Goal: Transaction & Acquisition: Purchase product/service

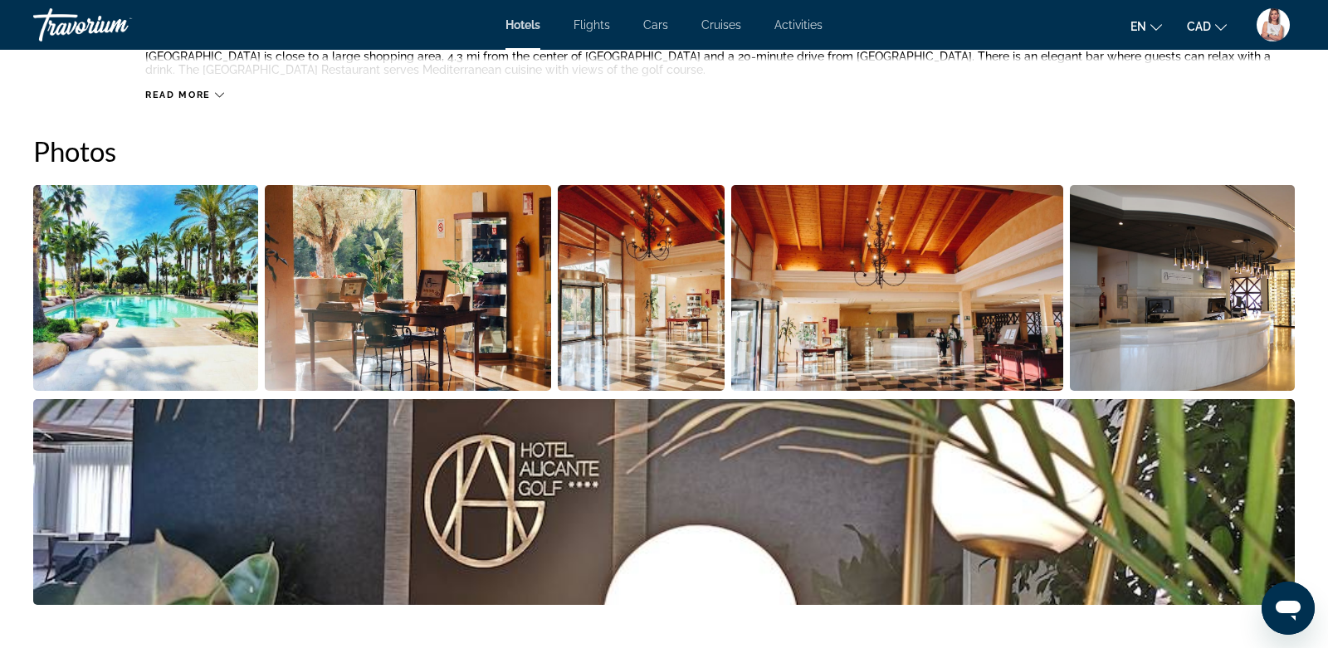
scroll to position [733, 0]
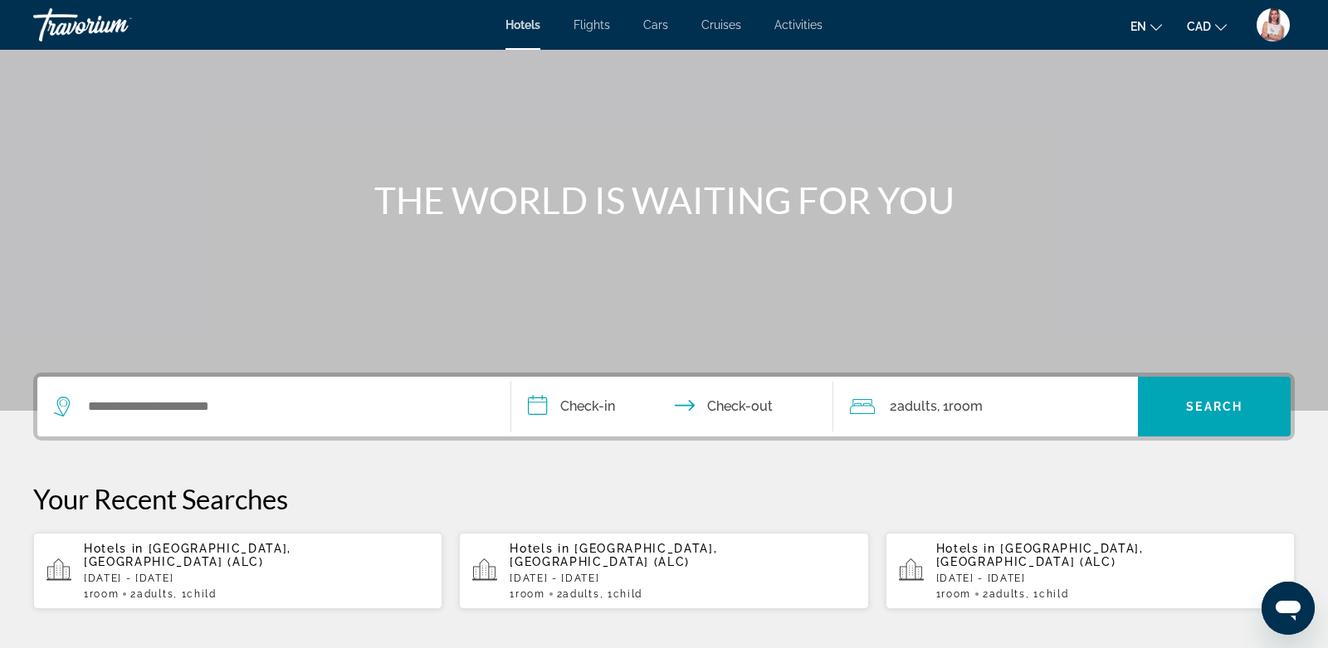
scroll to position [95, 0]
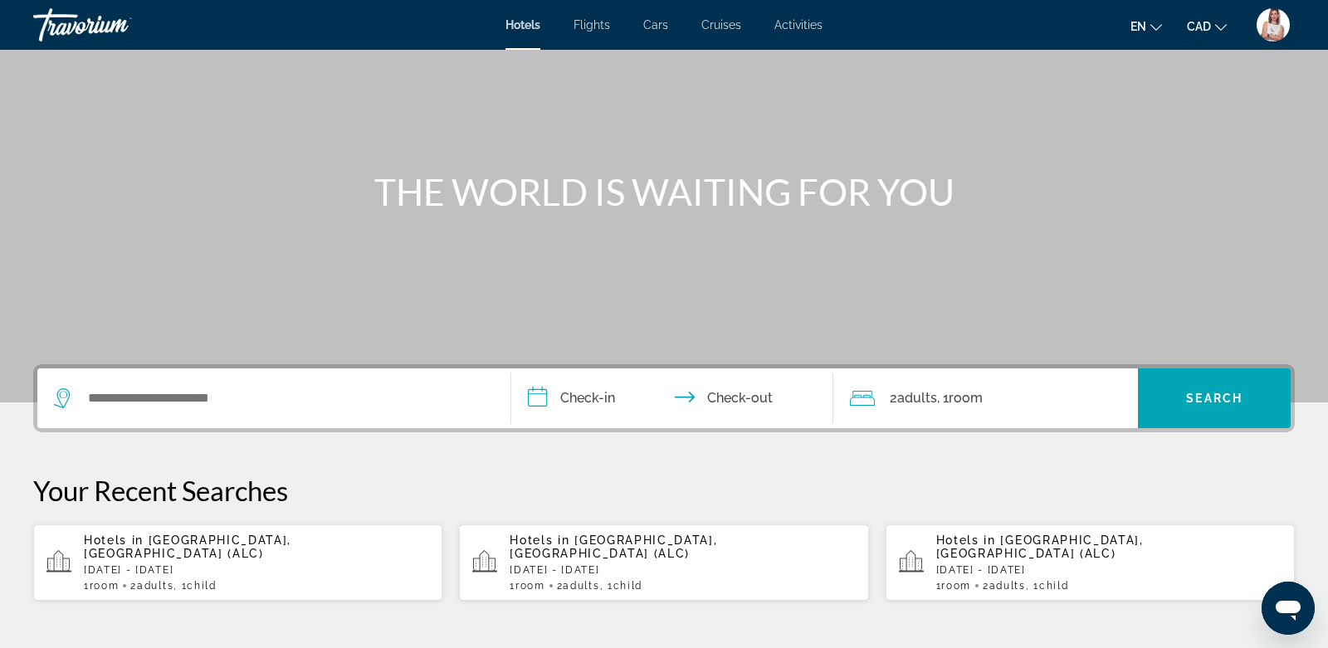
click at [293, 548] on div "Hotels in Alicante, Spain (ALC) Mon, 22 Sep - Thu, 25 Sep 1 Room rooms 2 Adult …" at bounding box center [256, 563] width 345 height 58
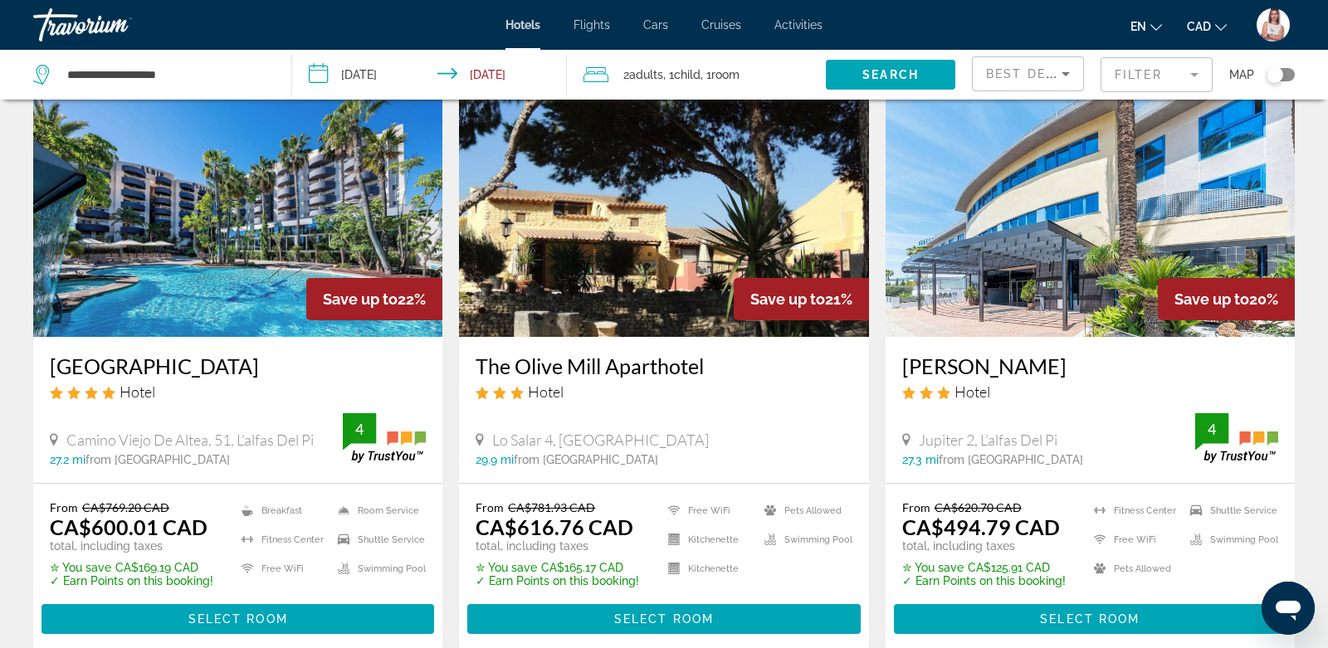
scroll to position [1388, 0]
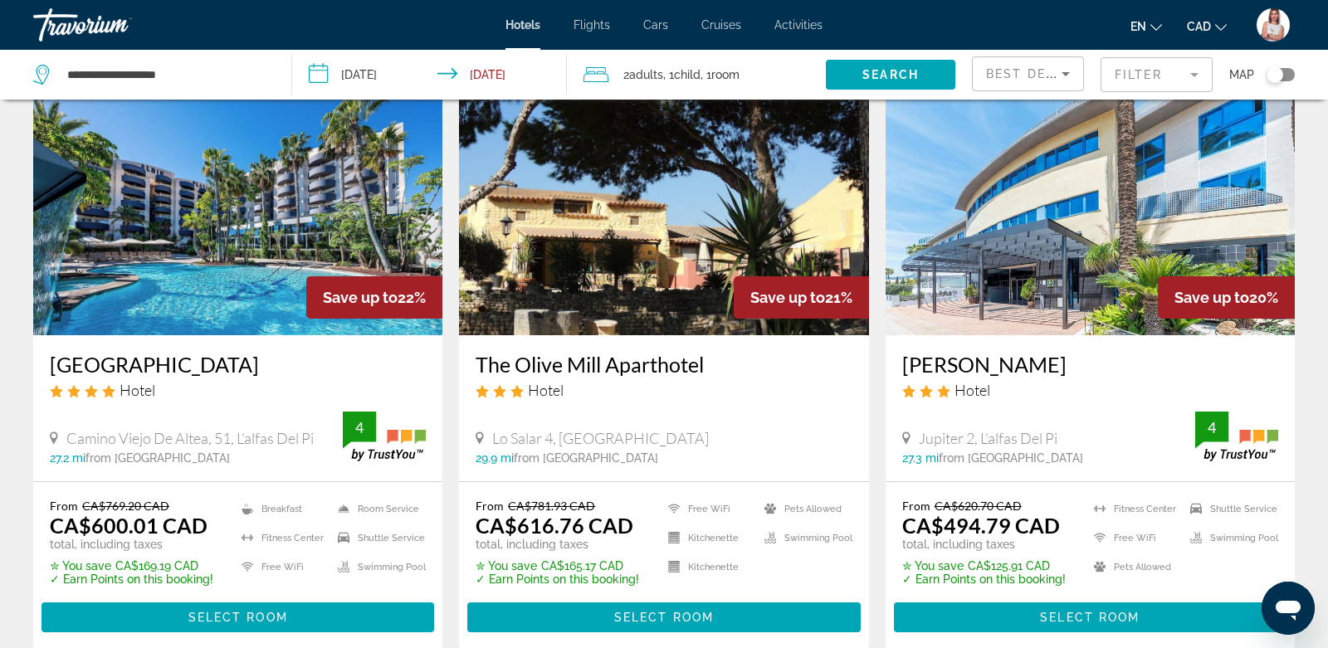
click at [1146, 72] on mat-form-field "Filter" at bounding box center [1157, 74] width 112 height 35
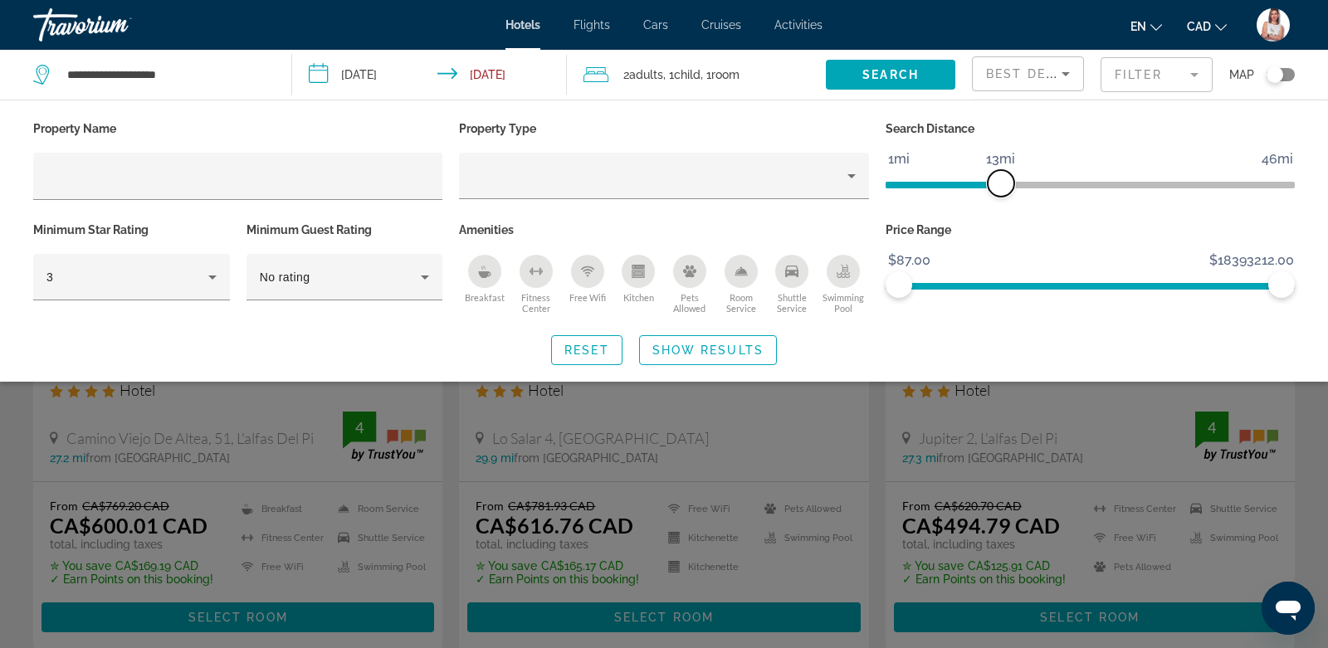
drag, startPoint x: 1142, startPoint y: 178, endPoint x: 1001, endPoint y: 173, distance: 141.2
click at [1002, 174] on span "ngx-slider" at bounding box center [1001, 183] width 27 height 27
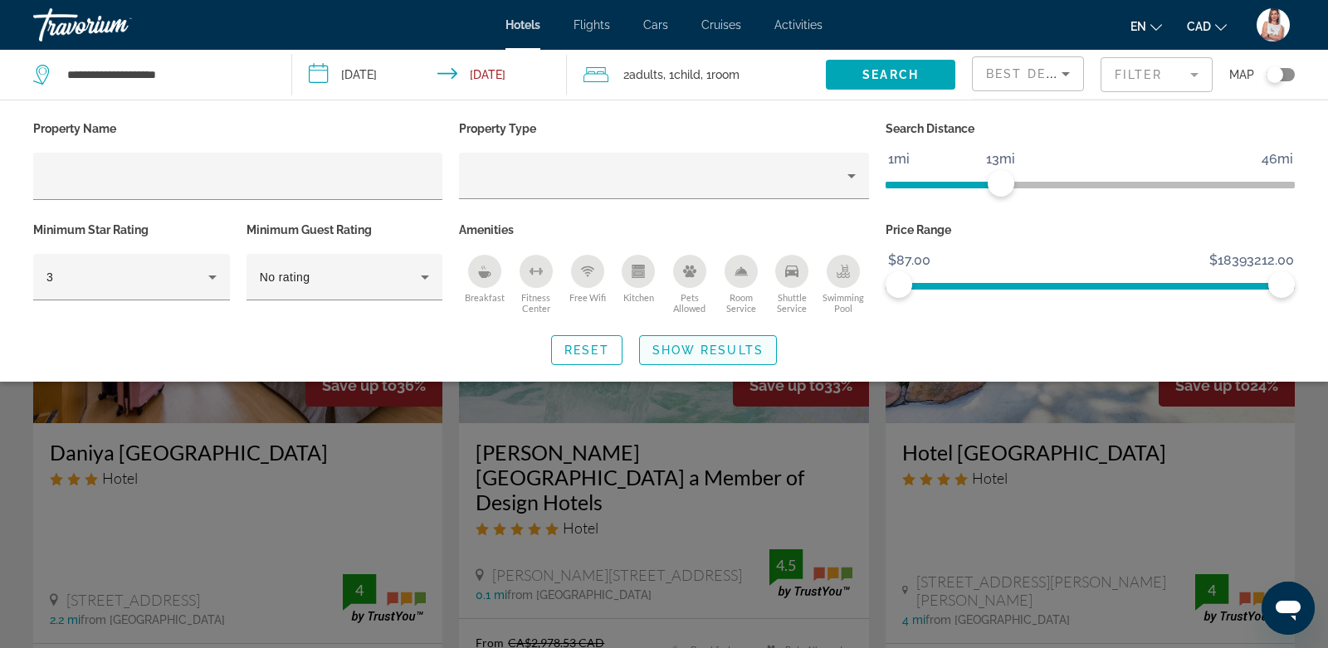
click at [730, 344] on span "Show Results" at bounding box center [707, 350] width 111 height 13
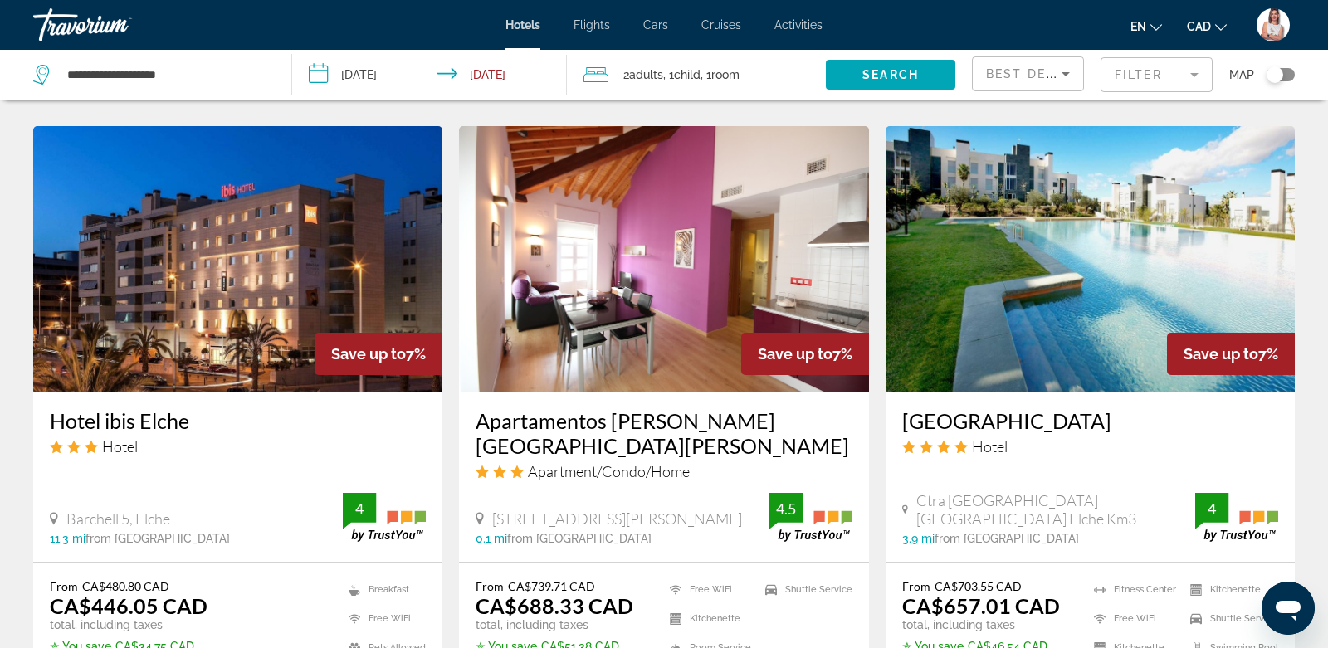
scroll to position [1988, 0]
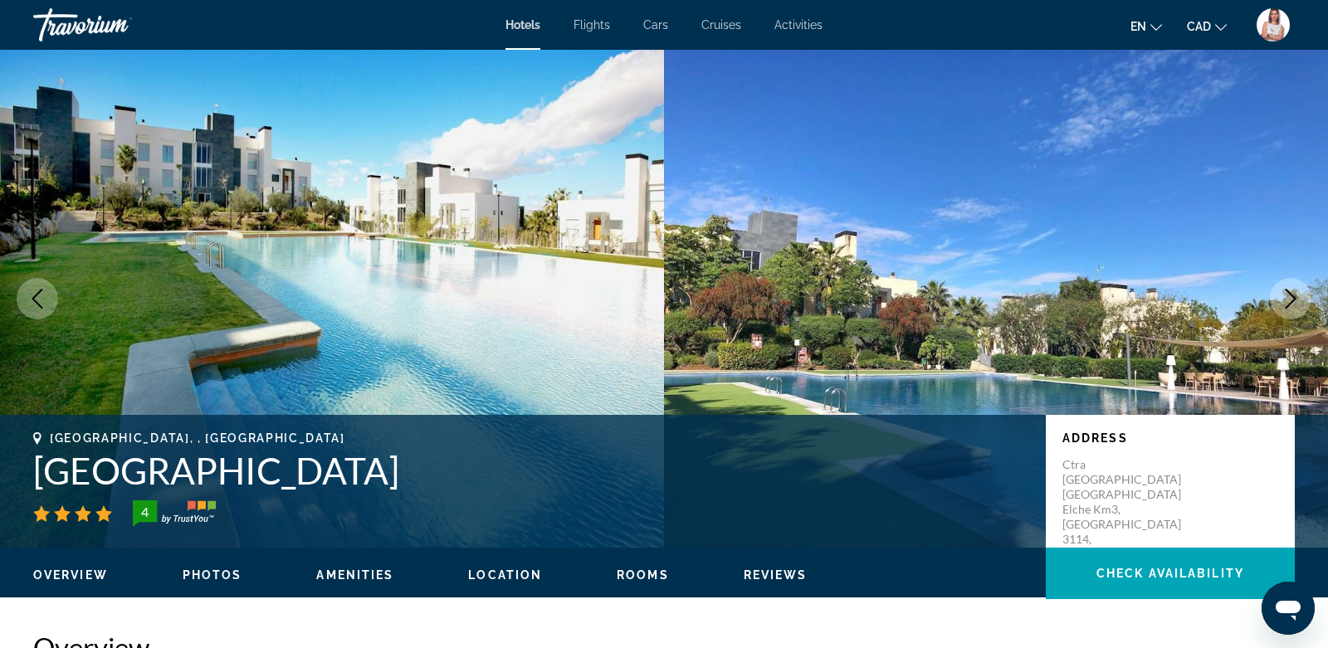
click at [1292, 301] on icon "Next image" at bounding box center [1291, 299] width 11 height 20
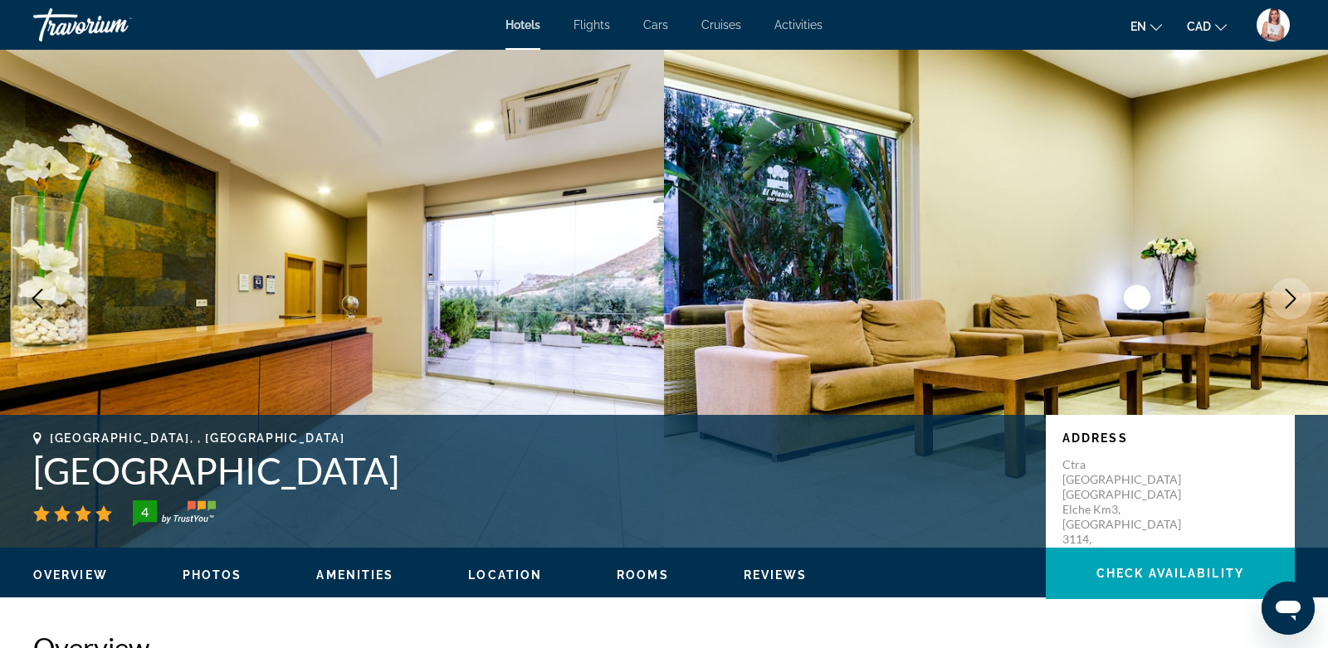
click at [1292, 301] on icon "Next image" at bounding box center [1291, 299] width 11 height 20
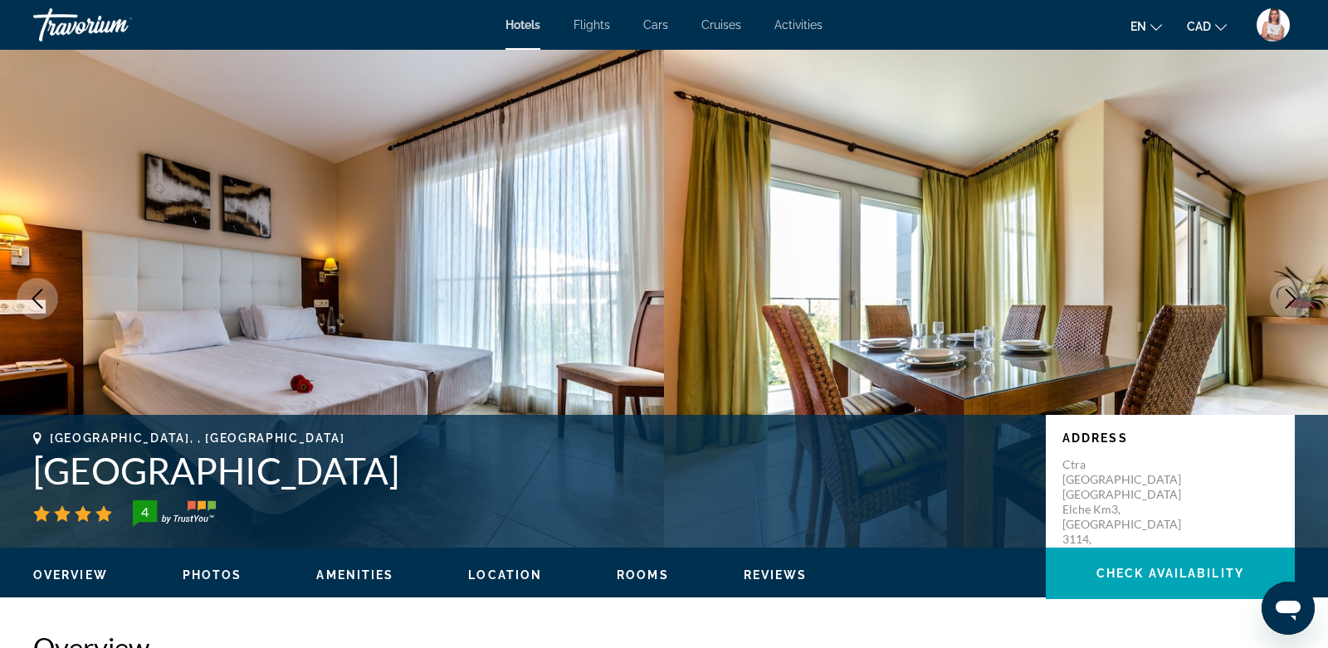
click at [1292, 301] on icon "Next image" at bounding box center [1291, 299] width 11 height 20
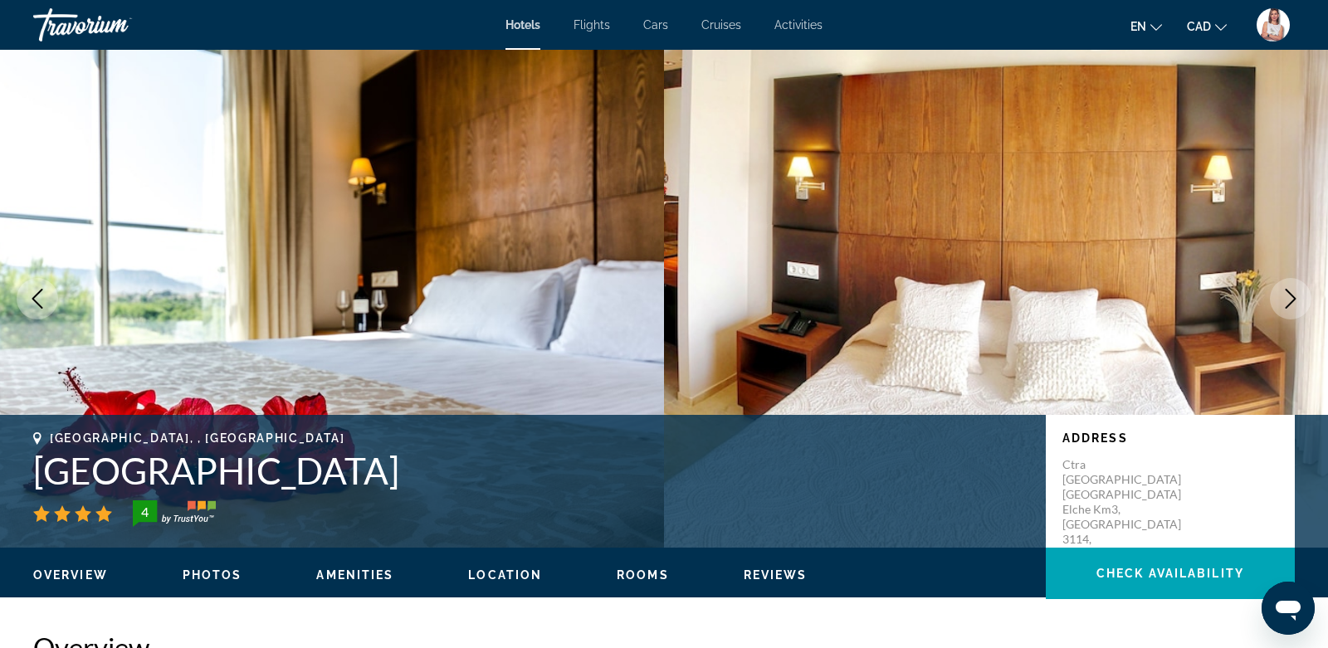
click at [1292, 301] on icon "Next image" at bounding box center [1291, 299] width 11 height 20
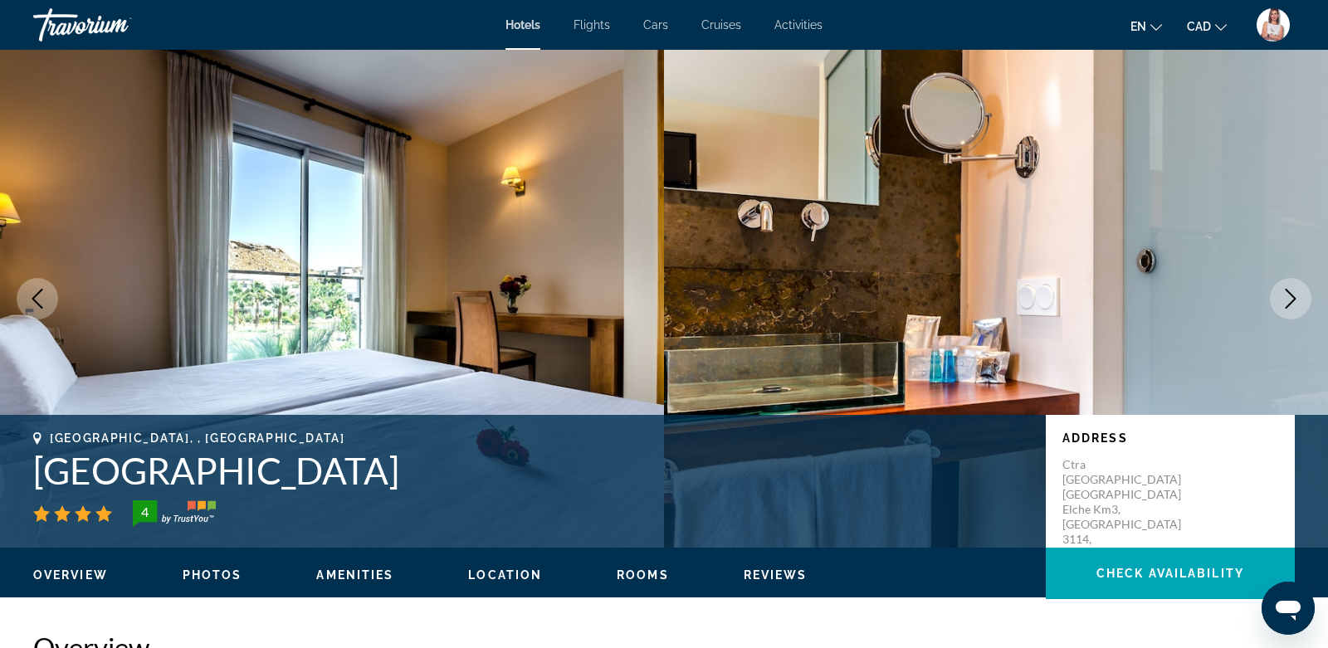
click at [1292, 301] on icon "Next image" at bounding box center [1291, 299] width 11 height 20
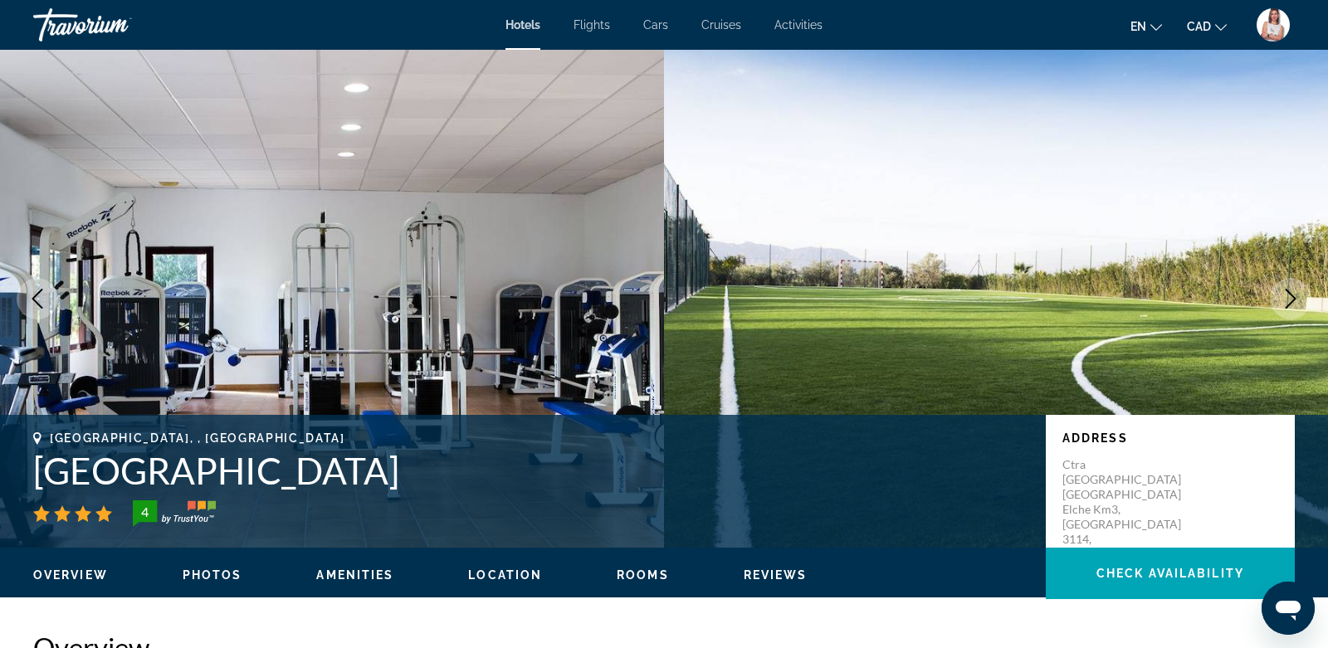
click at [1292, 301] on icon "Next image" at bounding box center [1291, 299] width 11 height 20
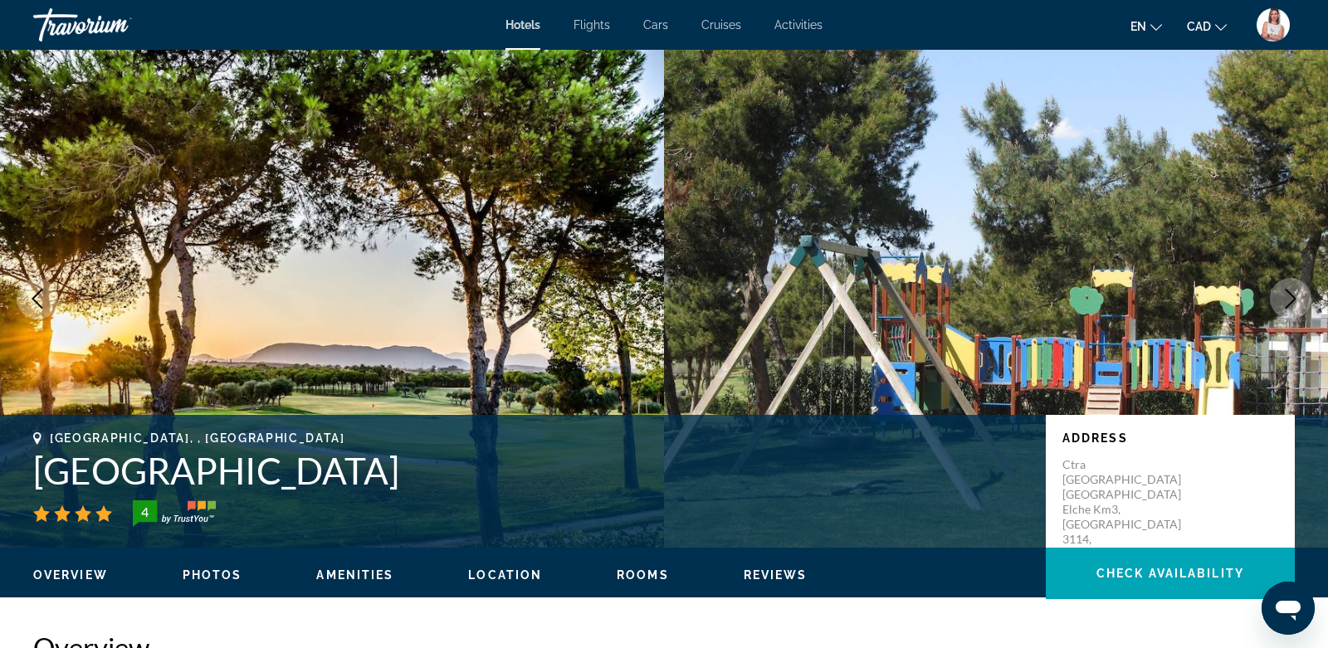
click at [1292, 301] on icon "Next image" at bounding box center [1291, 299] width 11 height 20
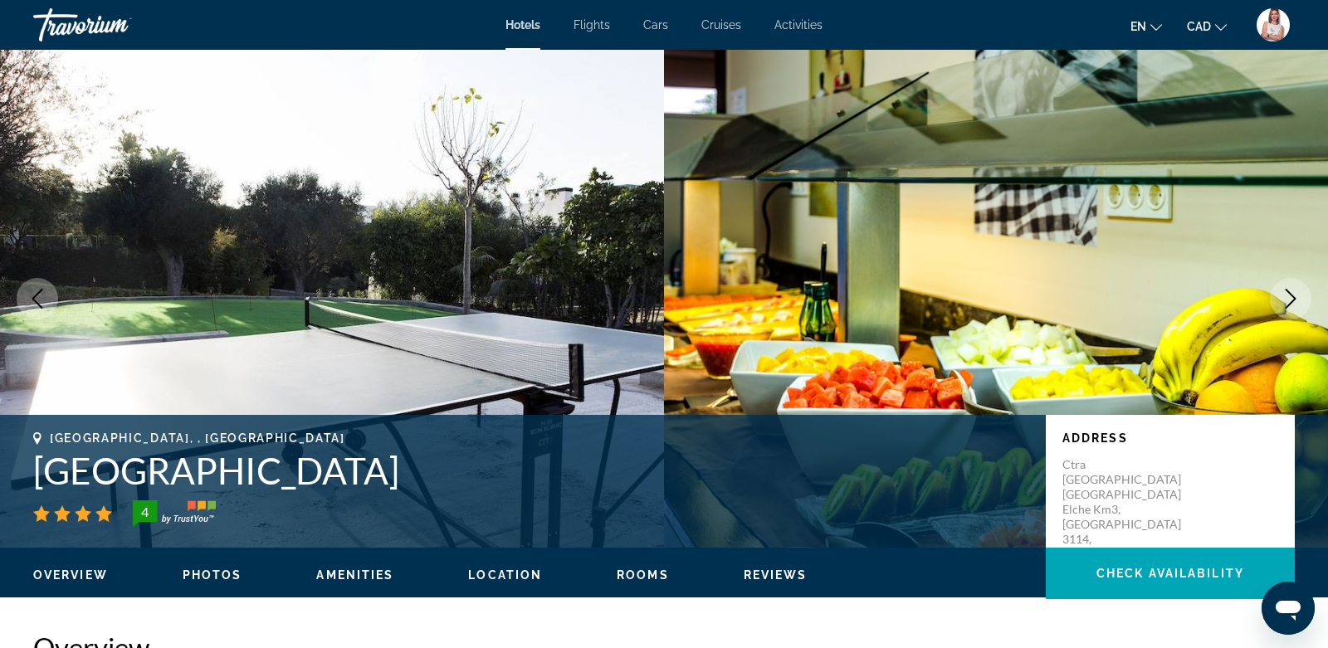
click at [1292, 301] on icon "Next image" at bounding box center [1291, 299] width 11 height 20
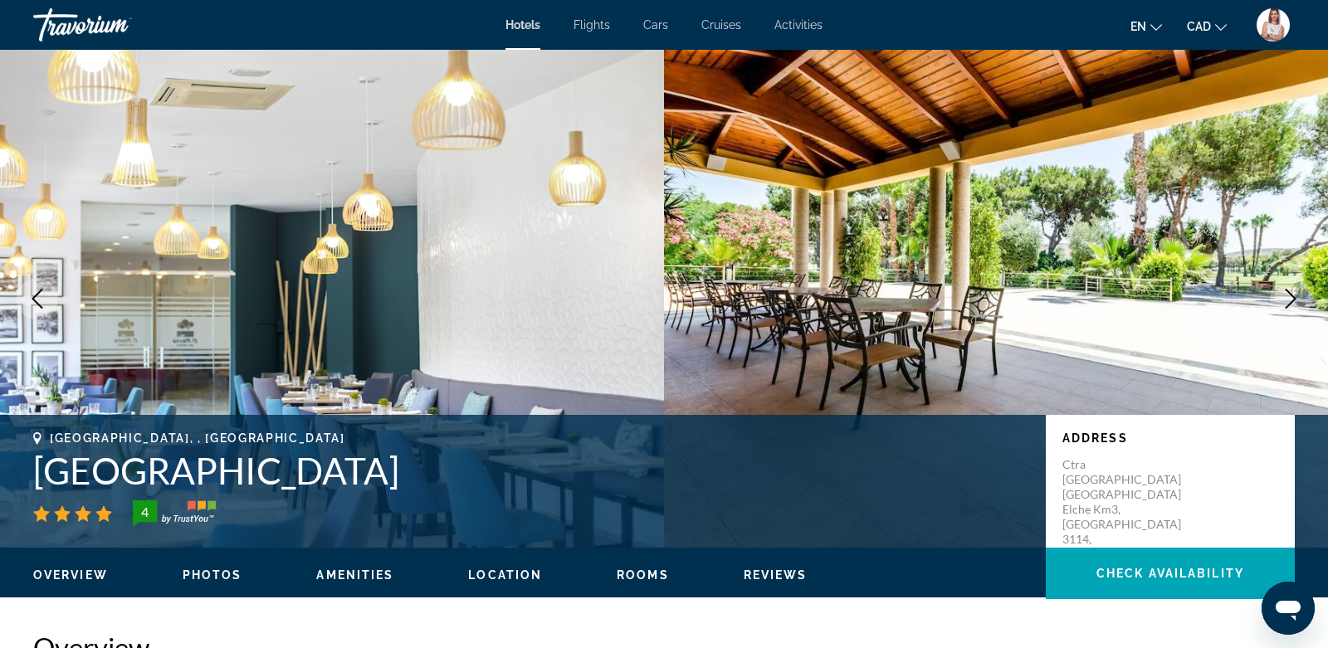
click at [1292, 301] on icon "Next image" at bounding box center [1291, 299] width 11 height 20
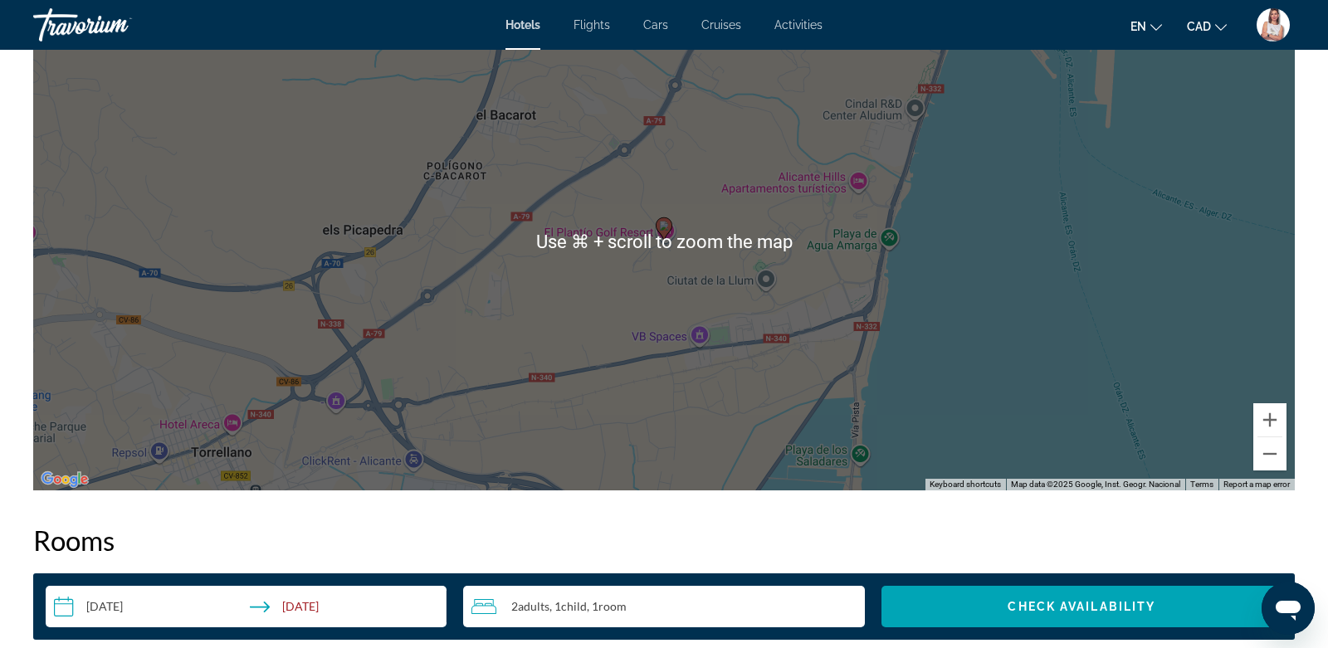
scroll to position [1681, 0]
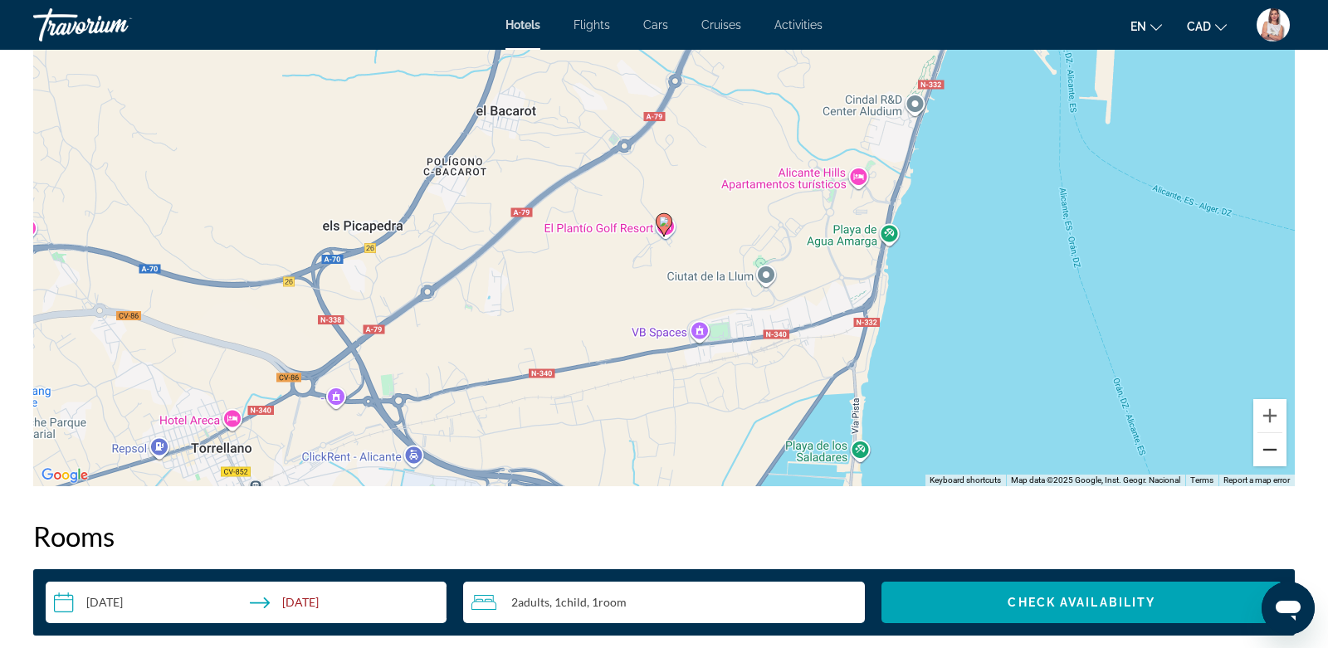
click at [1278, 453] on button "Zoom out" at bounding box center [1269, 449] width 33 height 33
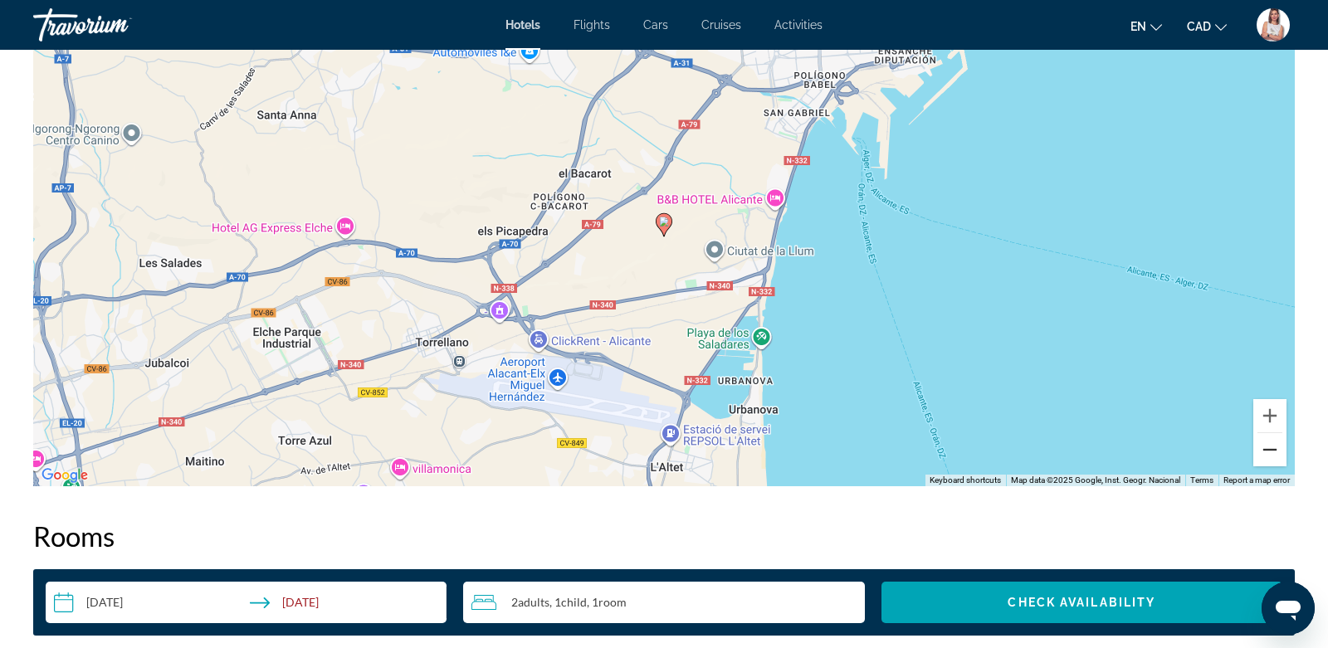
click at [1278, 453] on button "Zoom out" at bounding box center [1269, 449] width 33 height 33
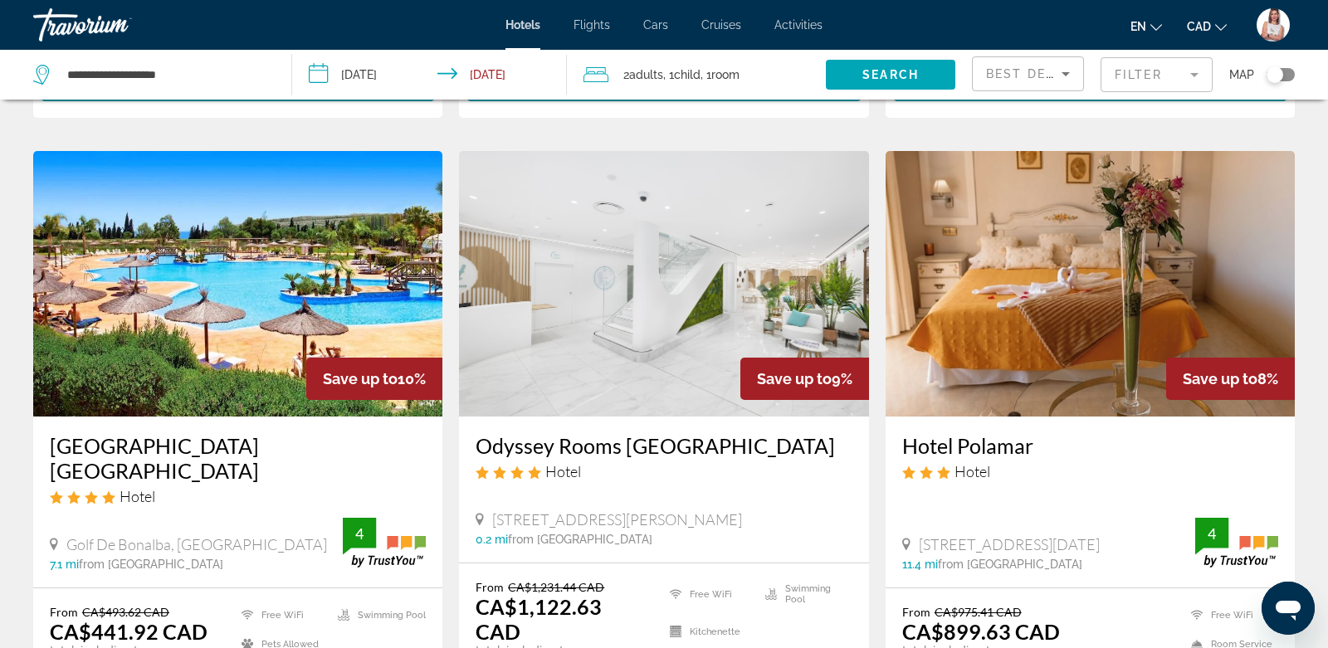
scroll to position [1335, 0]
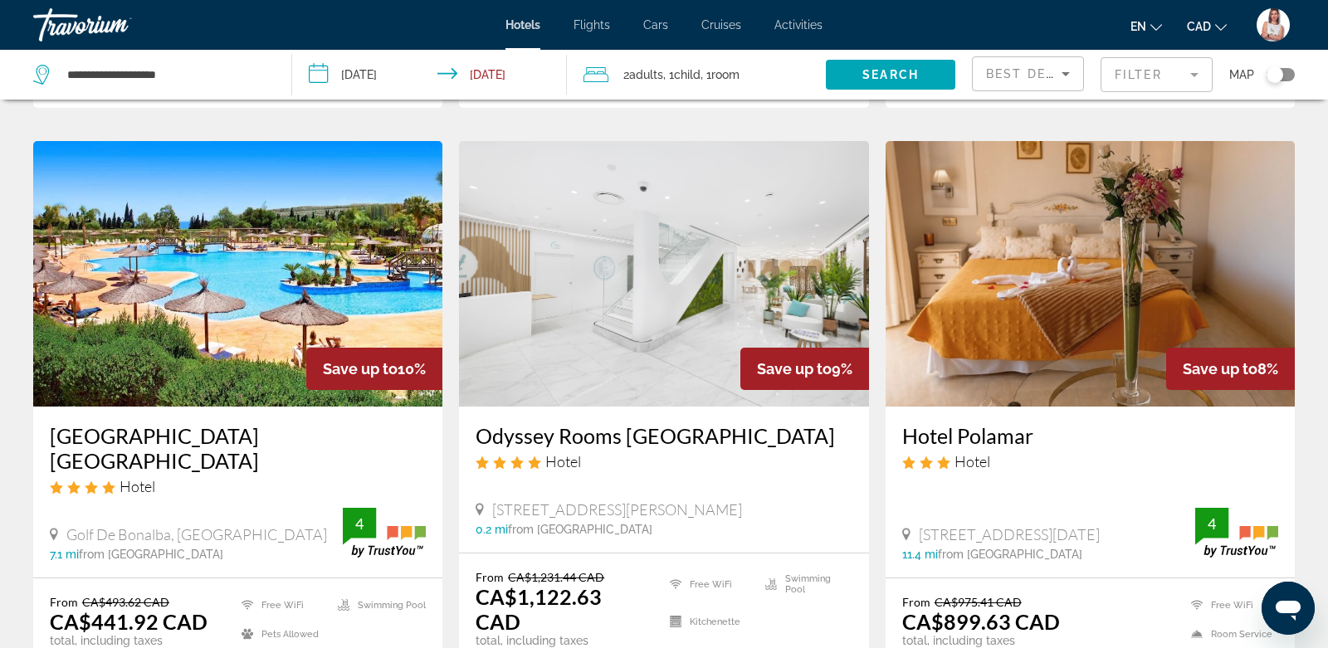
click at [277, 232] on img "Main content" at bounding box center [237, 274] width 409 height 266
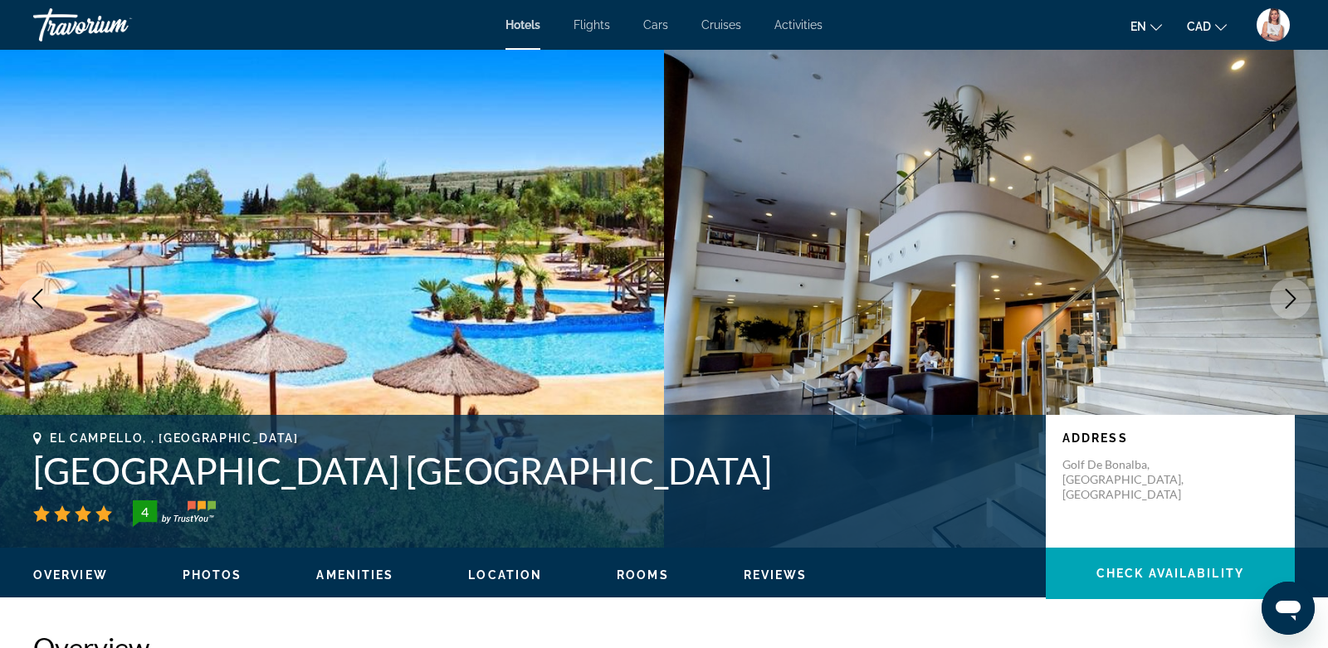
click at [1298, 296] on icon "Next image" at bounding box center [1291, 299] width 20 height 20
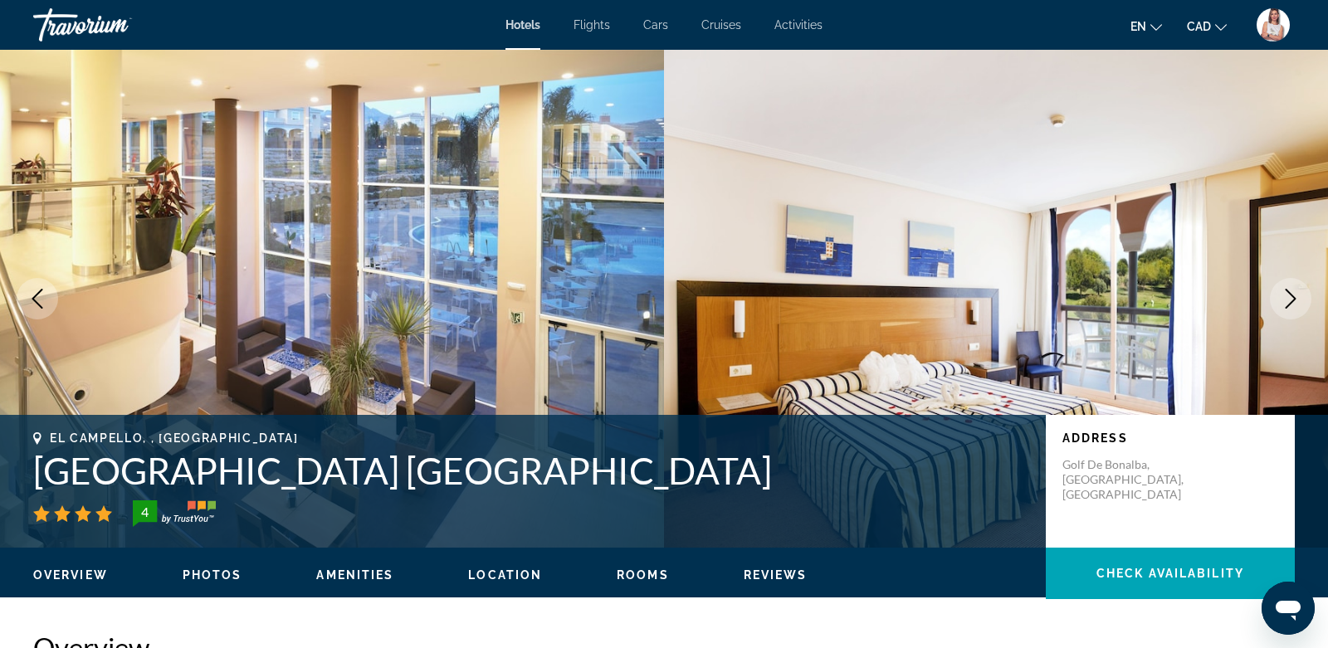
click at [1298, 296] on icon "Next image" at bounding box center [1291, 299] width 20 height 20
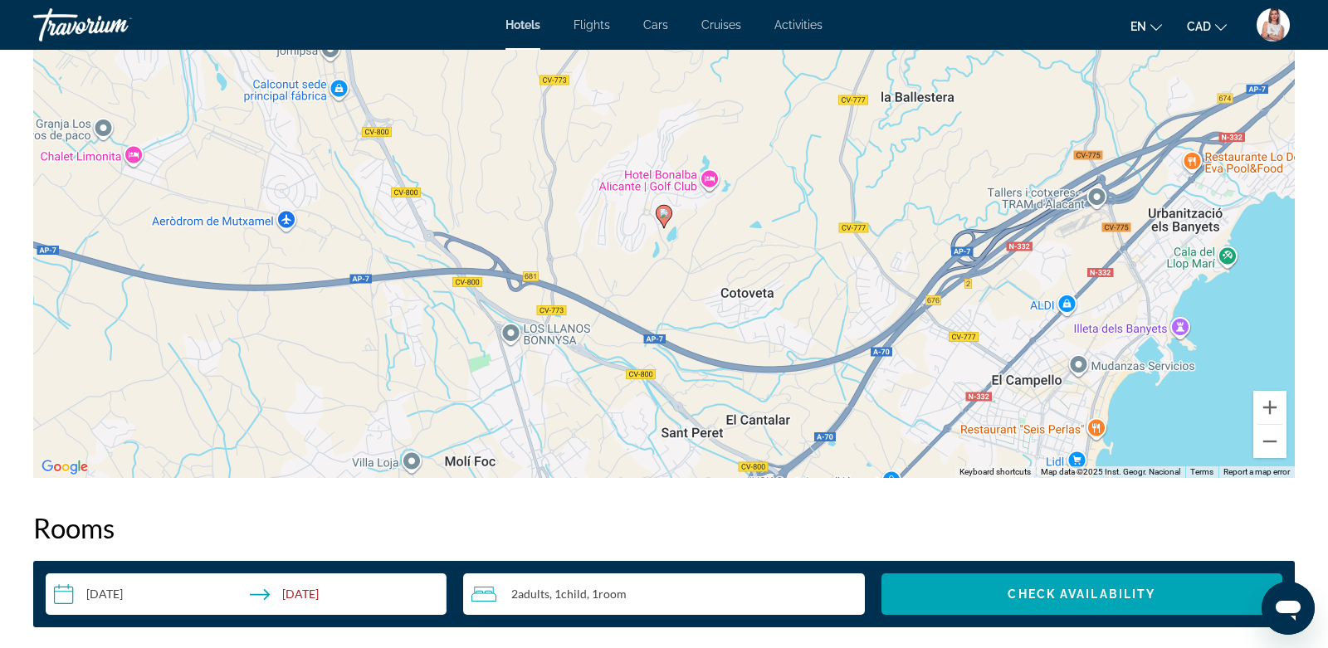
scroll to position [1664, 0]
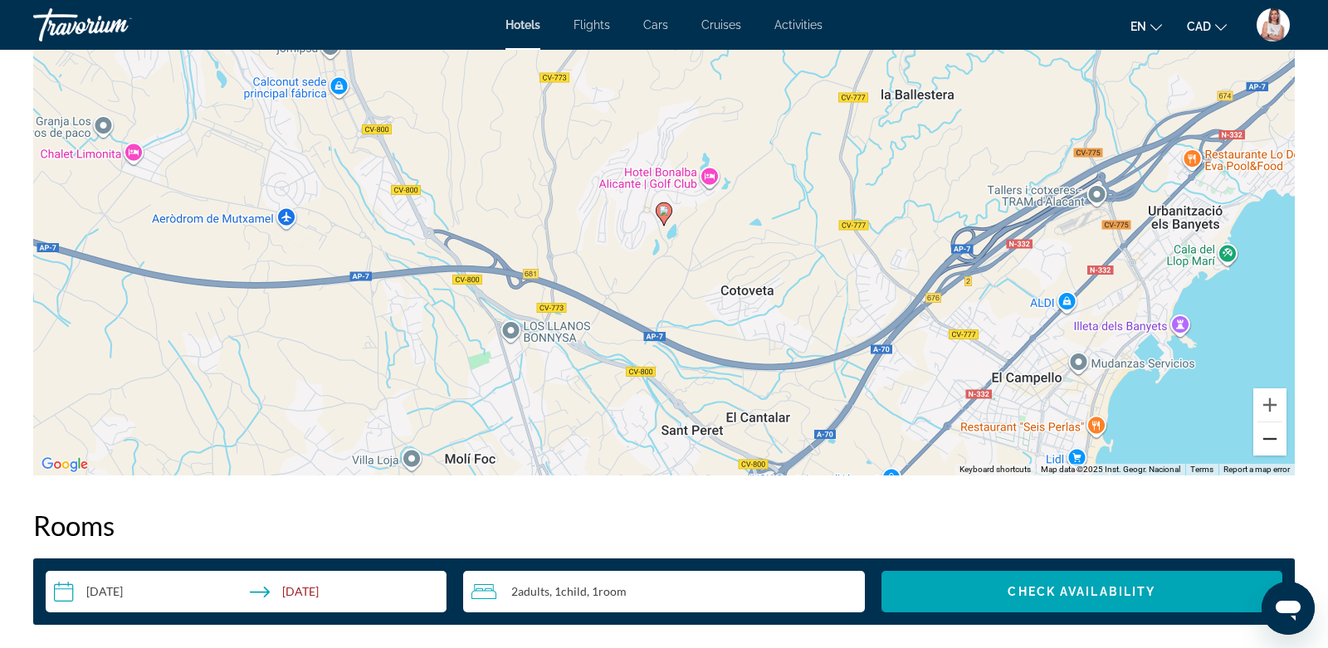
click at [1272, 447] on button "Zoom out" at bounding box center [1269, 439] width 33 height 33
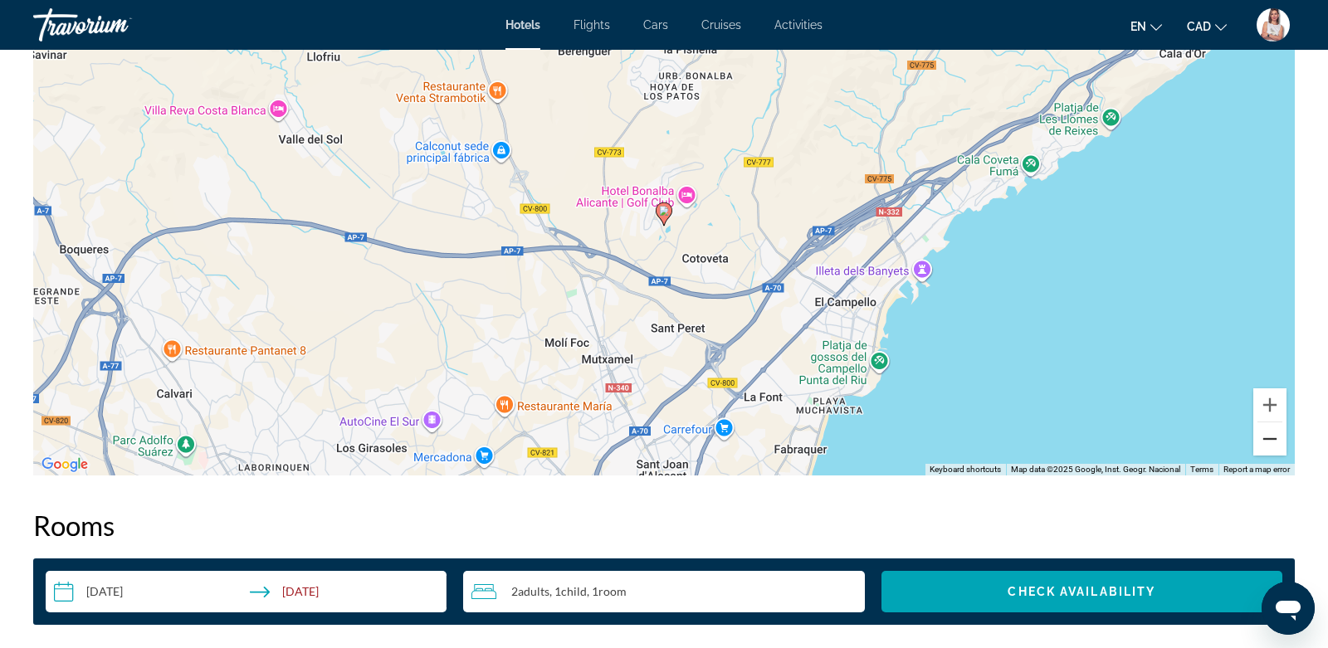
click at [1272, 447] on button "Zoom out" at bounding box center [1269, 439] width 33 height 33
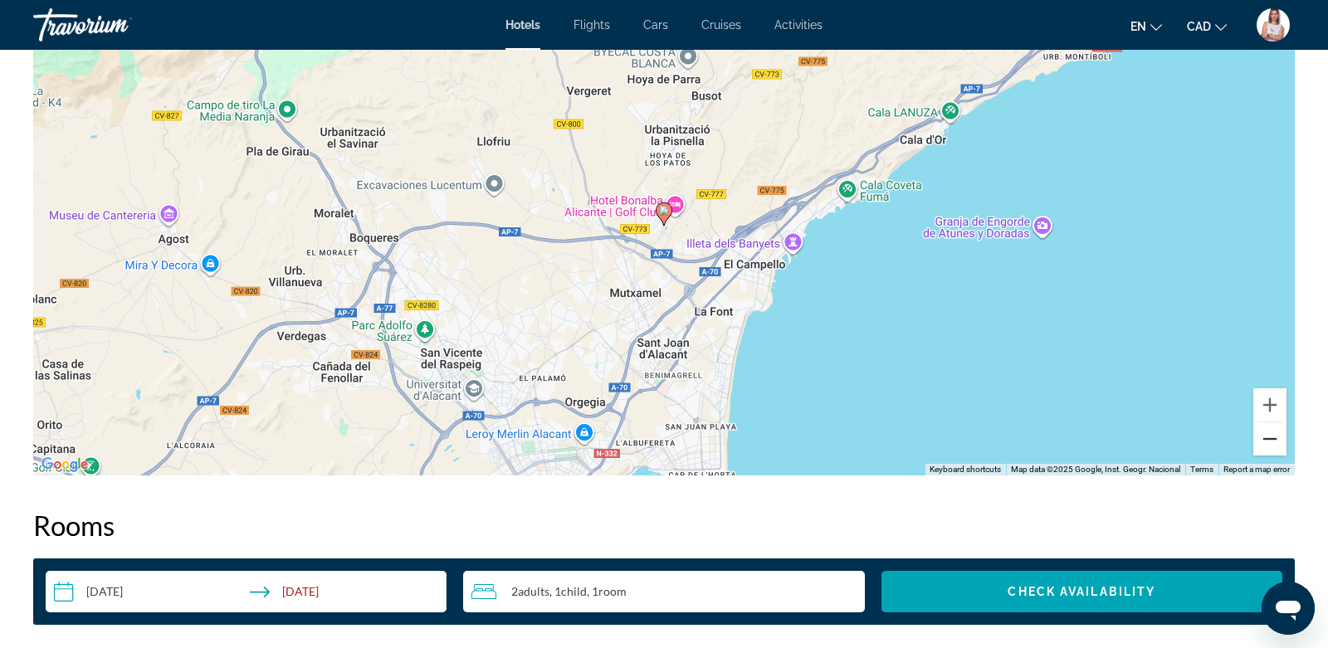
click at [1272, 447] on button "Zoom out" at bounding box center [1269, 439] width 33 height 33
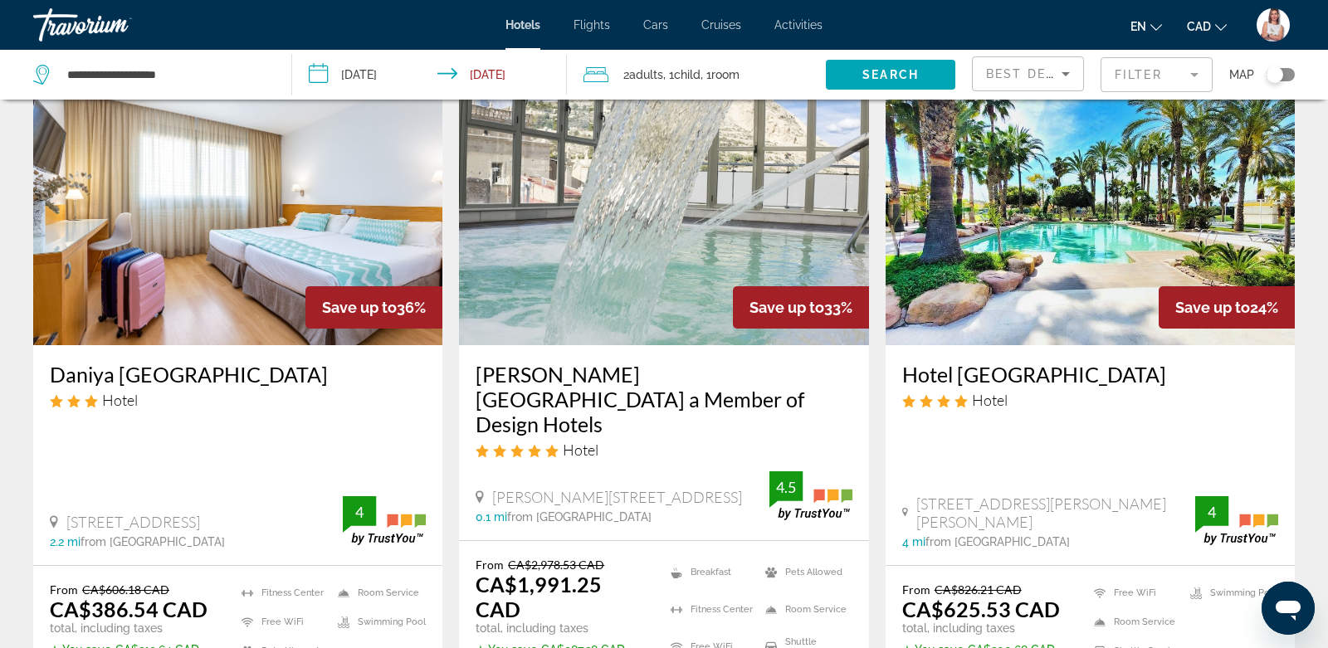
scroll to position [87, 0]
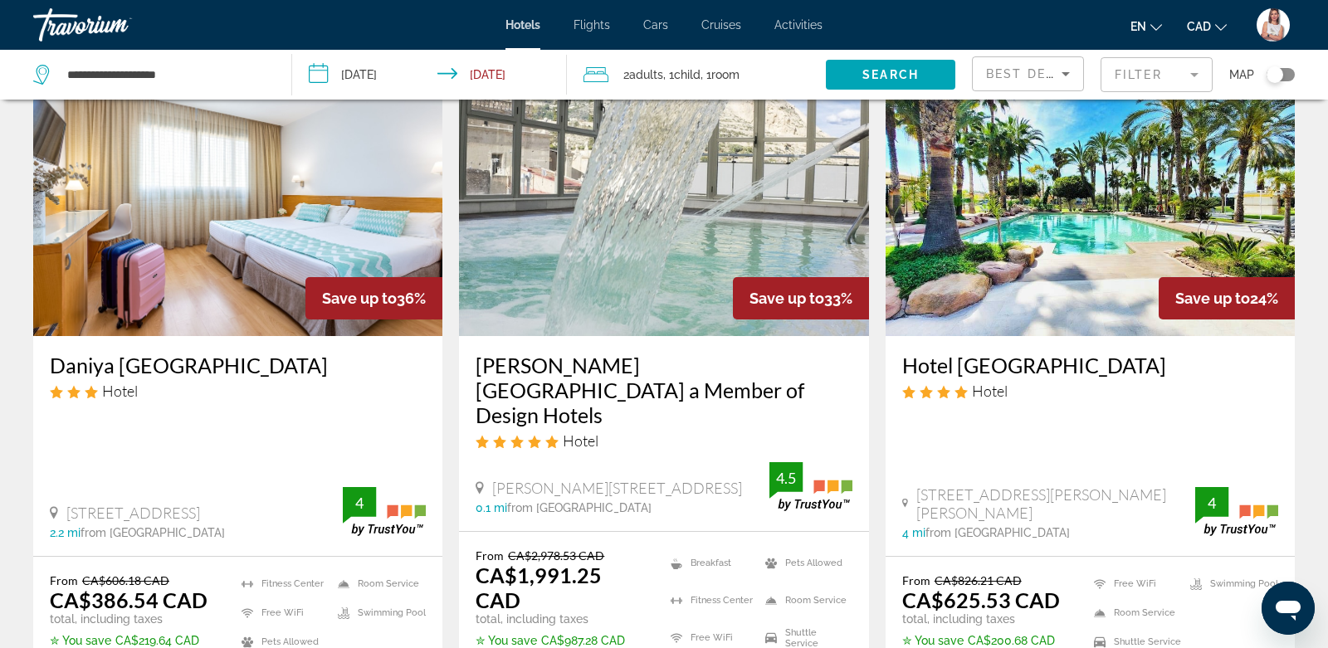
click at [1138, 70] on mat-form-field "Filter" at bounding box center [1157, 74] width 112 height 35
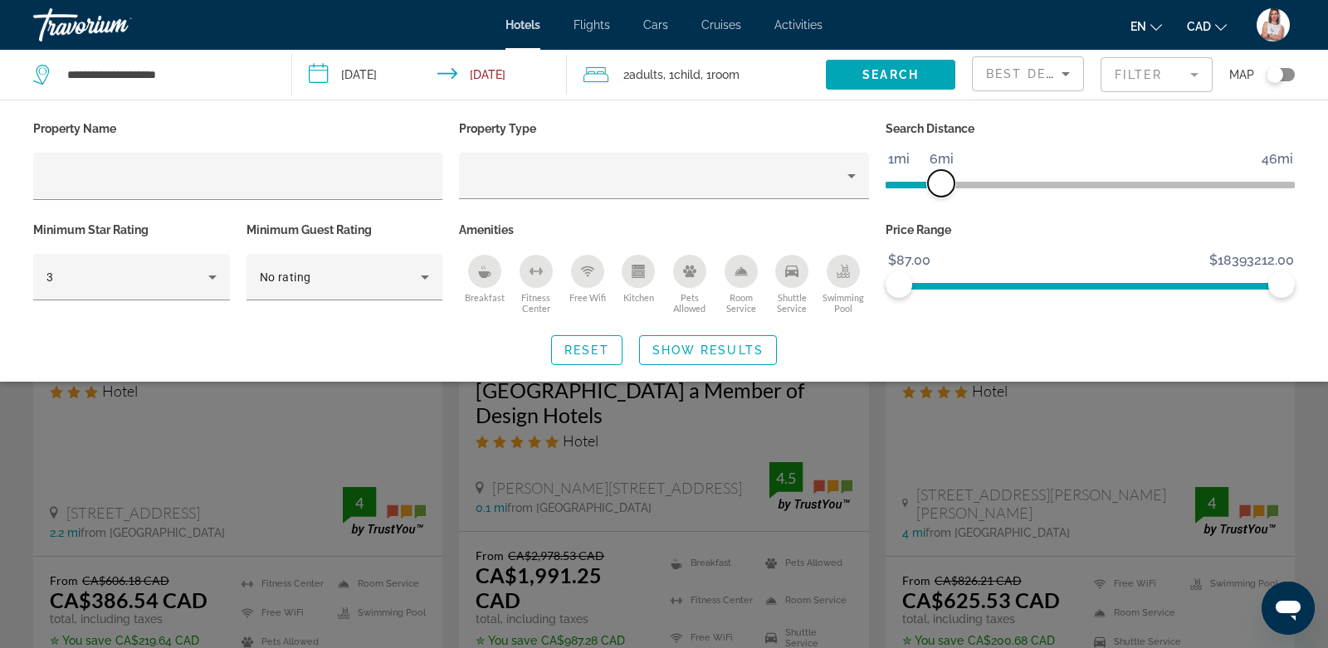
drag, startPoint x: 1001, startPoint y: 183, endPoint x: 938, endPoint y: 192, distance: 63.6
click at [938, 192] on span "ngx-slider" at bounding box center [941, 183] width 27 height 27
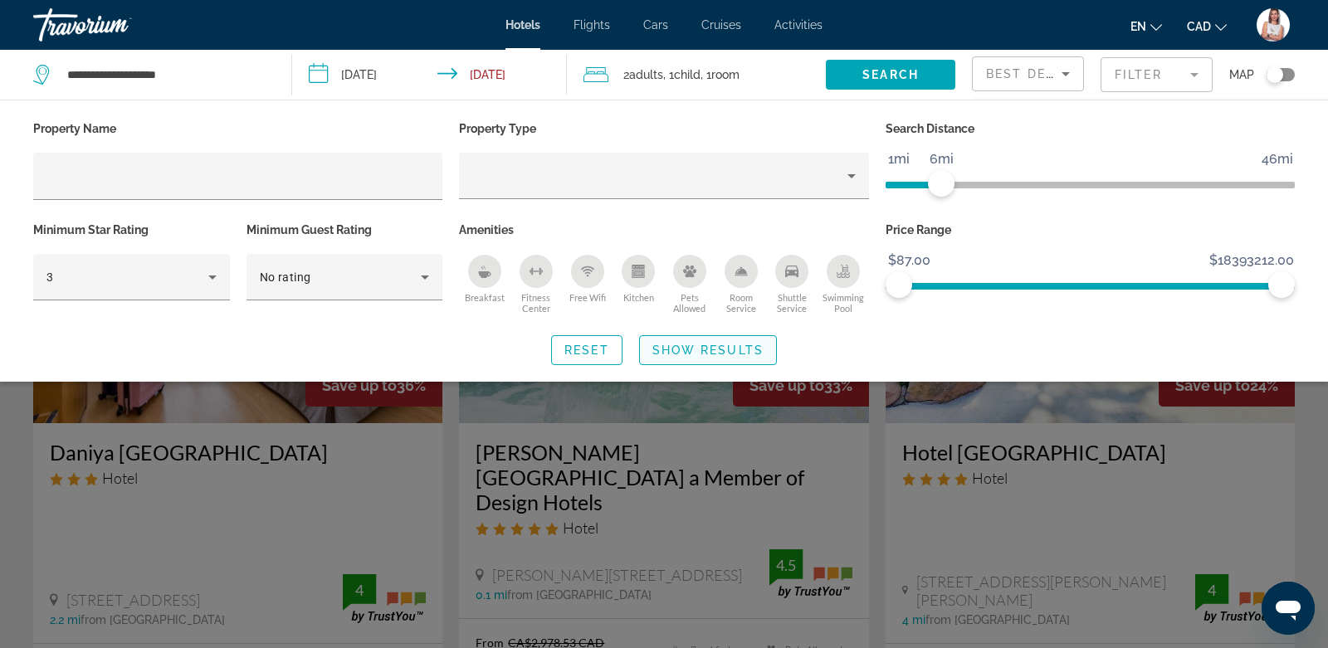
click at [718, 352] on span "Show Results" at bounding box center [707, 350] width 111 height 13
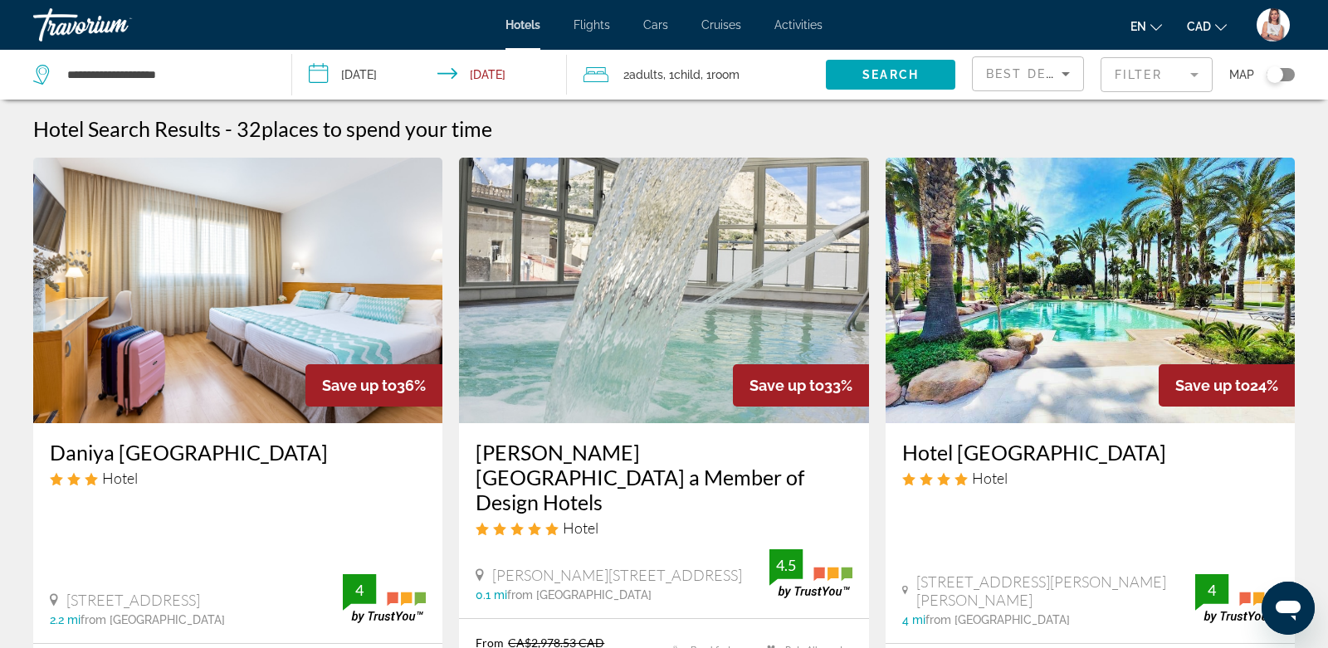
click at [1287, 74] on div "Toggle map" at bounding box center [1281, 74] width 28 height 13
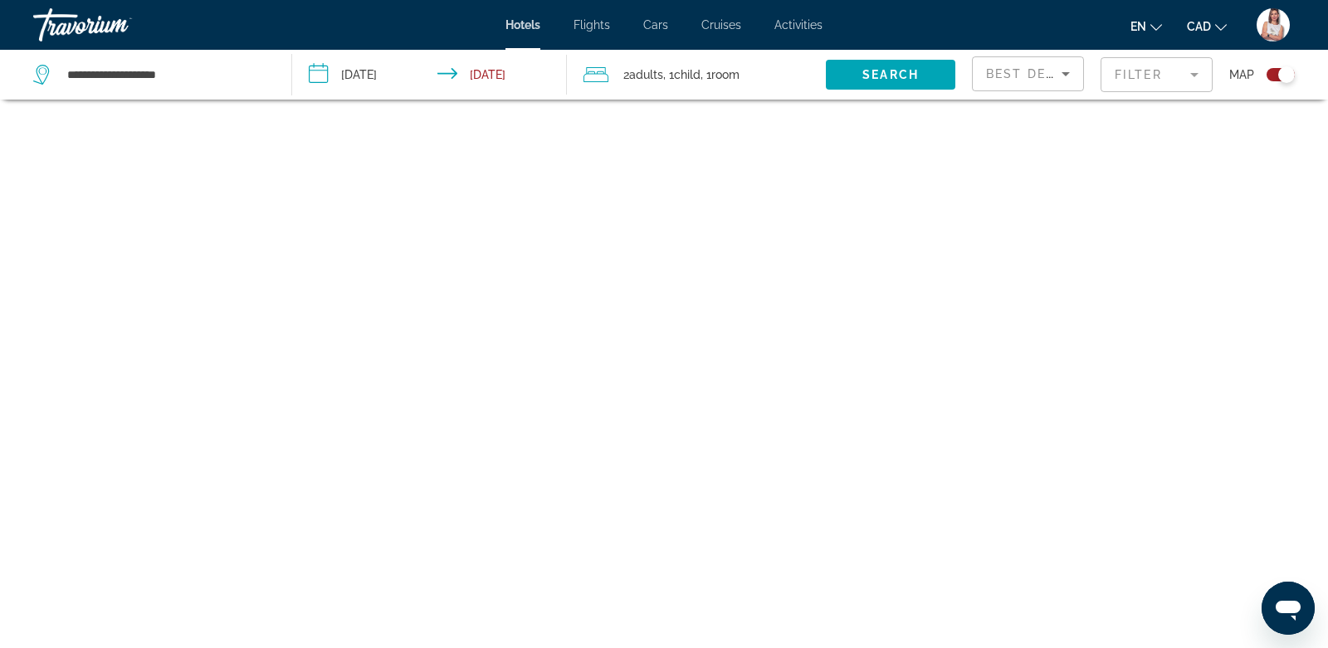
scroll to position [100, 0]
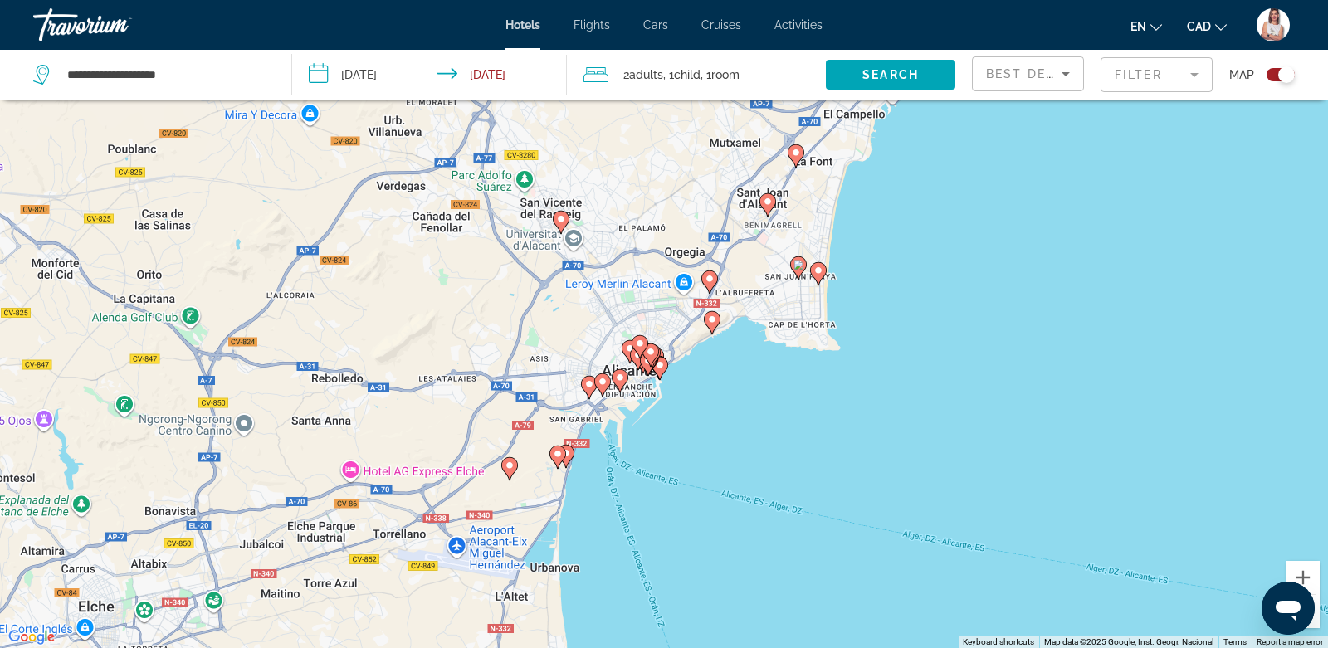
click at [712, 323] on image "Main content" at bounding box center [712, 320] width 10 height 10
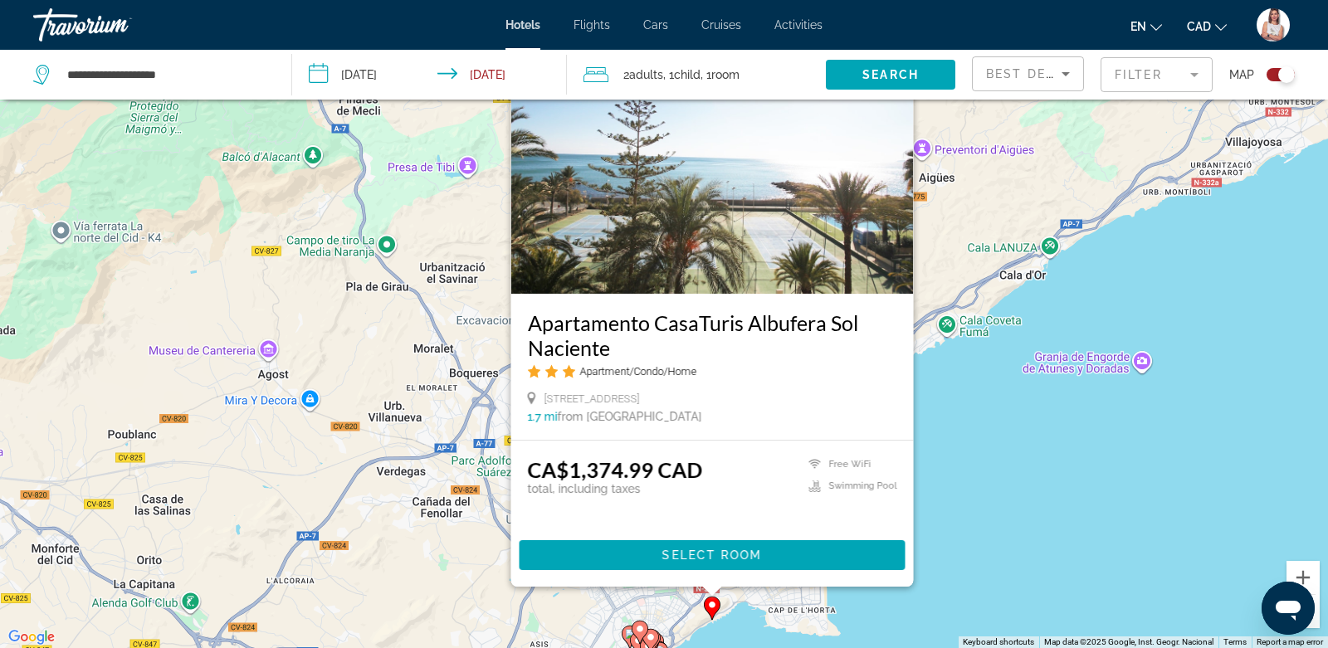
click at [980, 398] on div "To activate drag with keyboard, press Alt + Enter. Once in keyboard drag state,…" at bounding box center [664, 324] width 1328 height 648
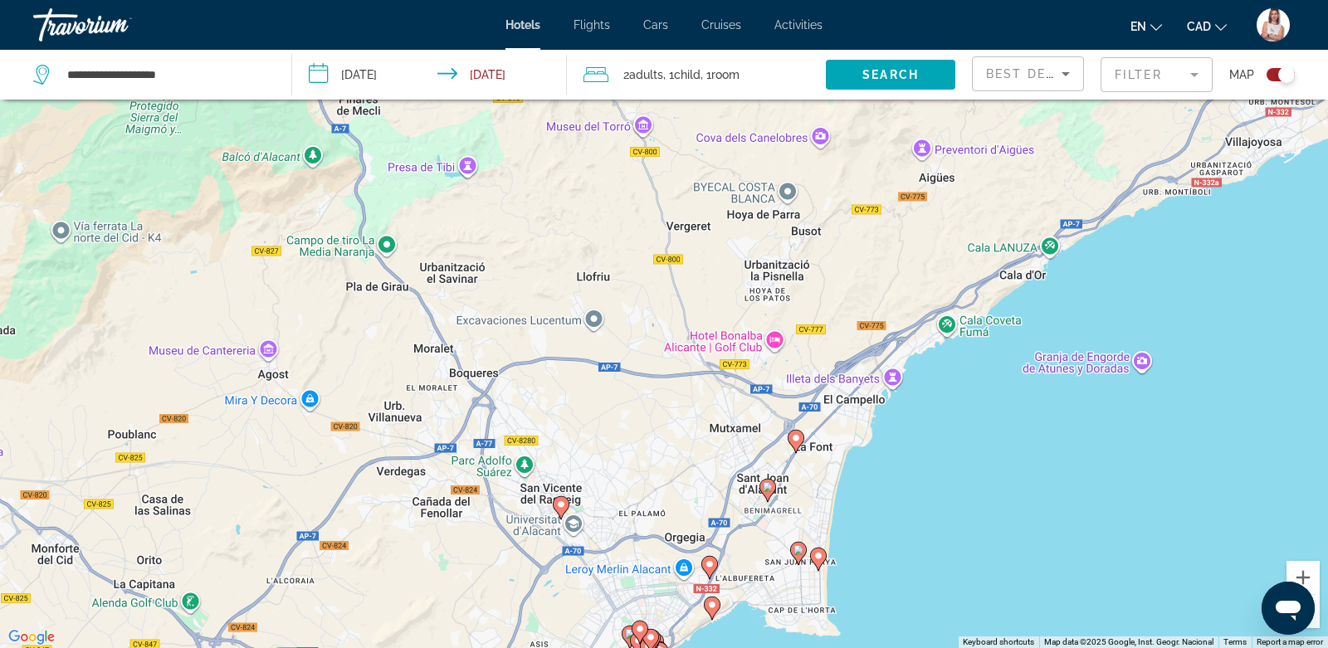
click at [822, 559] on image "Main content" at bounding box center [819, 556] width 10 height 10
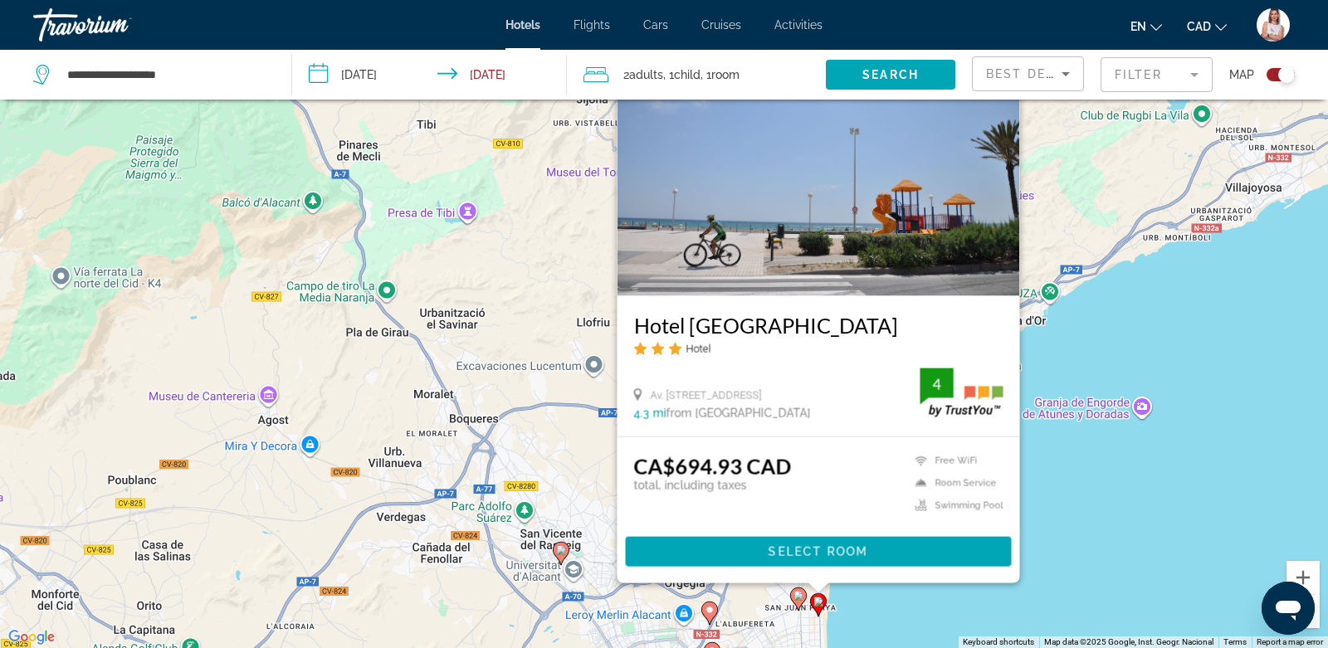
click at [798, 595] on image "Main content" at bounding box center [799, 596] width 10 height 10
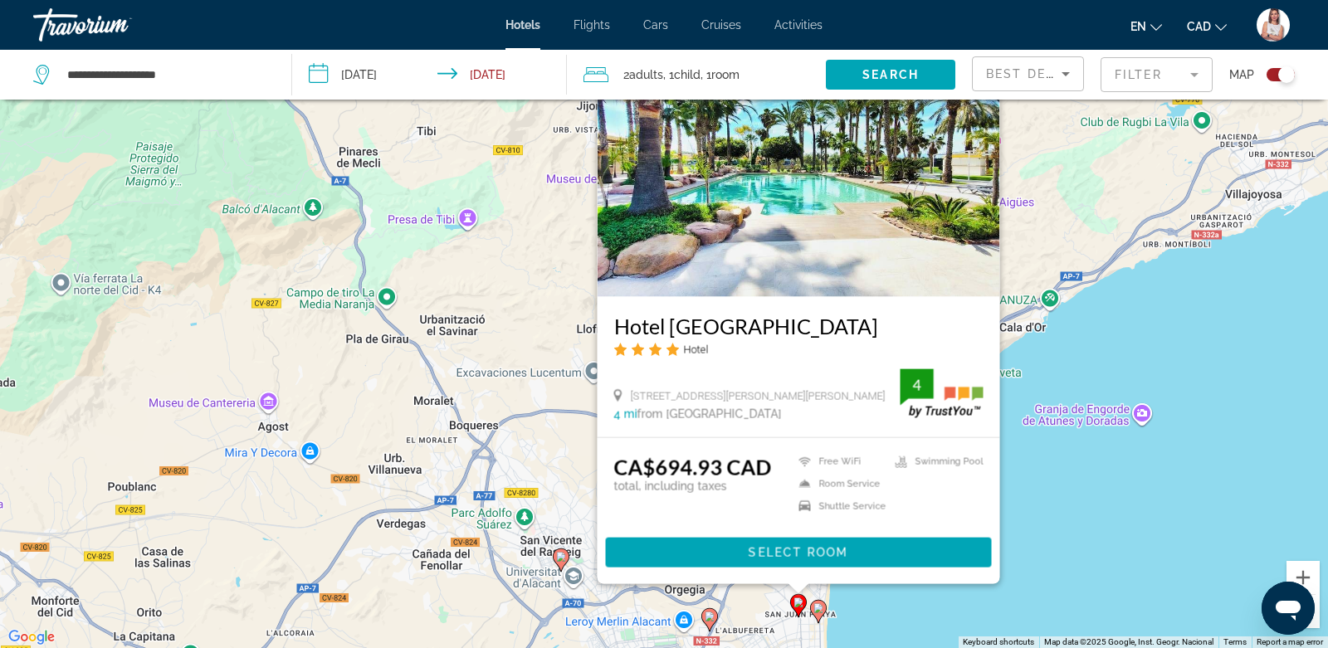
click at [1092, 487] on div "To activate drag with keyboard, press Alt + Enter. Once in keyboard drag state,…" at bounding box center [664, 324] width 1328 height 648
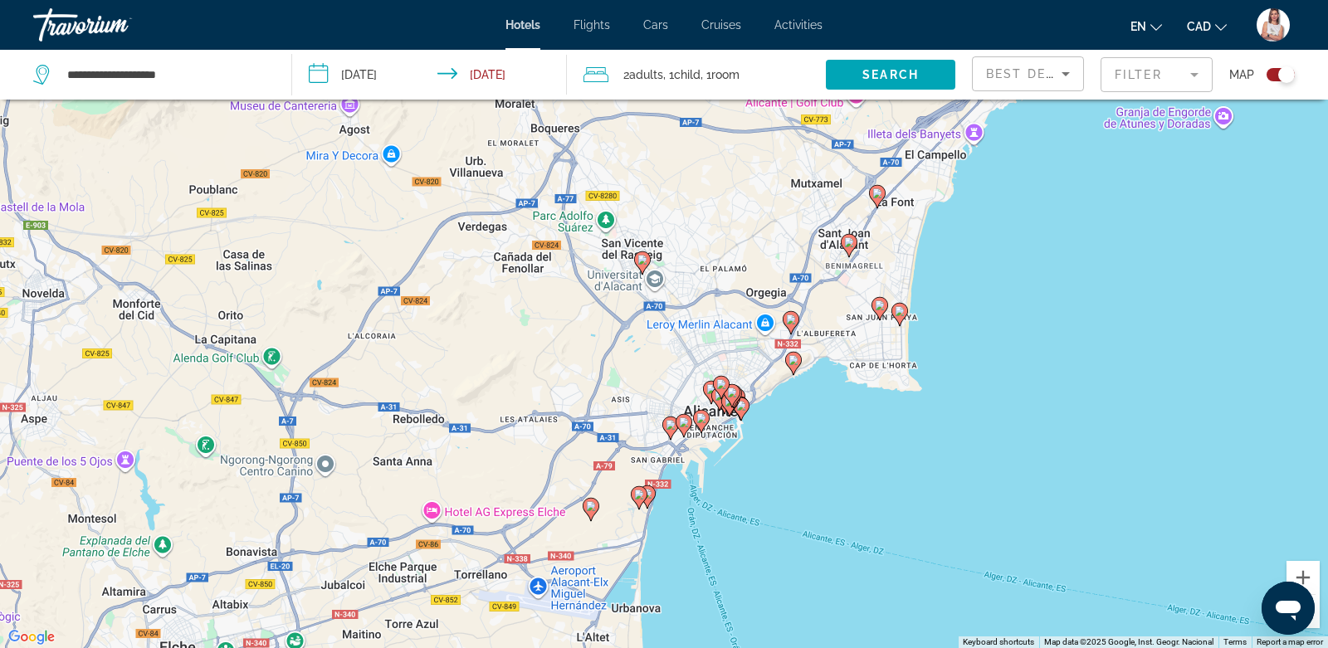
drag, startPoint x: 823, startPoint y: 551, endPoint x: 901, endPoint y: 246, distance: 315.5
click at [901, 246] on div "To activate drag with keyboard, press Alt + Enter. Once in keyboard drag state,…" at bounding box center [664, 324] width 1328 height 648
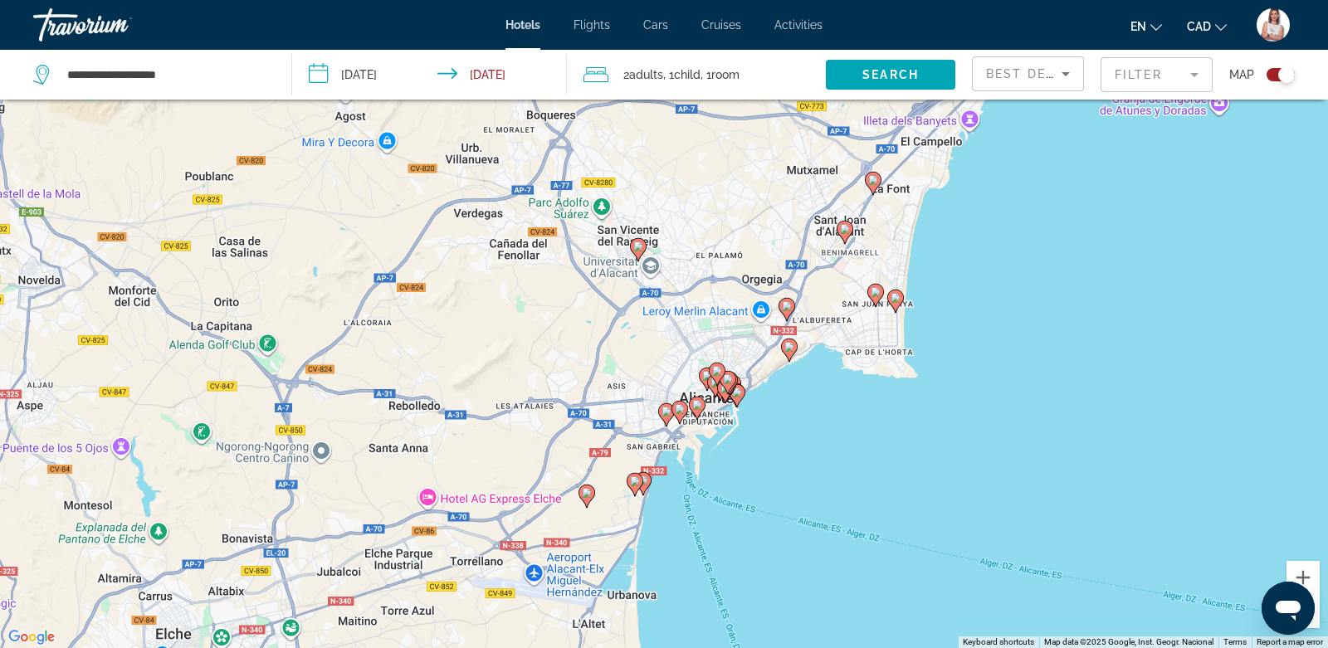
click at [792, 312] on gmp-advanced-marker "Main content" at bounding box center [787, 309] width 17 height 25
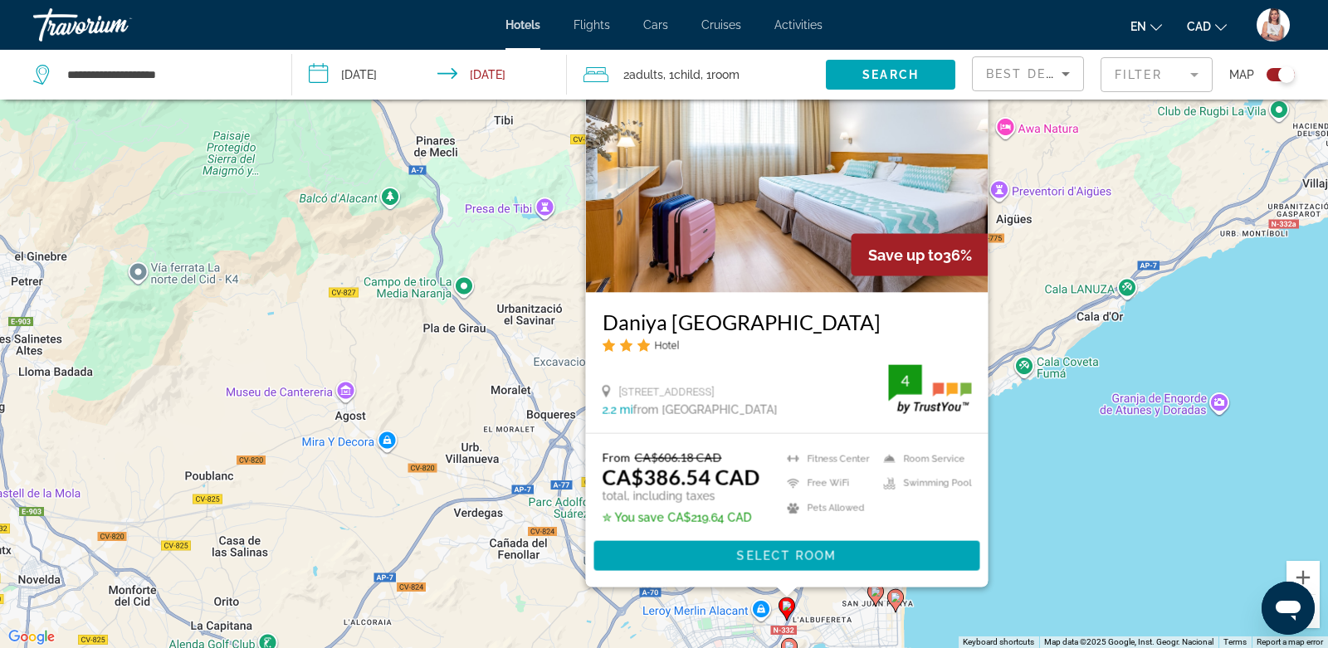
click at [1167, 305] on div "To activate drag with keyboard, press Alt + Enter. Once in keyboard drag state,…" at bounding box center [664, 324] width 1328 height 648
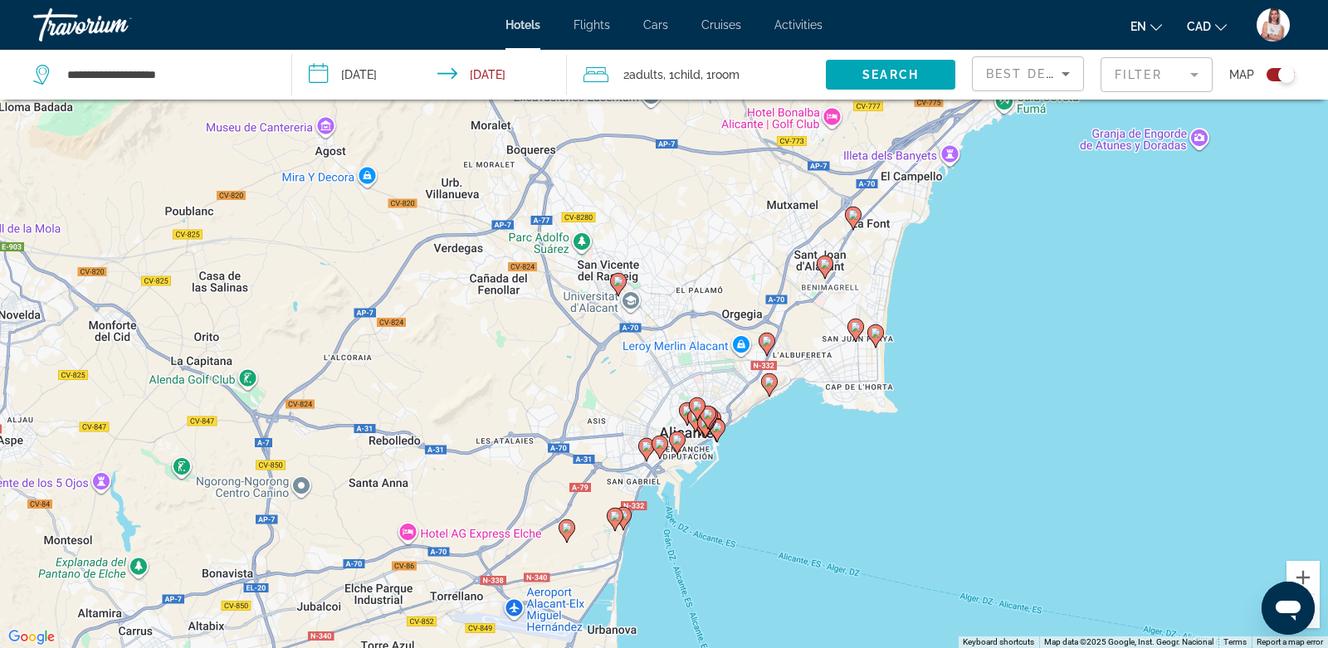
drag, startPoint x: 977, startPoint y: 546, endPoint x: 954, endPoint y: 255, distance: 292.3
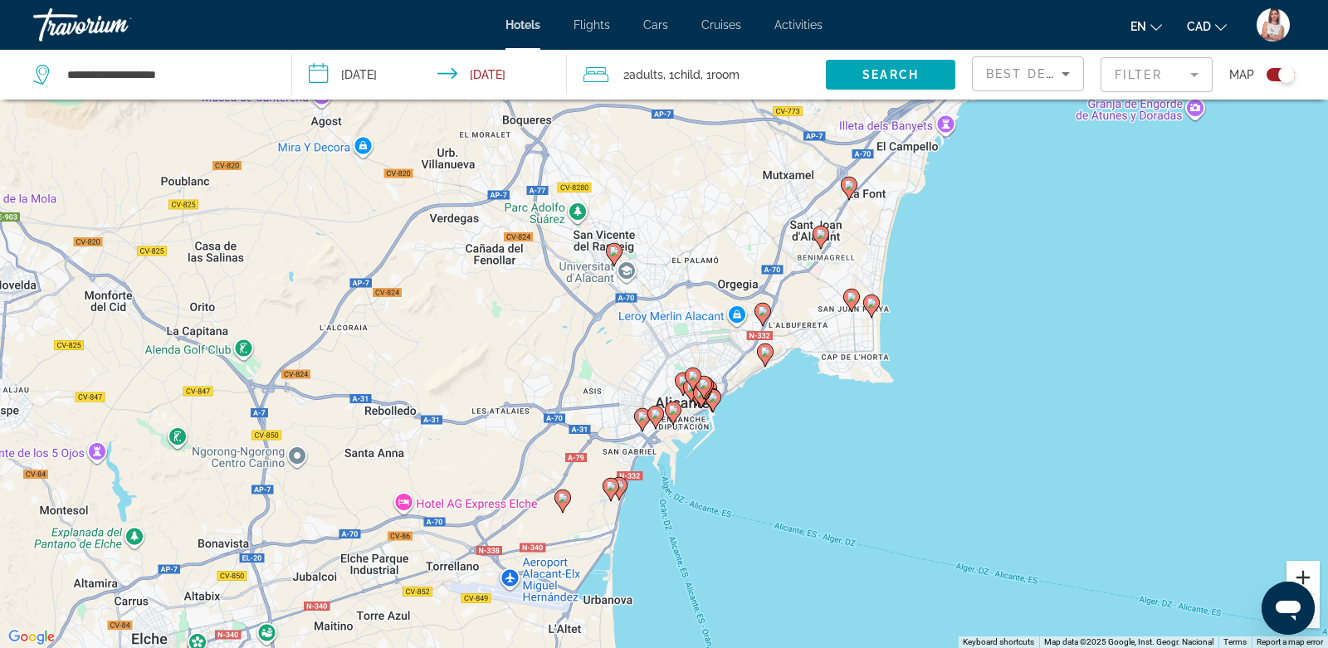
click at [1311, 576] on button "Zoom in" at bounding box center [1303, 577] width 33 height 33
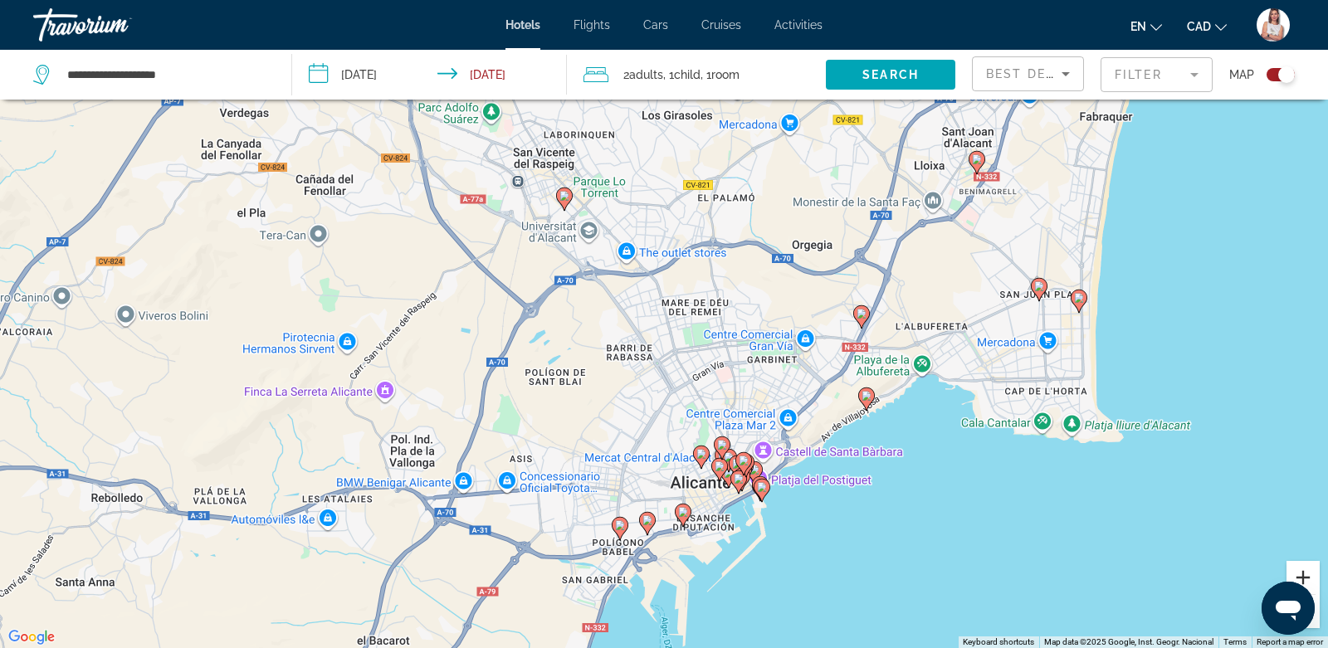
click at [1311, 576] on button "Zoom in" at bounding box center [1303, 577] width 33 height 33
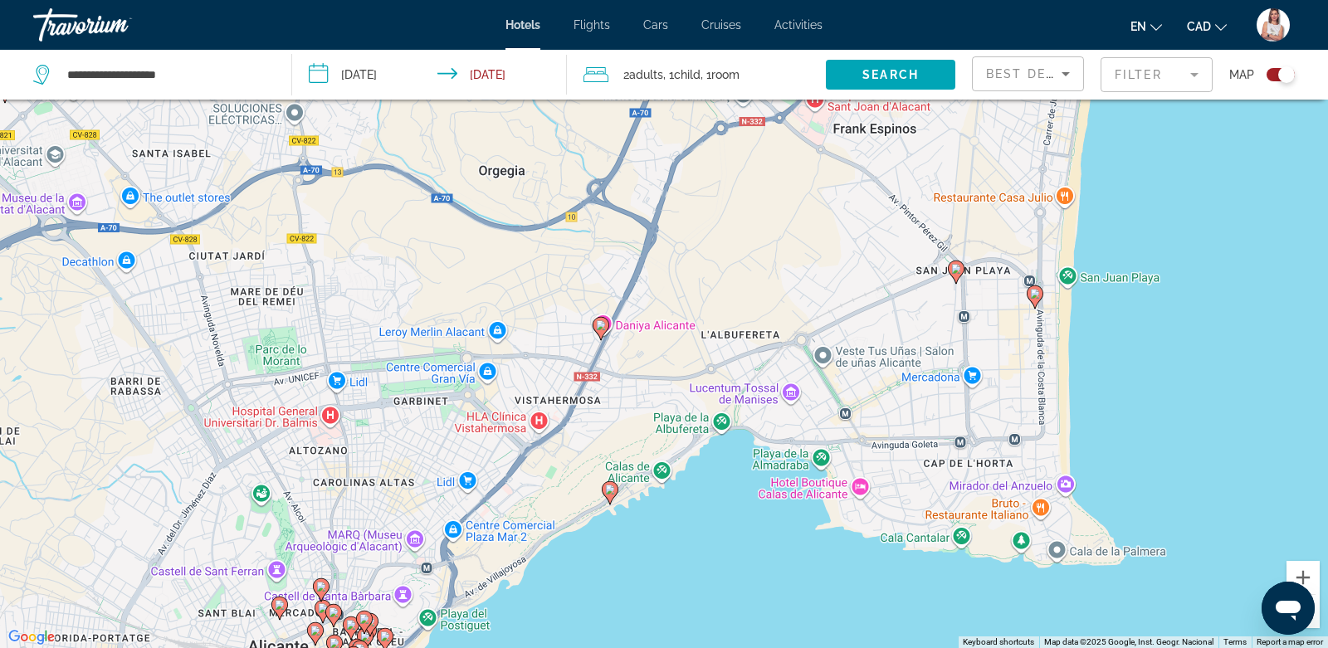
drag, startPoint x: 1096, startPoint y: 383, endPoint x: 626, endPoint y: 390, distance: 469.9
click at [626, 390] on div "To activate drag with keyboard, press Alt + Enter. Once in keyboard drag state,…" at bounding box center [664, 324] width 1328 height 648
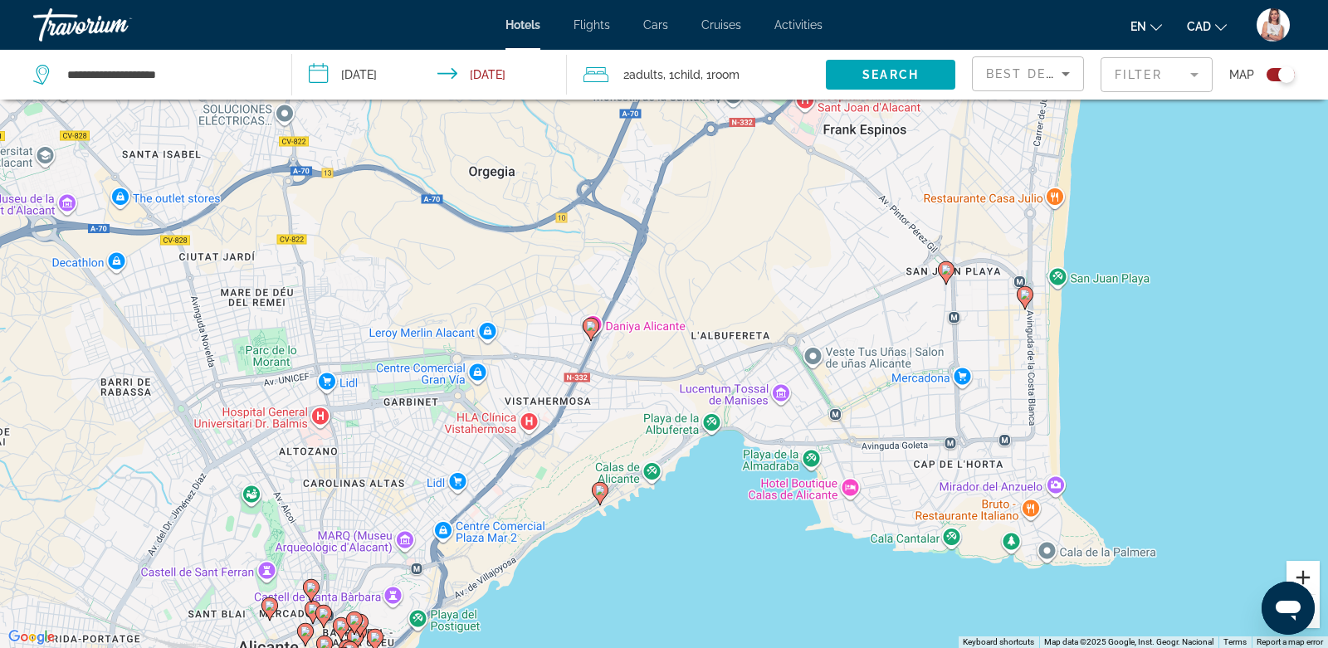
click at [1310, 574] on button "Zoom in" at bounding box center [1303, 577] width 33 height 33
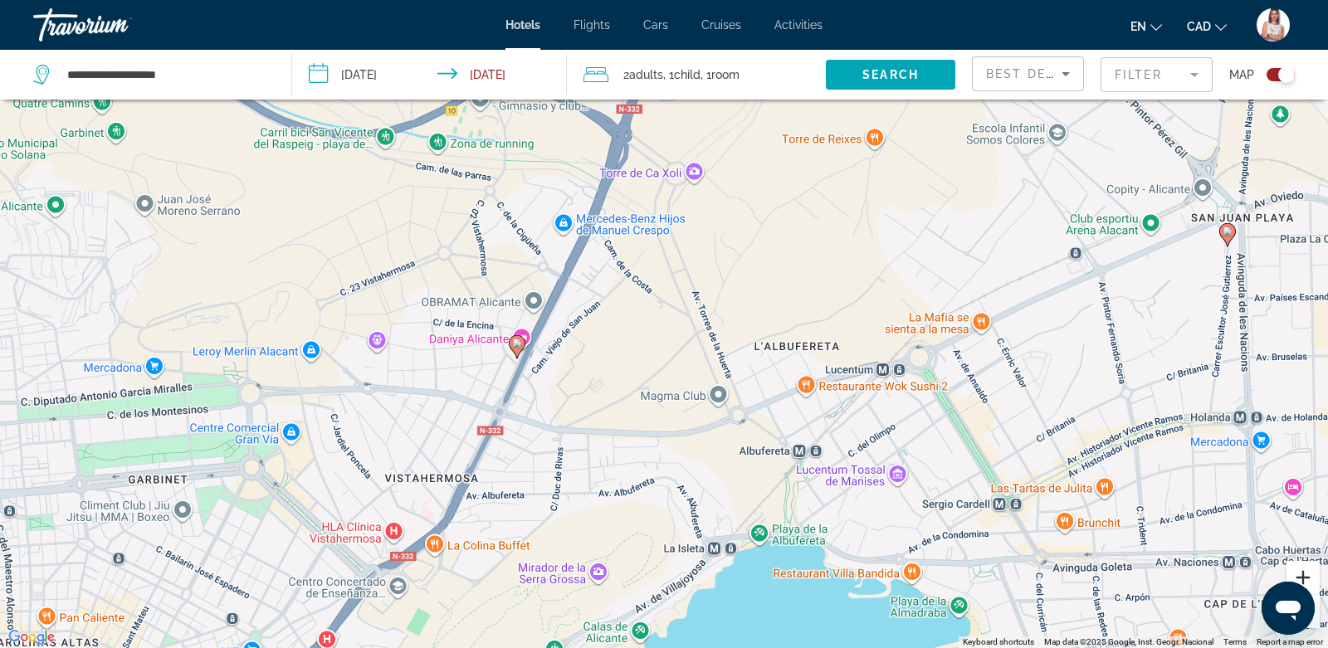
click at [1312, 574] on button "Zoom in" at bounding box center [1303, 577] width 33 height 33
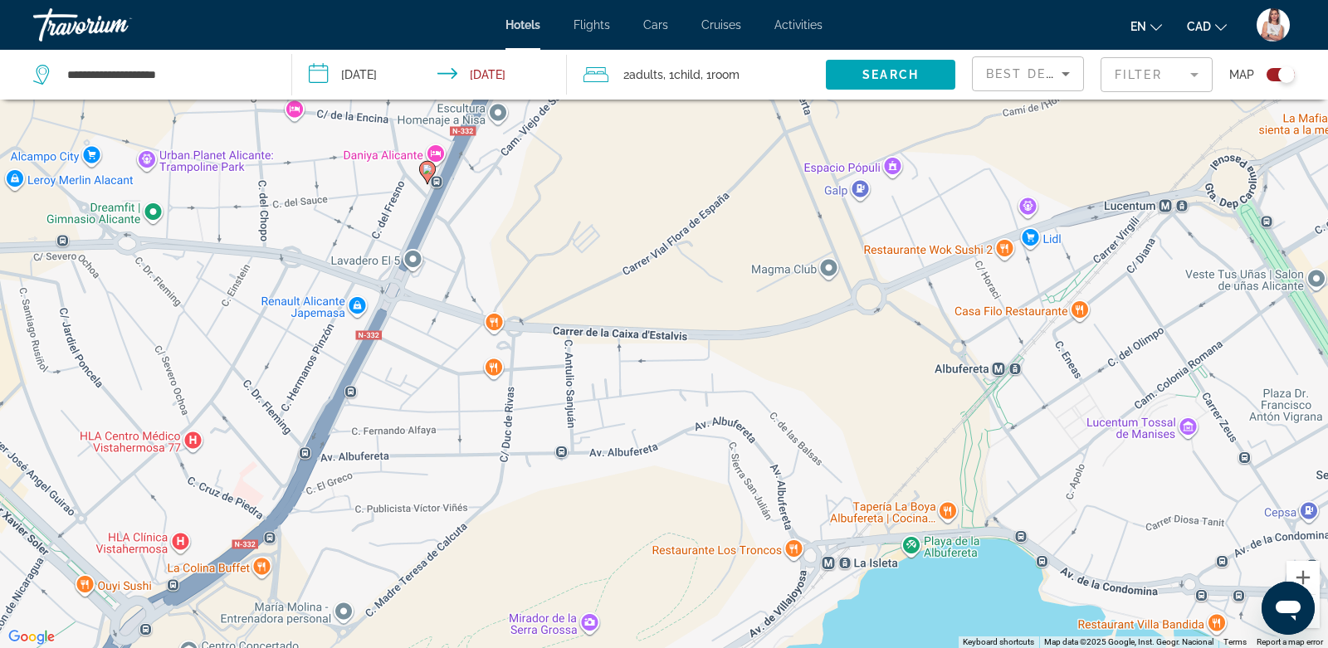
drag, startPoint x: 571, startPoint y: 442, endPoint x: 628, endPoint y: 229, distance: 220.7
click at [628, 229] on div "To activate drag with keyboard, press Alt + Enter. Once in keyboard drag state,…" at bounding box center [664, 324] width 1328 height 648
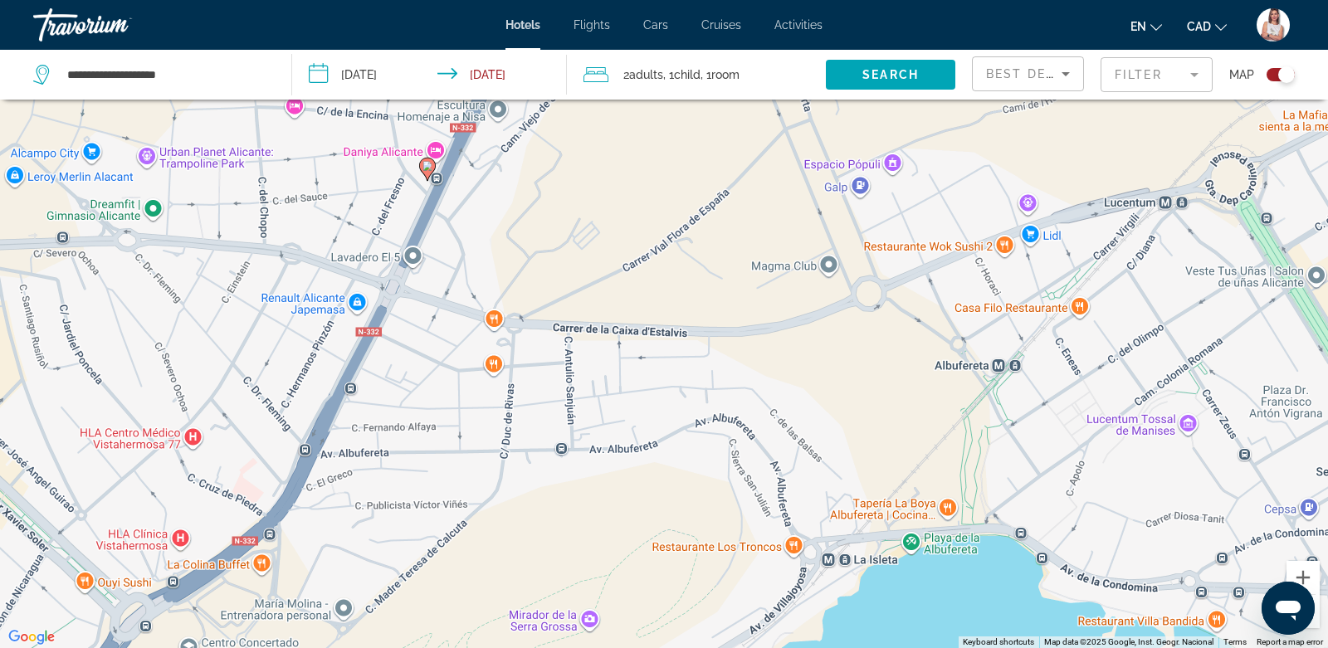
click at [916, 542] on div "To activate drag with keyboard, press Alt + Enter. Once in keyboard drag state,…" at bounding box center [664, 324] width 1328 height 648
click at [908, 506] on span "View on Google Maps" at bounding box center [872, 512] width 102 height 12
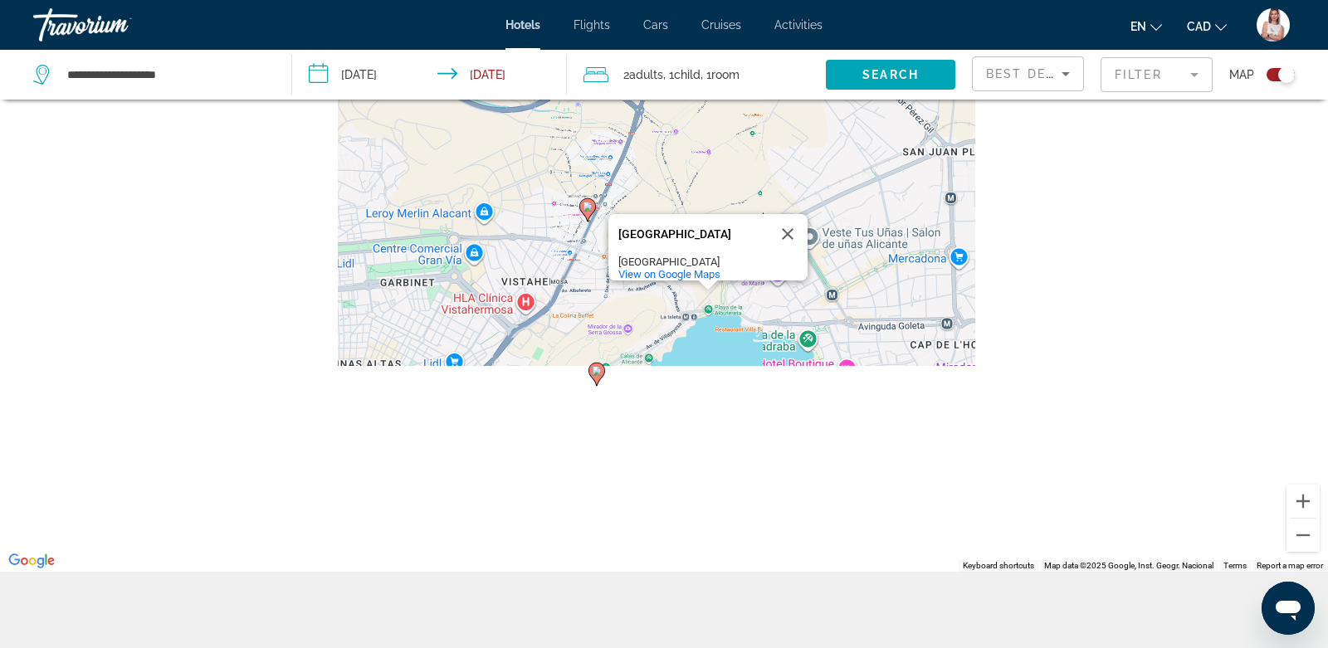
scroll to position [180, 0]
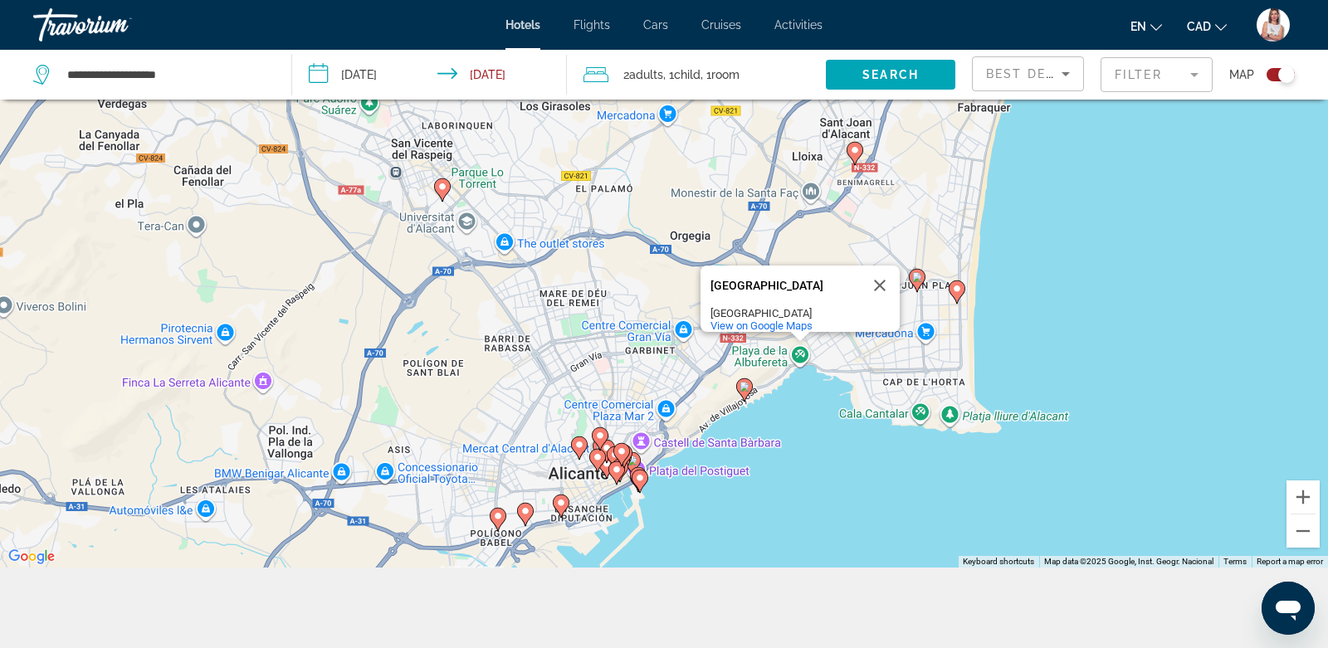
click at [745, 385] on image "Main content" at bounding box center [745, 387] width 10 height 10
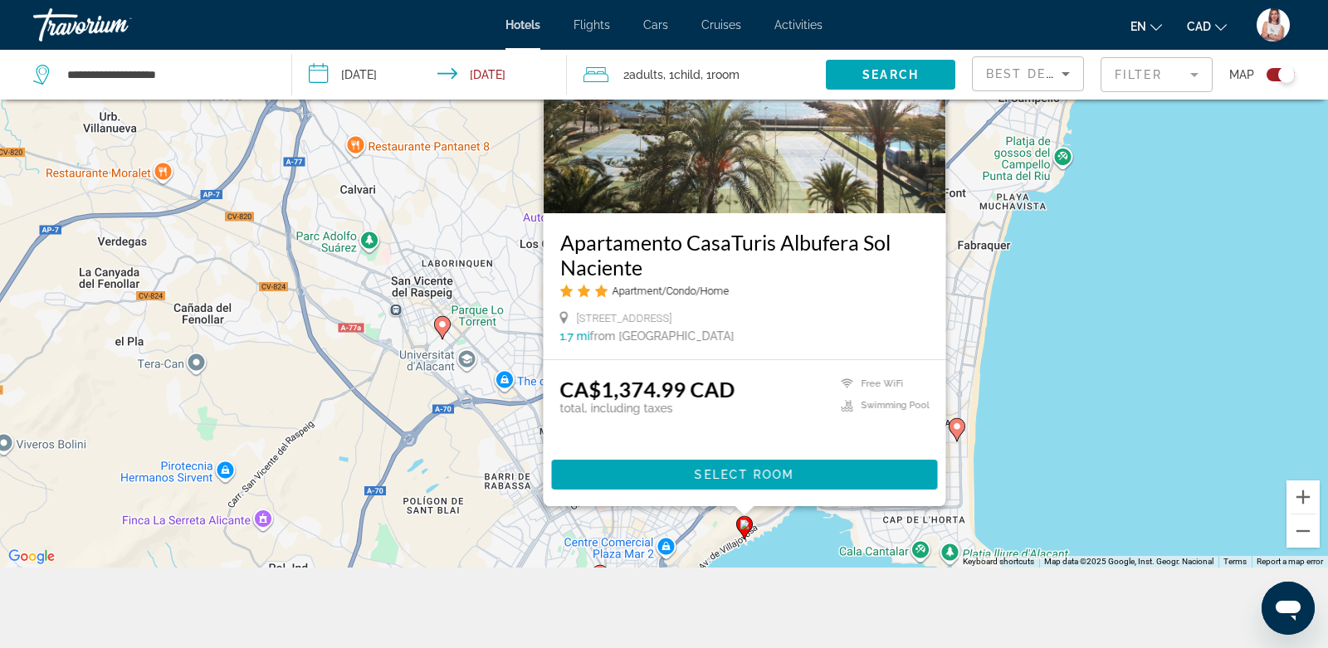
click at [1116, 331] on div "To activate drag with keyboard, press Alt + Enter. Once in keyboard drag state,…" at bounding box center [664, 243] width 1328 height 648
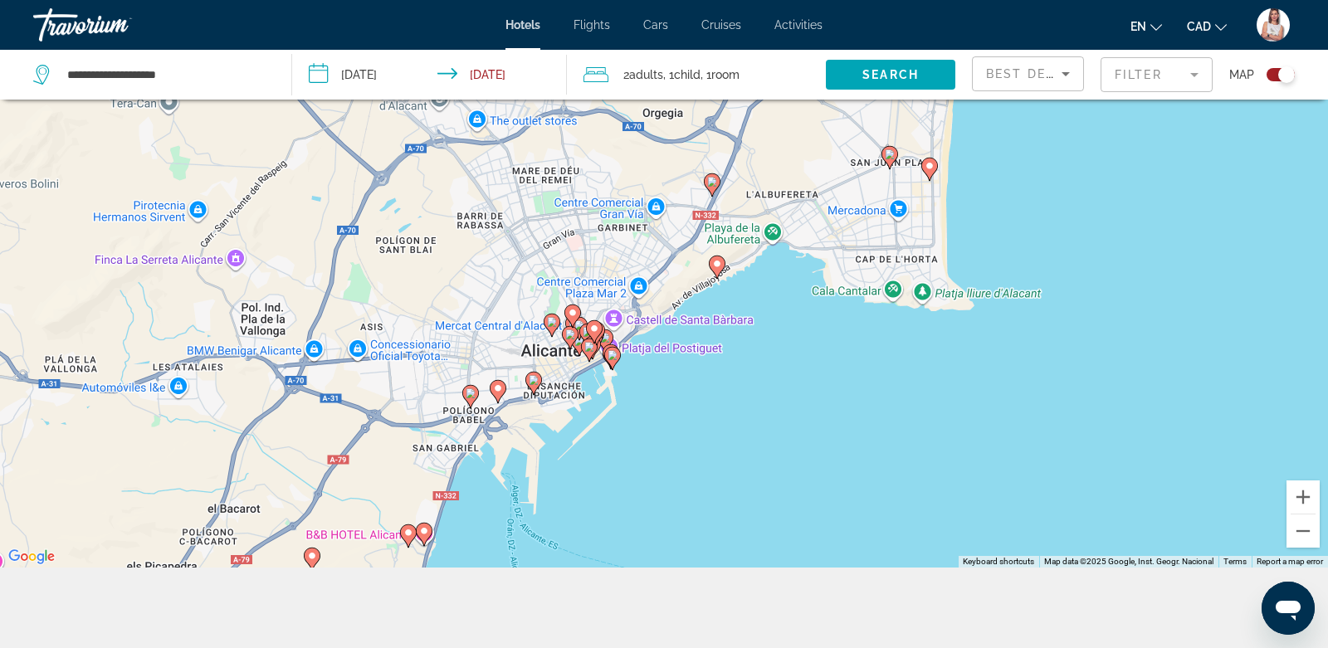
drag, startPoint x: 827, startPoint y: 537, endPoint x: 799, endPoint y: 275, distance: 263.7
click at [799, 275] on div "To activate drag with keyboard, press Alt + Enter. Once in keyboard drag state,…" at bounding box center [664, 243] width 1328 height 648
click at [613, 358] on image "Main content" at bounding box center [613, 355] width 10 height 10
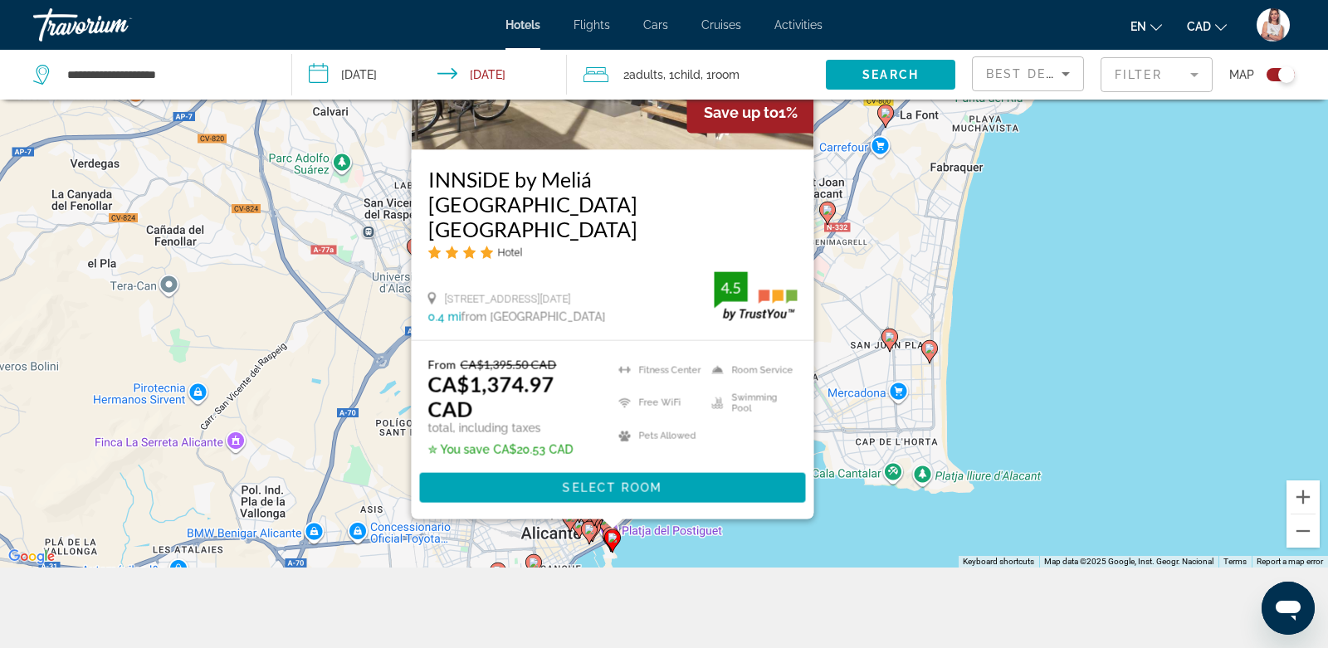
click at [588, 535] on icon "Main content" at bounding box center [589, 532] width 15 height 22
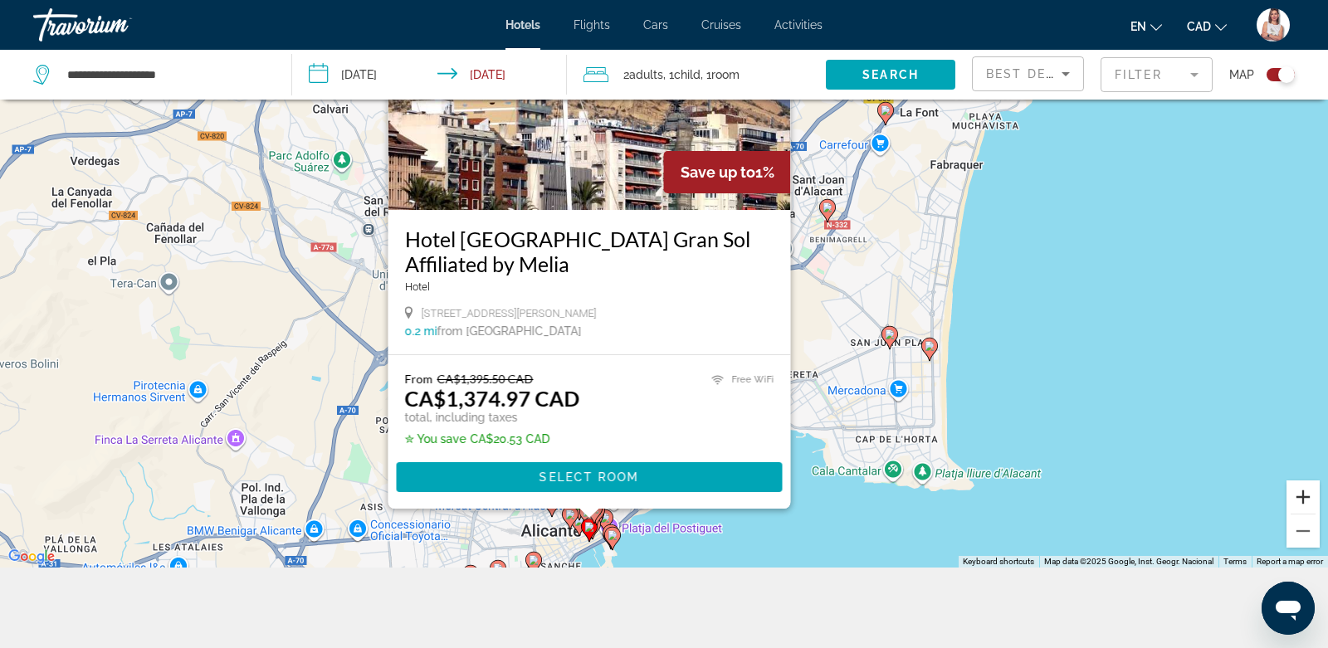
click at [1306, 499] on button "Zoom in" at bounding box center [1303, 497] width 33 height 33
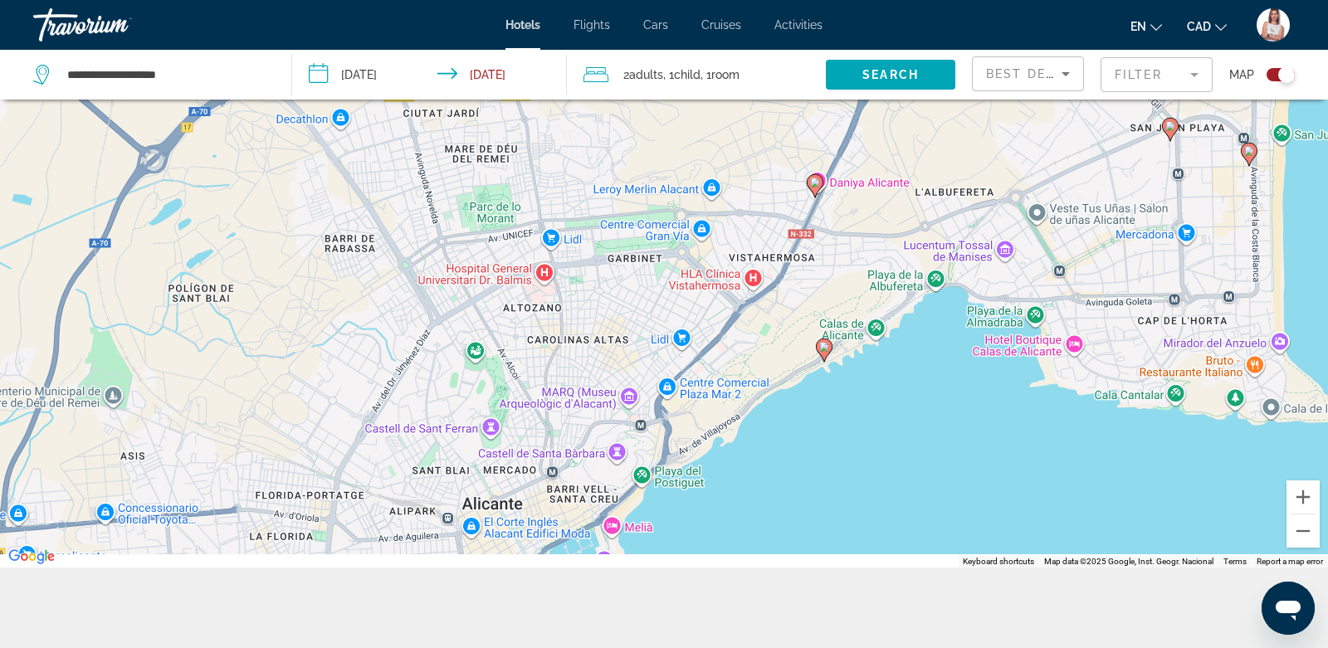
drag, startPoint x: 921, startPoint y: 473, endPoint x: 1028, endPoint y: -13, distance: 497.9
click at [1028, 0] on html "**********" at bounding box center [664, 144] width 1328 height 648
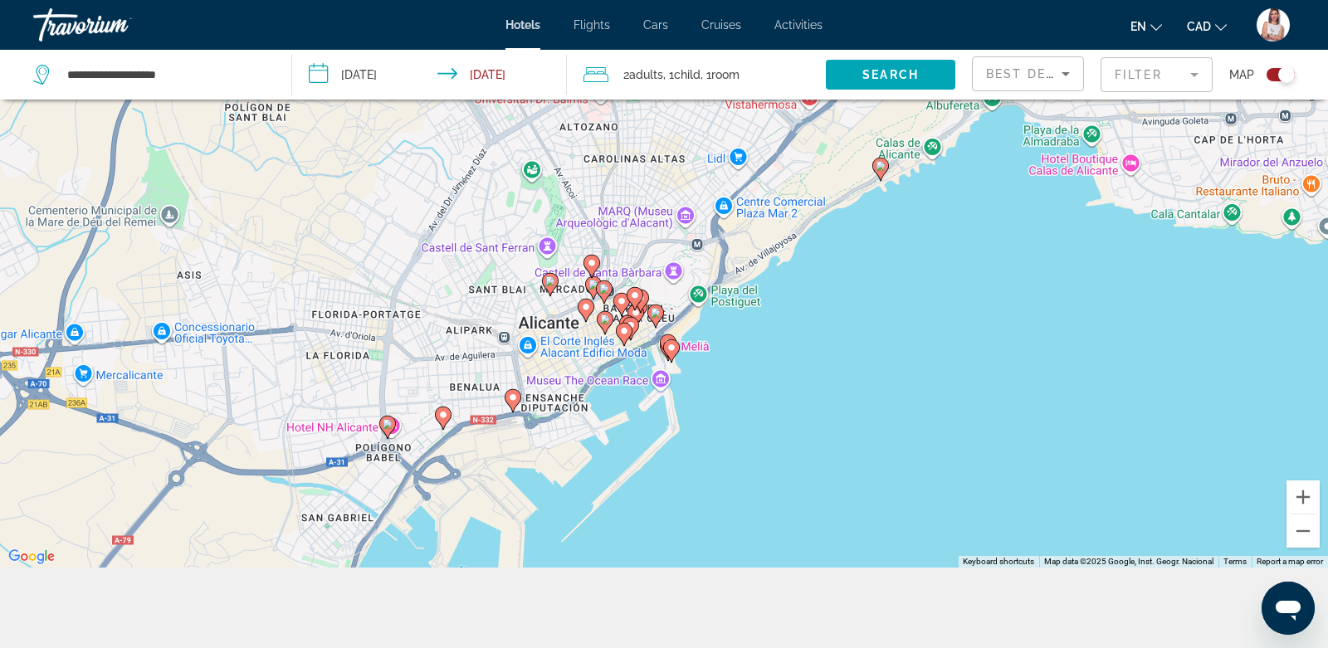
click at [657, 305] on icon "Main content" at bounding box center [655, 316] width 15 height 22
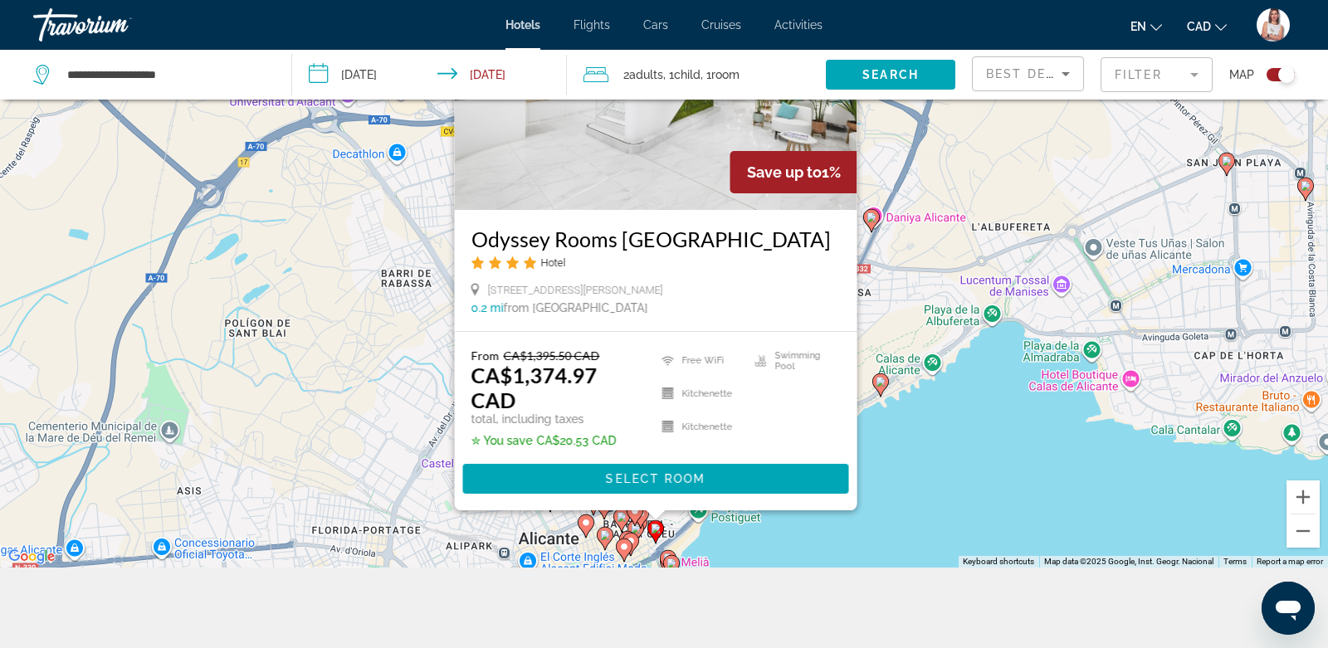
click at [619, 550] on icon "Main content" at bounding box center [624, 550] width 15 height 22
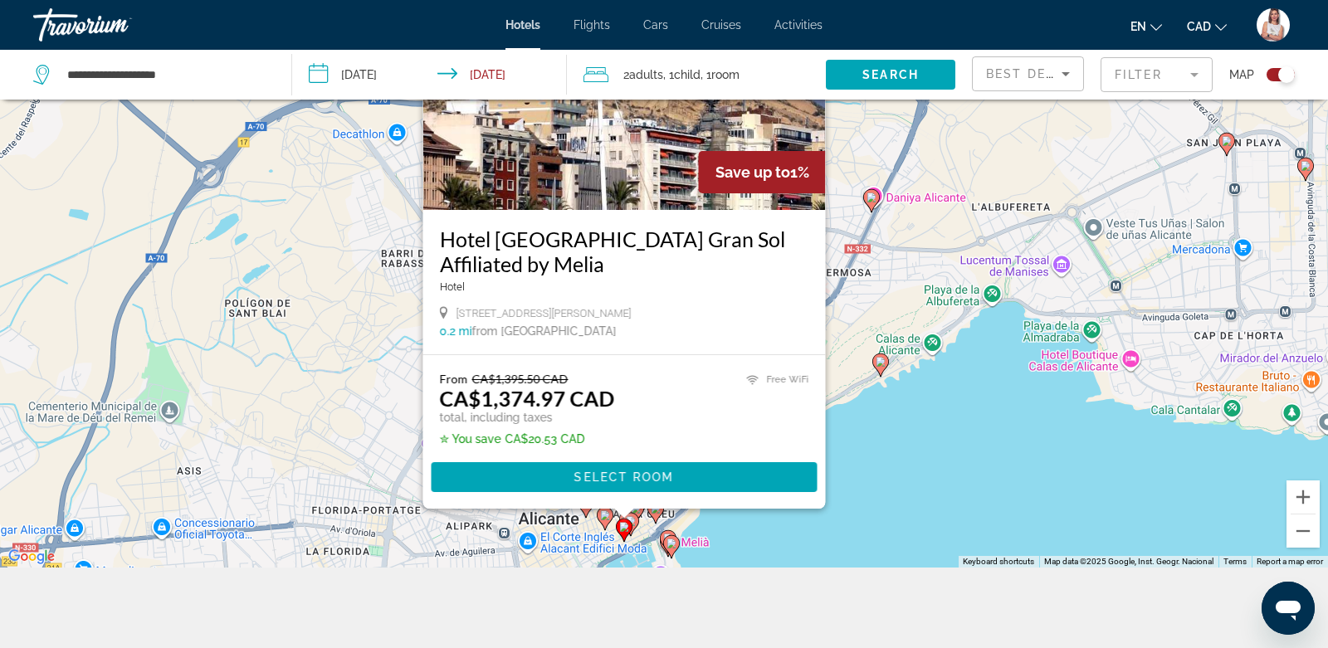
click at [604, 517] on image "Main content" at bounding box center [605, 516] width 10 height 10
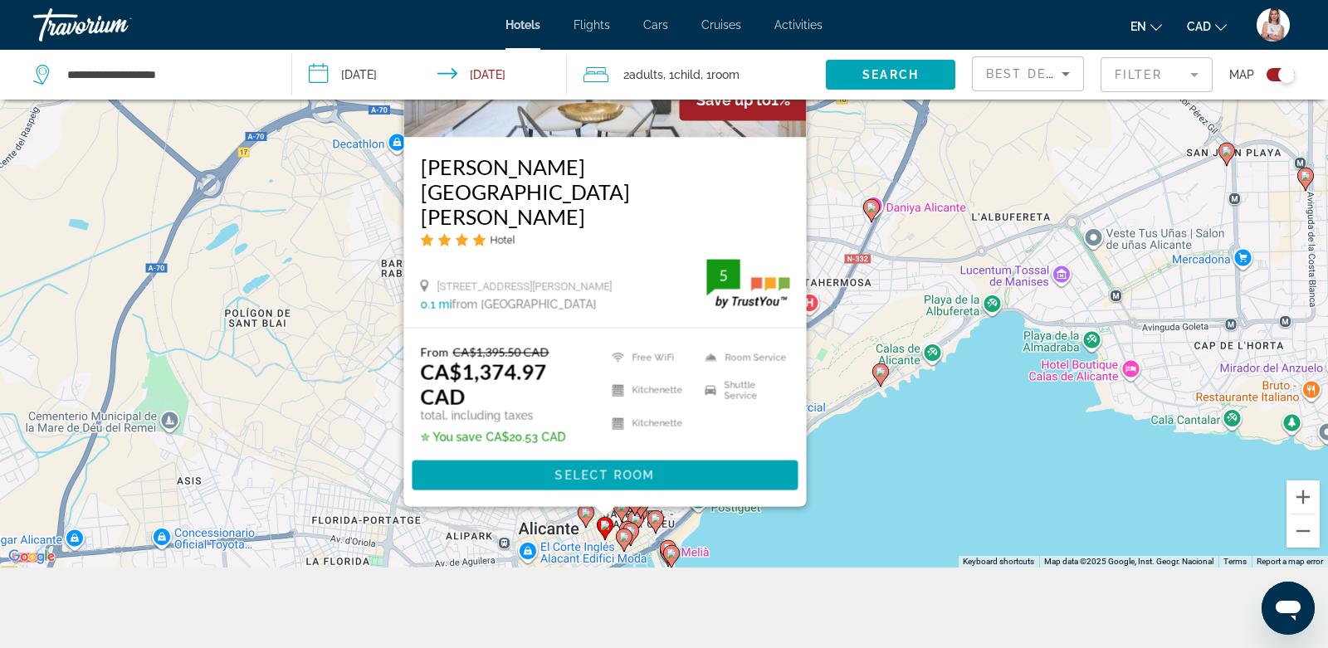
click at [584, 515] on image "Main content" at bounding box center [586, 513] width 10 height 10
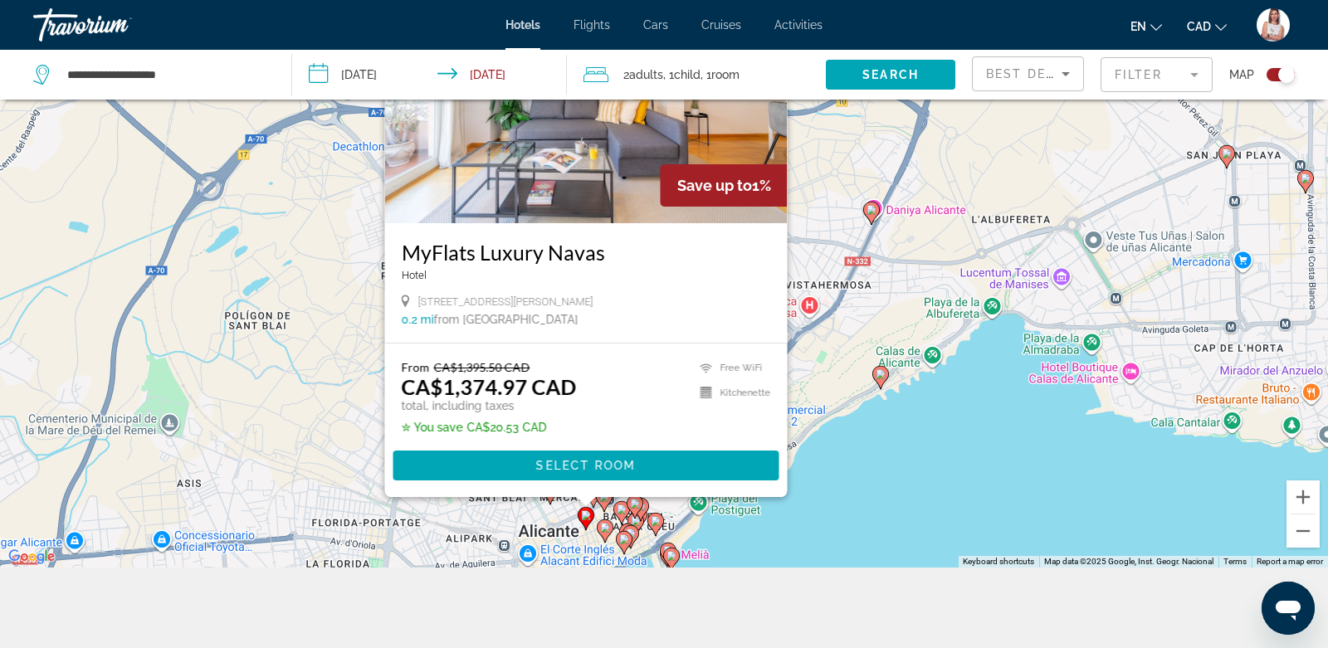
click at [637, 504] on image "Main content" at bounding box center [635, 504] width 10 height 10
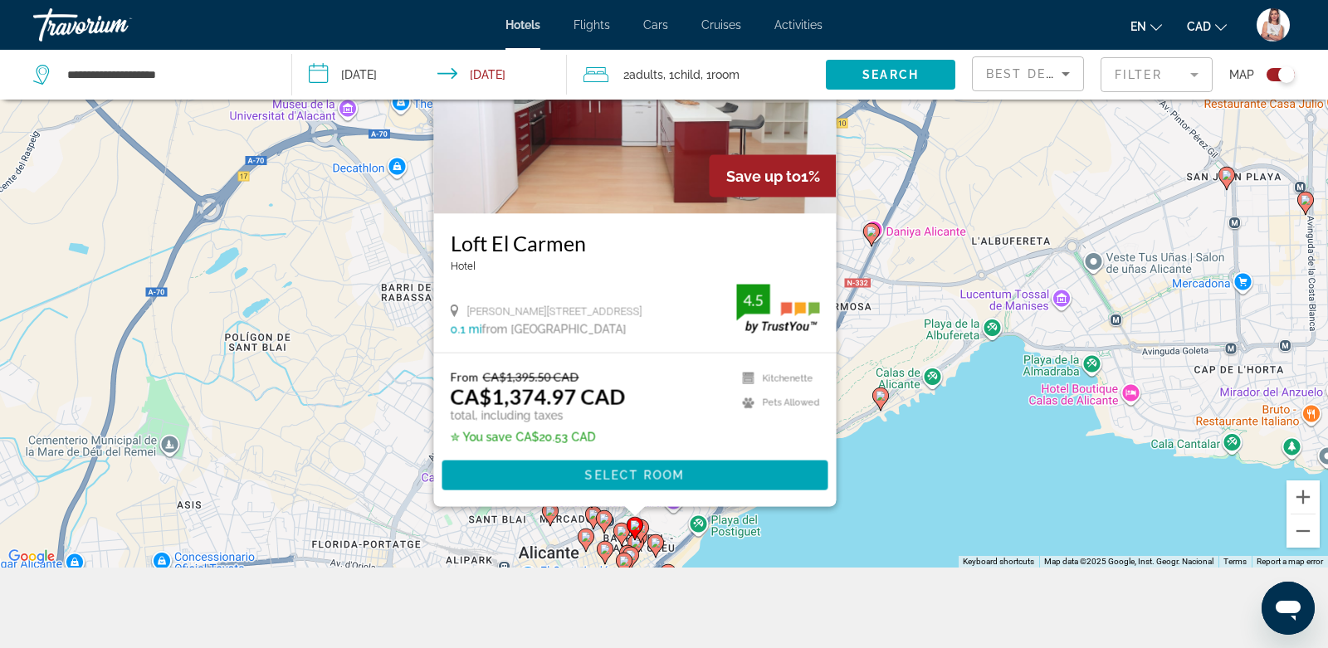
click at [644, 528] on image "Main content" at bounding box center [641, 528] width 10 height 10
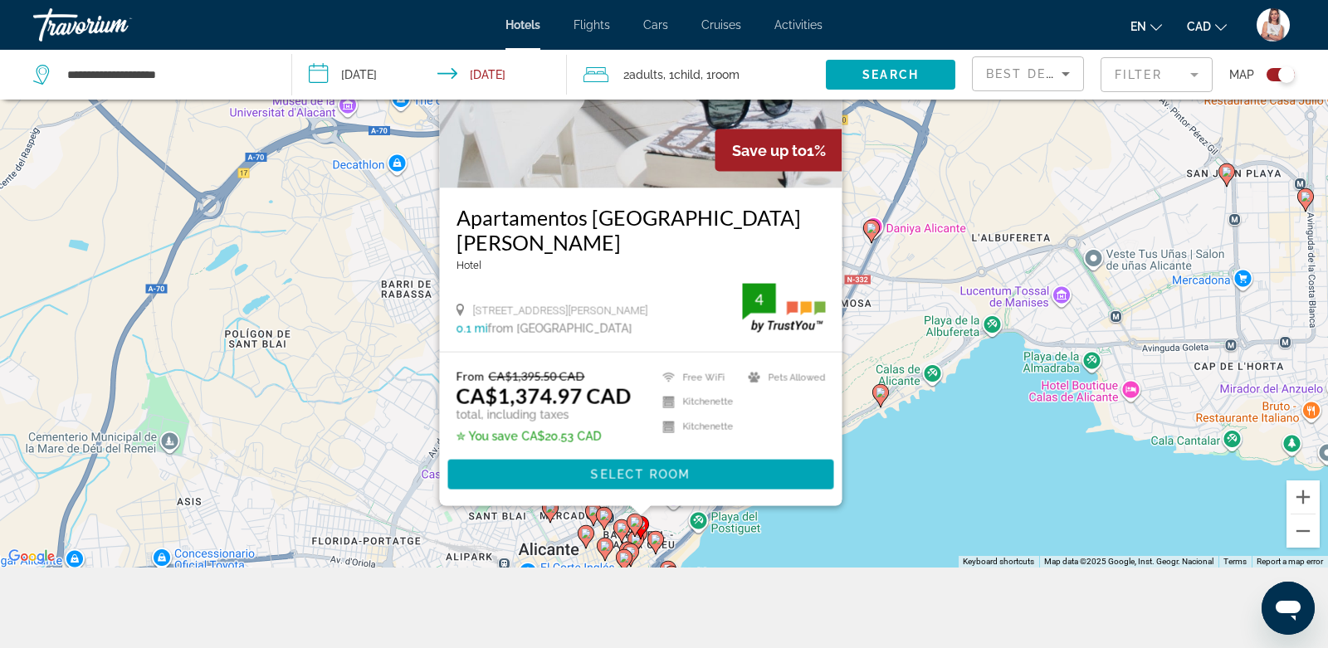
click at [618, 531] on image "Main content" at bounding box center [622, 528] width 10 height 10
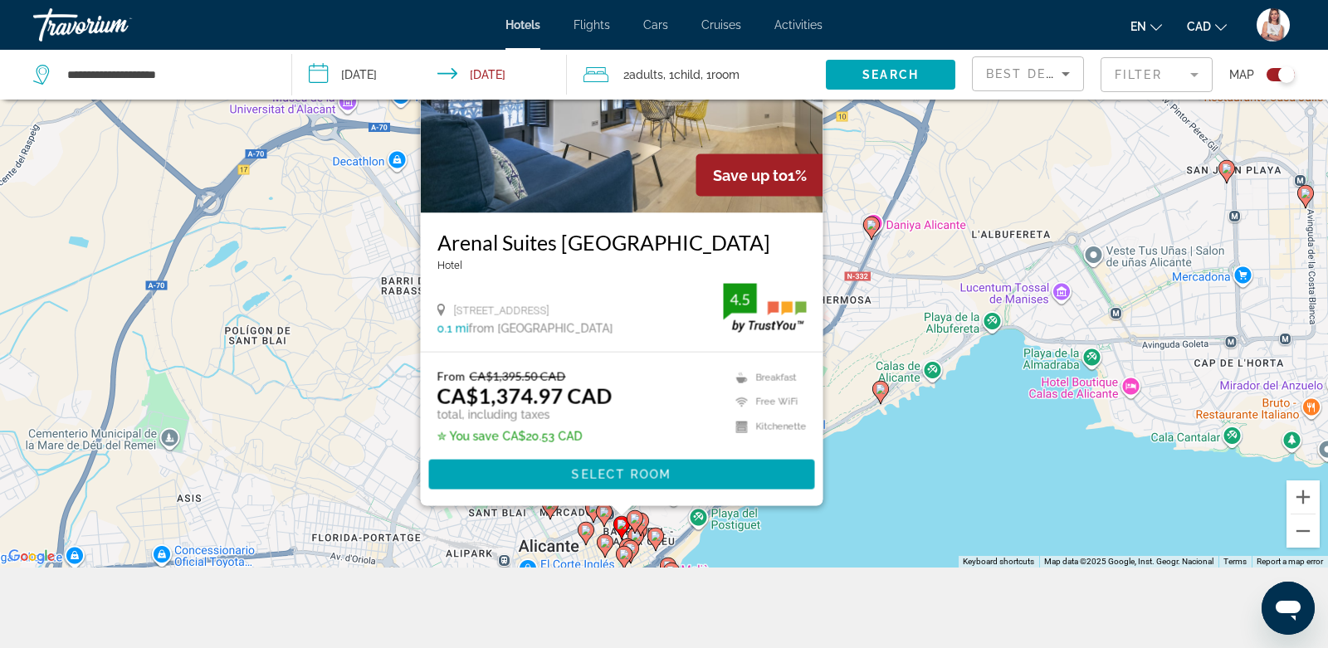
click at [603, 514] on image "Main content" at bounding box center [604, 512] width 10 height 10
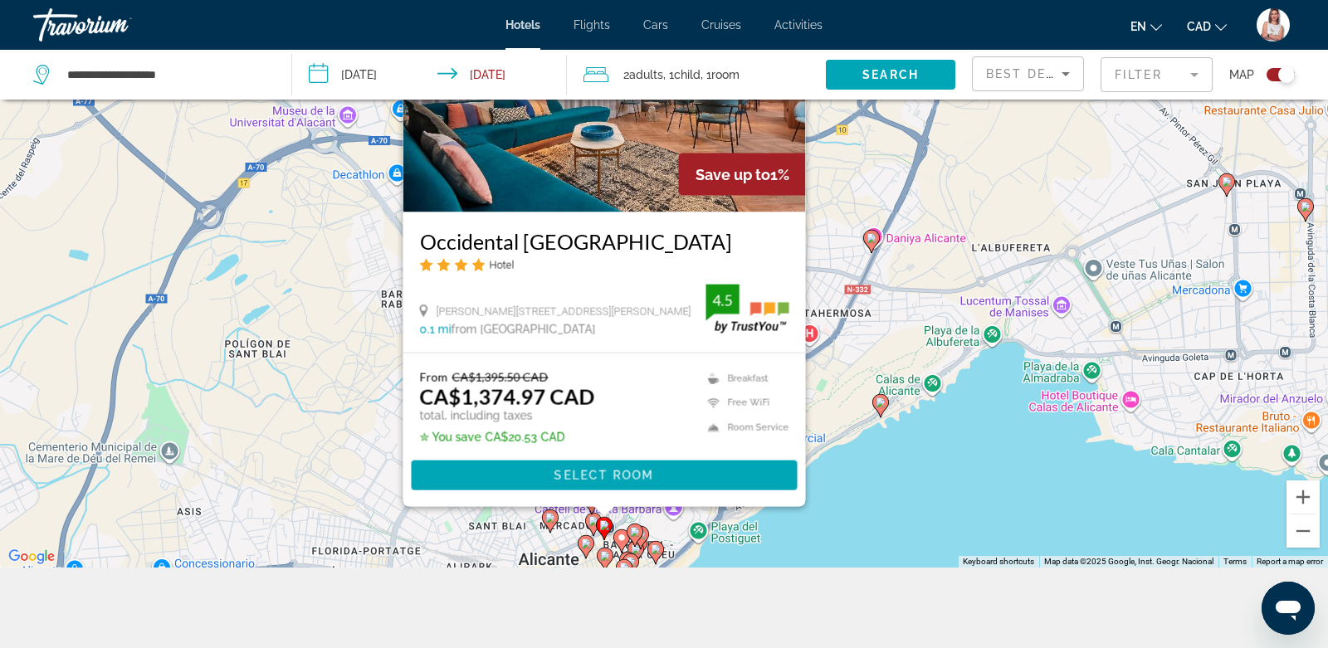
click at [1277, 73] on div "Toggle map" at bounding box center [1281, 74] width 28 height 13
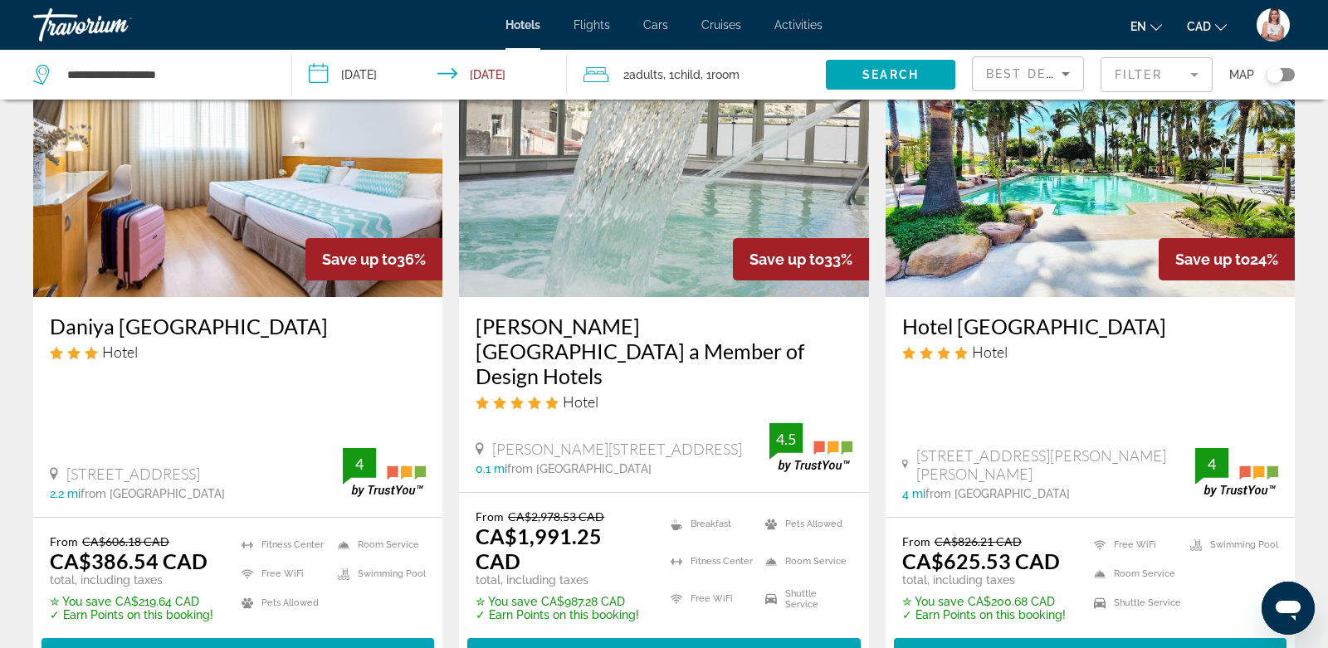
scroll to position [0, 0]
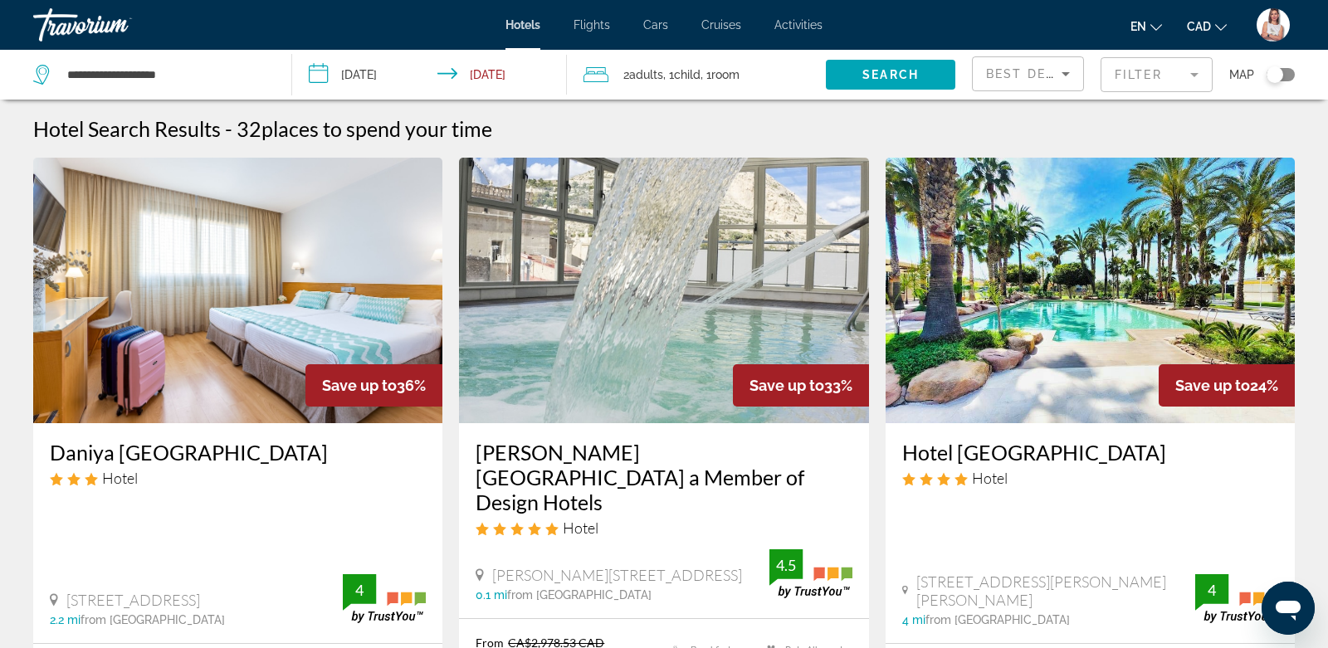
click at [1185, 76] on mat-form-field "Filter" at bounding box center [1157, 74] width 112 height 35
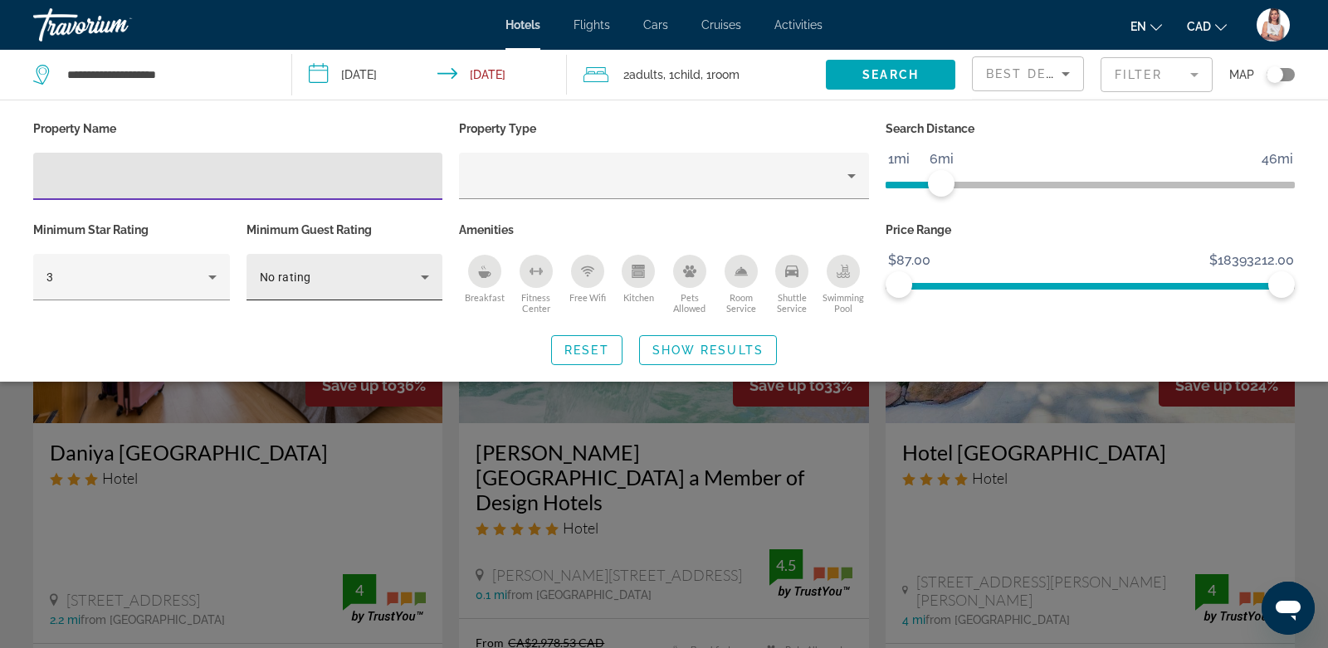
click at [381, 267] on div "No rating" at bounding box center [341, 277] width 162 height 20
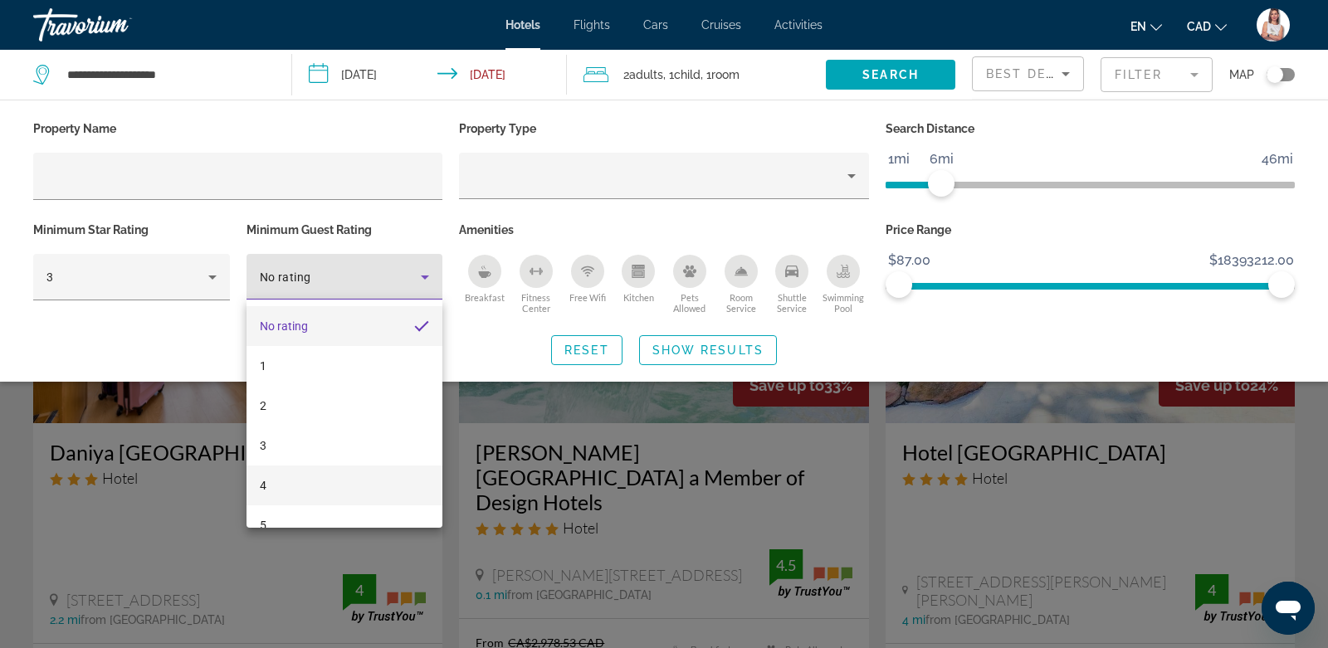
click at [294, 483] on mat-option "4" at bounding box center [345, 486] width 197 height 40
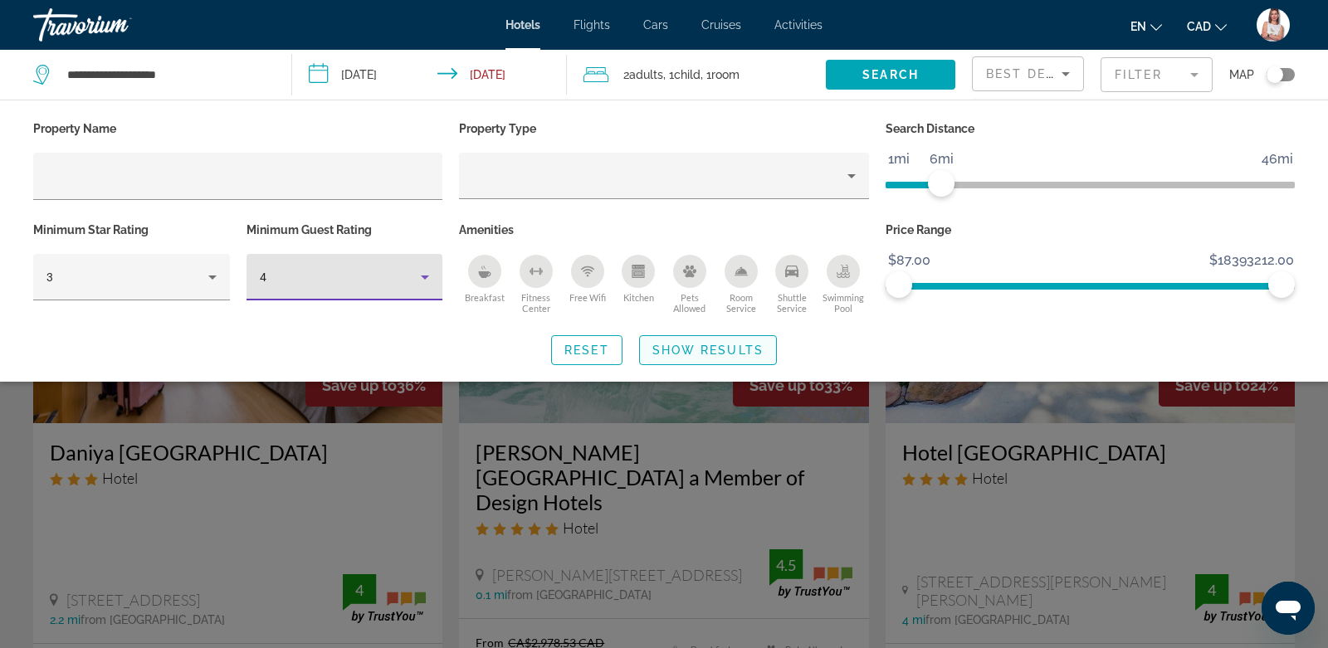
click at [710, 348] on span "Show Results" at bounding box center [707, 350] width 111 height 13
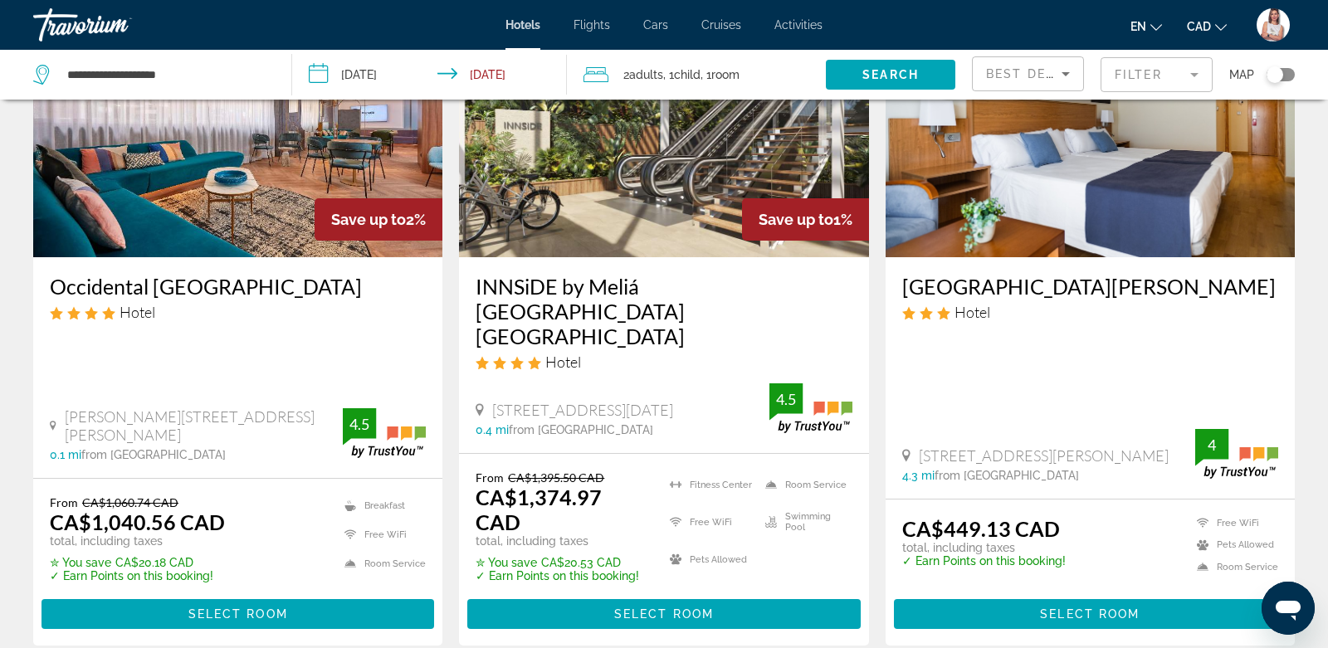
scroll to position [2152, 0]
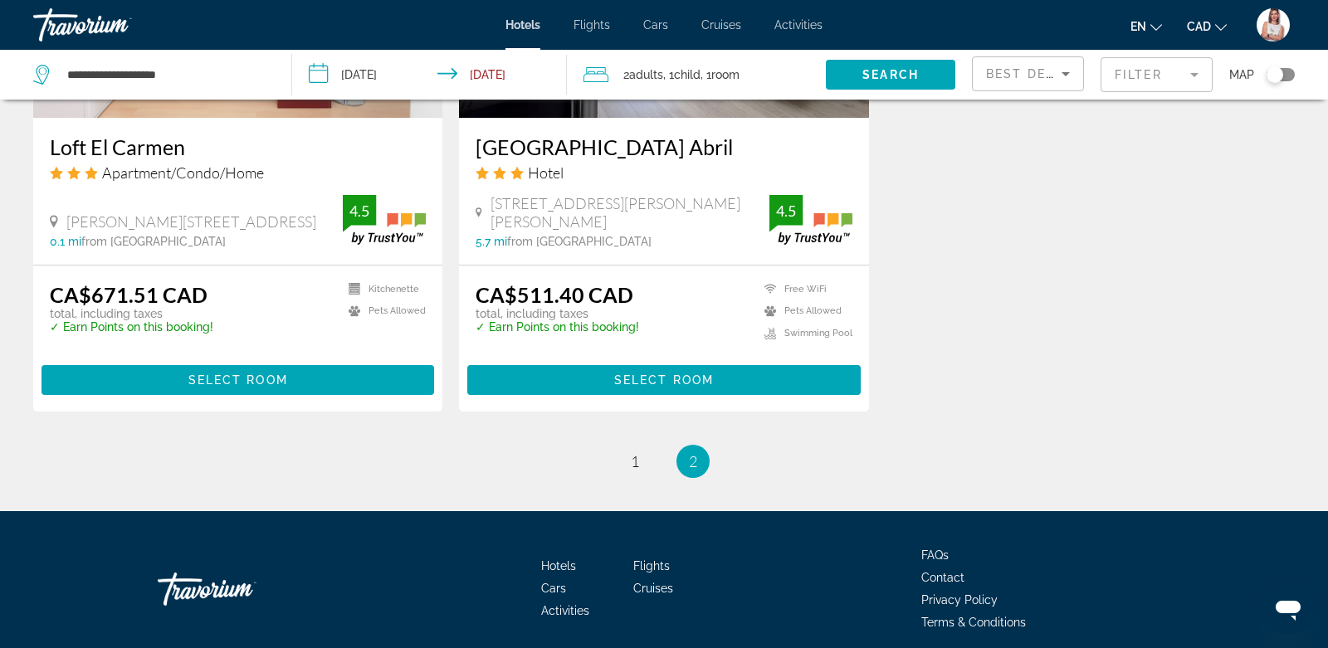
scroll to position [2171, 0]
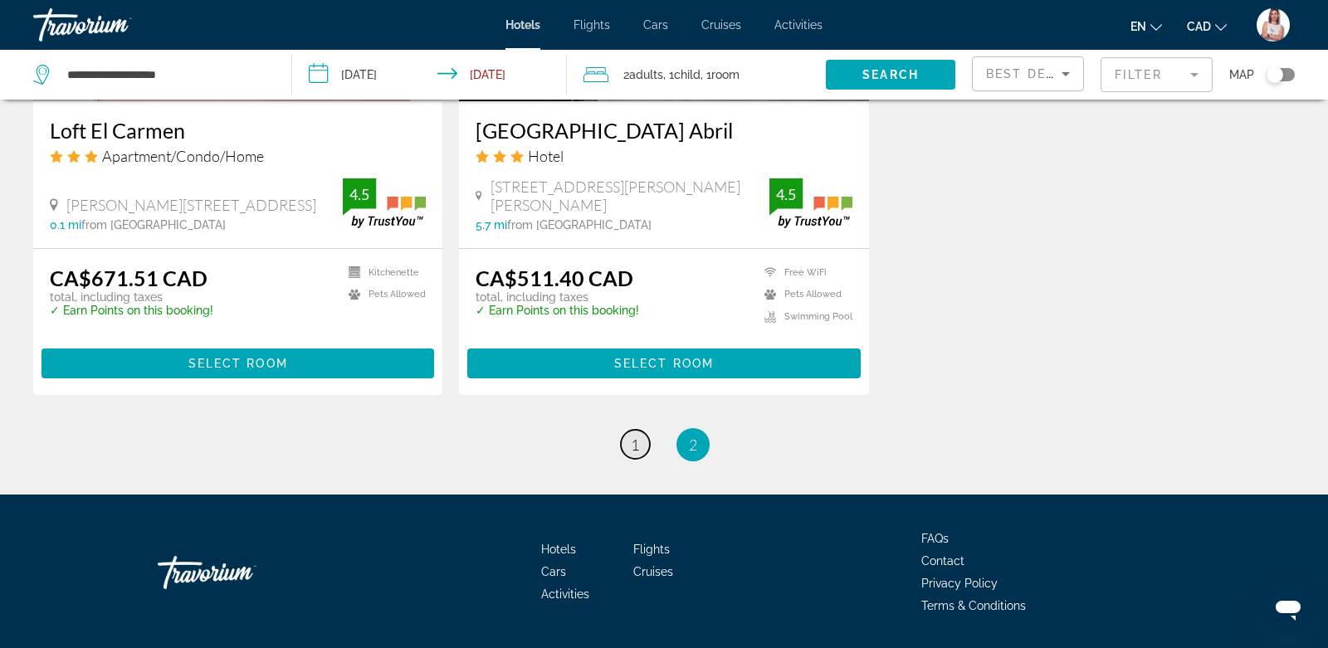
click at [632, 436] on span "1" at bounding box center [635, 445] width 8 height 18
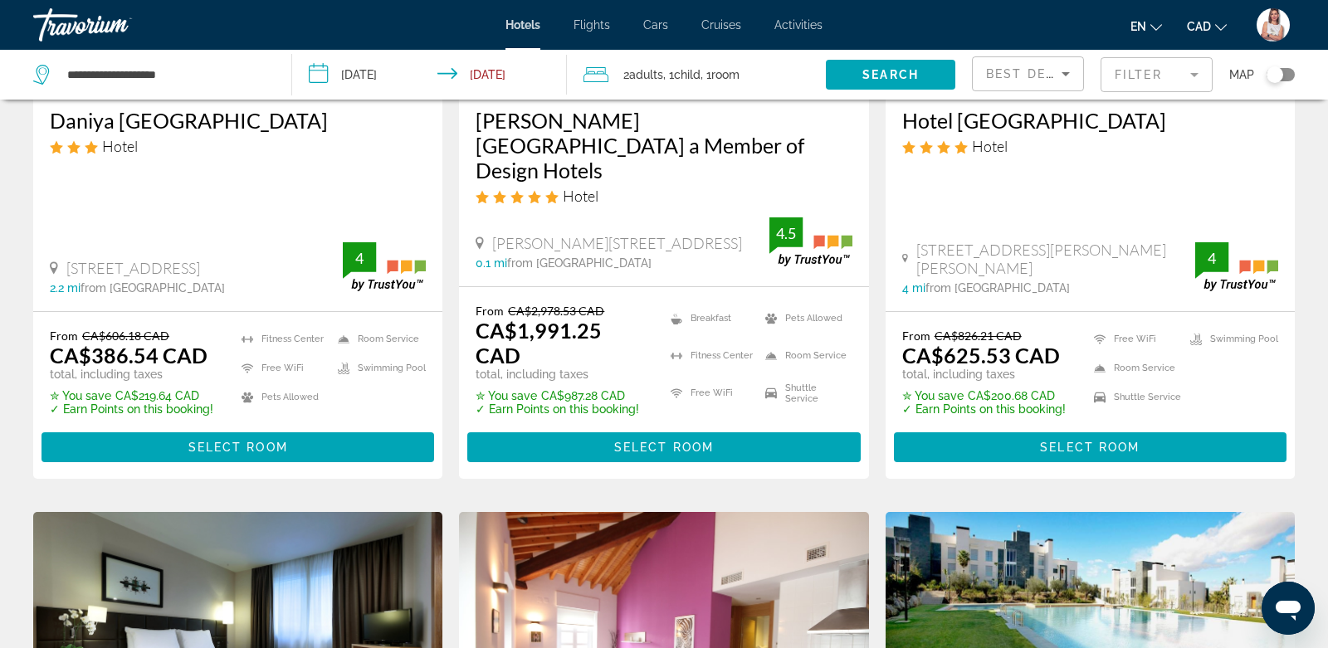
scroll to position [336, 0]
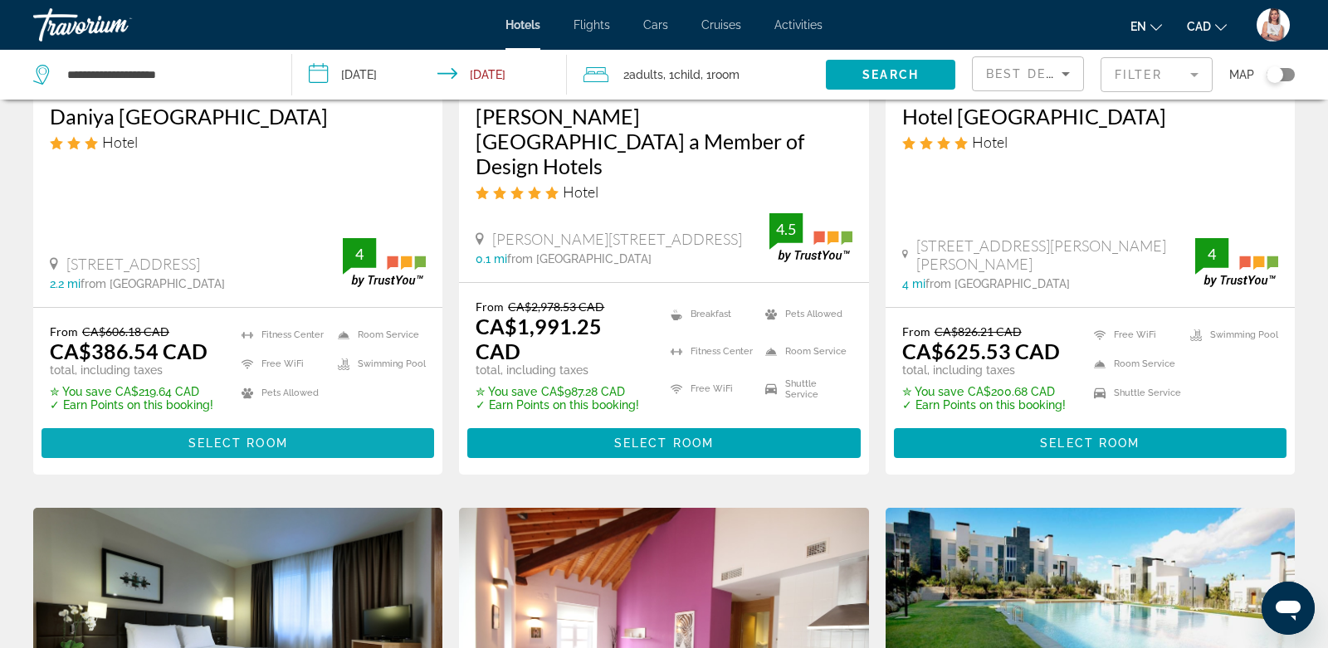
click at [331, 423] on span "Main content" at bounding box center [238, 443] width 393 height 40
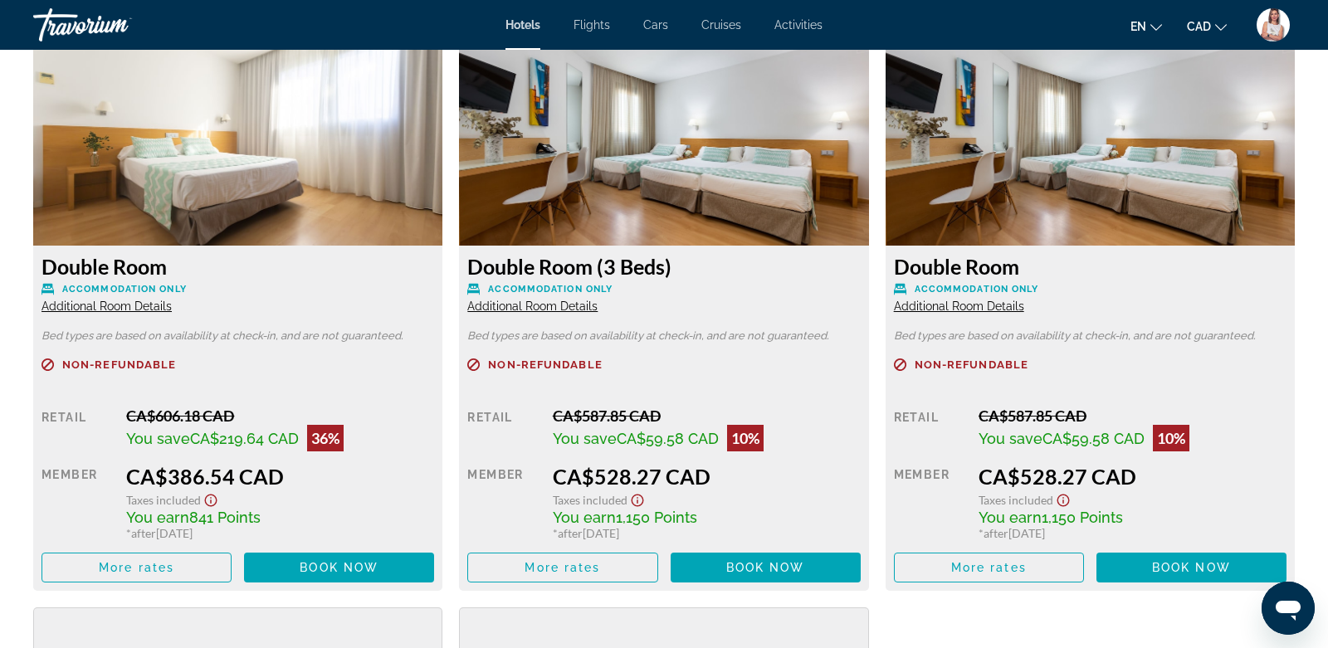
scroll to position [2322, 0]
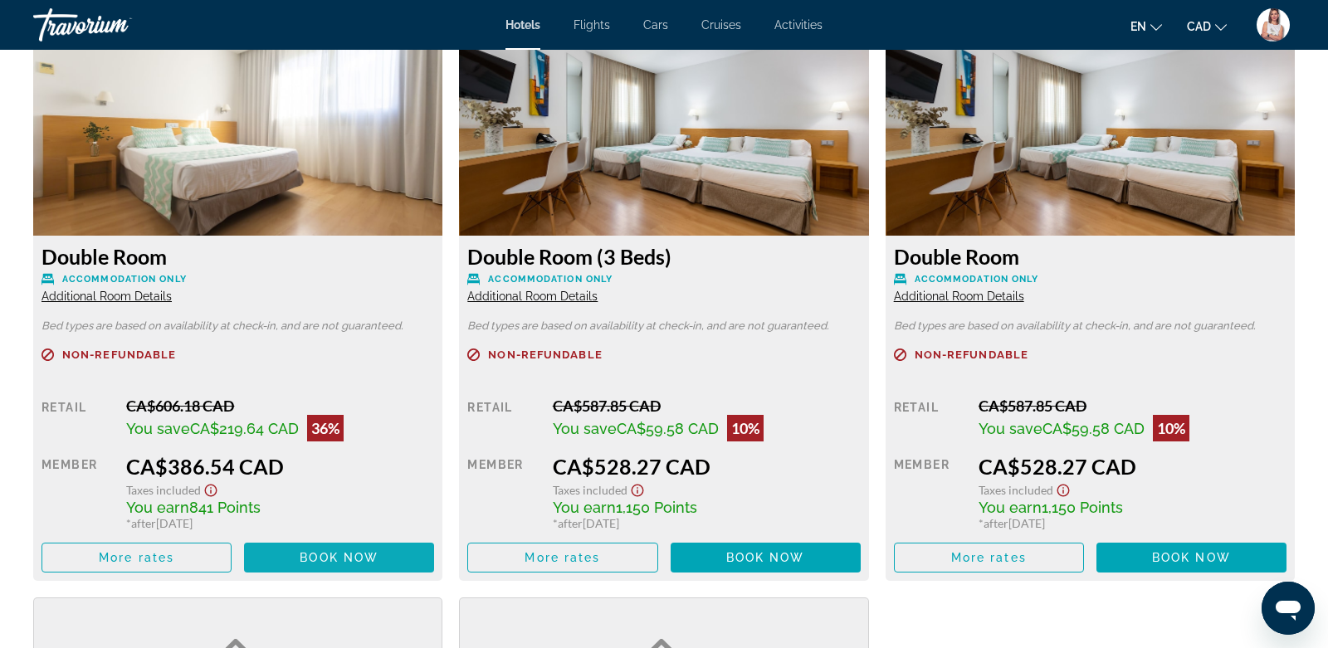
click at [319, 556] on span "Book now" at bounding box center [339, 557] width 79 height 13
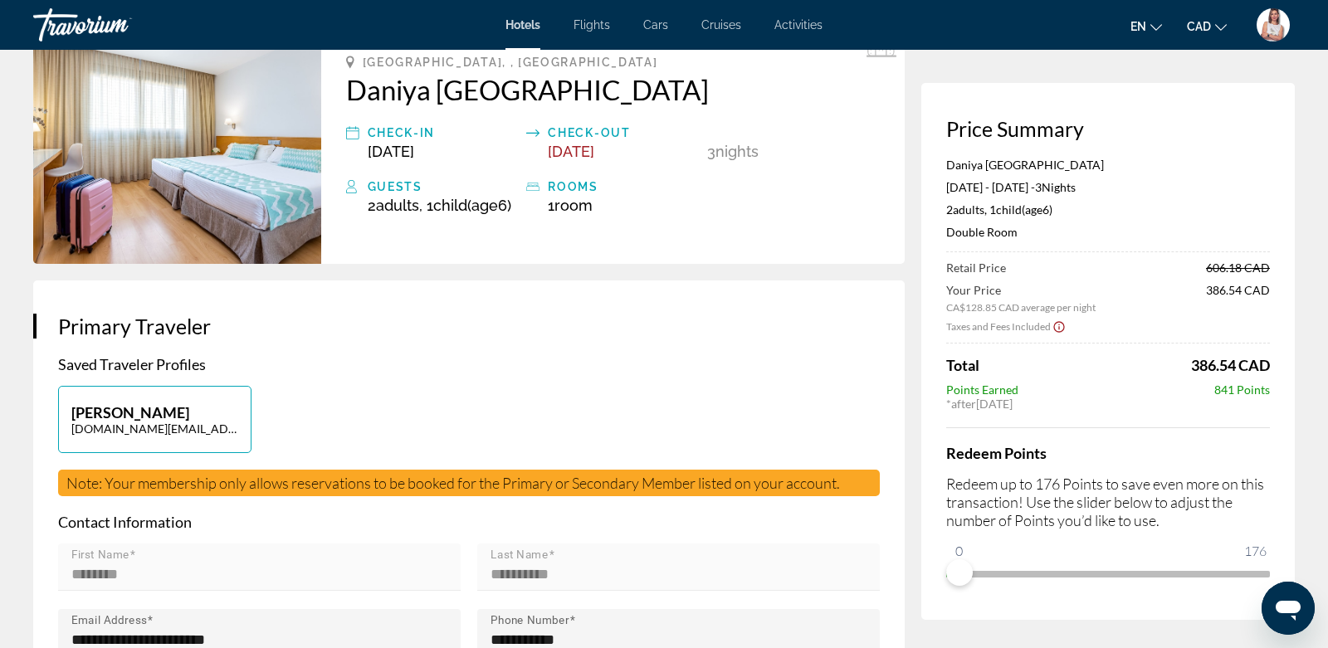
scroll to position [105, 0]
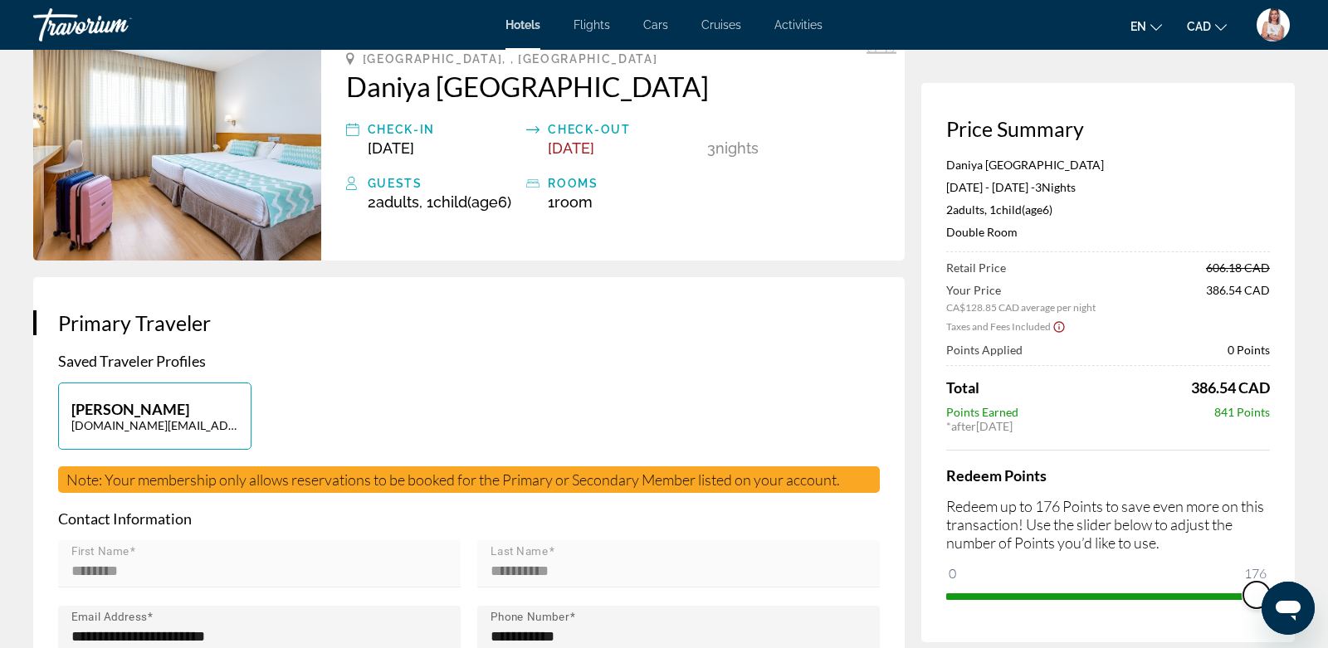
drag, startPoint x: 962, startPoint y: 568, endPoint x: 1302, endPoint y: 536, distance: 341.8
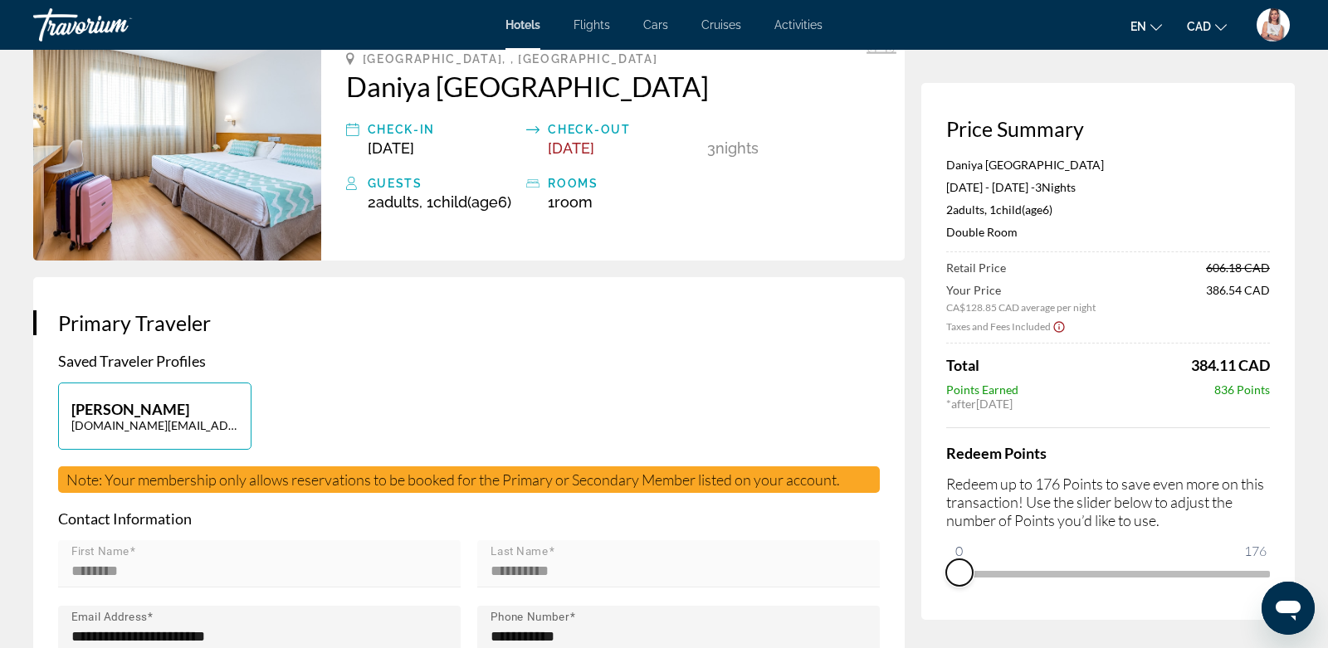
drag, startPoint x: 1258, startPoint y: 590, endPoint x: 862, endPoint y: 672, distance: 404.2
click at [862, 543] on html "Skip to main content Hotels Flights Cars Cruises Activities Hotels Flights Cars…" at bounding box center [664, 219] width 1328 height 648
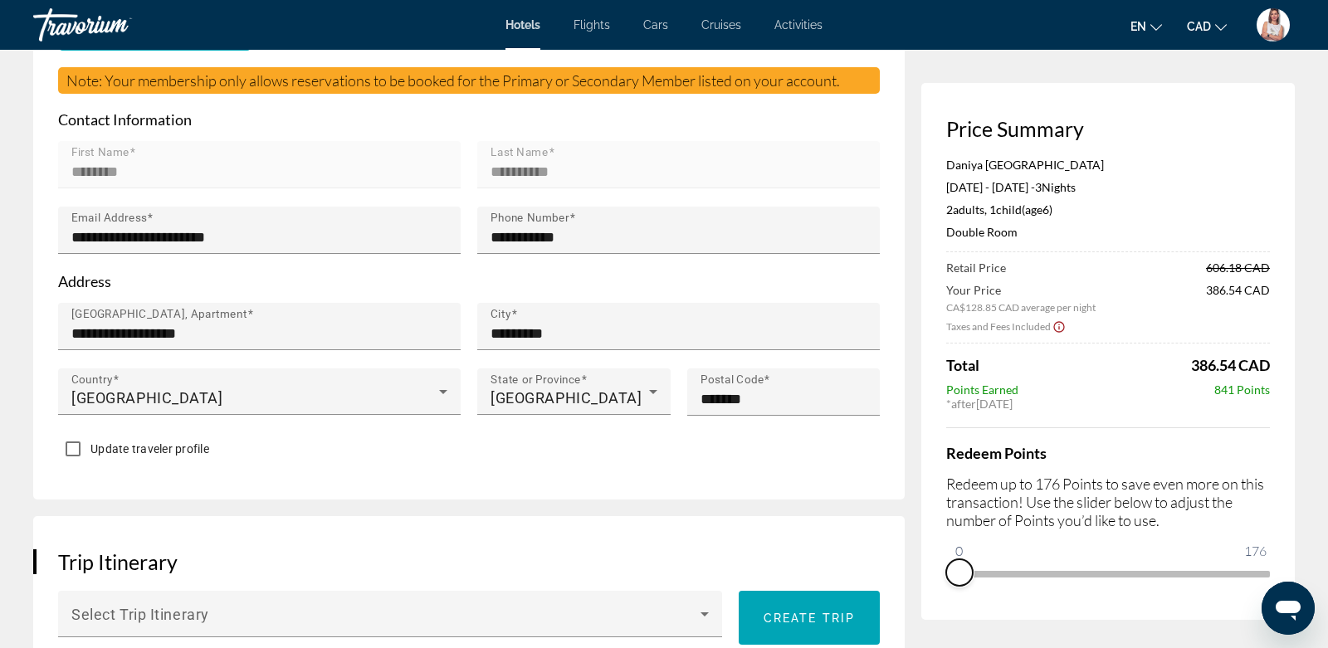
scroll to position [506, 0]
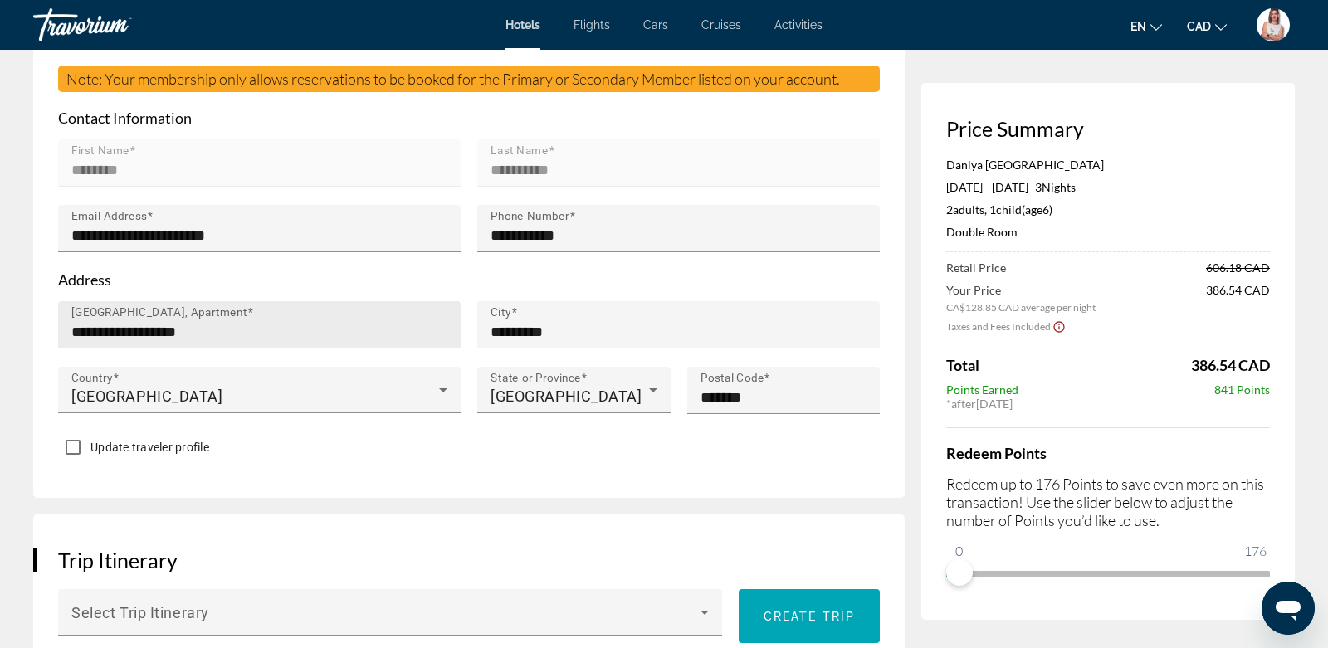
click at [328, 338] on input "**********" at bounding box center [264, 332] width 386 height 20
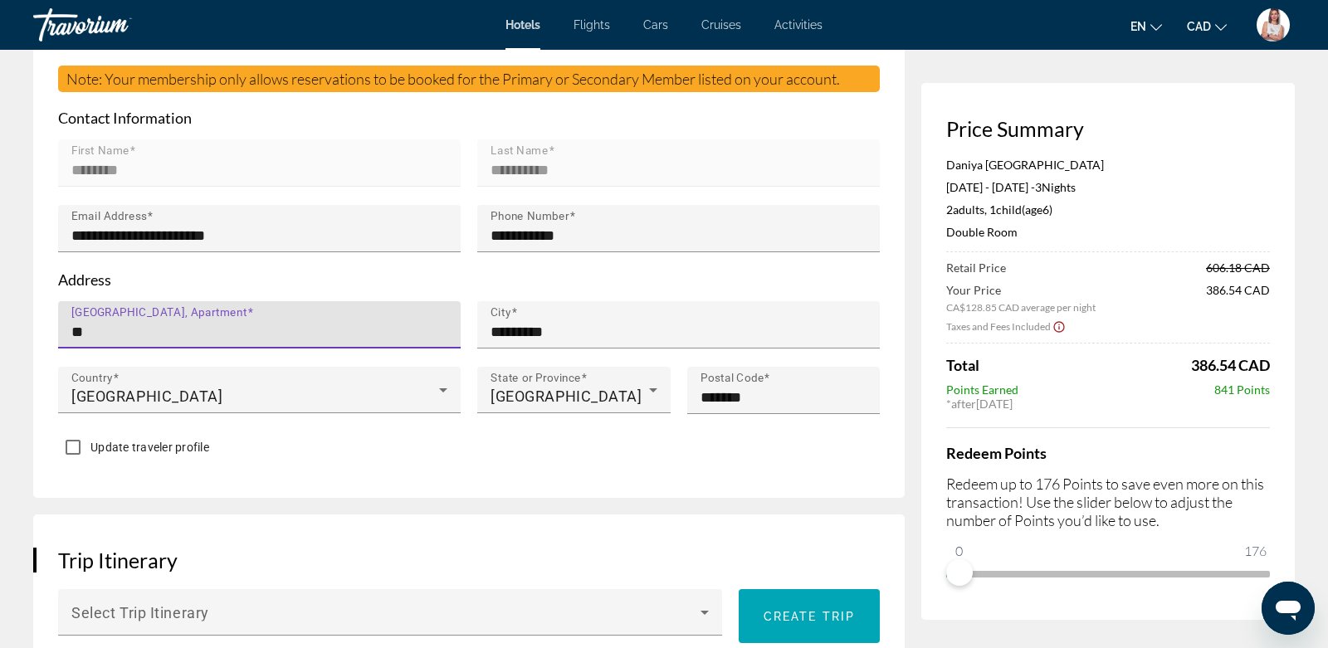
type input "*"
click at [273, 342] on input "[GEOGRAPHIC_DATA], Apartment" at bounding box center [264, 332] width 386 height 20
type input "**********"
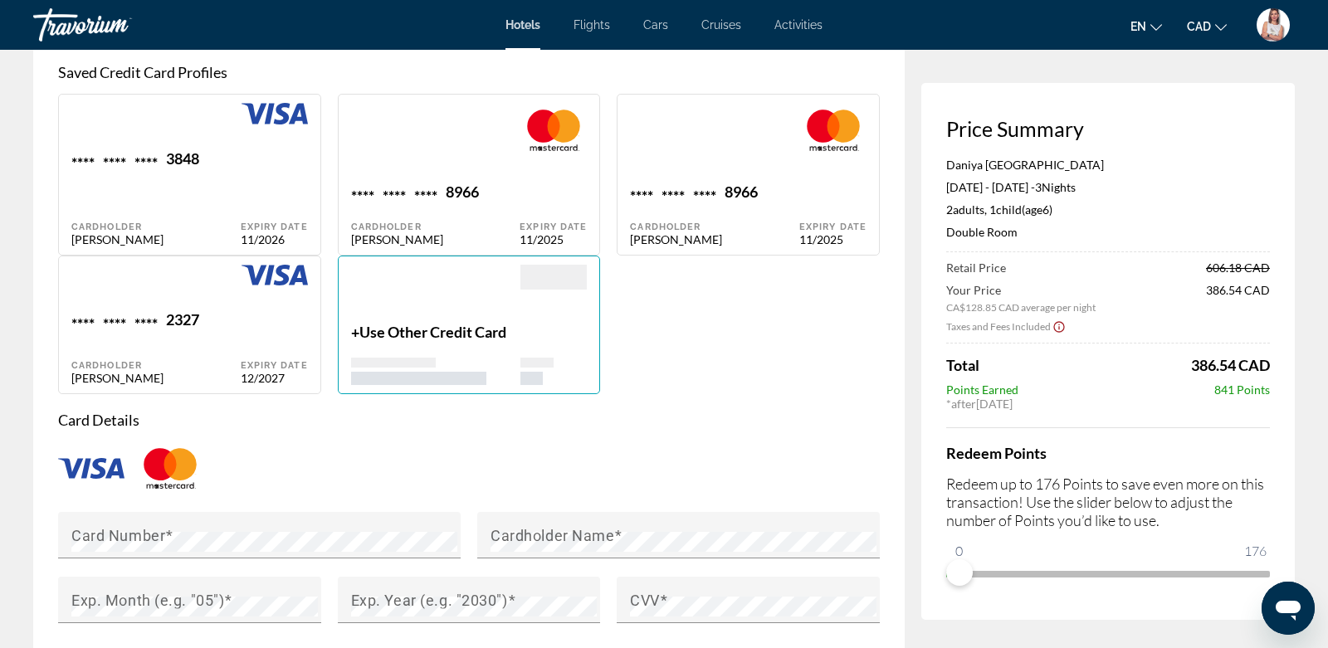
scroll to position [1214, 0]
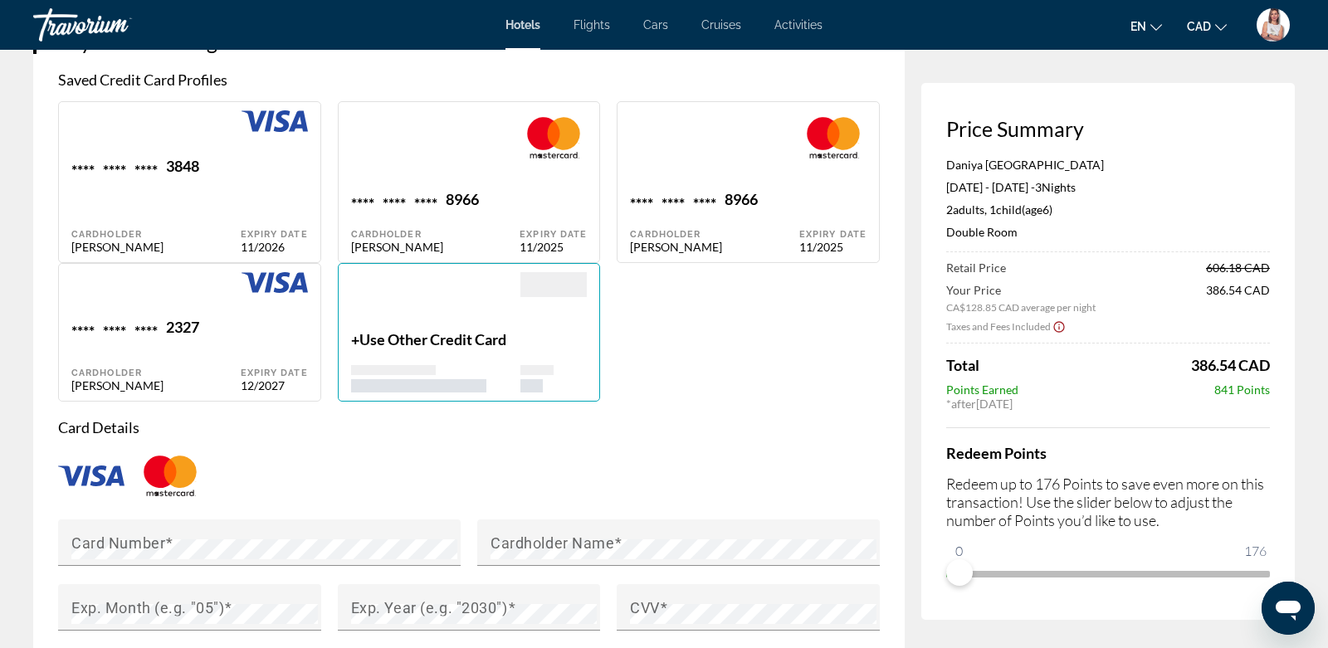
click at [279, 208] on div "Expiry Date 11/2026" at bounding box center [274, 205] width 67 height 97
type input "********"
type input "**********"
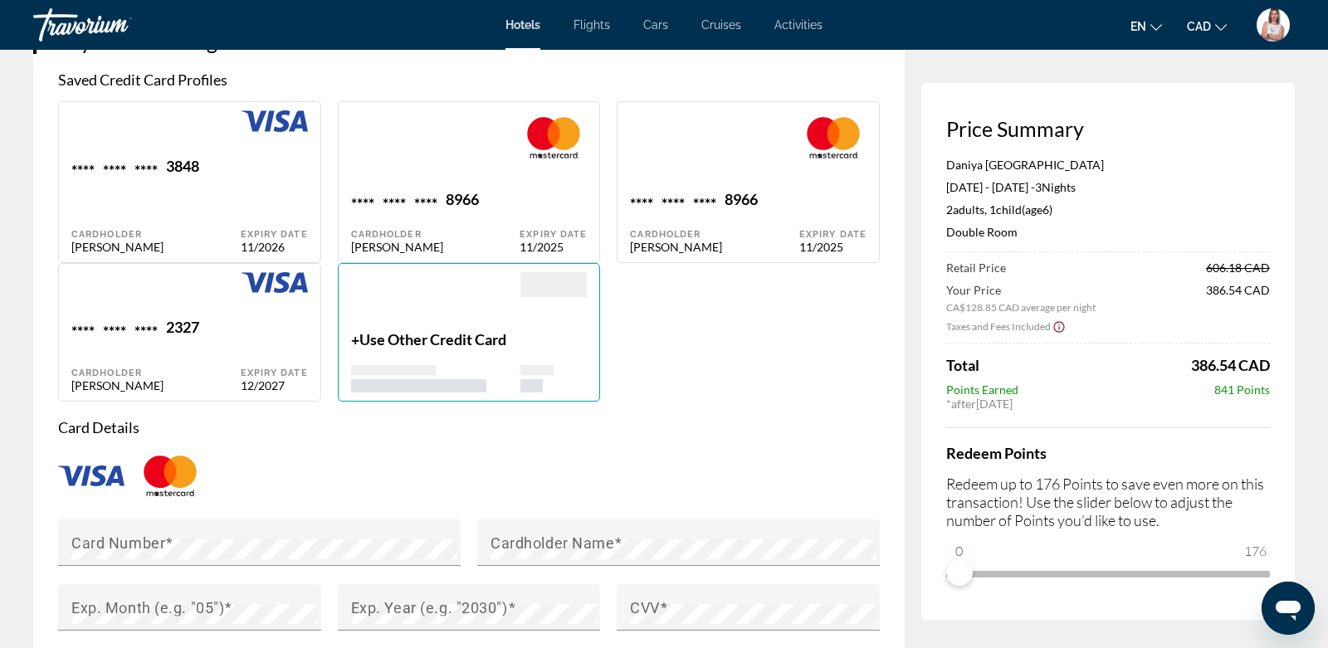
type input "*********"
type input "******"
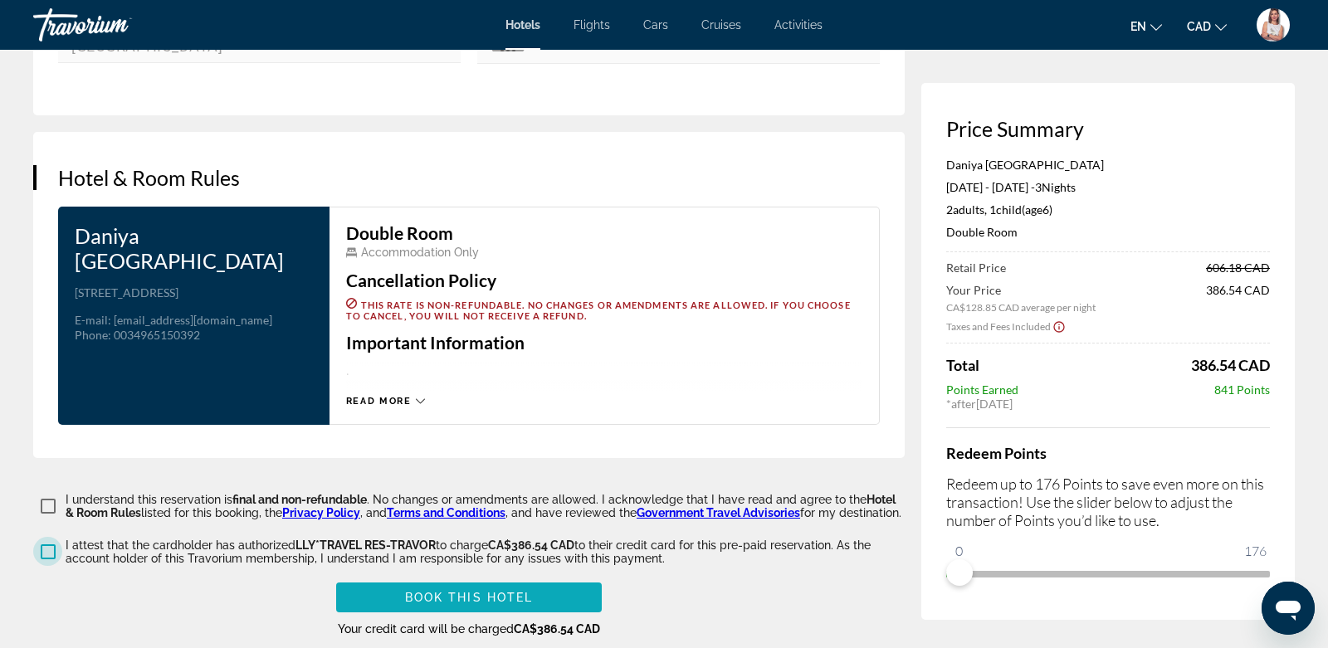
scroll to position [2328, 0]
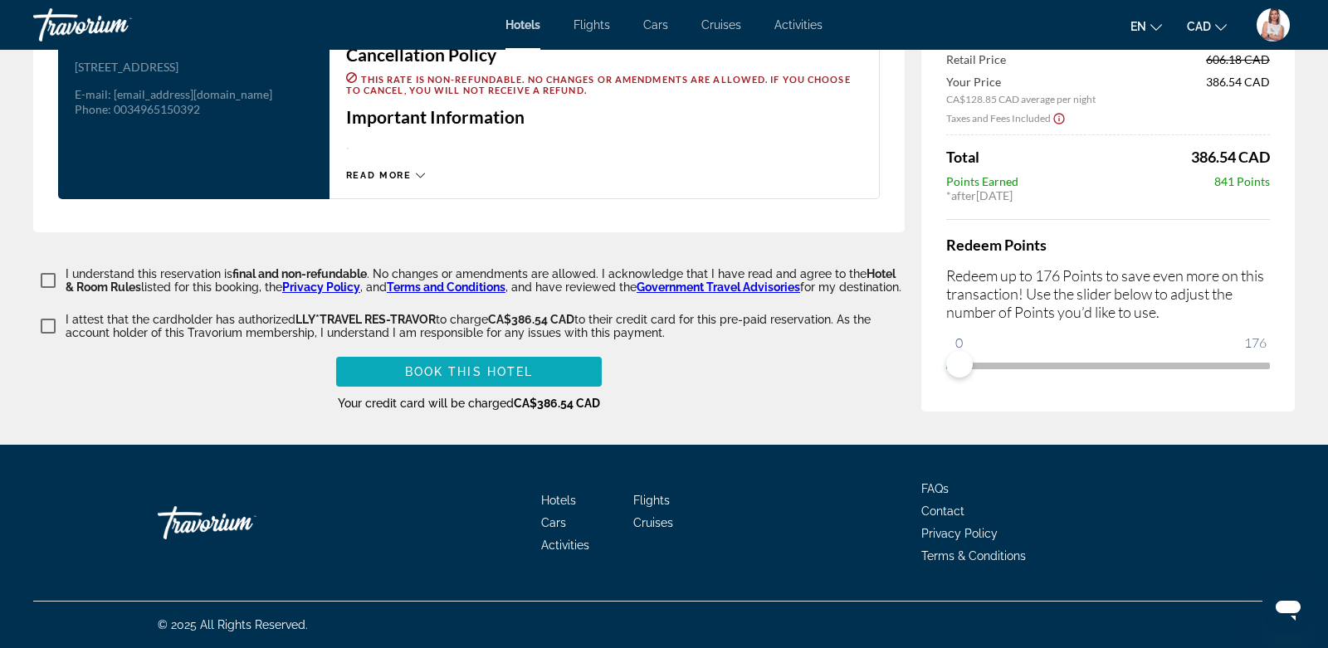
click at [478, 366] on span "Book this hotel" at bounding box center [469, 371] width 129 height 13
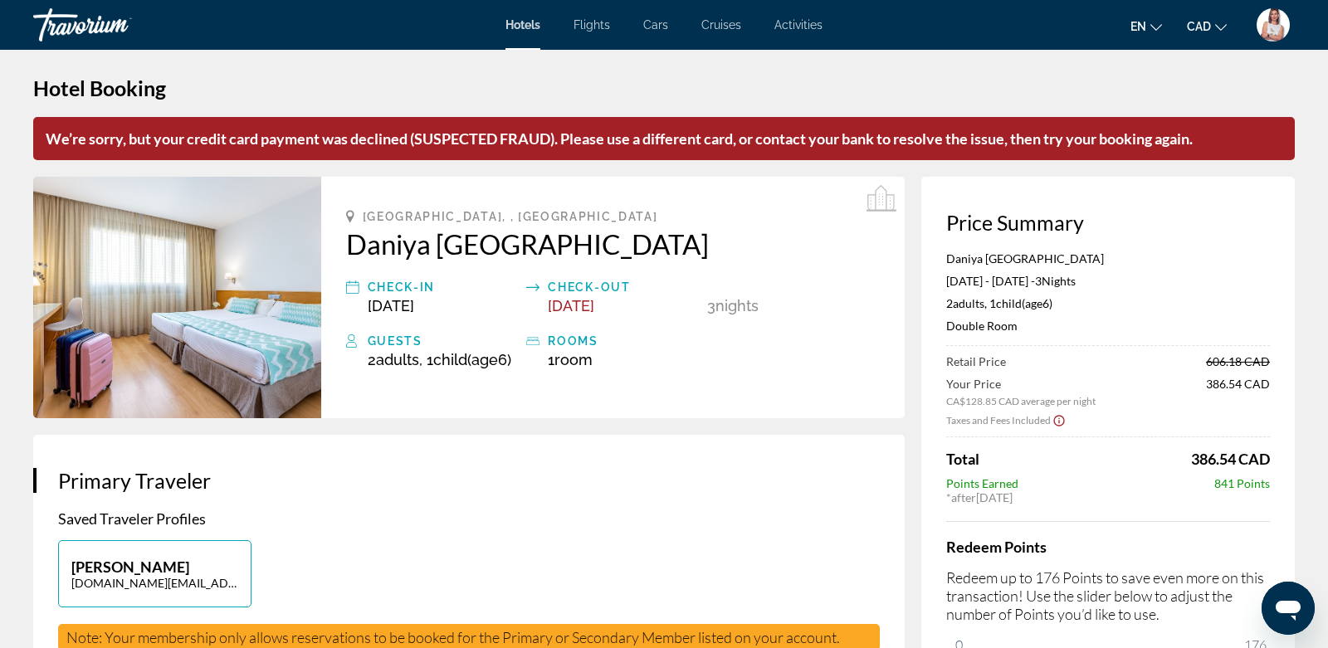
scroll to position [0, 0]
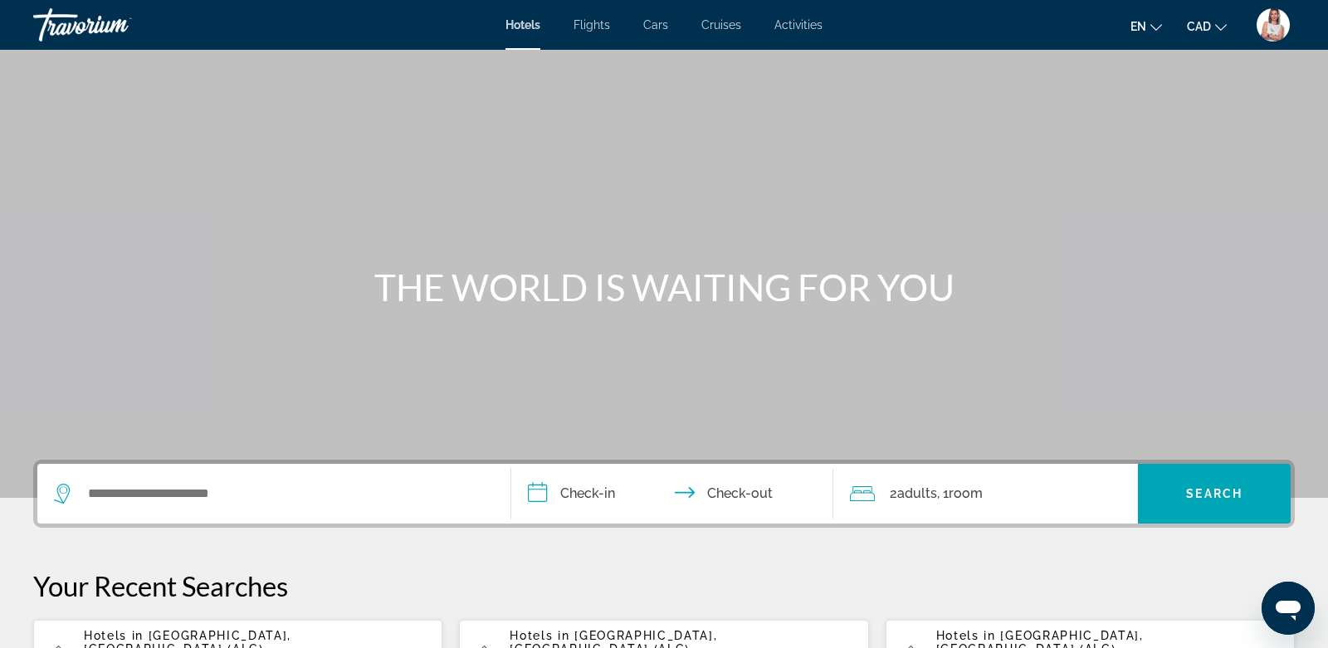
click at [1213, 24] on button "CAD USD ($) MXN (Mex$) CAD (Can$) GBP (£) EUR (€) AUD (A$) NZD (NZ$) CNY (CN¥)" at bounding box center [1207, 26] width 40 height 24
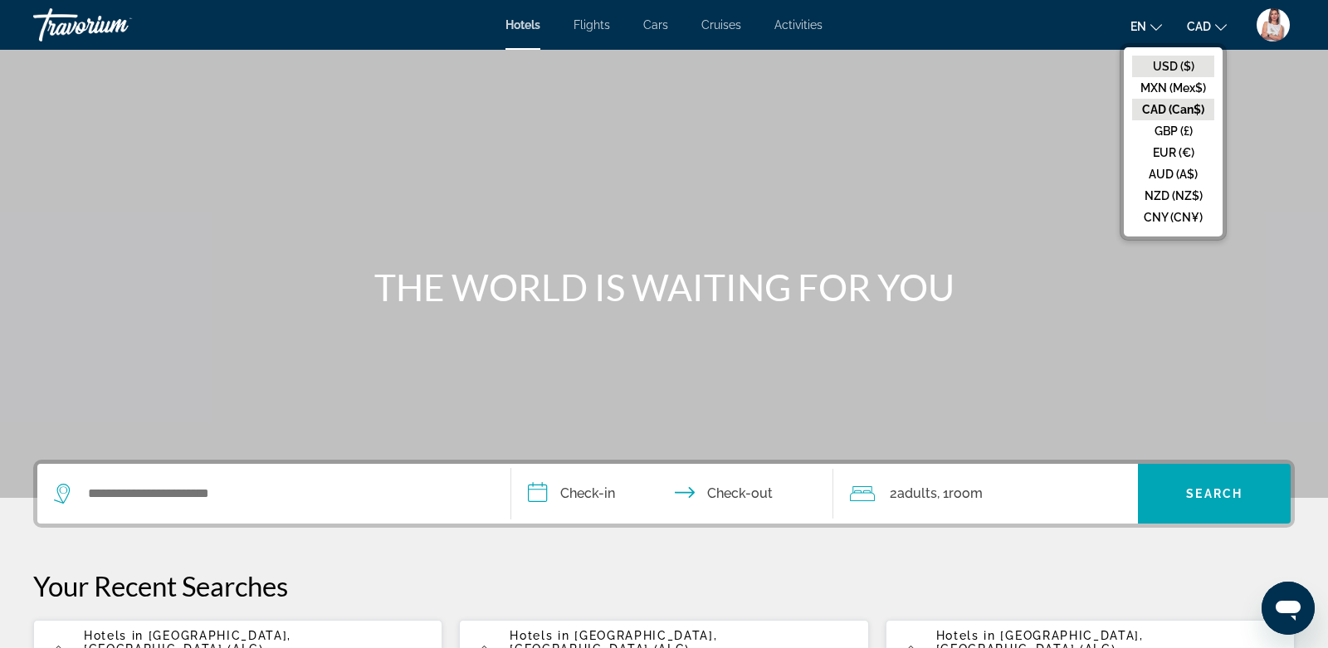
click at [1179, 68] on button "USD ($)" at bounding box center [1173, 67] width 82 height 22
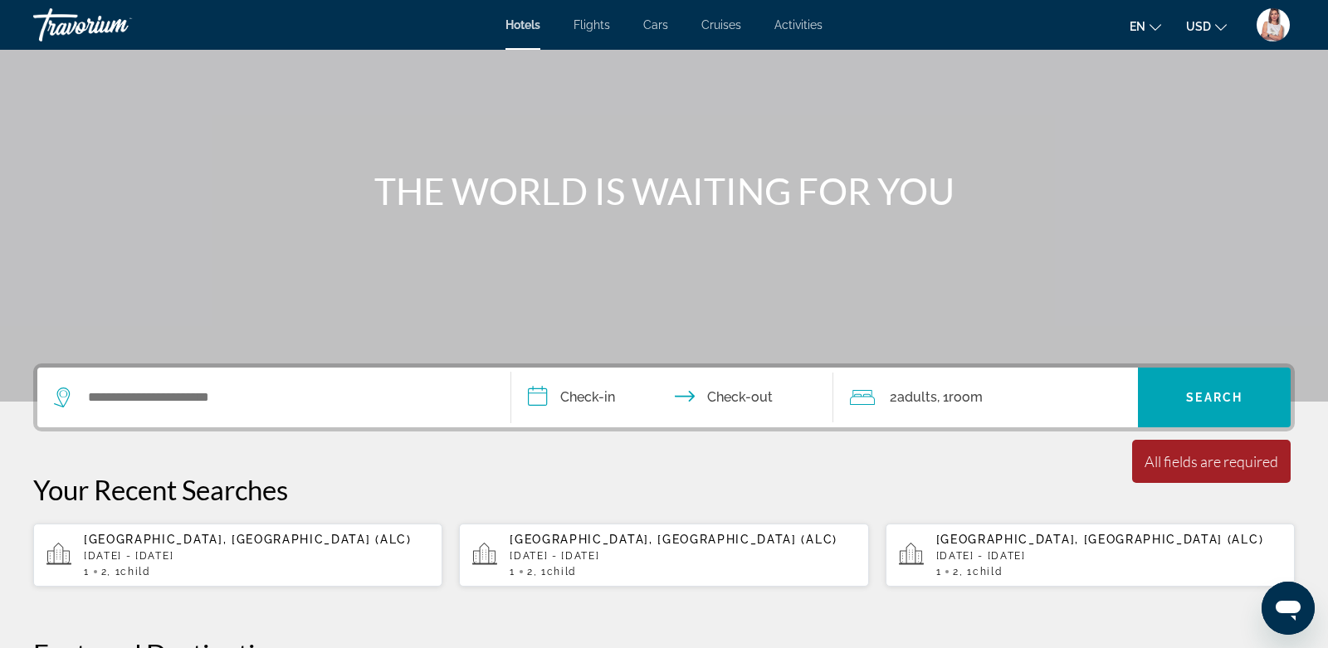
scroll to position [104, 0]
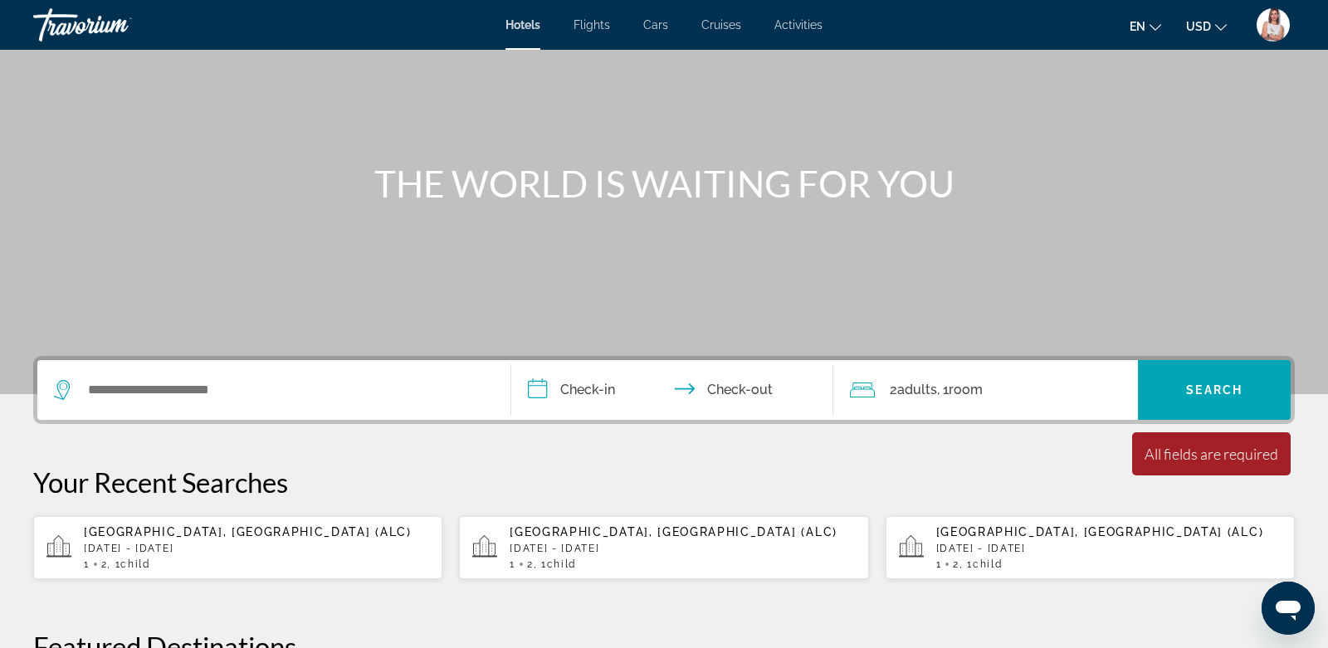
click at [296, 541] on div "Alicante, Spain (ALC) Mon, 22 Sep - Thu, 25 Sep 1 2 , 1 Child Children" at bounding box center [256, 547] width 345 height 45
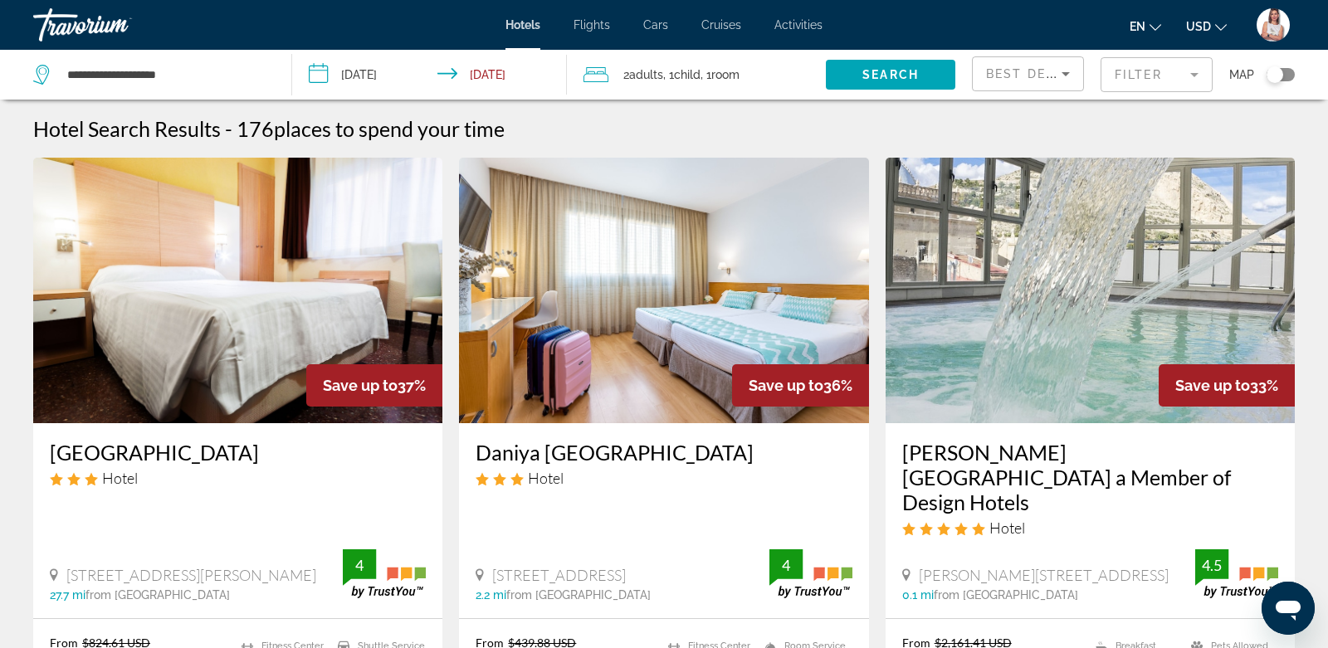
click at [321, 73] on input "**********" at bounding box center [433, 77] width 282 height 55
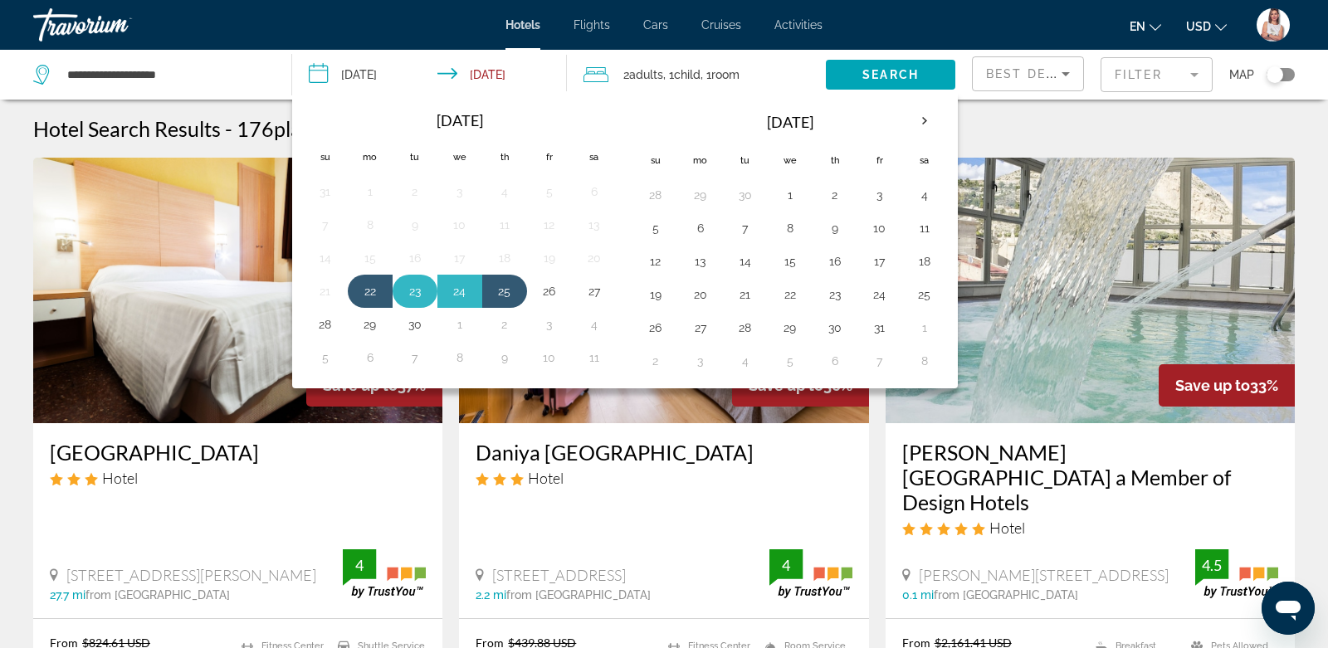
click at [414, 282] on button "23" at bounding box center [415, 291] width 27 height 23
click at [506, 286] on button "25" at bounding box center [504, 291] width 27 height 23
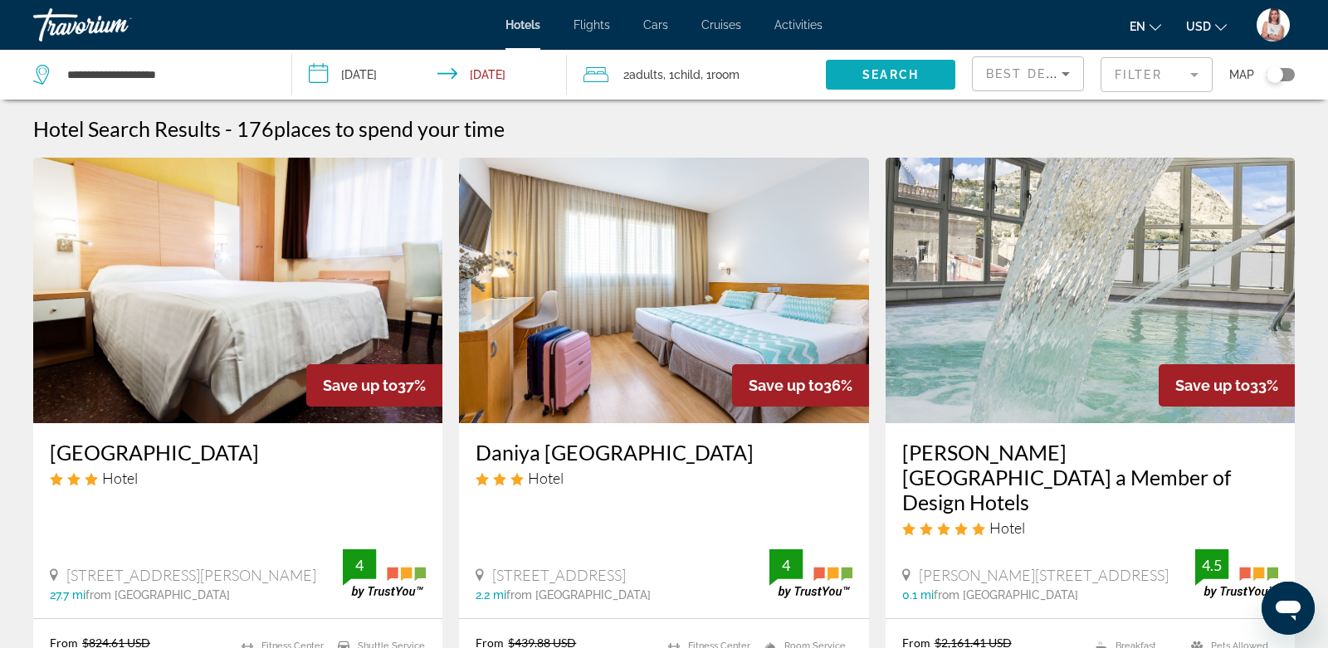
click at [859, 73] on span "Search widget" at bounding box center [890, 75] width 129 height 40
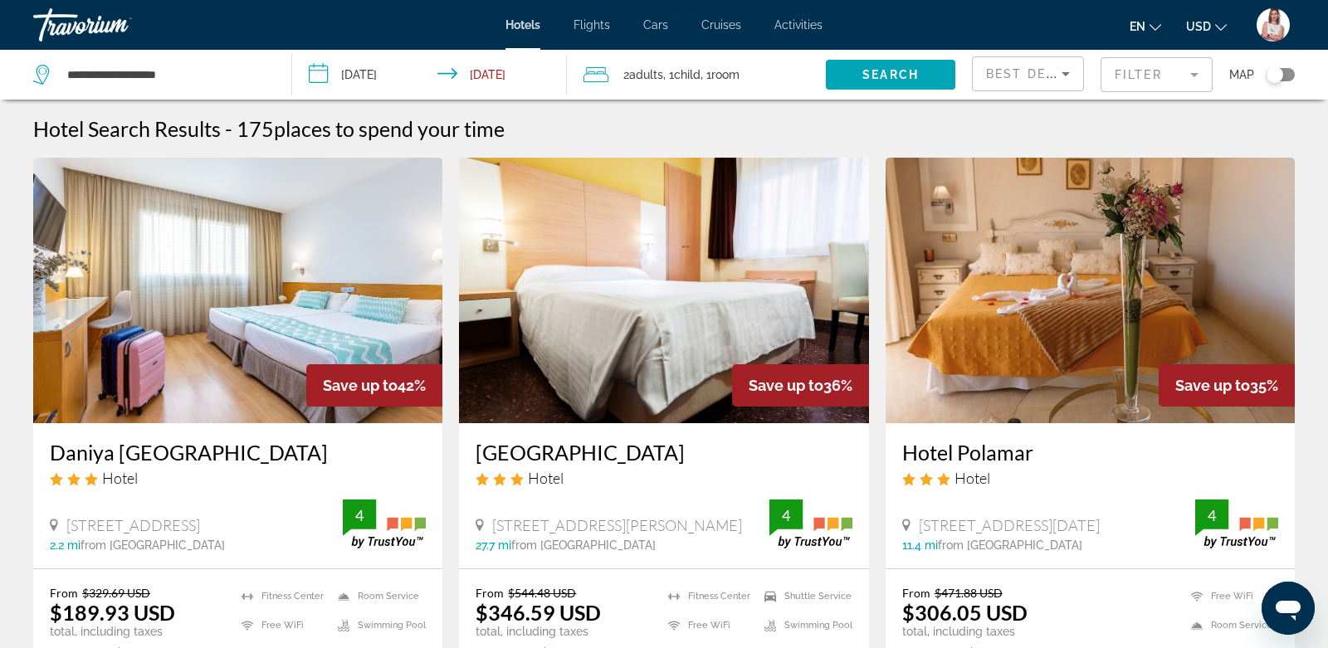
click at [314, 77] on input "**********" at bounding box center [433, 77] width 282 height 55
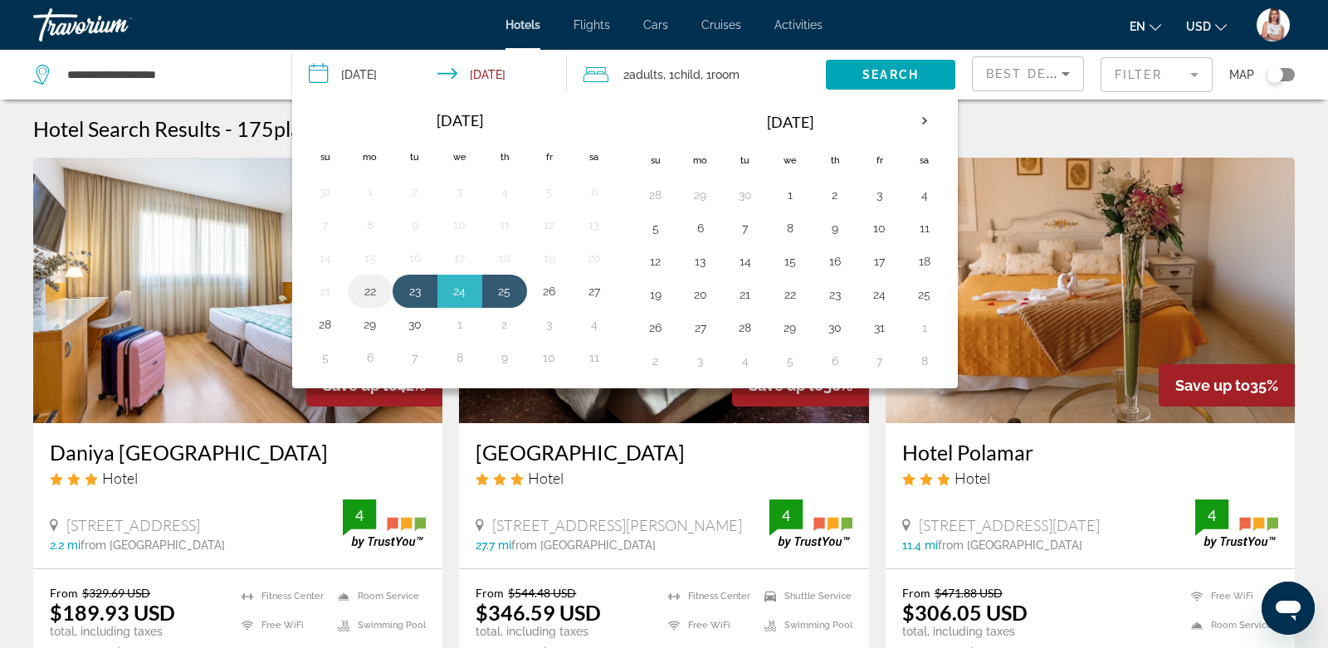
click at [369, 283] on button "22" at bounding box center [370, 291] width 27 height 23
click at [501, 281] on button "25" at bounding box center [504, 291] width 27 height 23
type input "**********"
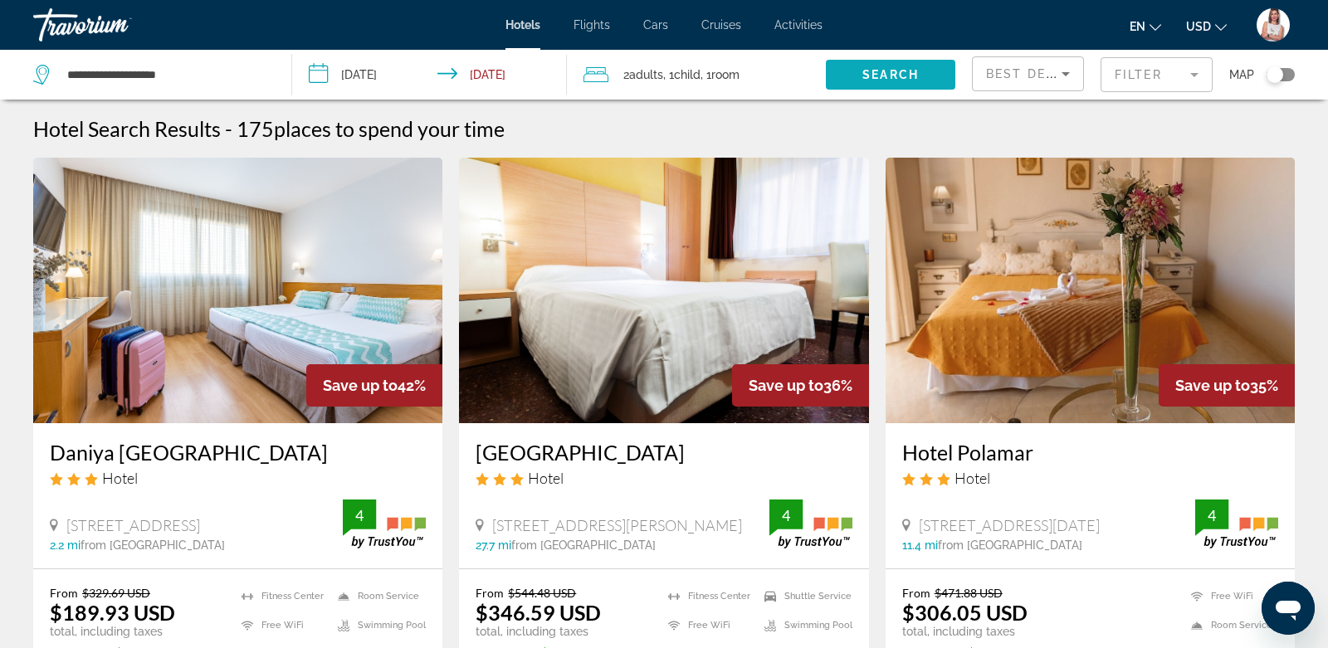
click at [872, 69] on span "Search" at bounding box center [890, 74] width 56 height 13
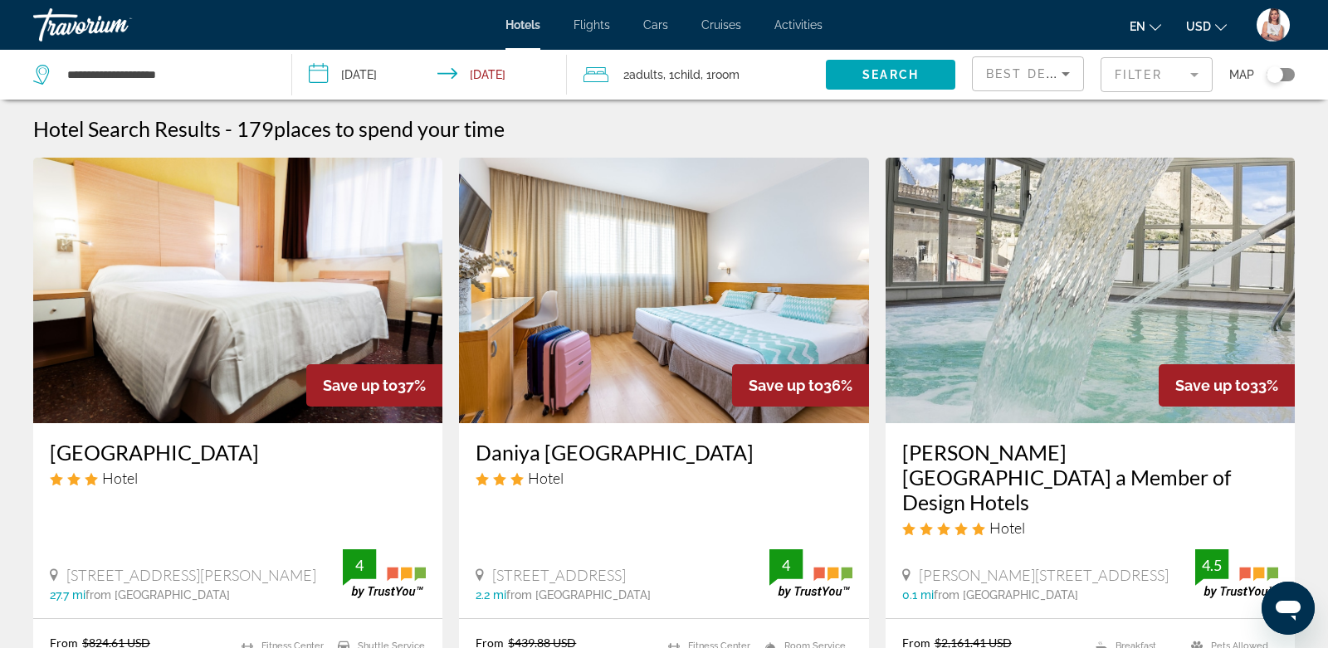
click at [1268, 27] on img "User Menu" at bounding box center [1273, 24] width 33 height 33
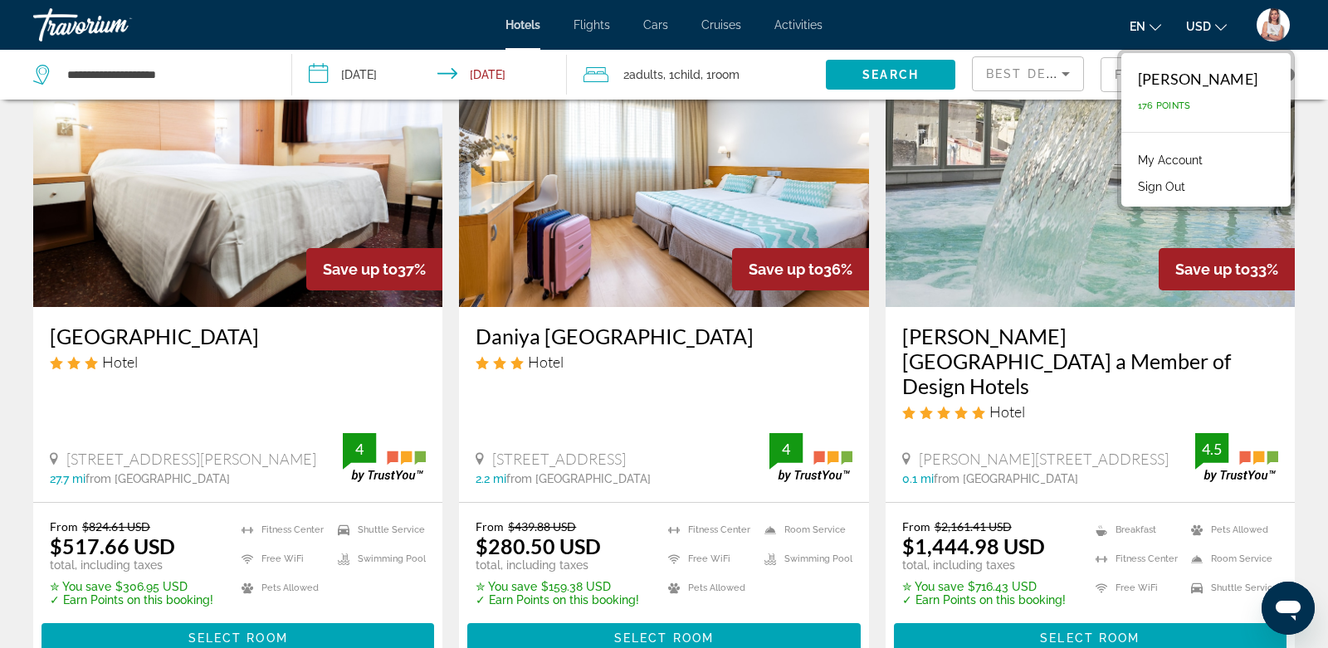
scroll to position [120, 0]
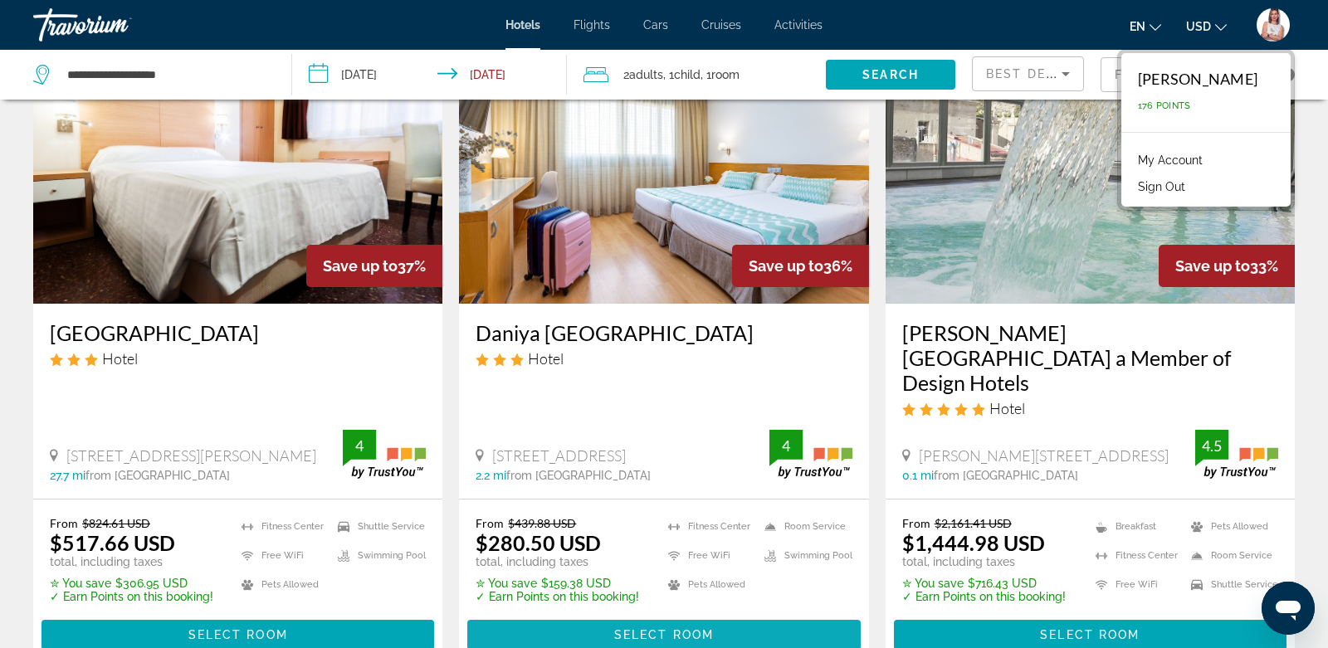
click at [527, 615] on span "Main content" at bounding box center [663, 635] width 393 height 40
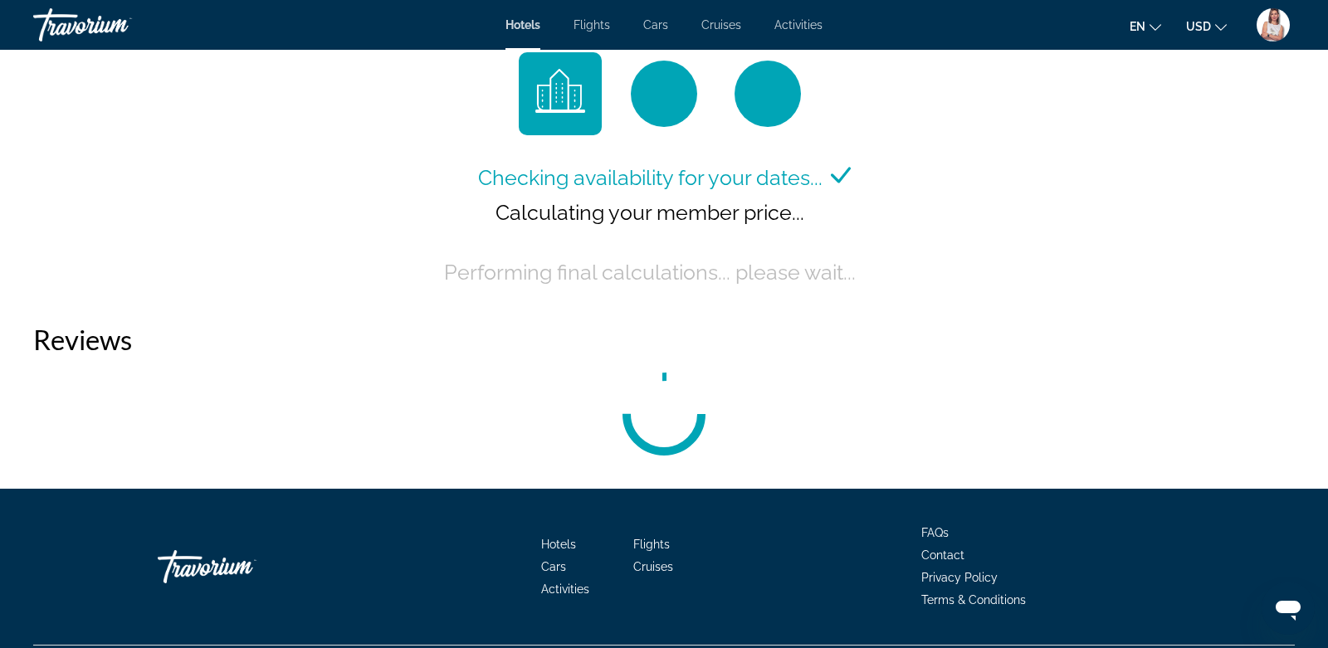
scroll to position [2299, 0]
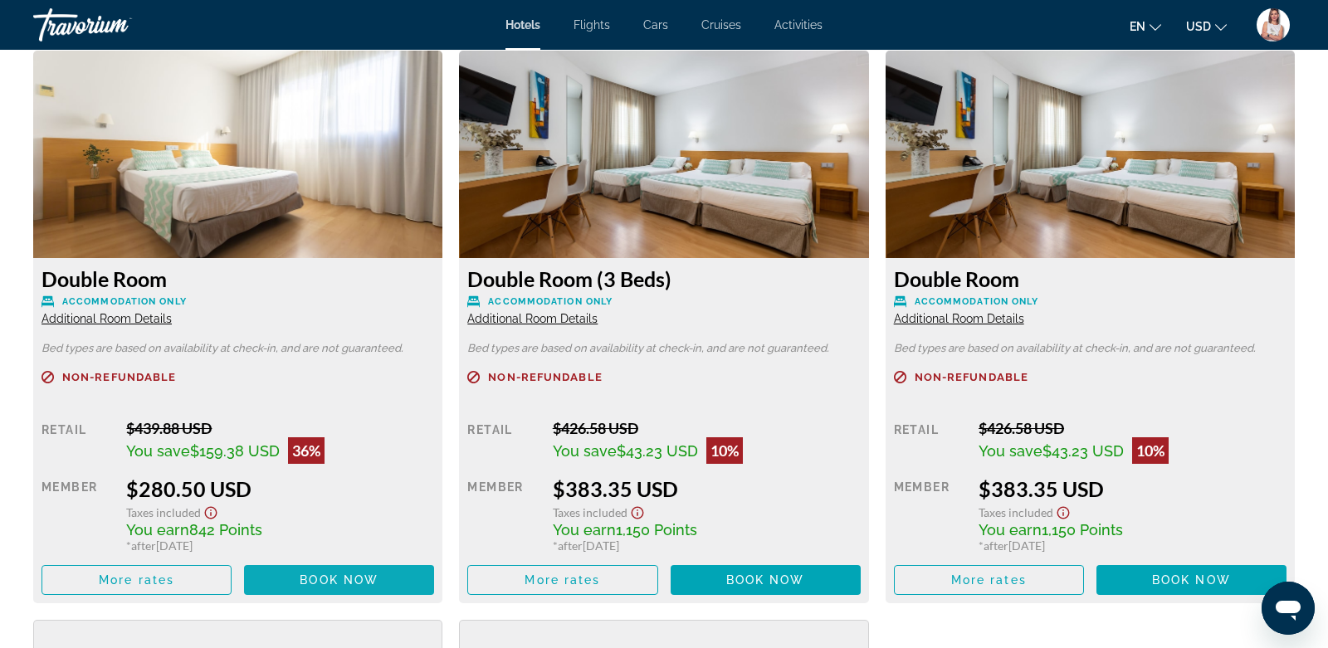
click at [314, 574] on span "Book now" at bounding box center [339, 580] width 79 height 13
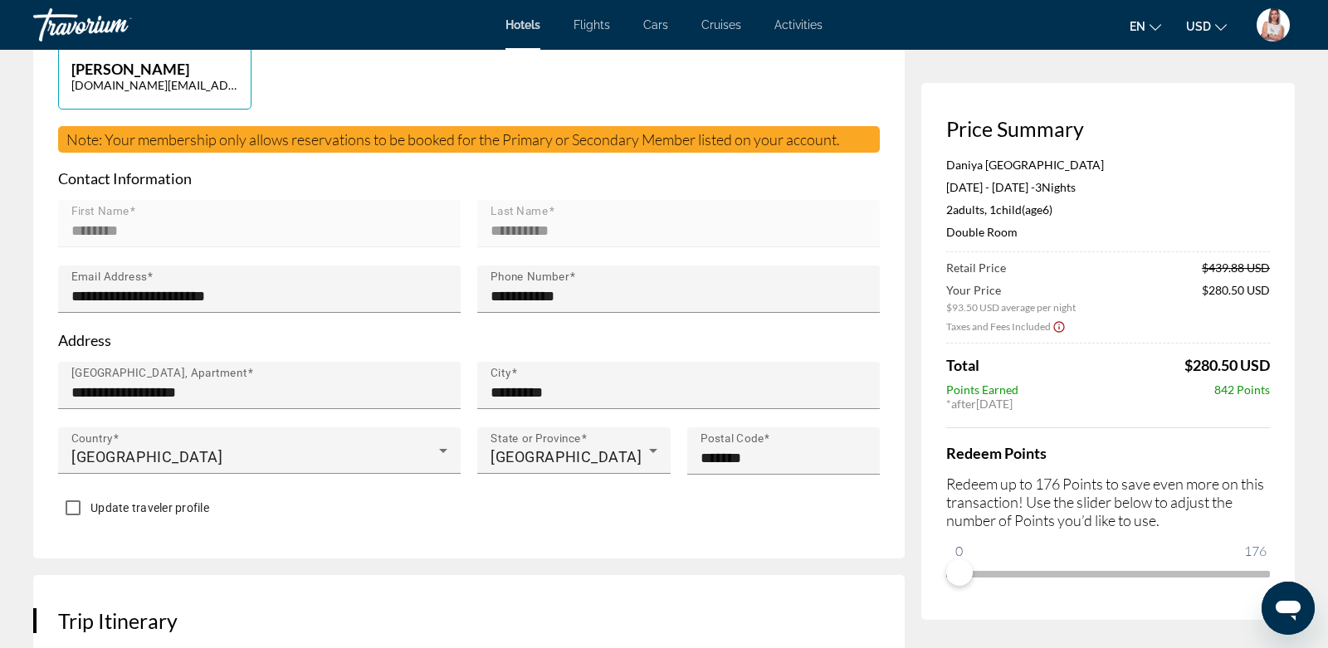
scroll to position [447, 0]
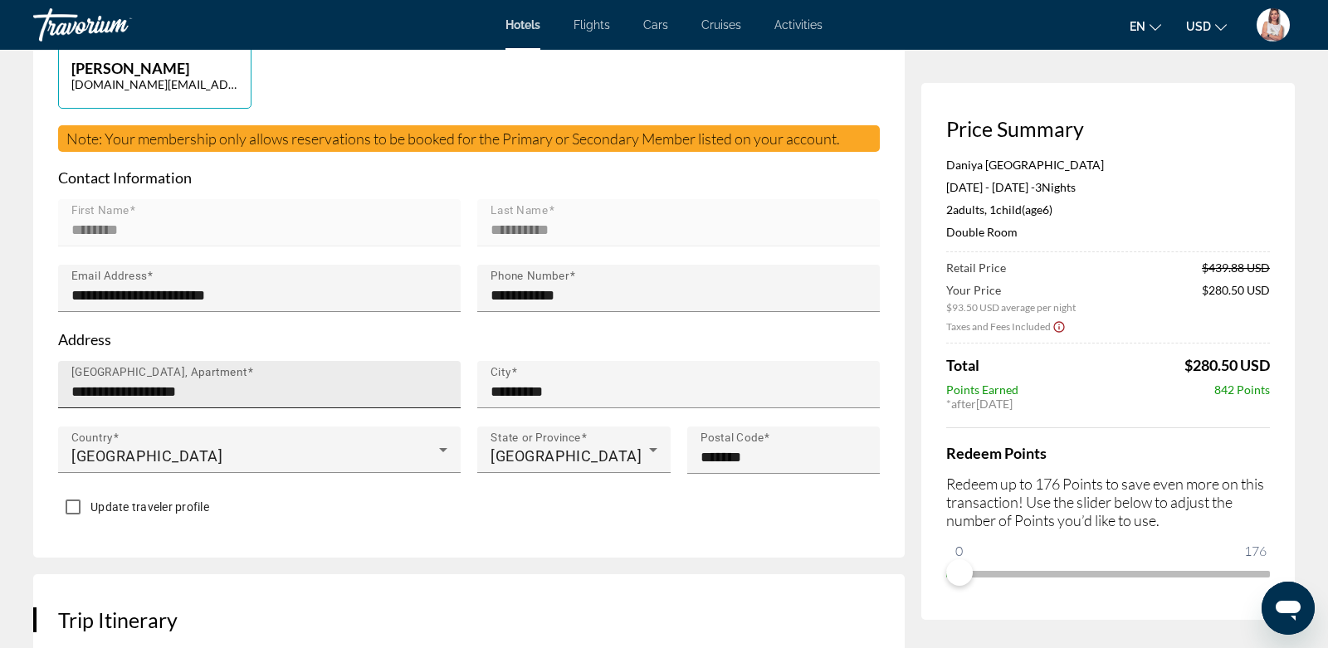
click at [299, 402] on input "**********" at bounding box center [264, 392] width 386 height 20
type input "*"
click at [191, 402] on input "House Number, Street, Apartment" at bounding box center [264, 392] width 386 height 20
type input "**********"
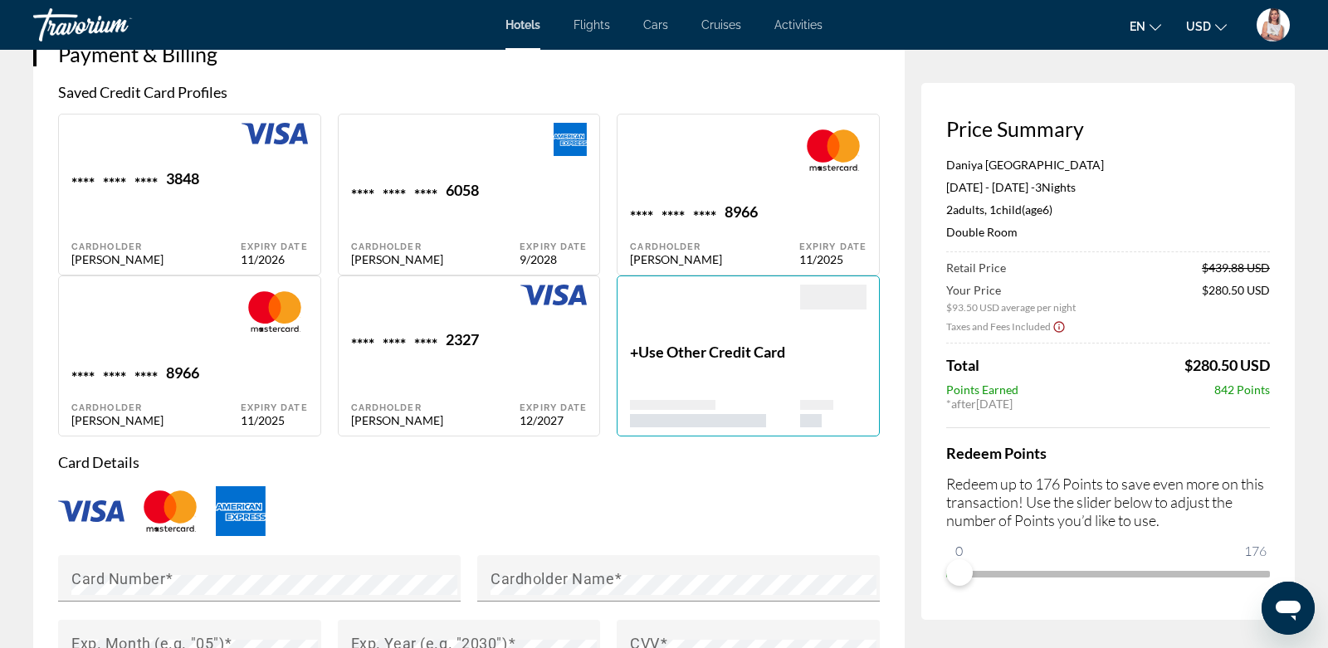
scroll to position [1218, 0]
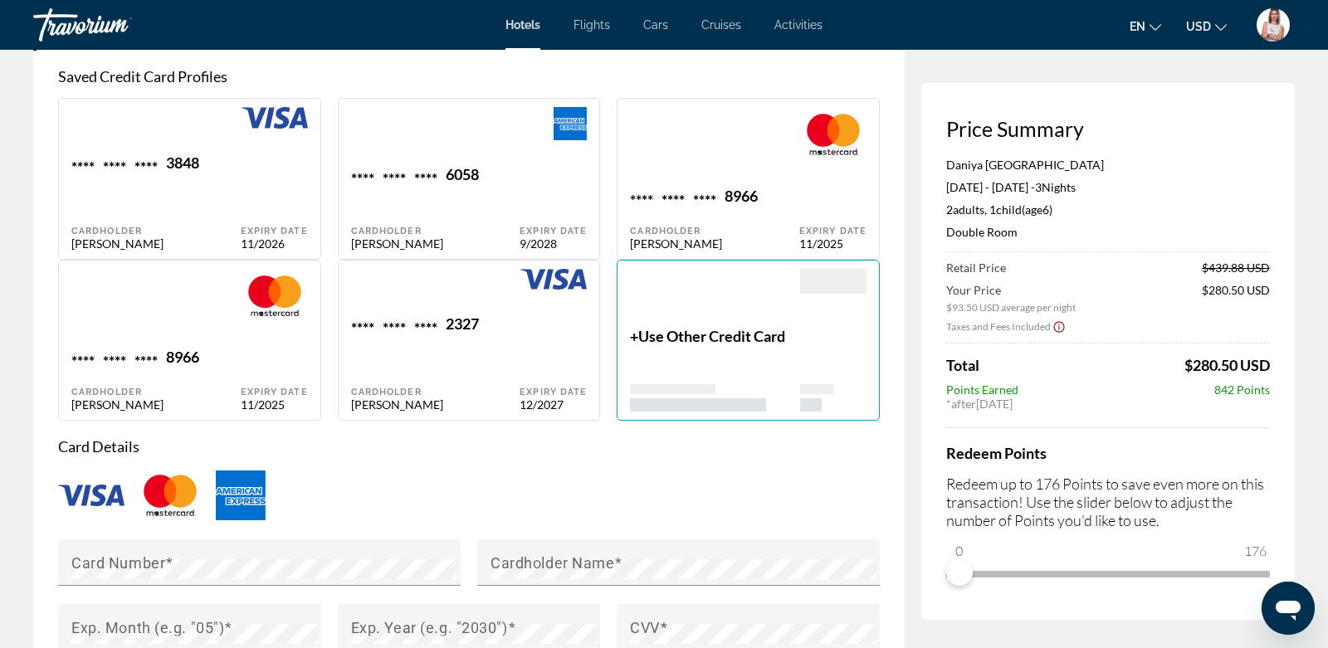
click at [740, 345] on span "Use Other Credit Card" at bounding box center [711, 336] width 147 height 18
click at [697, 345] on span "Use Other Credit Card" at bounding box center [711, 336] width 147 height 18
click at [684, 345] on span "Use Other Credit Card" at bounding box center [711, 336] width 147 height 18
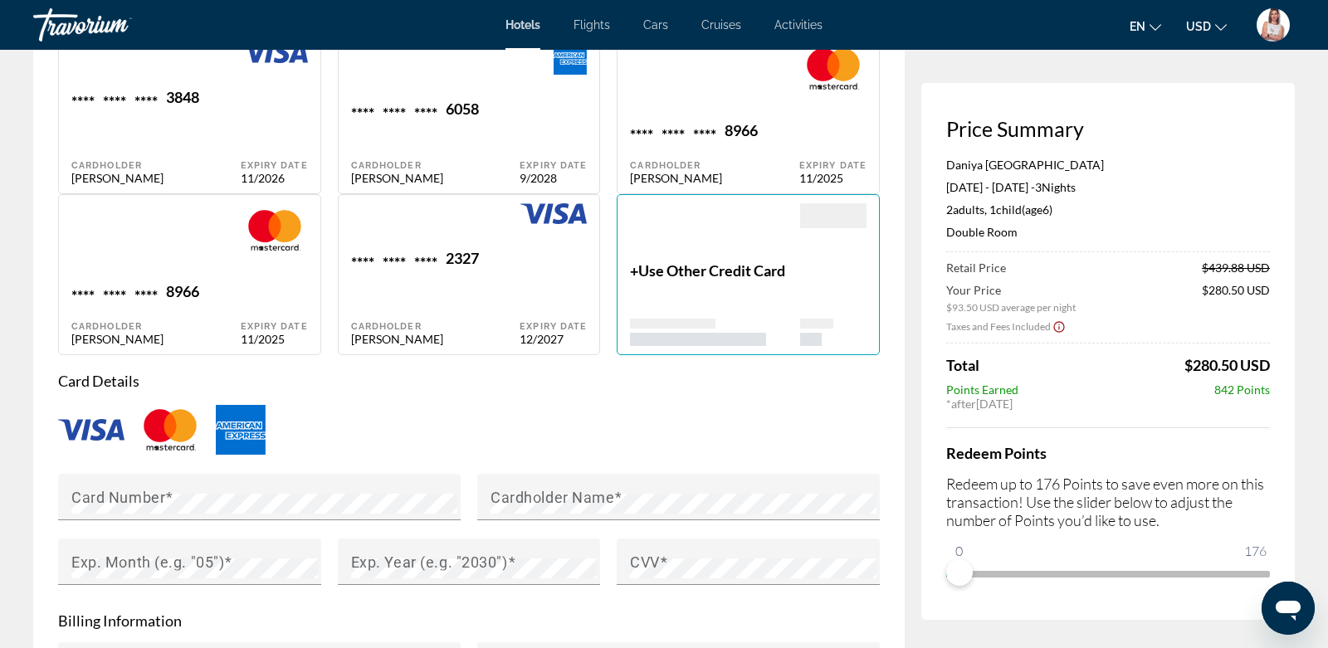
scroll to position [1306, 0]
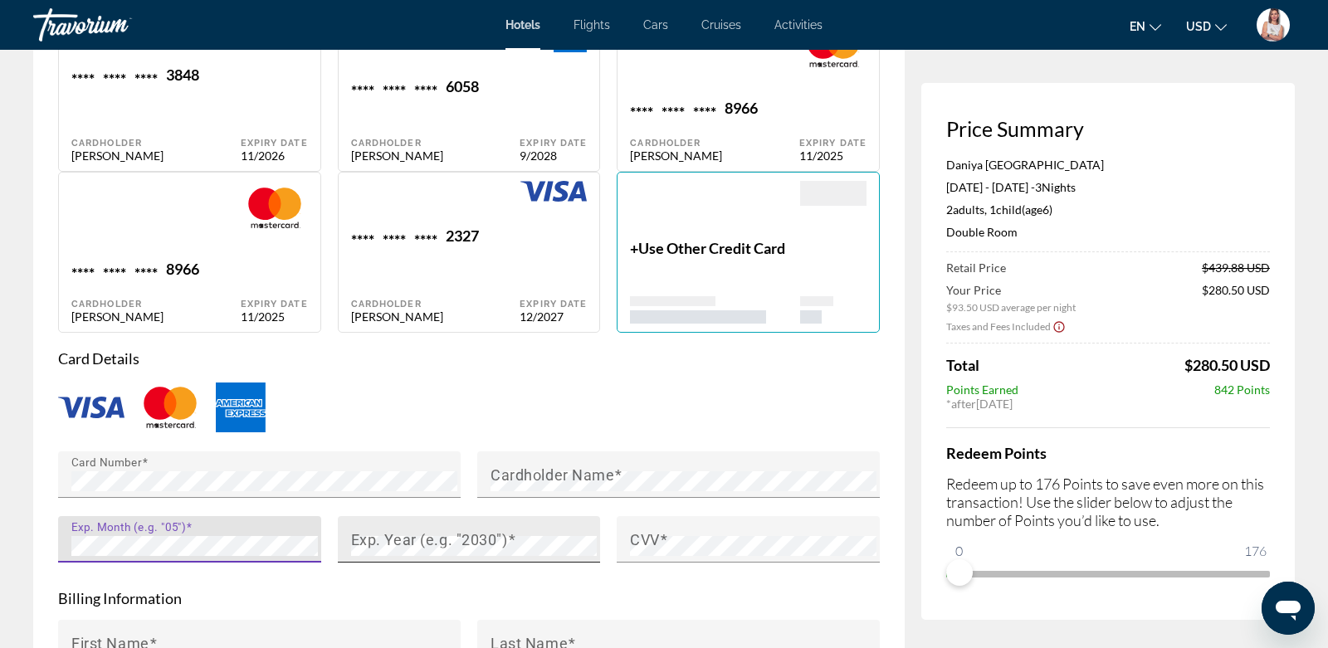
click at [403, 548] on mat-label "Exp. Year (e.g. "2030")" at bounding box center [429, 538] width 157 height 17
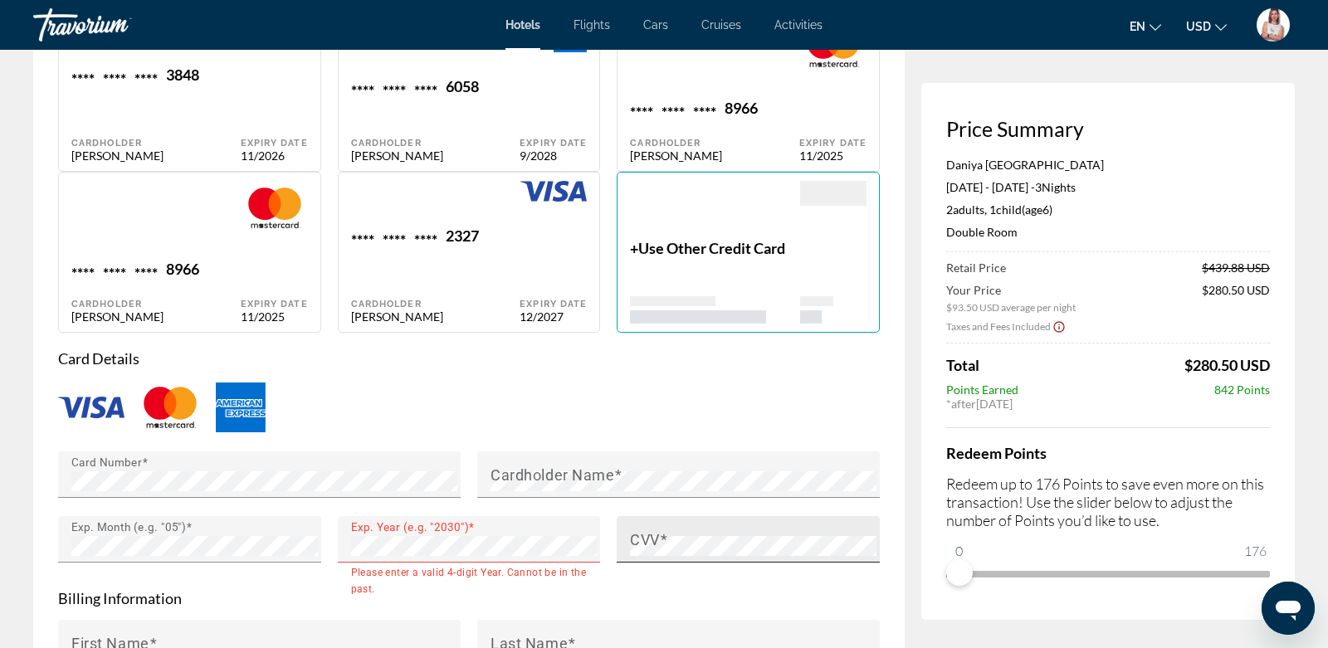
click at [667, 536] on div "CVV" at bounding box center [753, 539] width 247 height 46
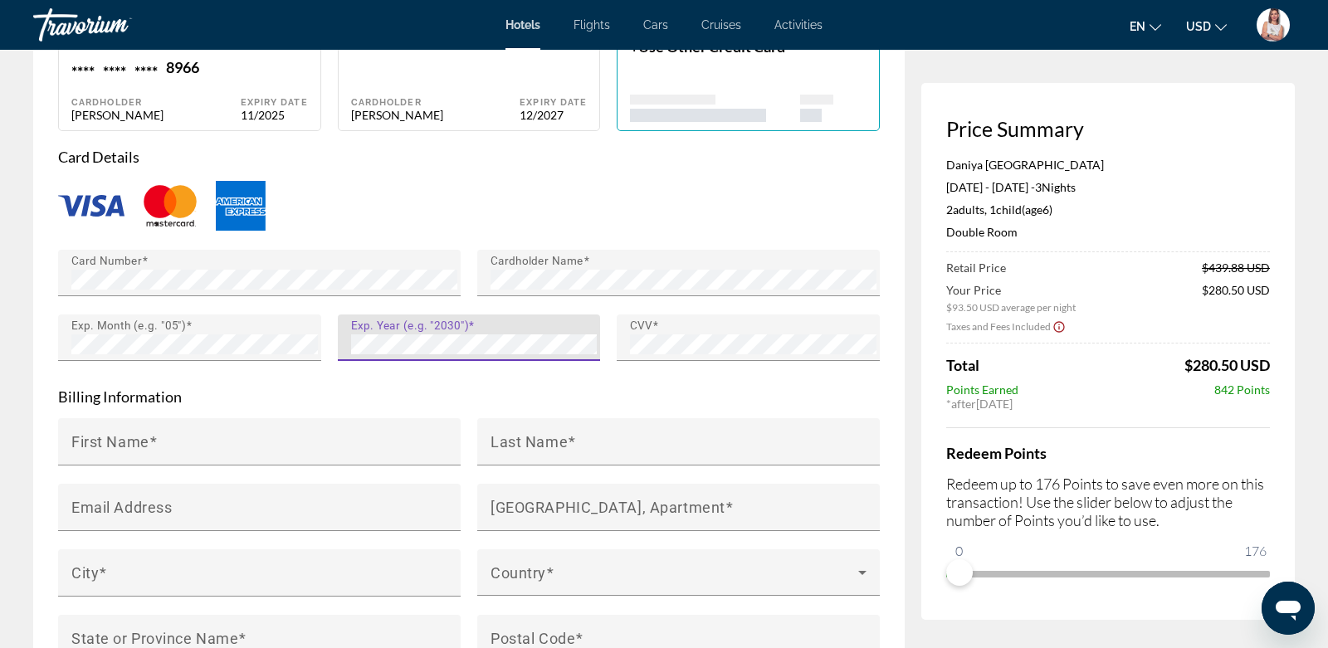
scroll to position [1523, 0]
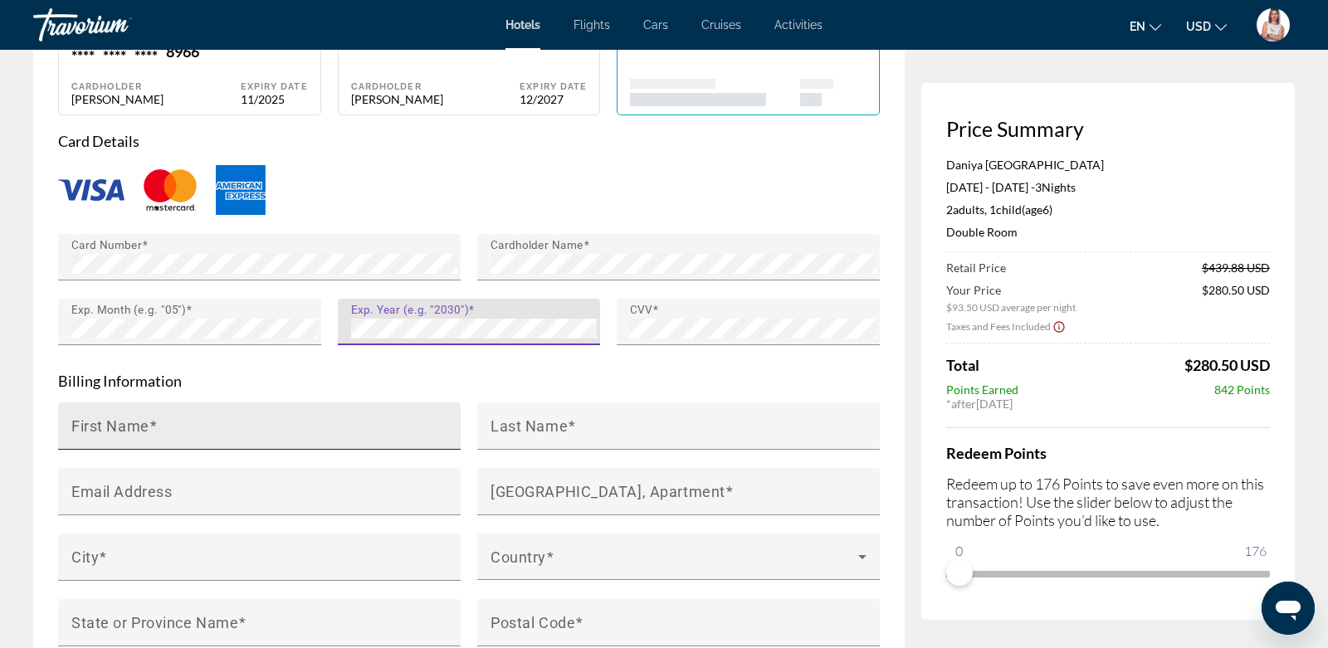
click at [329, 443] on input "First Name" at bounding box center [264, 433] width 386 height 20
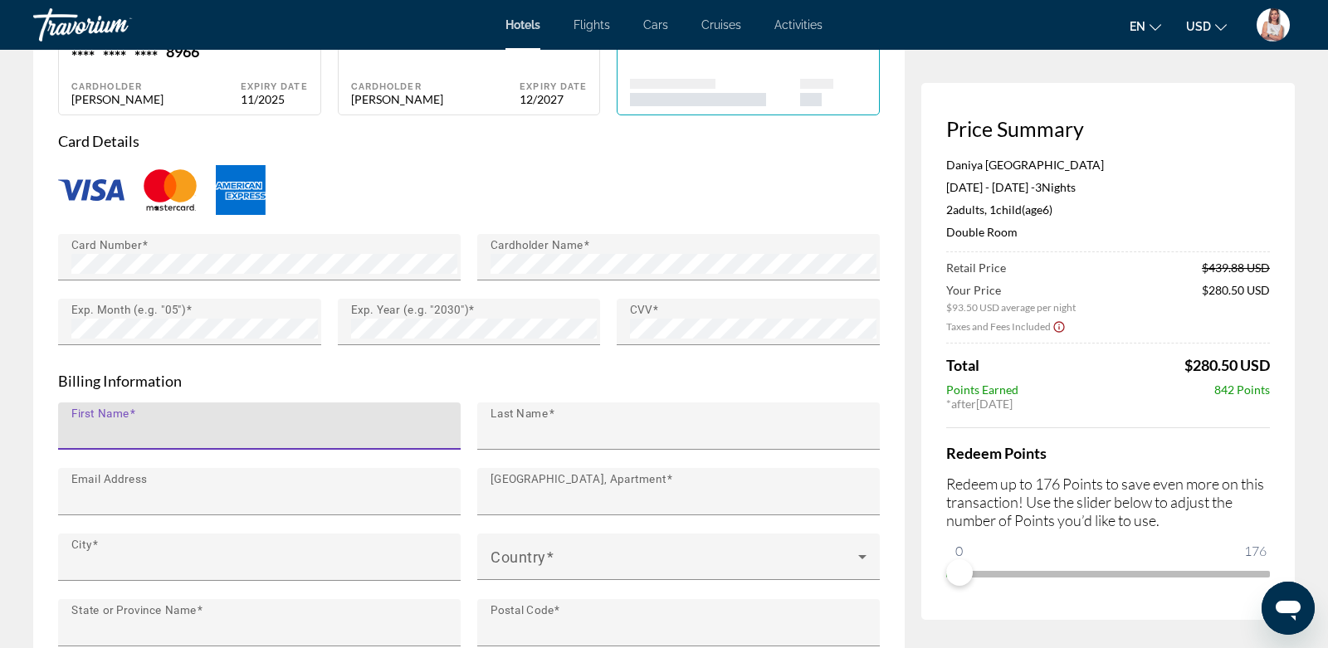
type input "********"
type input "**********"
type input "*********"
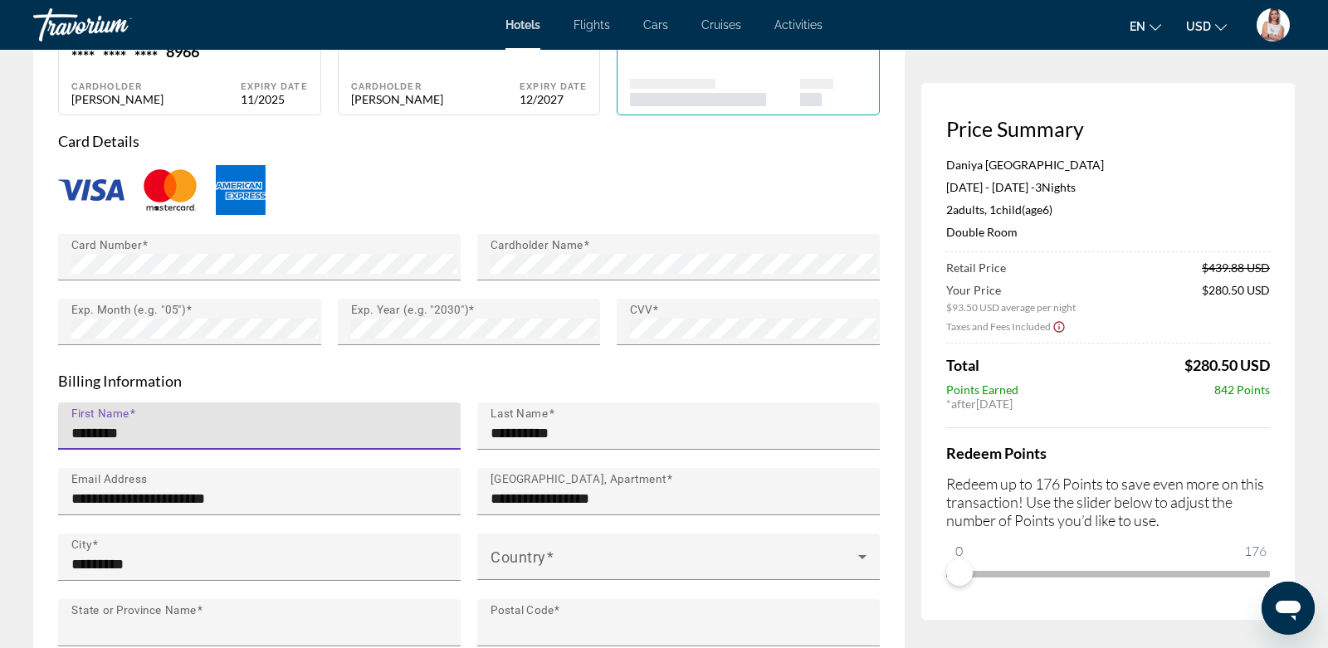
type input "**"
type input "*******"
click at [526, 562] on mat-label "Country" at bounding box center [519, 556] width 56 height 17
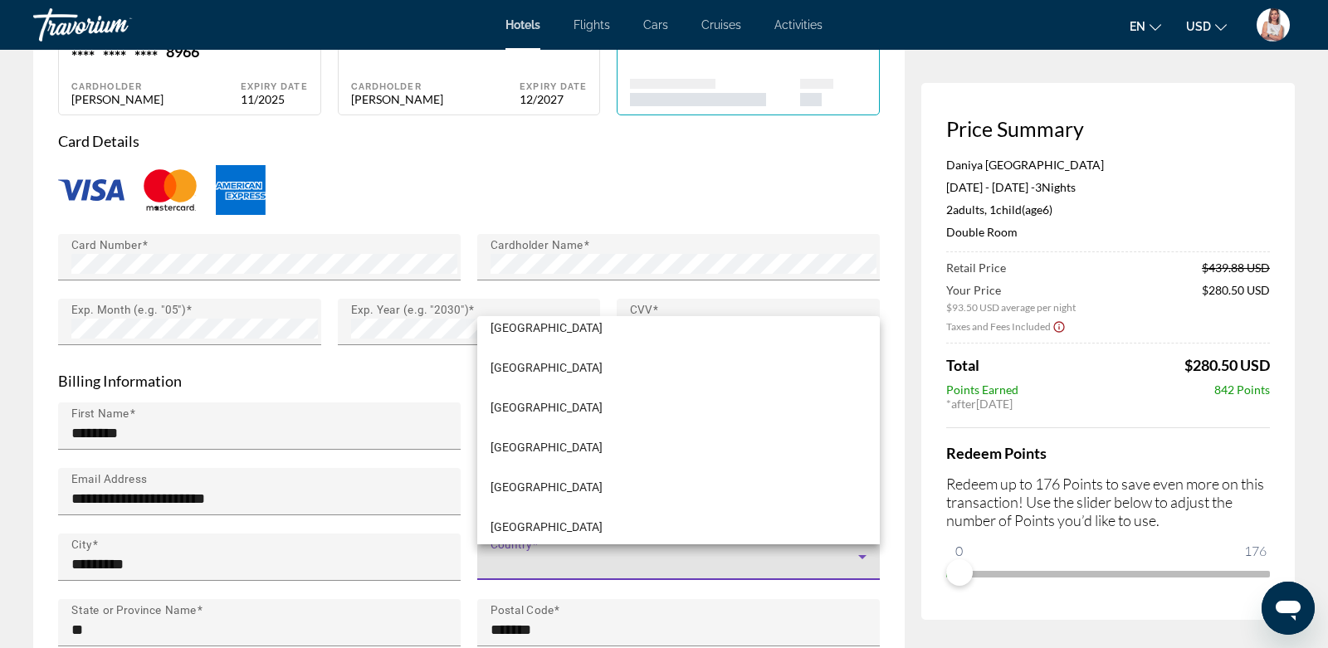
scroll to position [1562, 0]
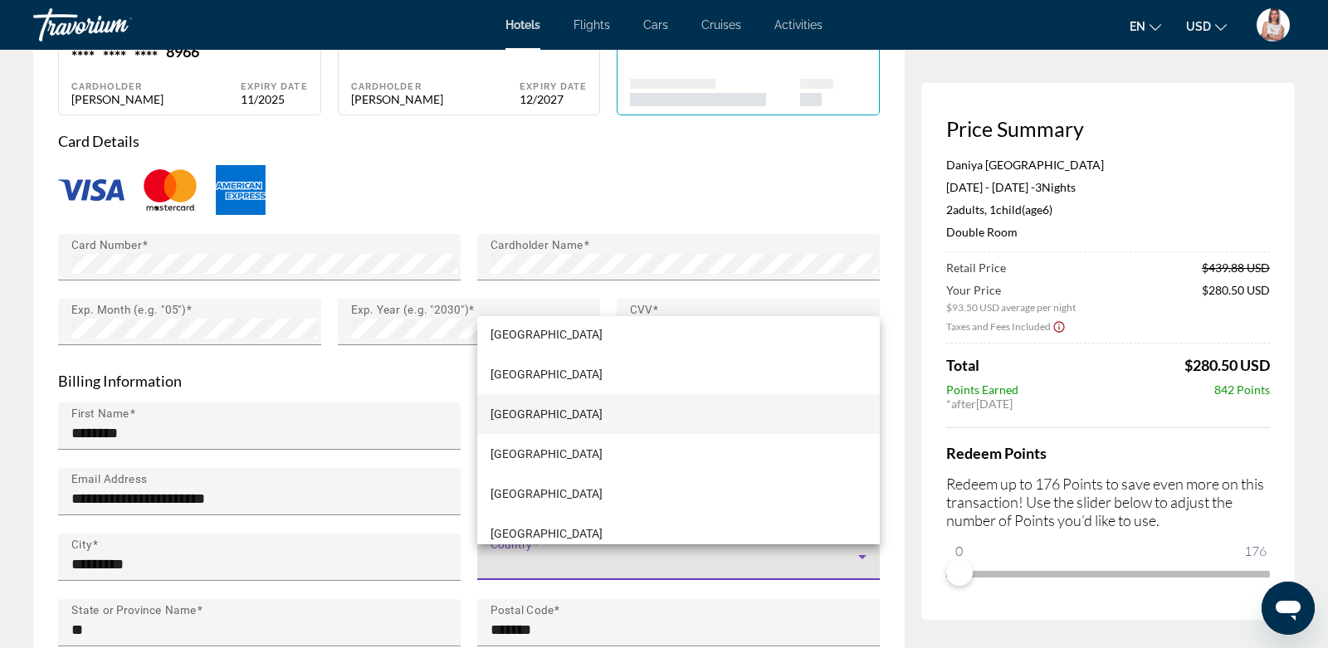
click at [523, 410] on span "[GEOGRAPHIC_DATA]" at bounding box center [547, 414] width 112 height 20
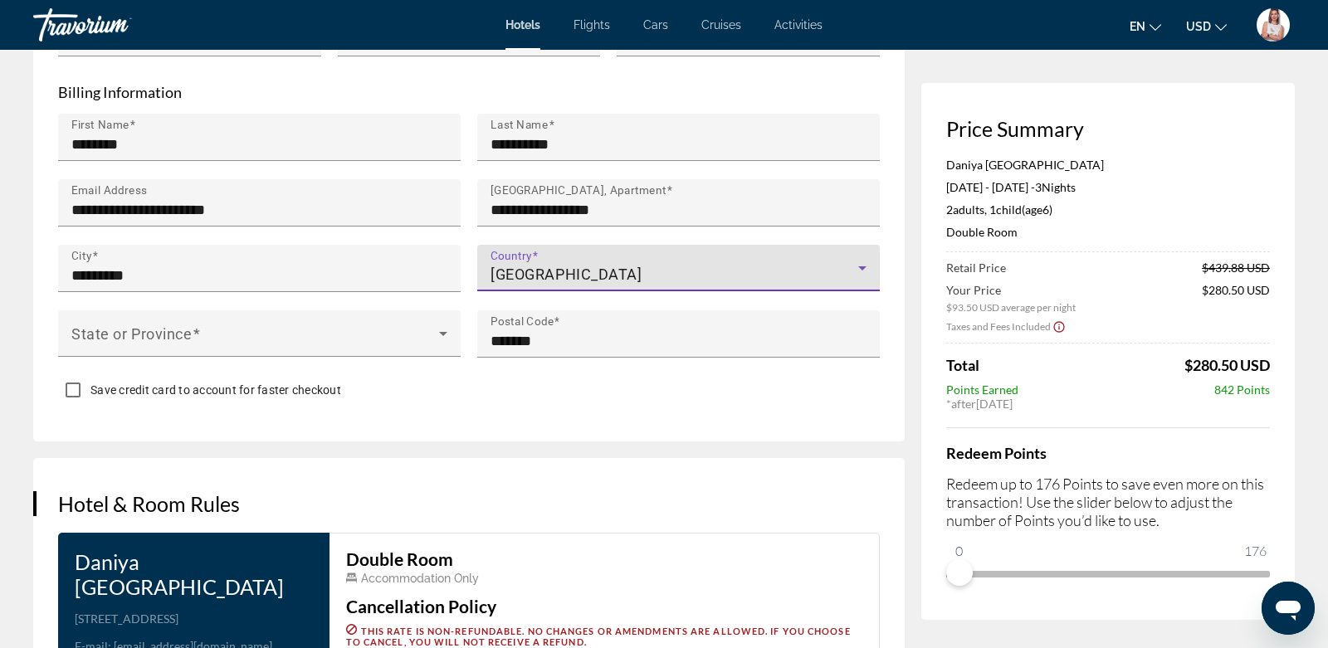
scroll to position [1813, 0]
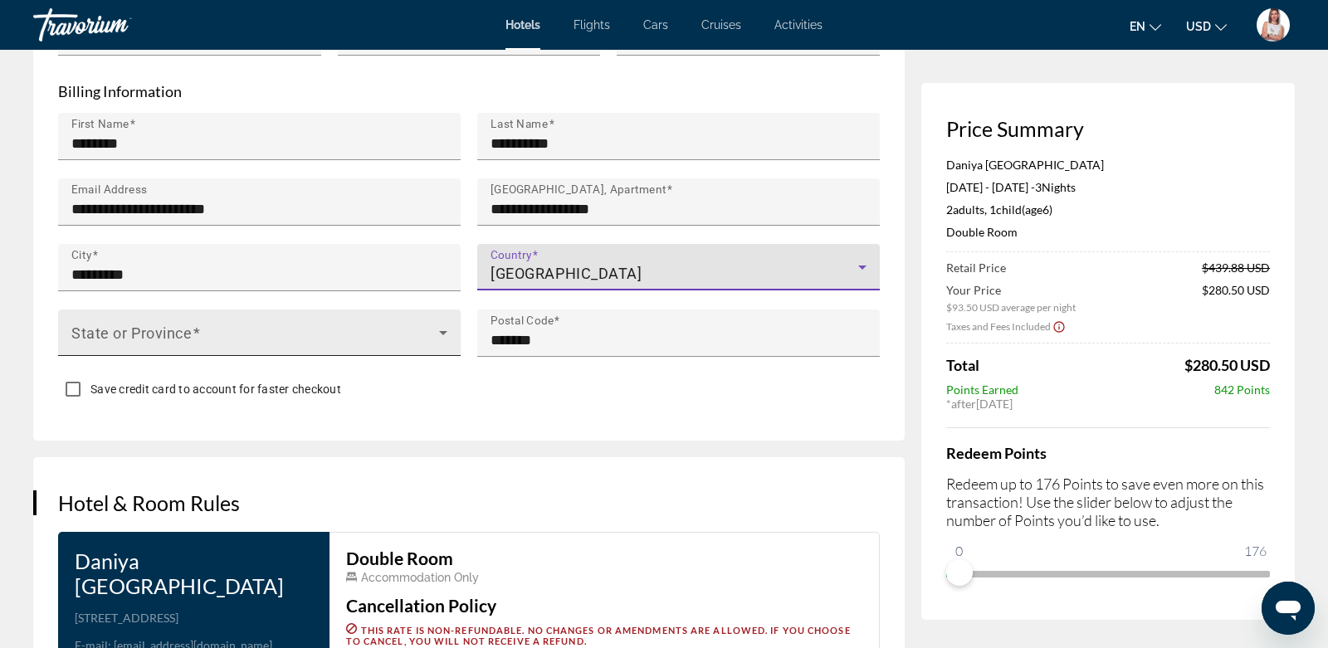
click at [433, 343] on icon "Main content" at bounding box center [443, 333] width 20 height 20
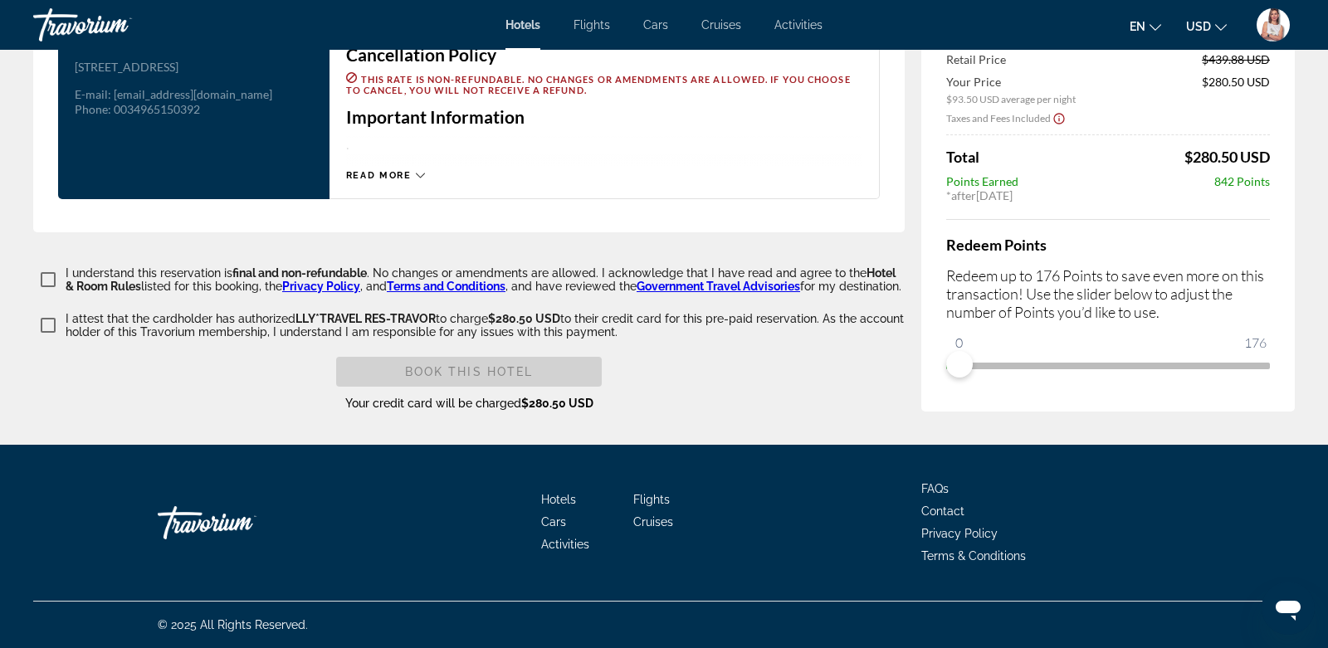
scroll to position [2377, 0]
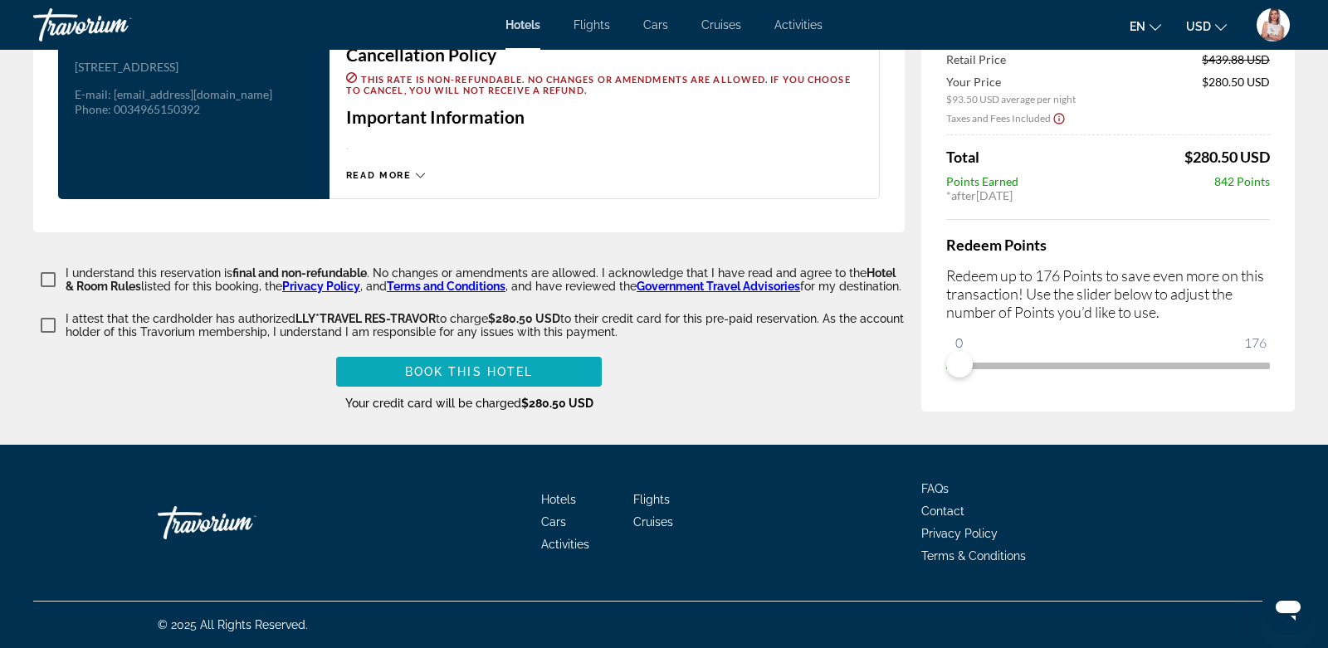
click at [497, 376] on span "Book this hotel" at bounding box center [469, 371] width 129 height 13
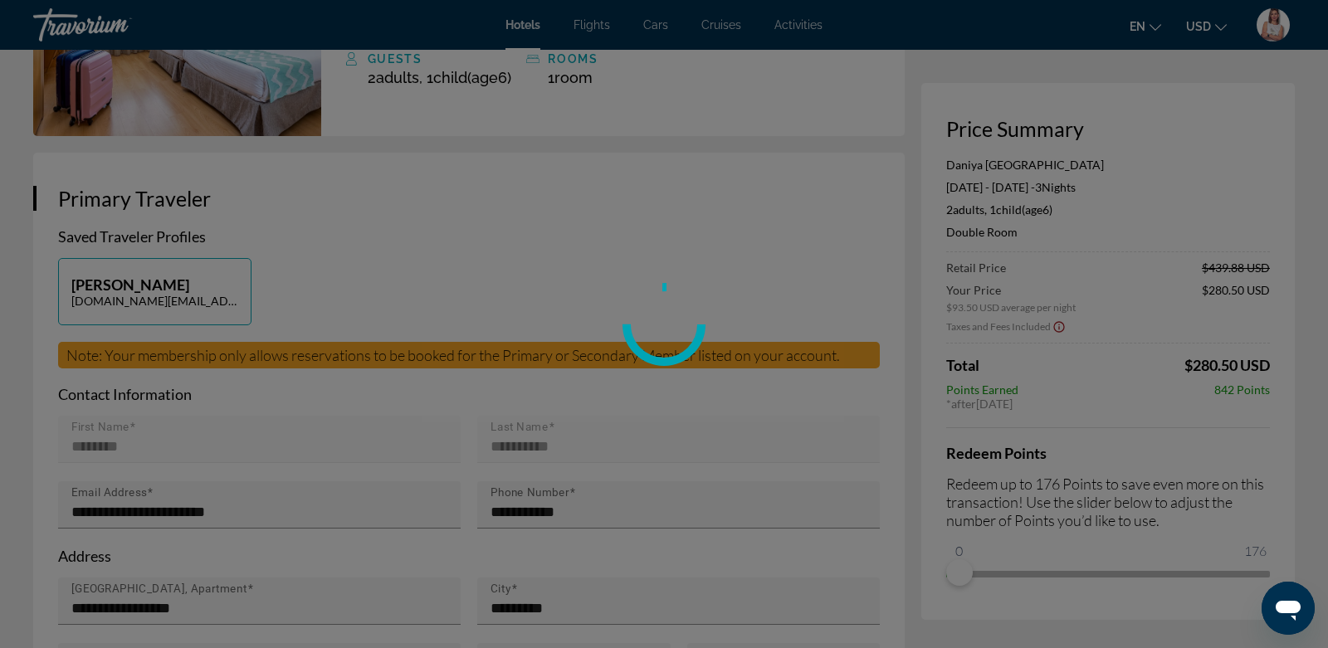
scroll to position [0, 0]
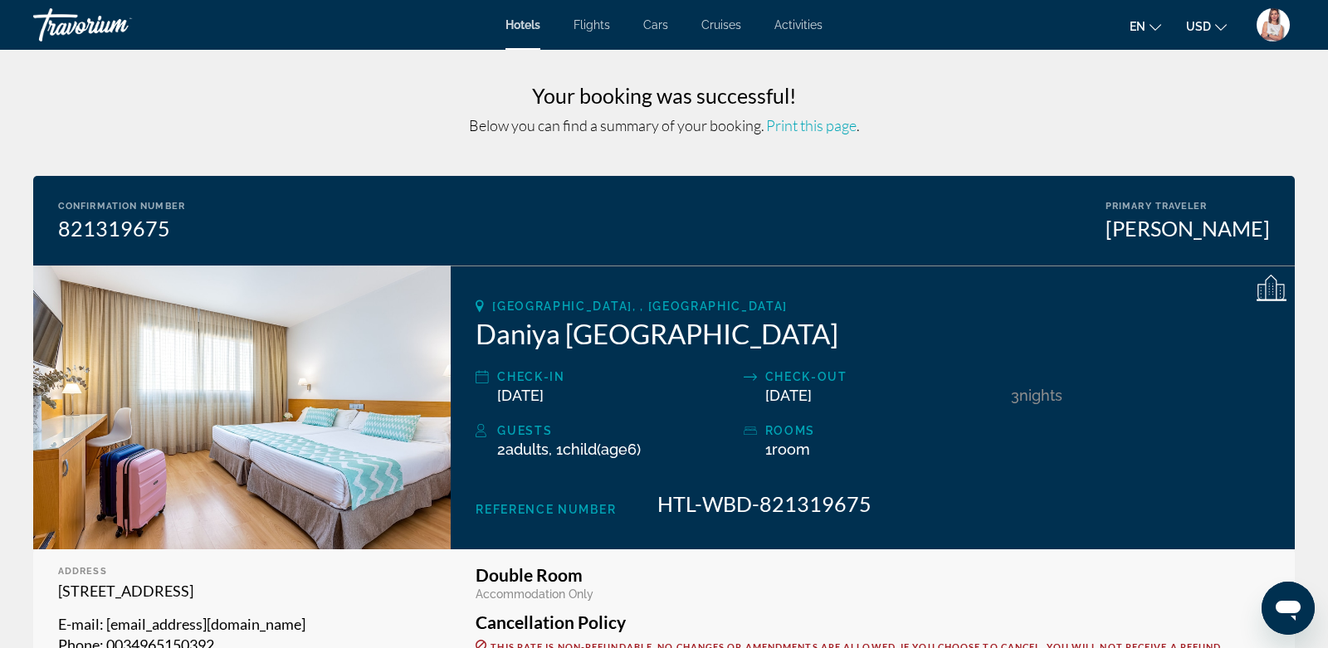
click at [1277, 22] on img "User Menu" at bounding box center [1273, 24] width 33 height 33
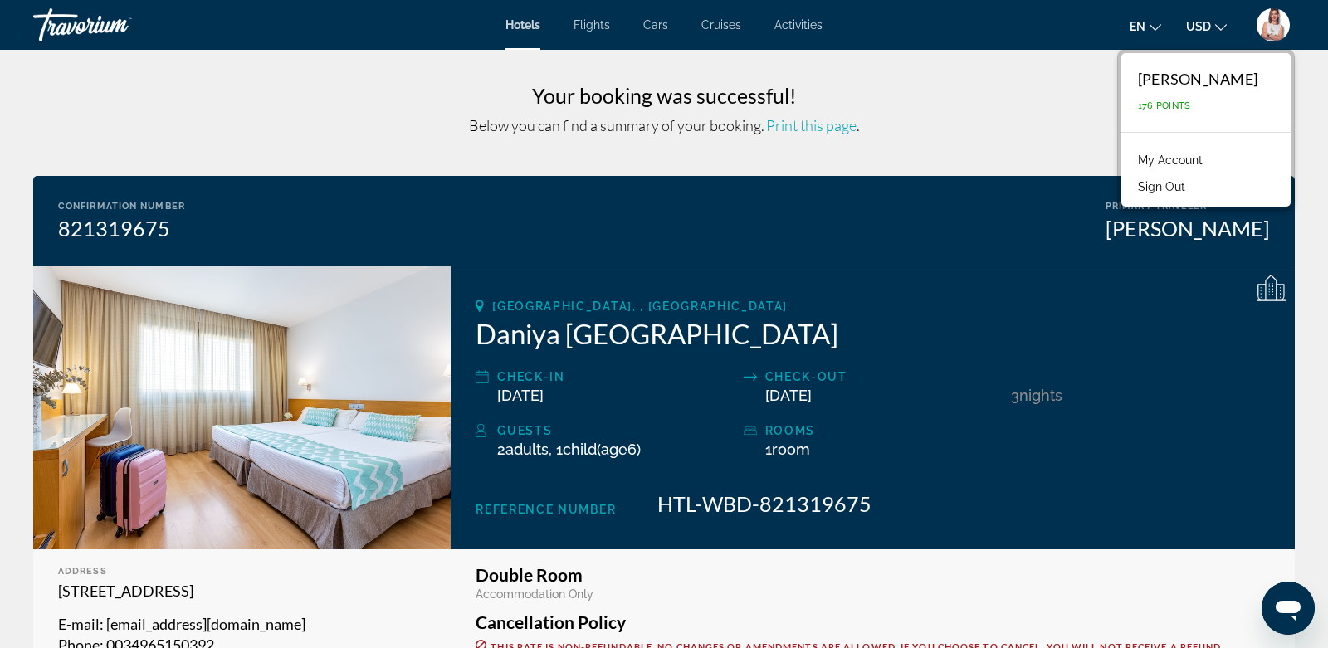
click at [1167, 161] on link "My Account" at bounding box center [1170, 160] width 81 height 22
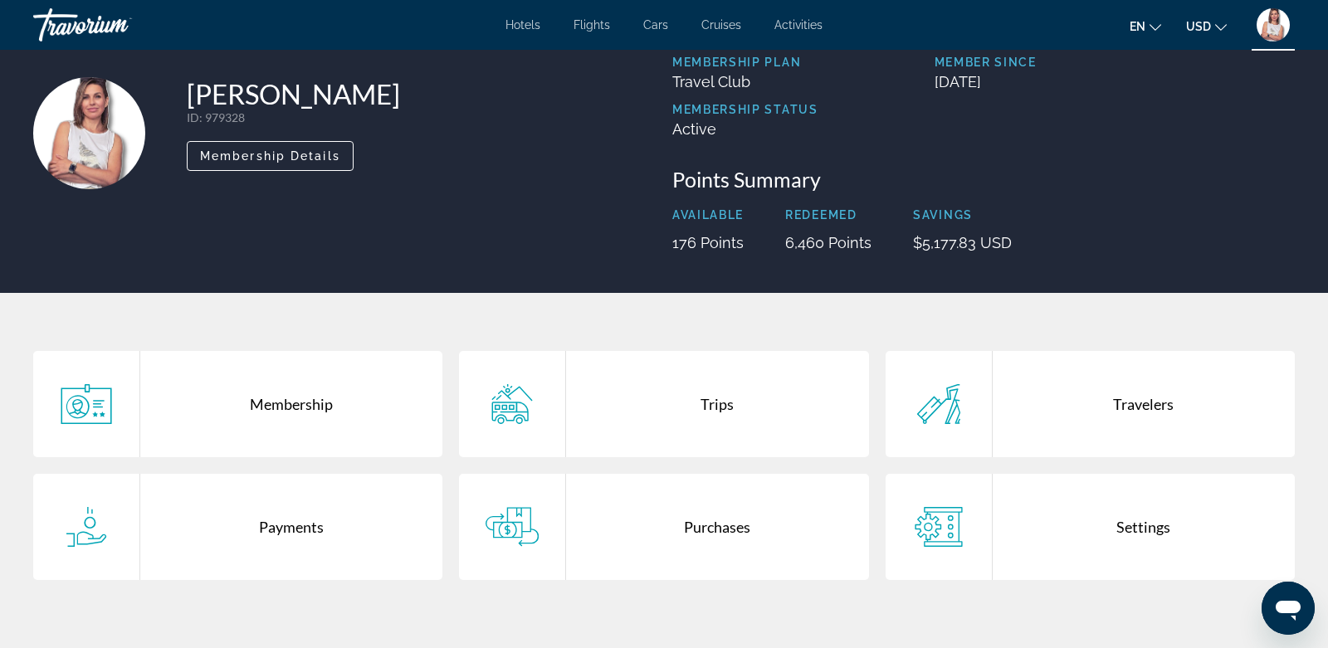
scroll to position [92, 0]
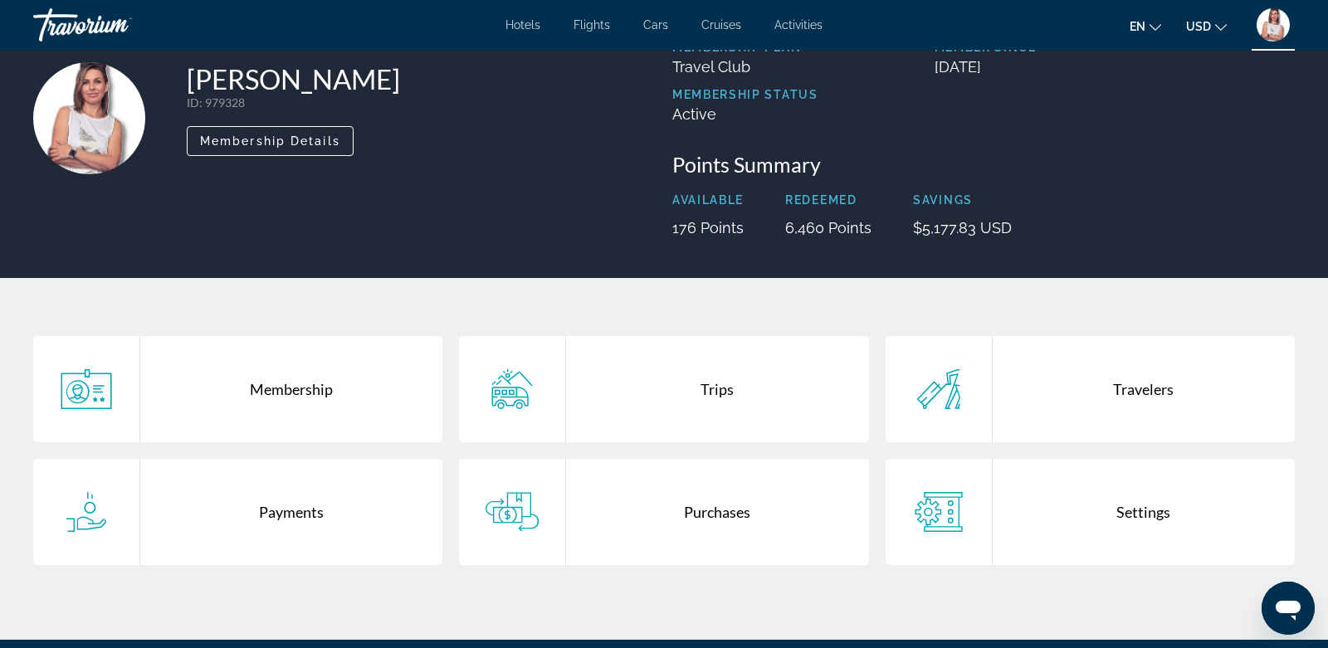
click at [282, 512] on div "Payments" at bounding box center [291, 512] width 302 height 106
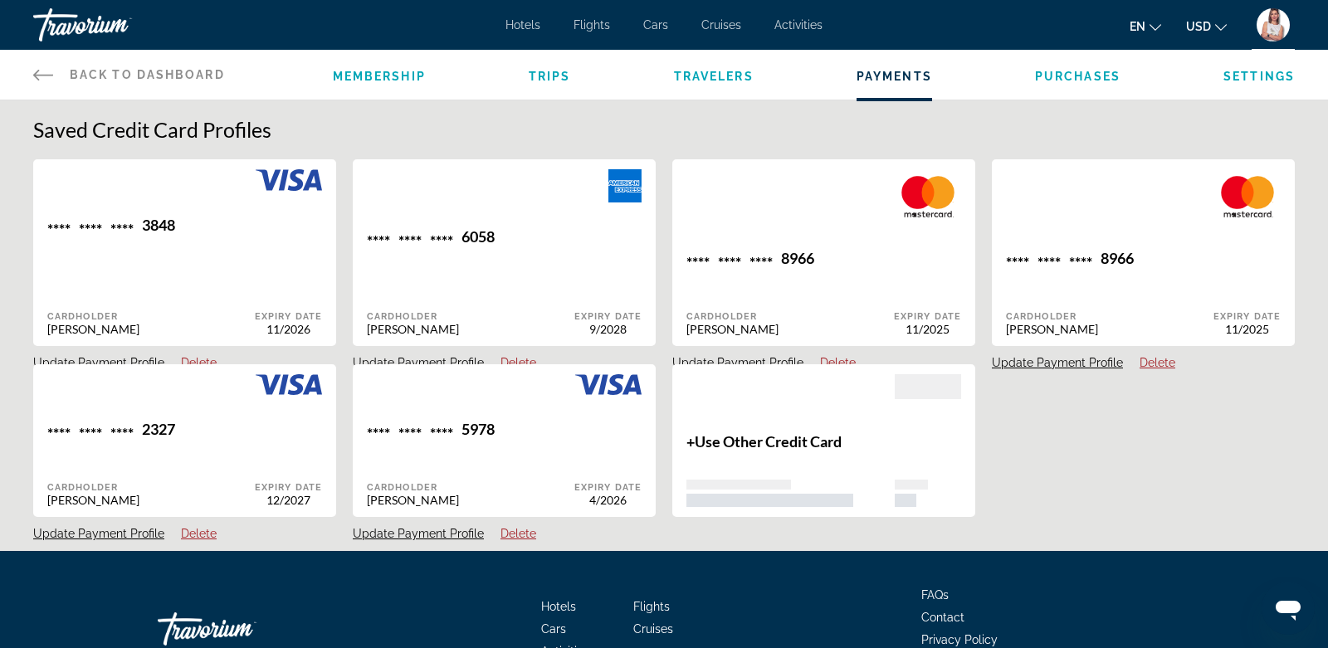
click at [1102, 359] on button "Update Payment Profile" at bounding box center [1057, 362] width 131 height 15
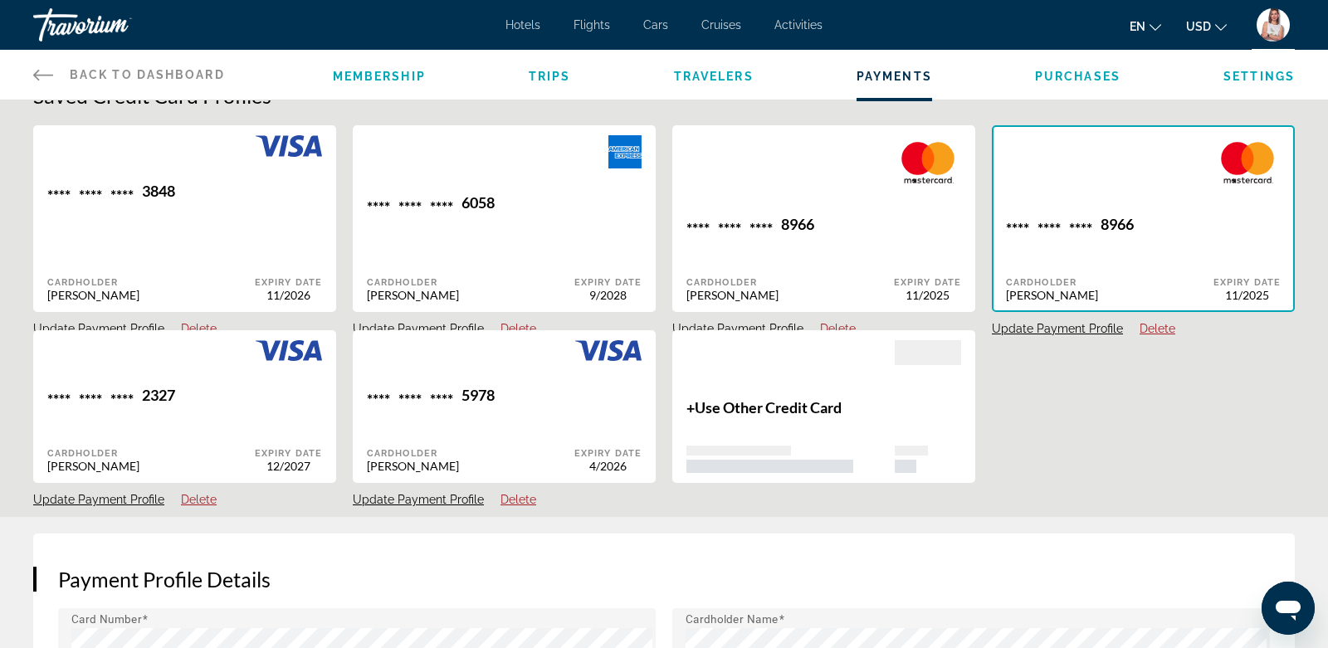
scroll to position [16, 0]
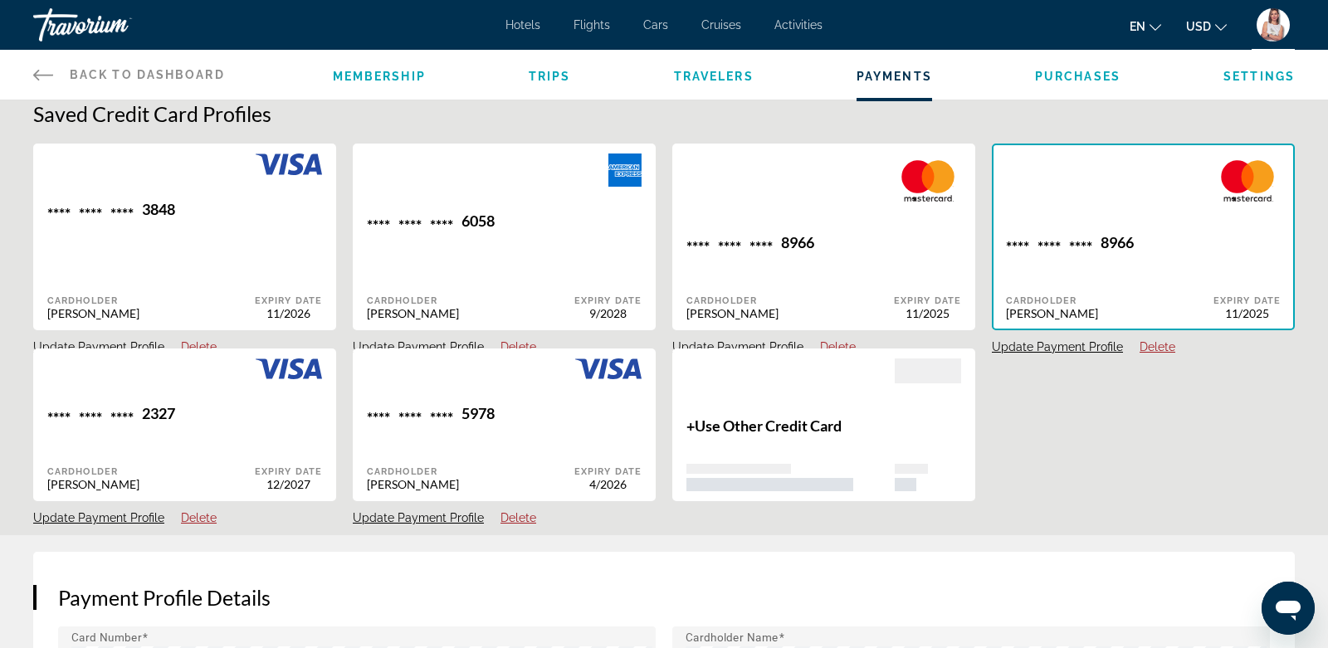
click at [139, 340] on button "Update Payment Profile" at bounding box center [98, 347] width 131 height 15
type input "********"
type input "**********"
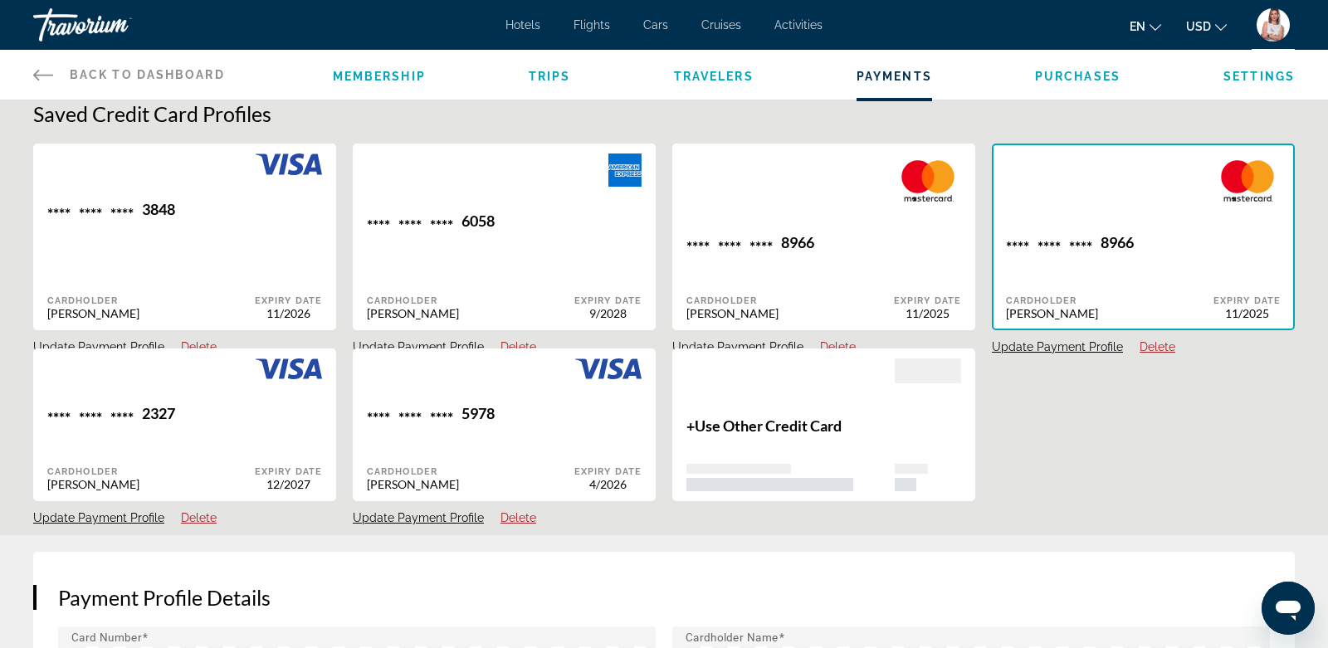
type input "*********"
type input "******"
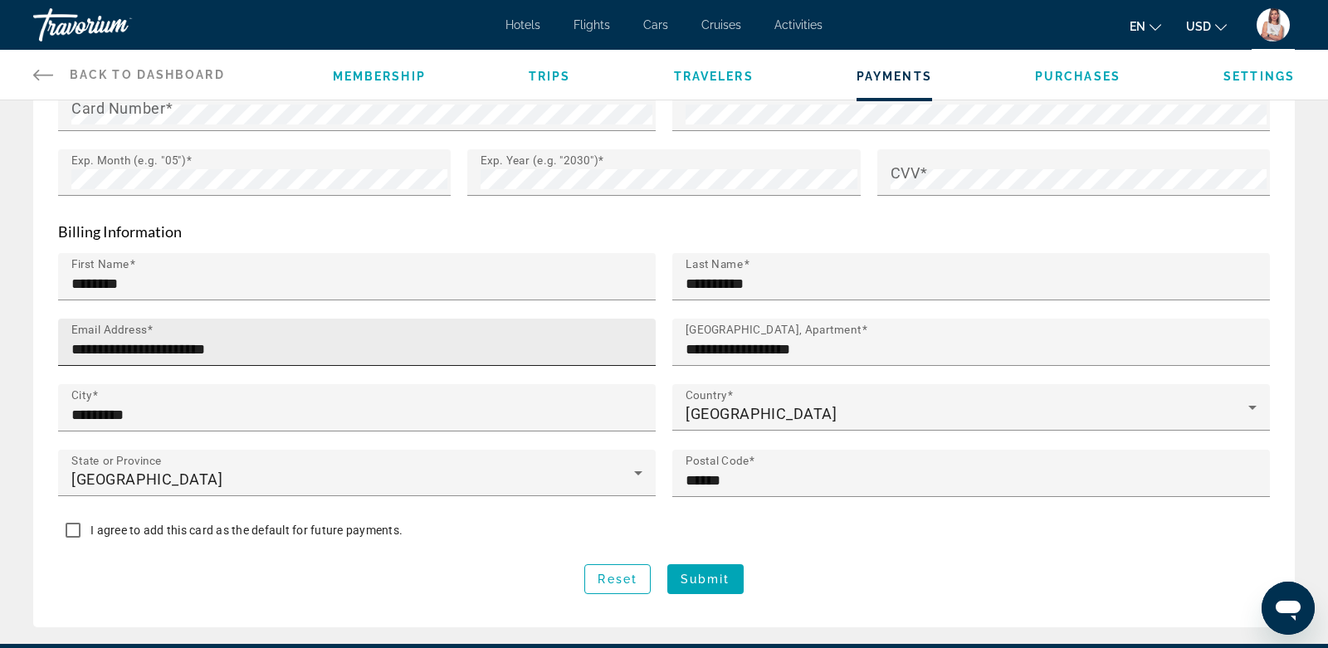
scroll to position [564, 0]
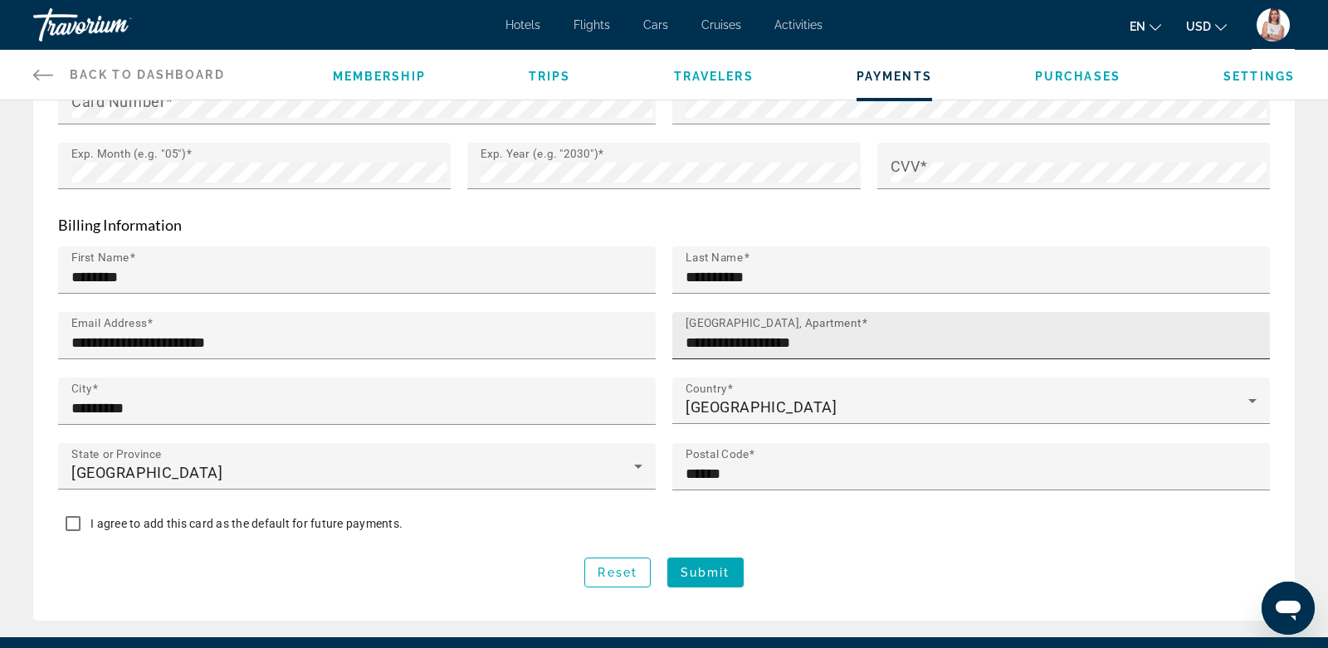
click at [941, 340] on input "**********" at bounding box center [976, 343] width 581 height 20
type input "*"
click at [832, 339] on input "[GEOGRAPHIC_DATA], Apartment" at bounding box center [976, 343] width 581 height 20
type input "**********"
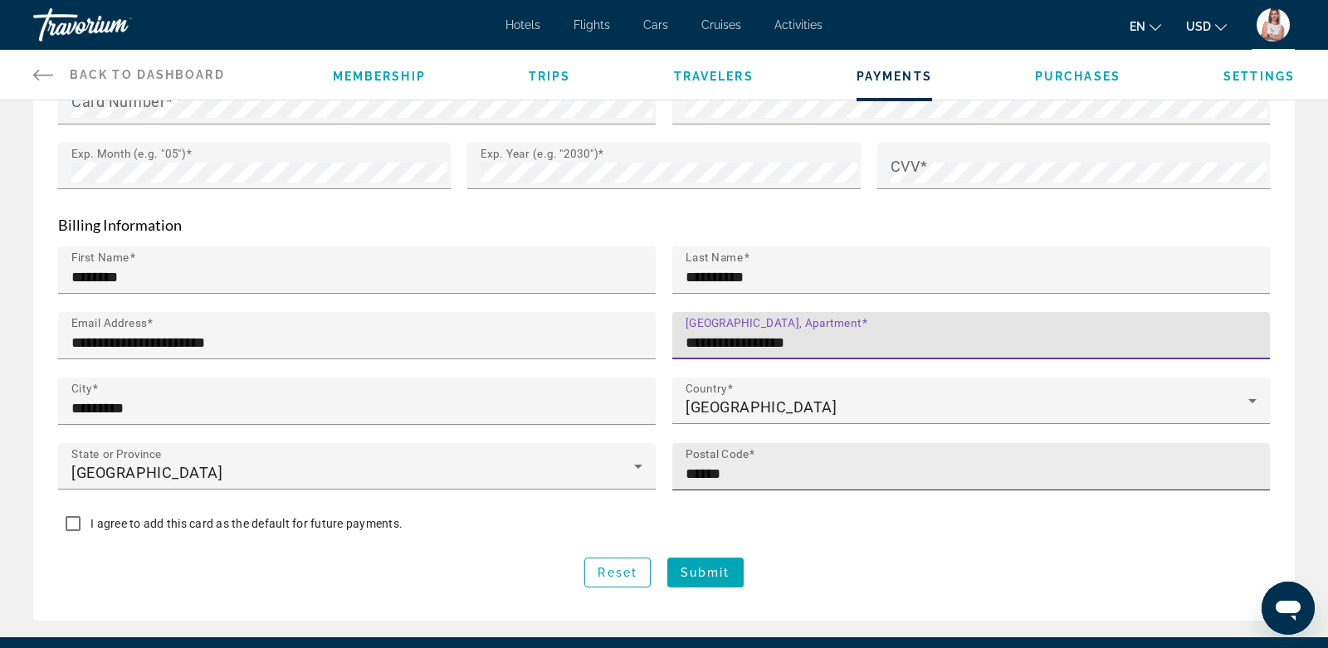
click at [789, 471] on input "******" at bounding box center [976, 474] width 581 height 20
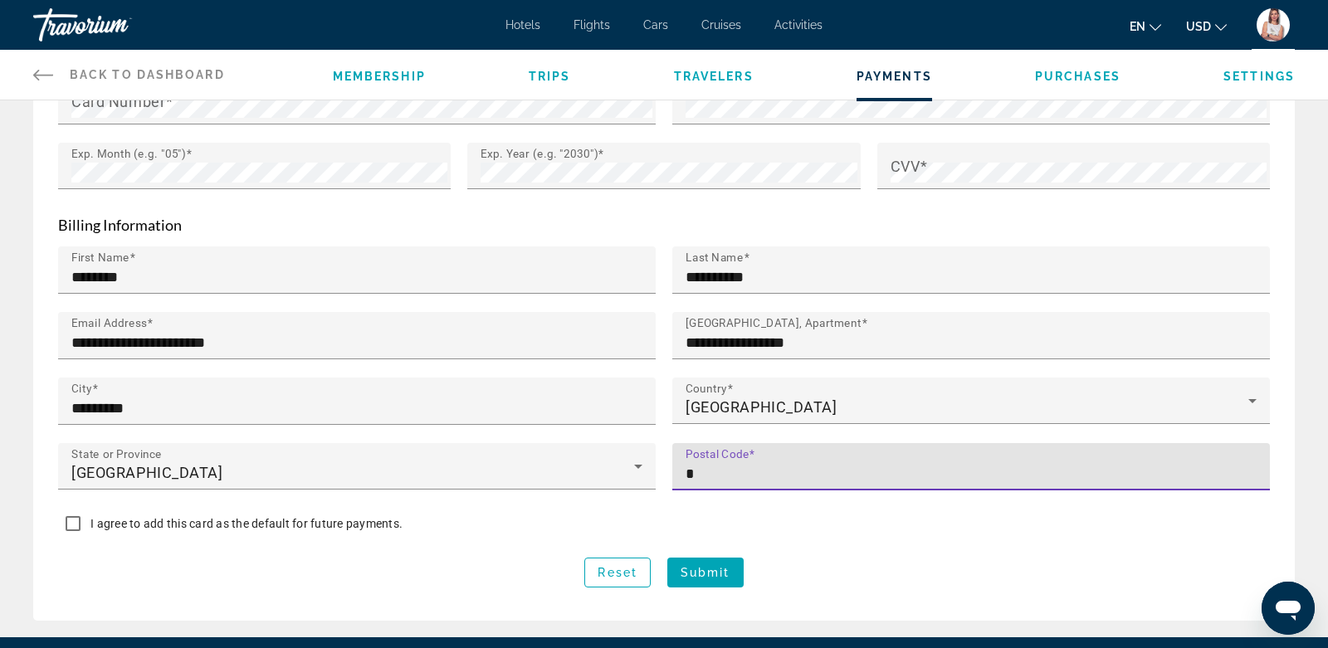
type input "*******"
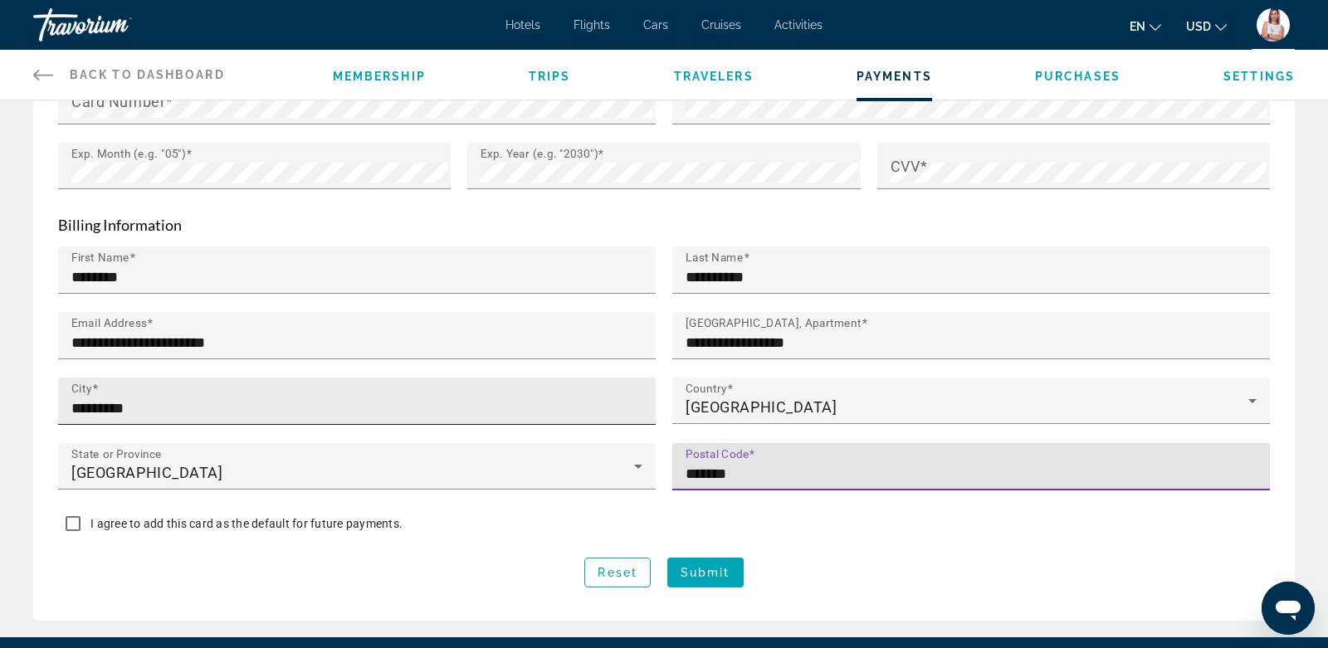
click at [340, 393] on div "City *********" at bounding box center [361, 401] width 581 height 47
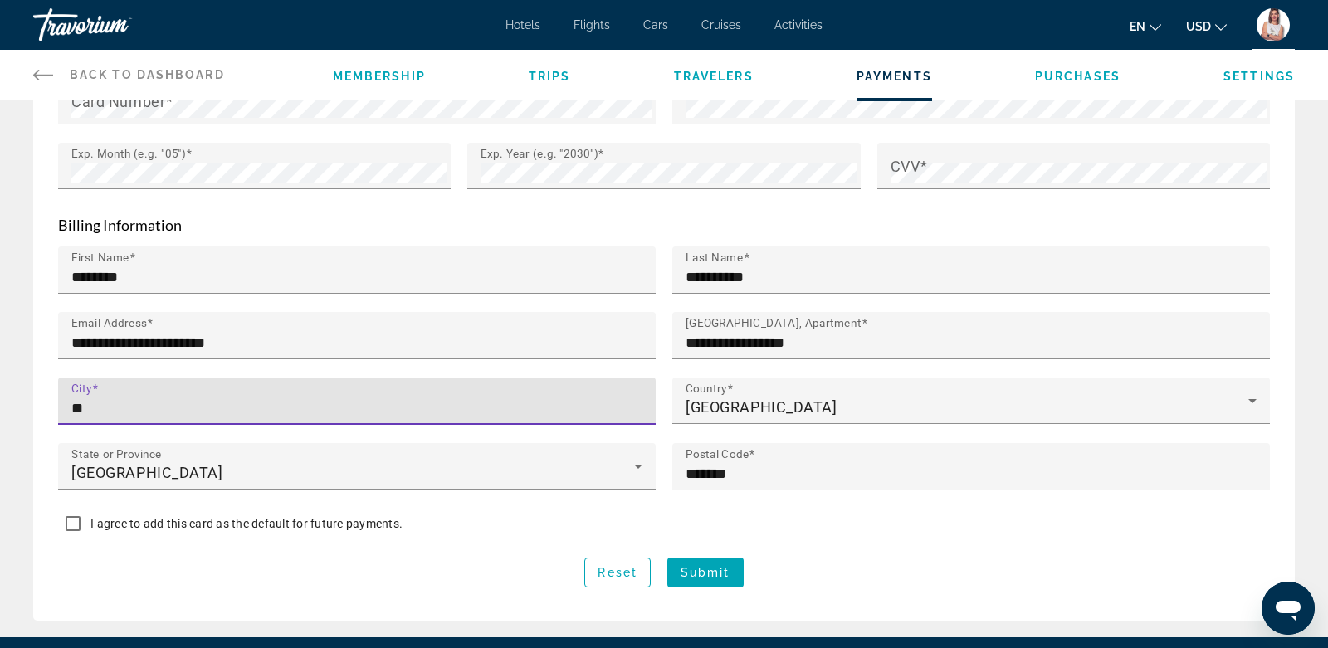
type input "*"
click at [258, 407] on input "City" at bounding box center [361, 408] width 581 height 20
type input "*********"
click at [723, 569] on span "Submit" at bounding box center [706, 572] width 50 height 13
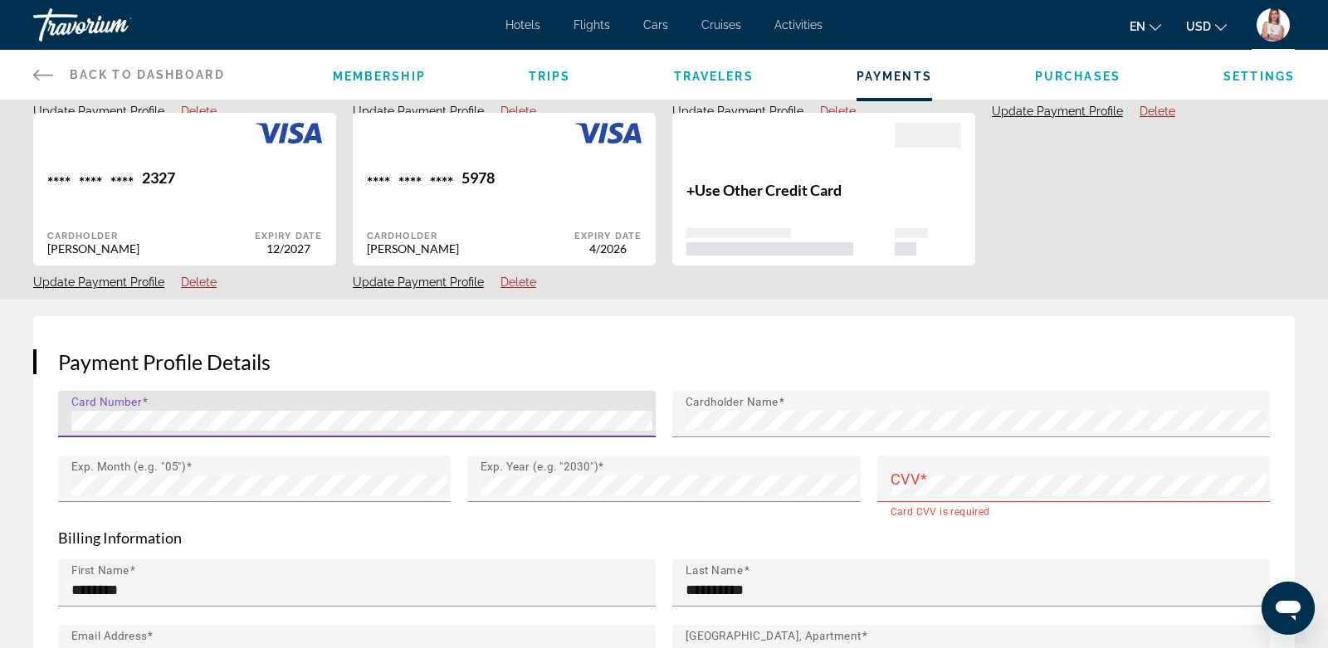
scroll to position [264, 0]
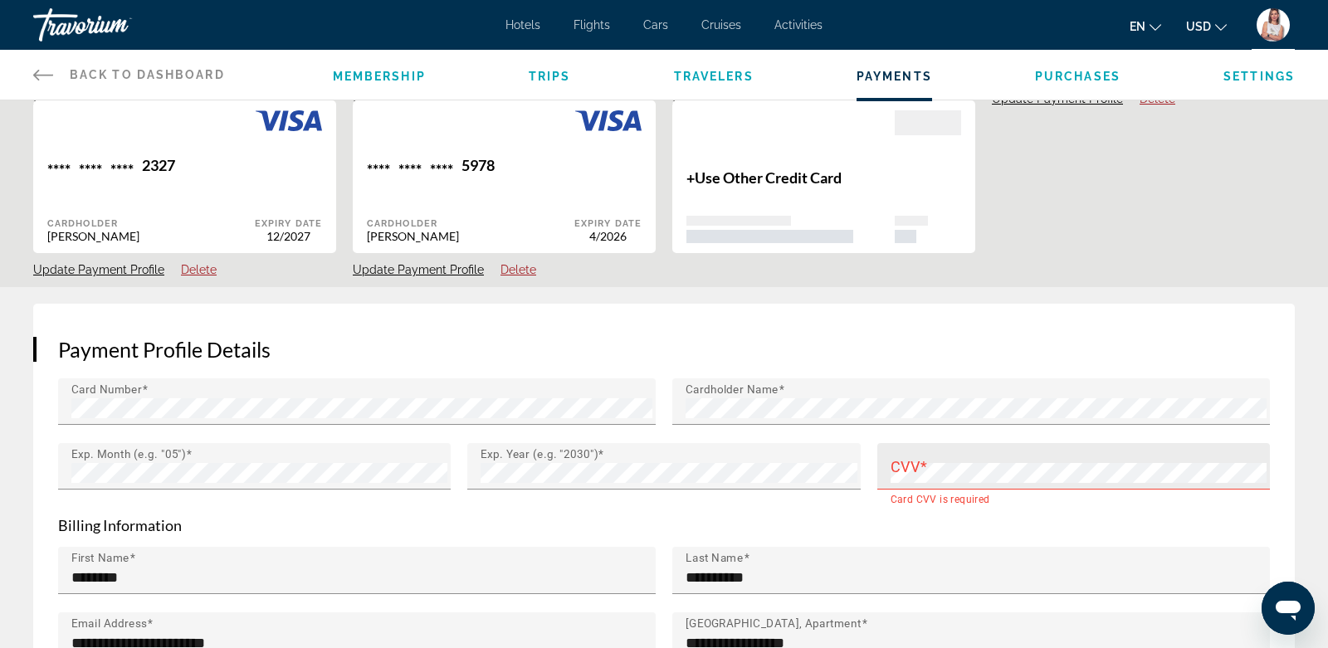
click at [906, 462] on mat-label "CVV" at bounding box center [906, 466] width 30 height 17
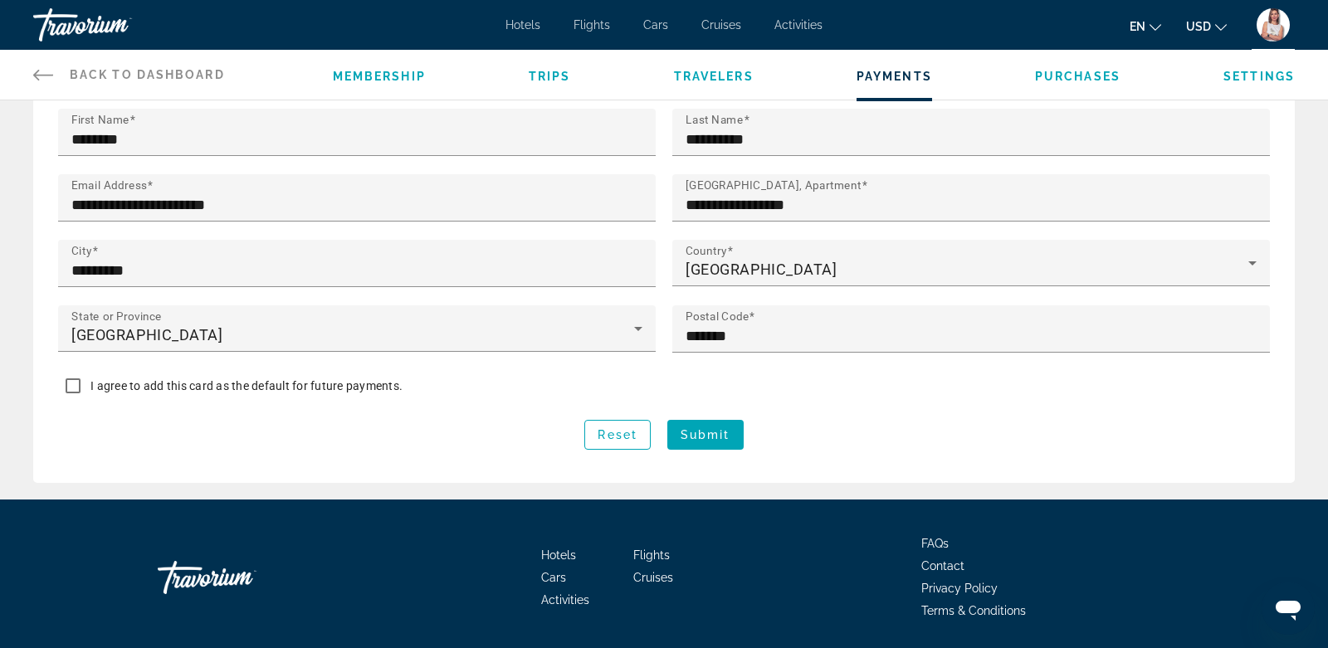
scroll to position [718, 0]
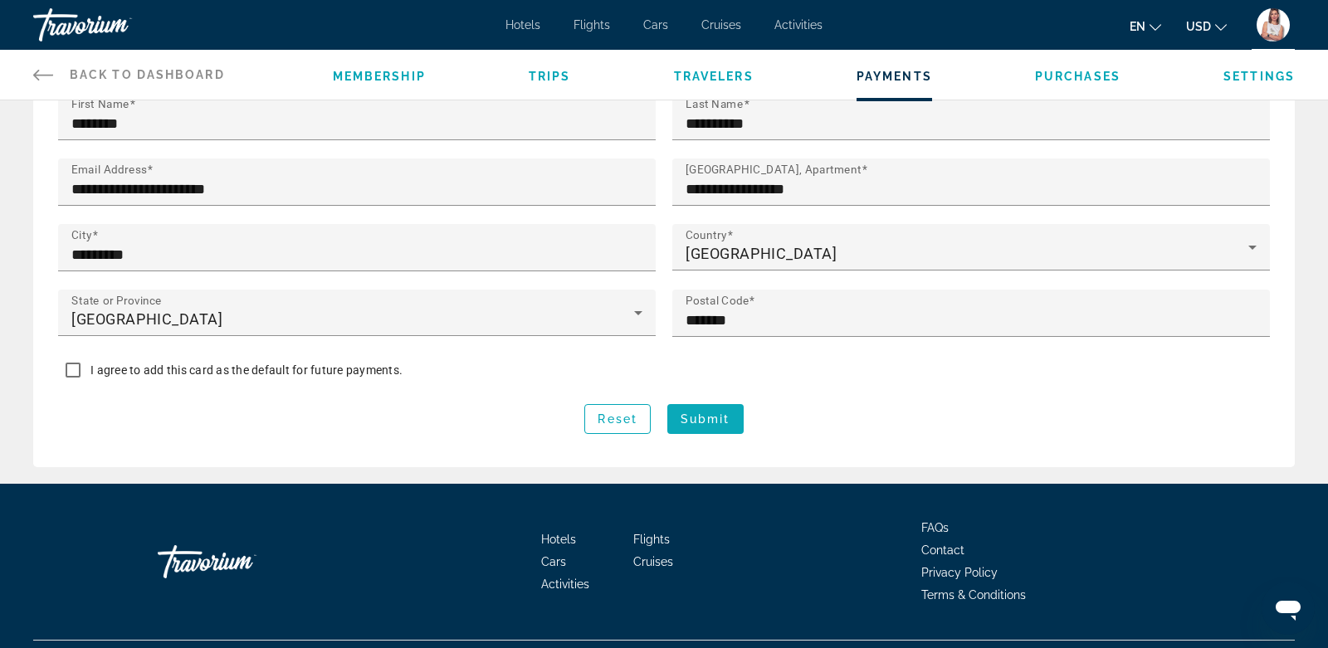
click at [719, 413] on span "Submit" at bounding box center [706, 419] width 50 height 13
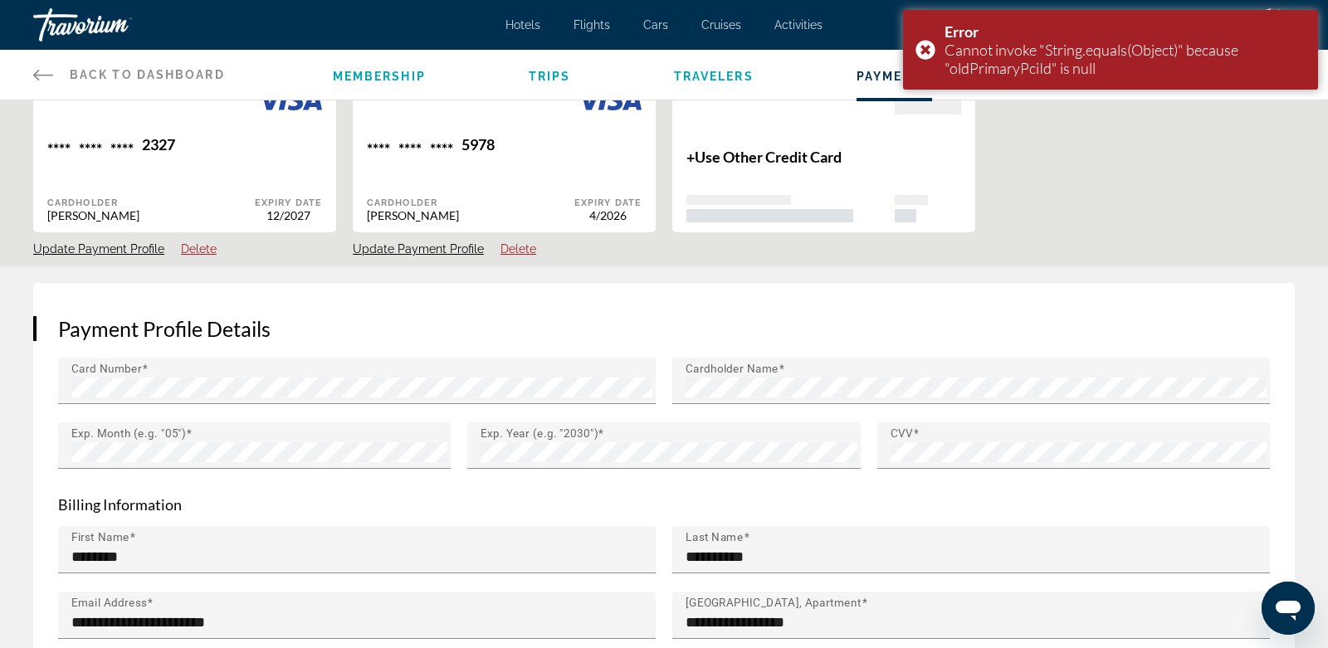
scroll to position [0, 0]
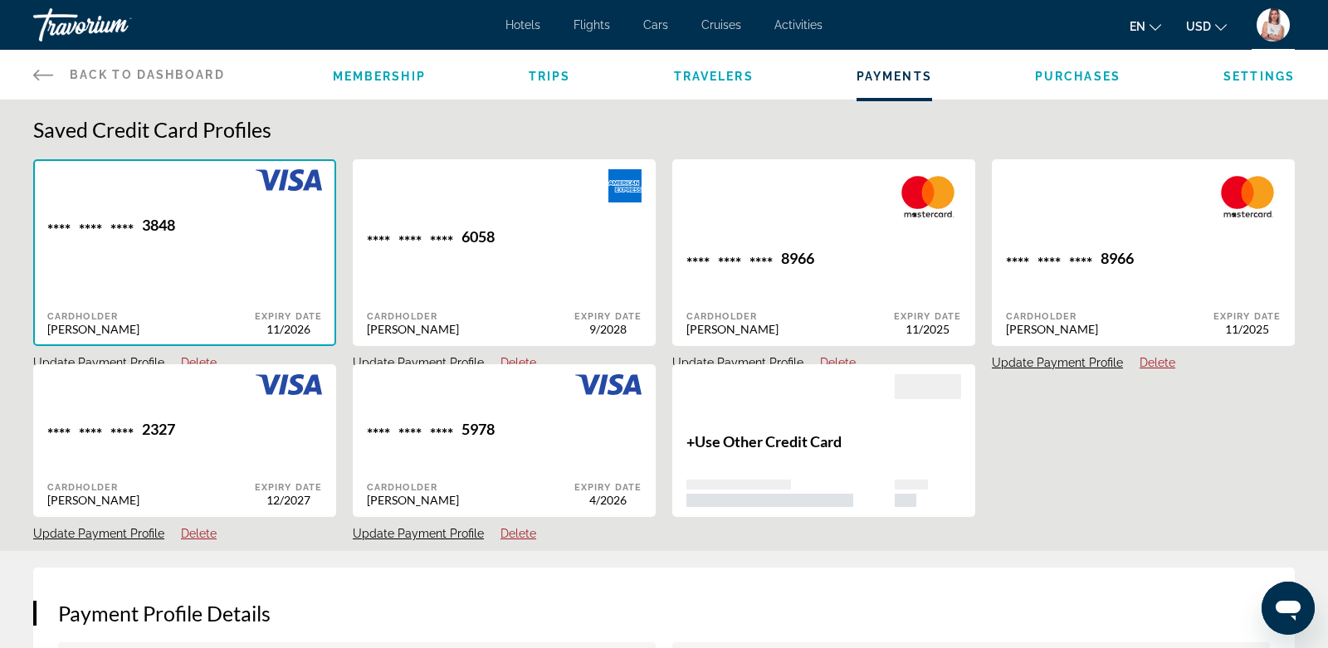
click at [528, 25] on span "Hotels" at bounding box center [523, 24] width 35 height 13
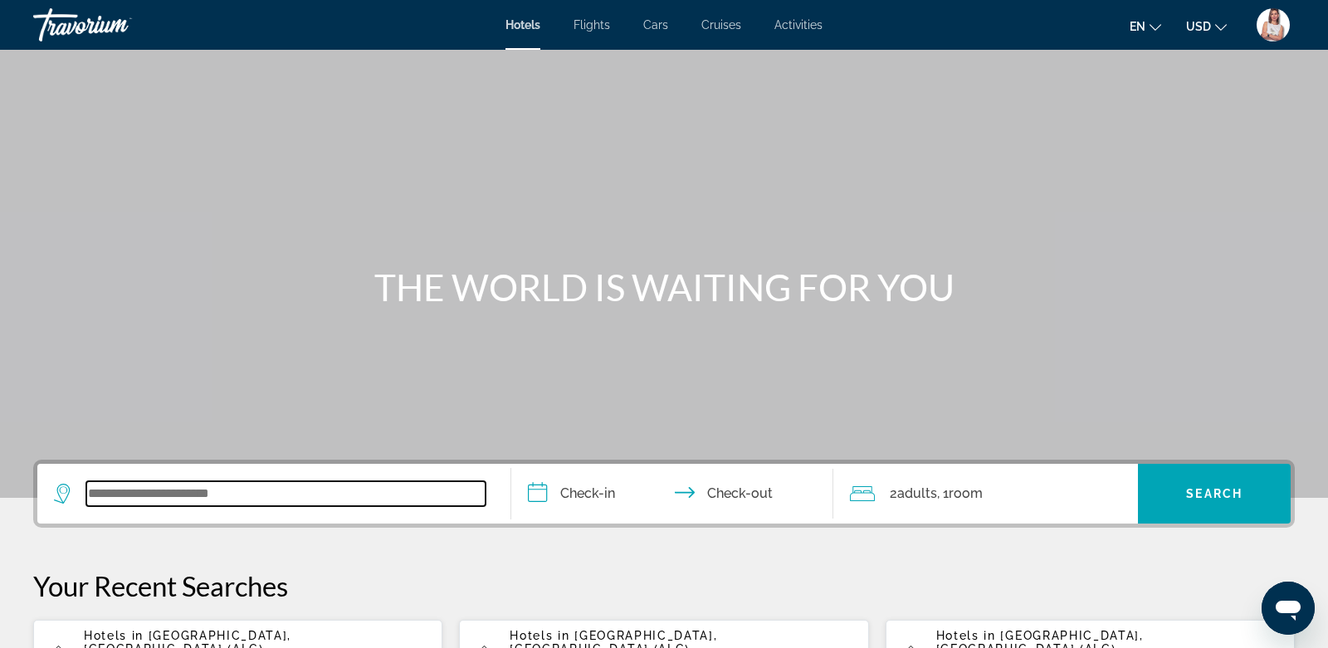
click at [199, 496] on input "Search widget" at bounding box center [285, 493] width 399 height 25
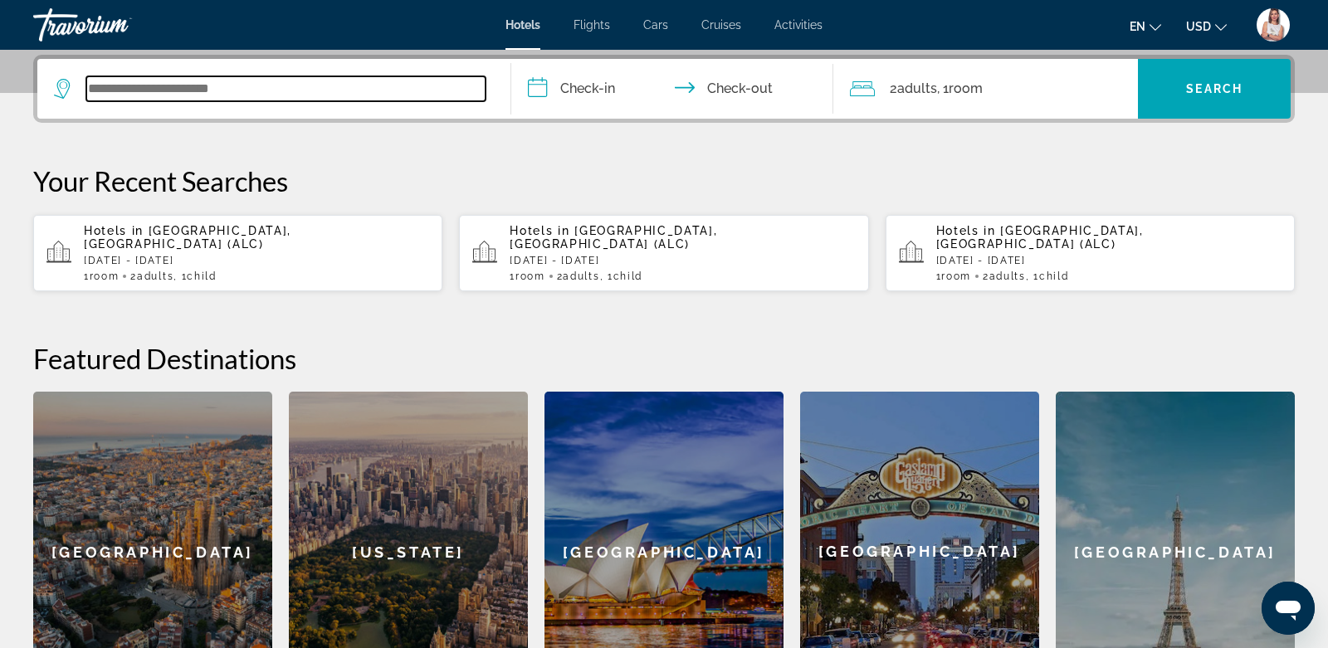
scroll to position [405, 0]
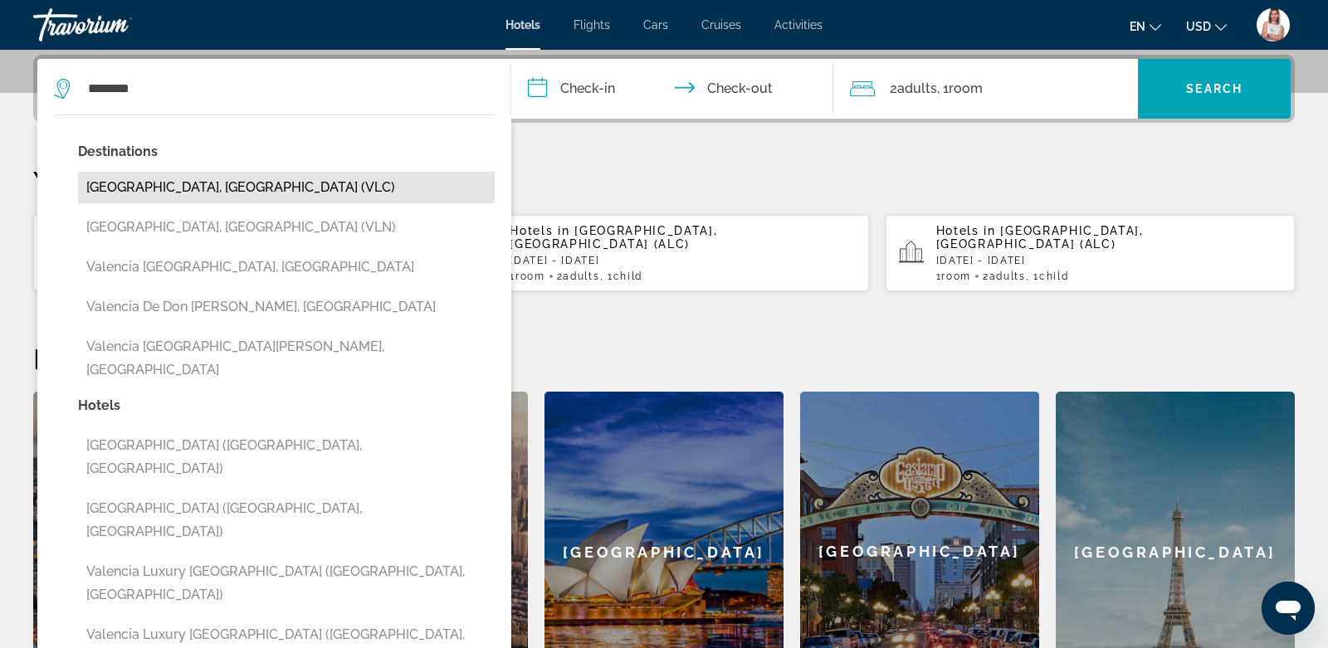
click at [163, 184] on button "[GEOGRAPHIC_DATA], [GEOGRAPHIC_DATA] (VLC)" at bounding box center [286, 188] width 417 height 32
type input "**********"
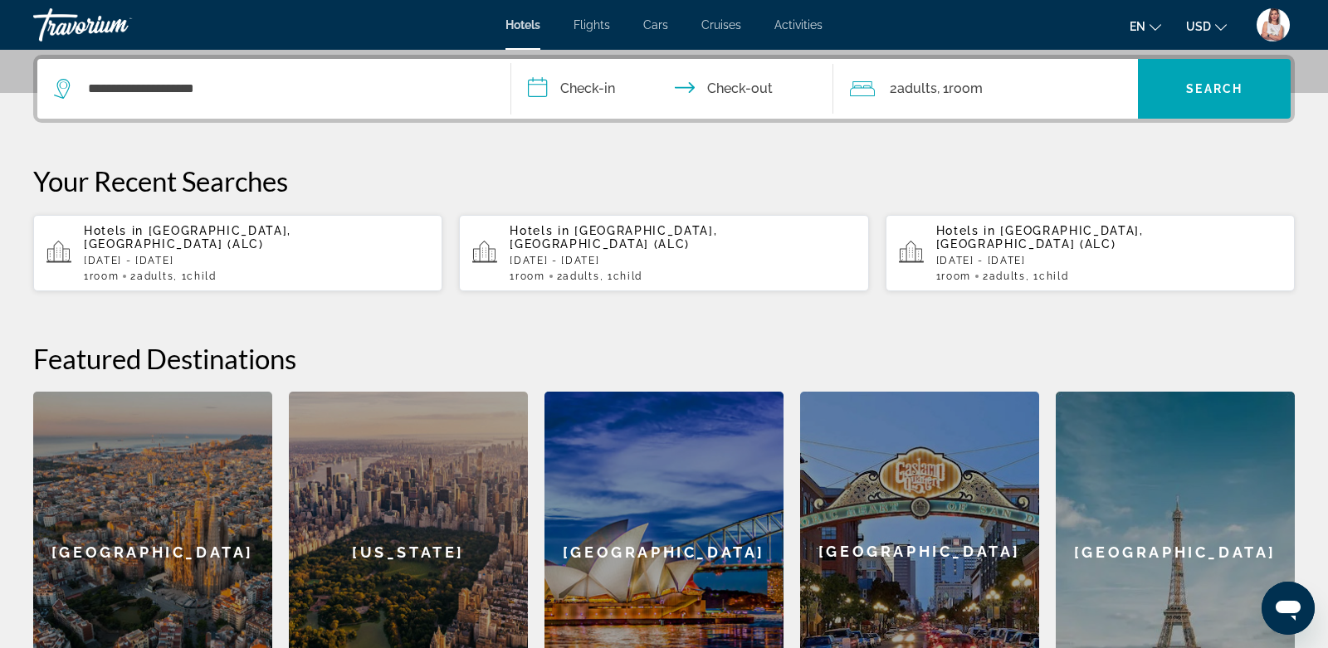
click at [539, 87] on input "**********" at bounding box center [675, 91] width 329 height 65
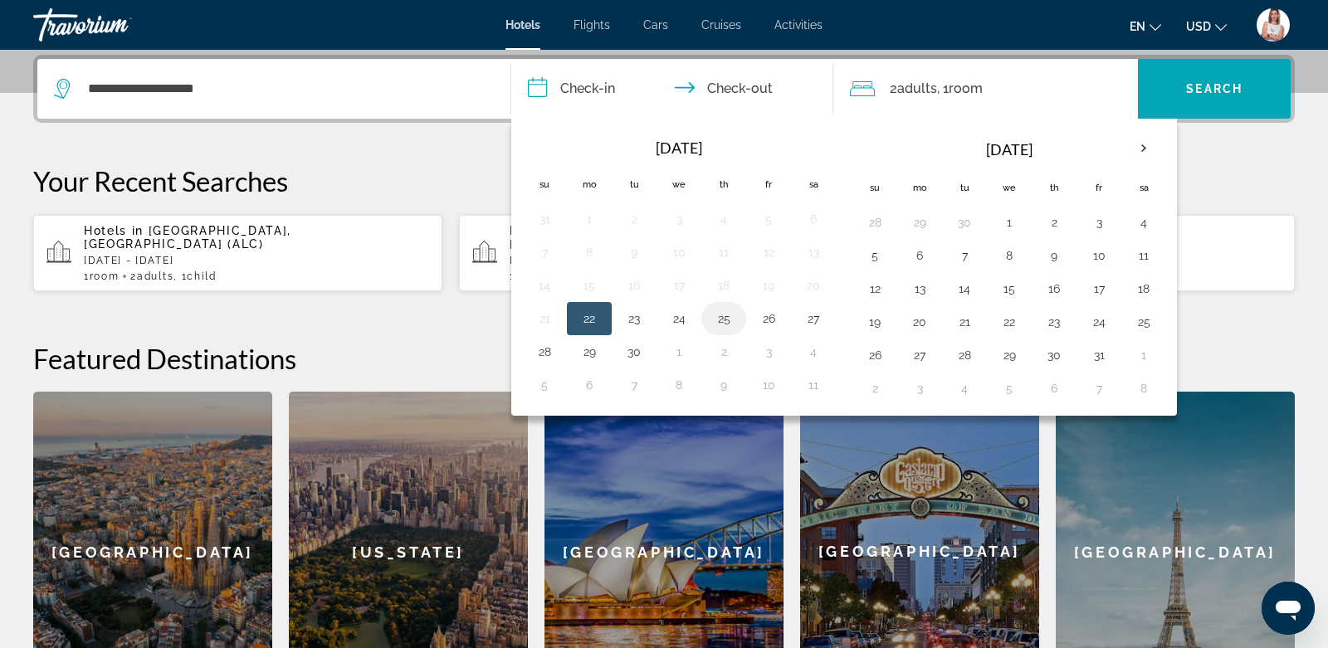
click at [717, 308] on button "25" at bounding box center [724, 318] width 27 height 23
click at [809, 308] on button "27" at bounding box center [813, 318] width 27 height 23
type input "**********"
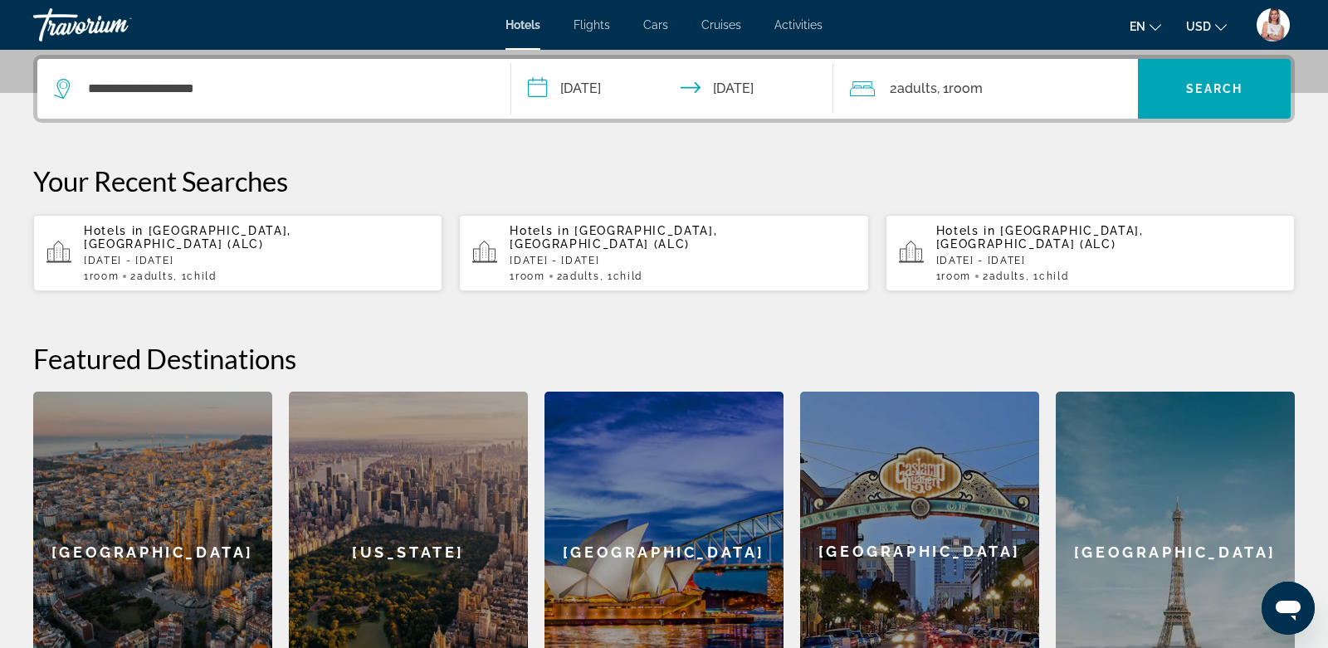
click at [1053, 90] on div "2 Adult Adults , 1 Room rooms" at bounding box center [994, 88] width 289 height 23
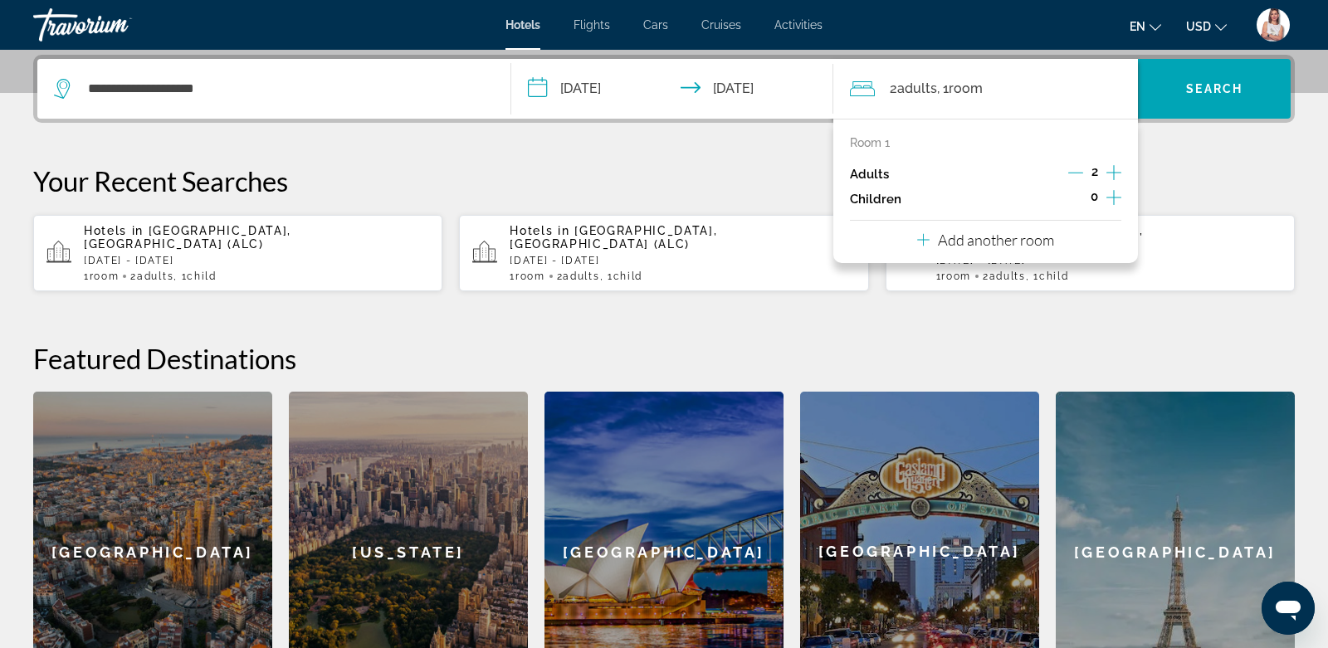
click at [1114, 191] on icon "Increment children" at bounding box center [1114, 198] width 15 height 20
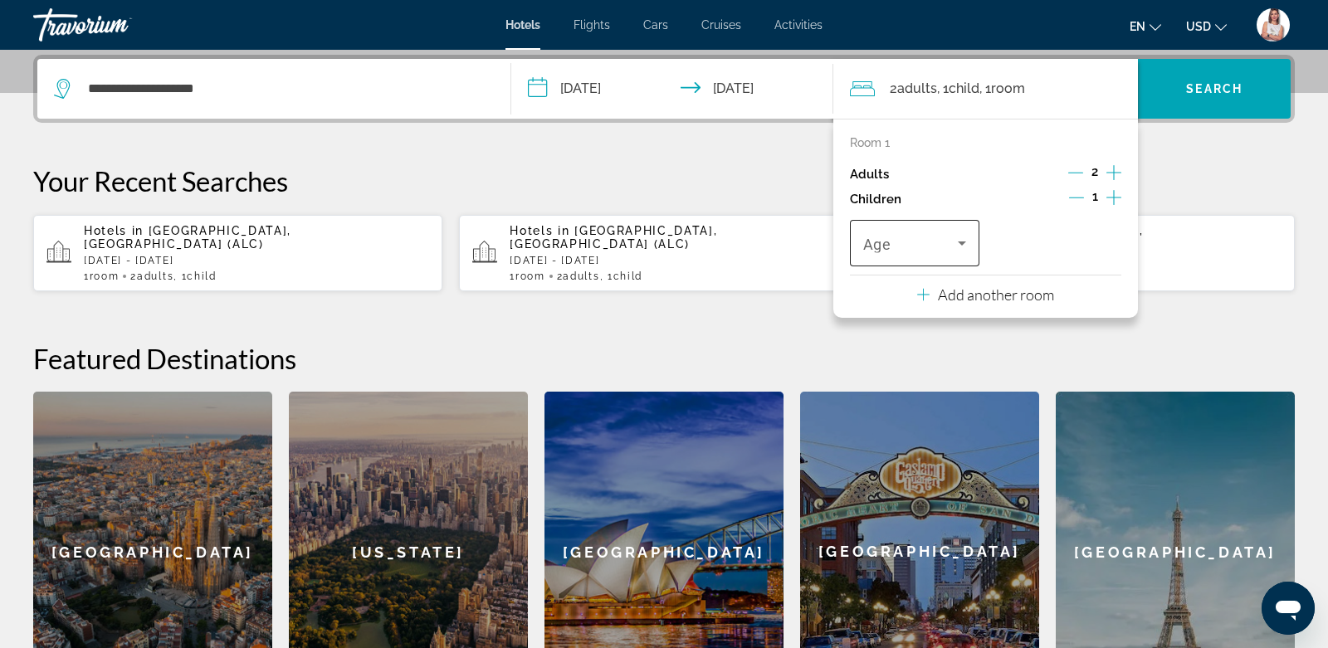
click at [963, 242] on icon "Travelers: 2 adults, 1 child" at bounding box center [962, 244] width 8 height 4
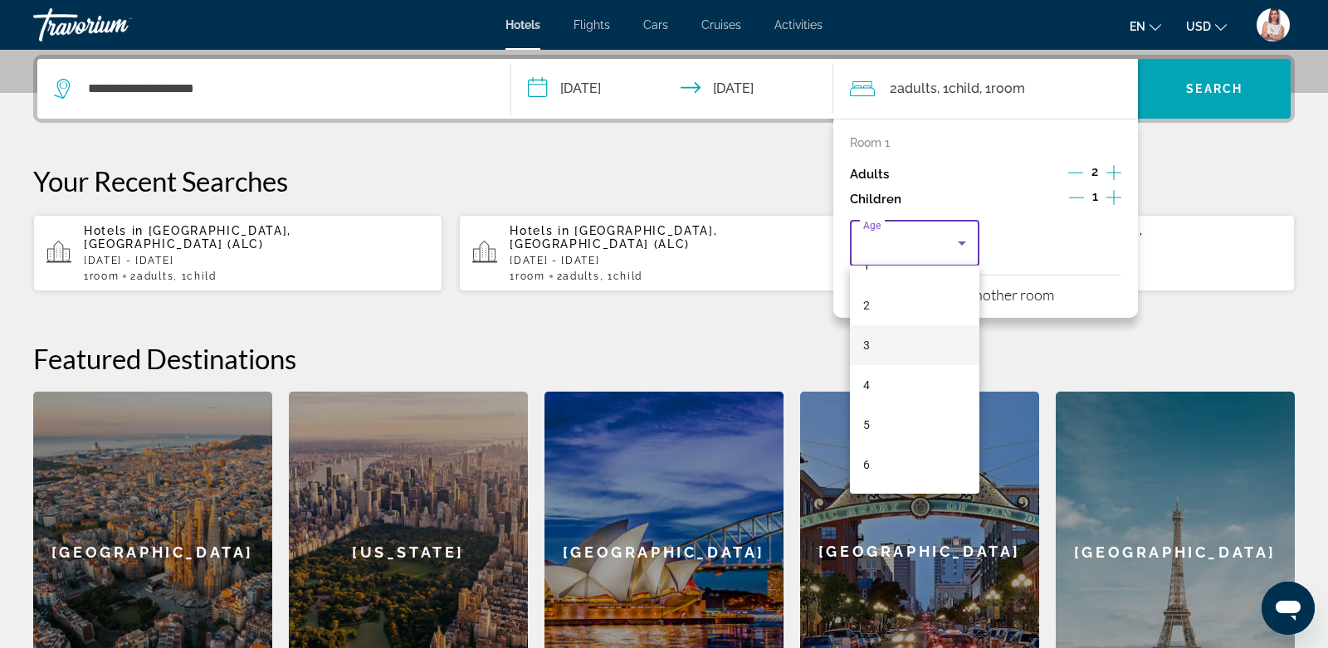
scroll to position [79, 0]
click at [869, 448] on mat-option "6" at bounding box center [914, 452] width 129 height 40
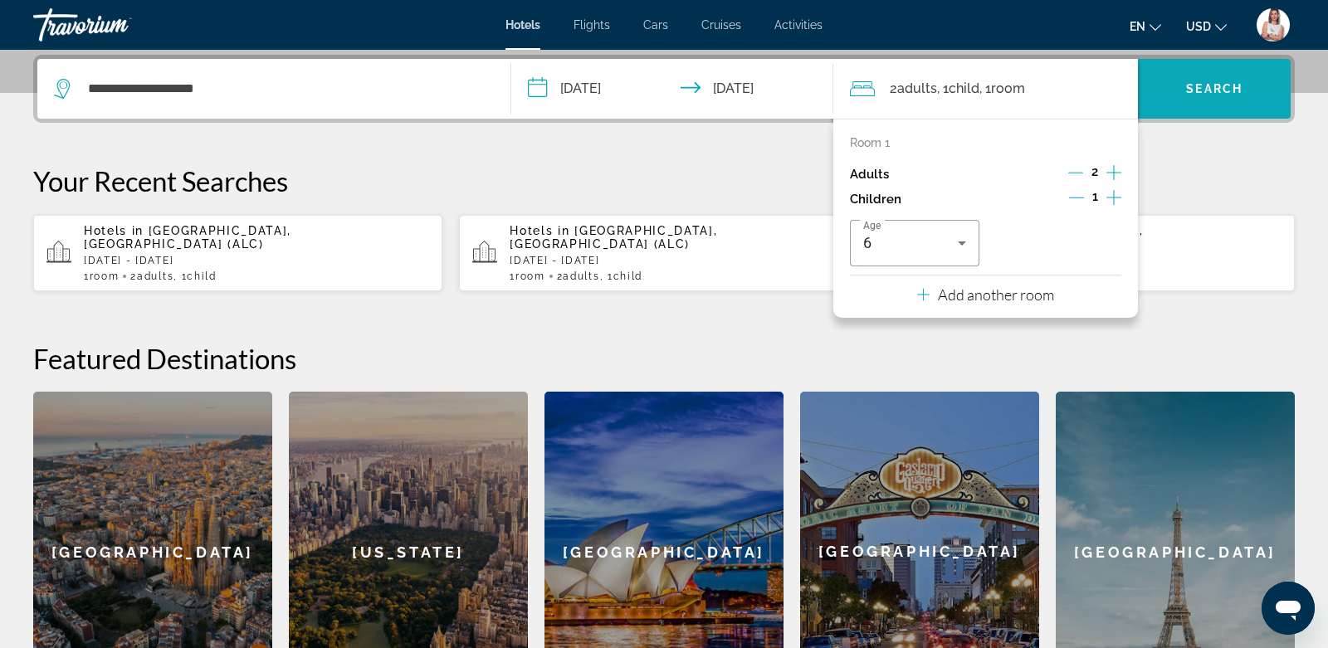
click at [1231, 82] on span "Search" at bounding box center [1214, 88] width 56 height 13
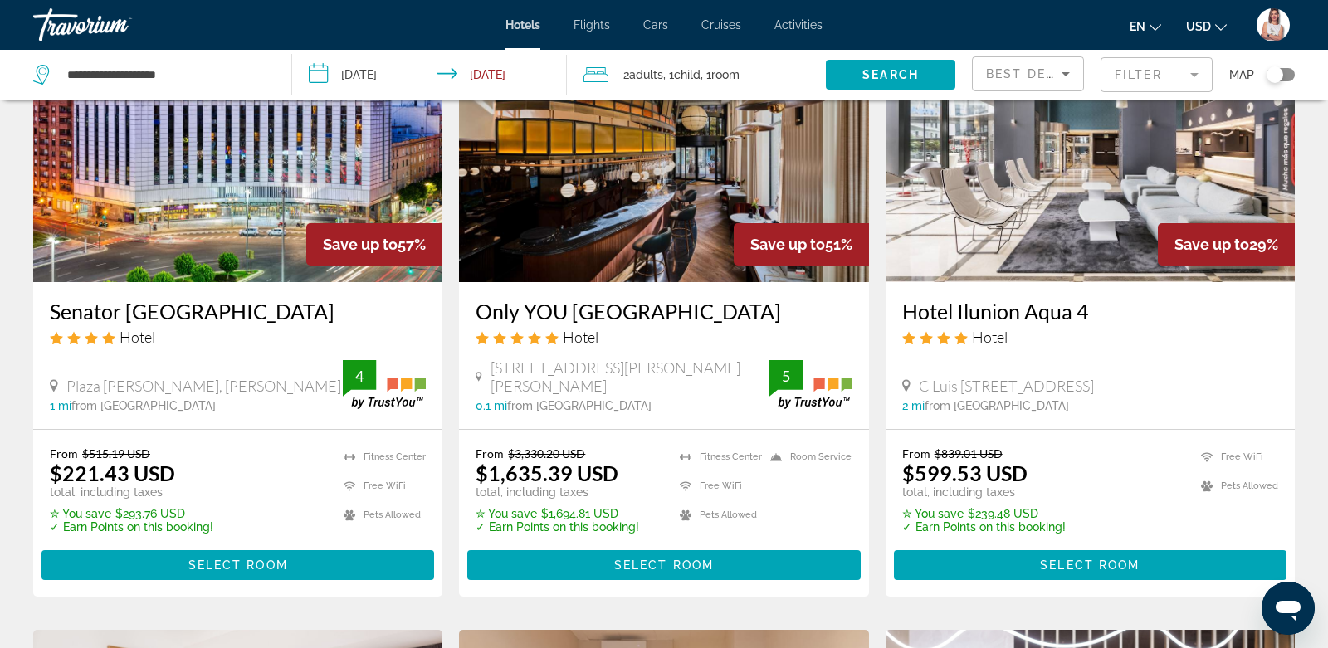
scroll to position [150, 0]
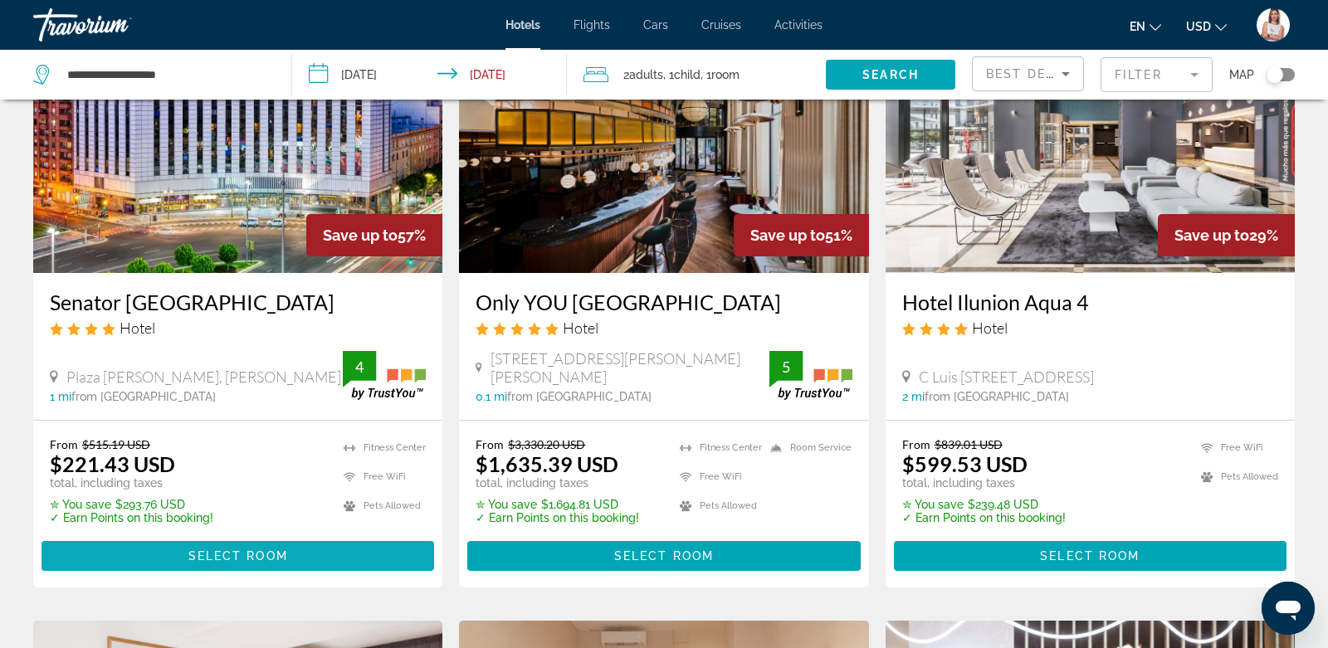
click at [213, 554] on span "Select Room" at bounding box center [238, 556] width 100 height 13
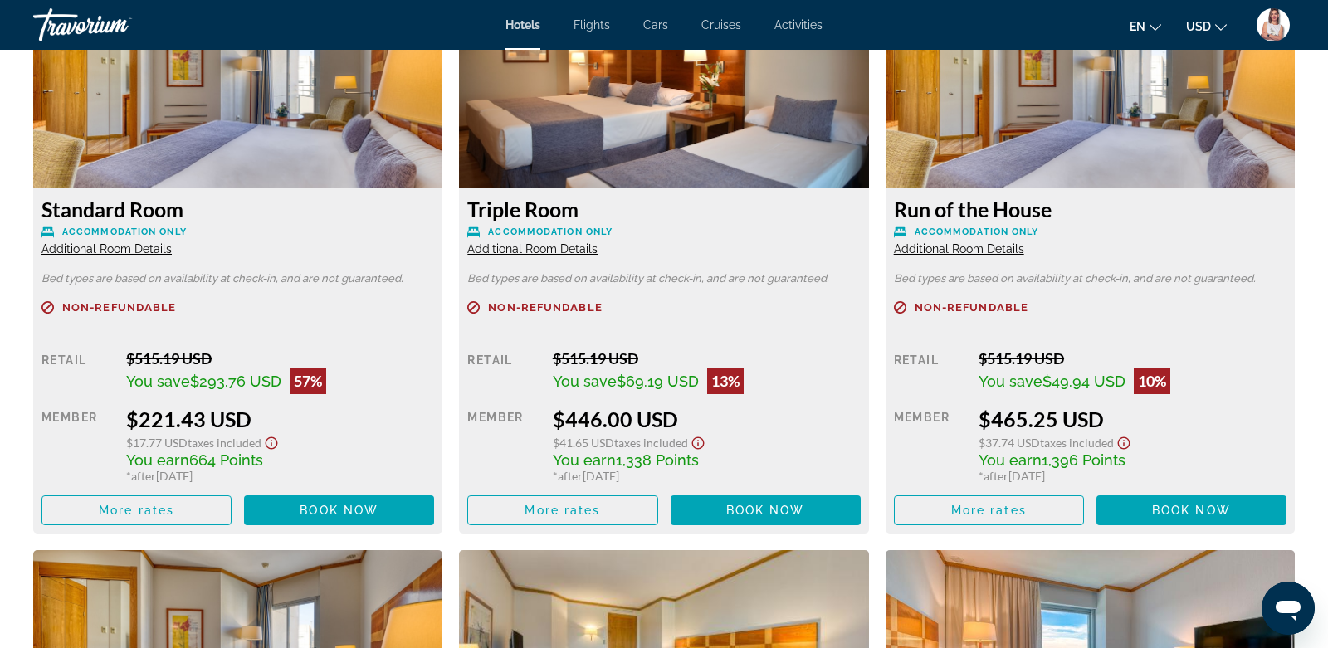
scroll to position [2368, 0]
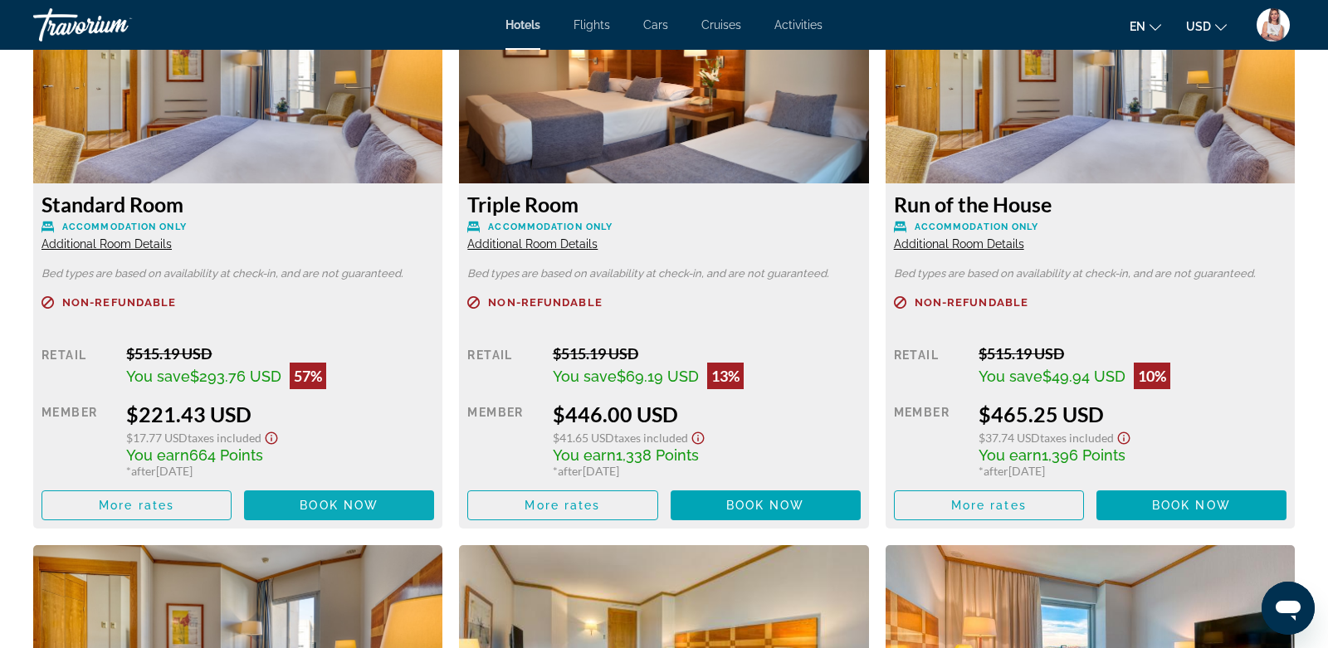
click at [326, 508] on span "Book now" at bounding box center [339, 505] width 79 height 13
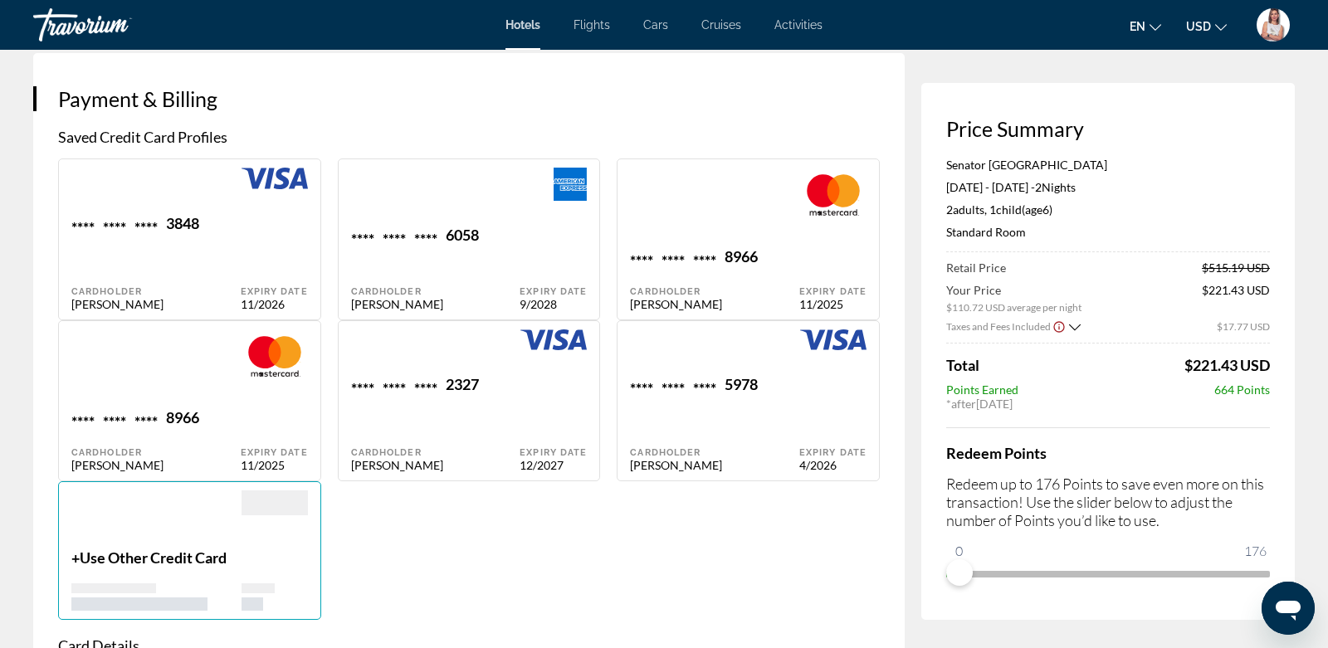
scroll to position [1160, 0]
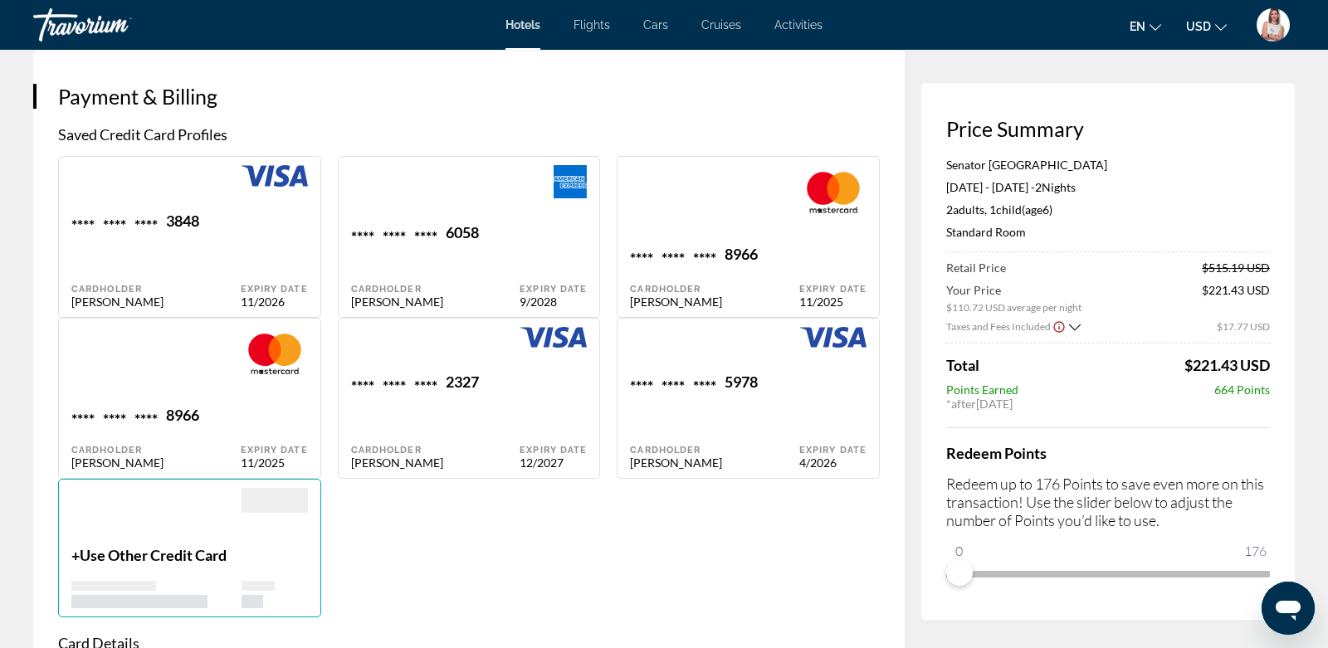
click at [702, 429] on div "**** **** **** 5978 Cardholder [PERSON_NAME]" at bounding box center [714, 421] width 169 height 97
type input "********"
type input "**********"
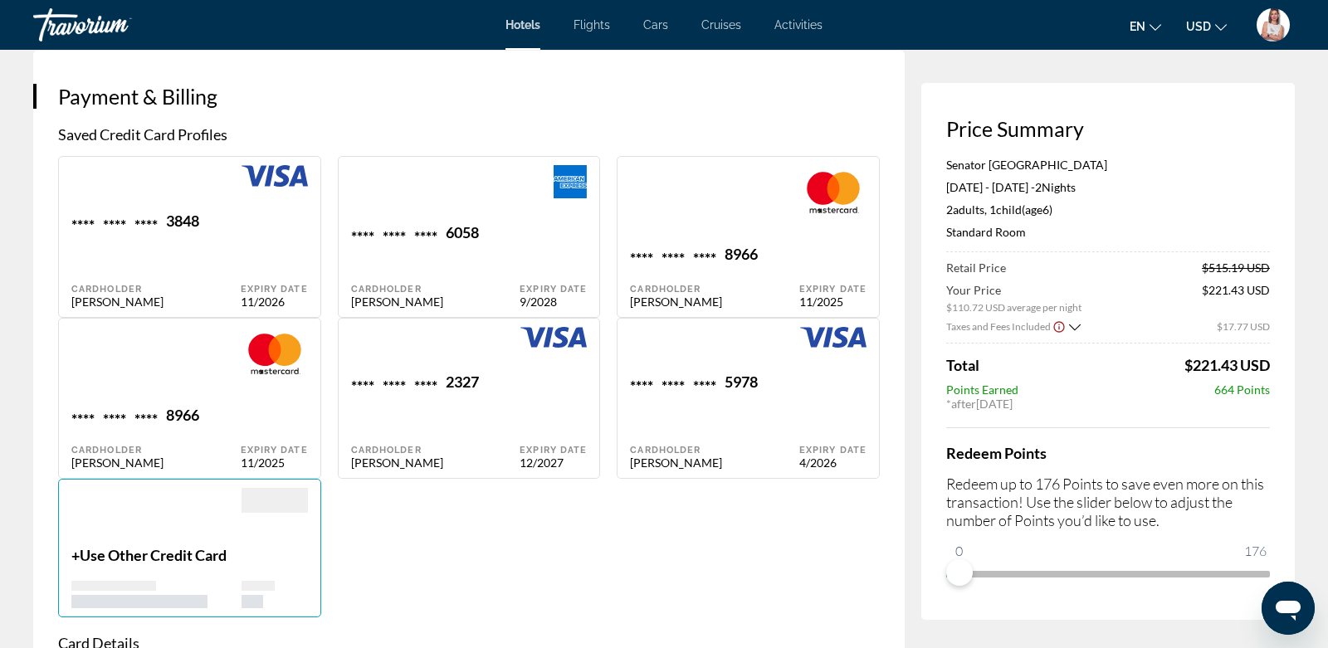
type input "*********"
type input "*******"
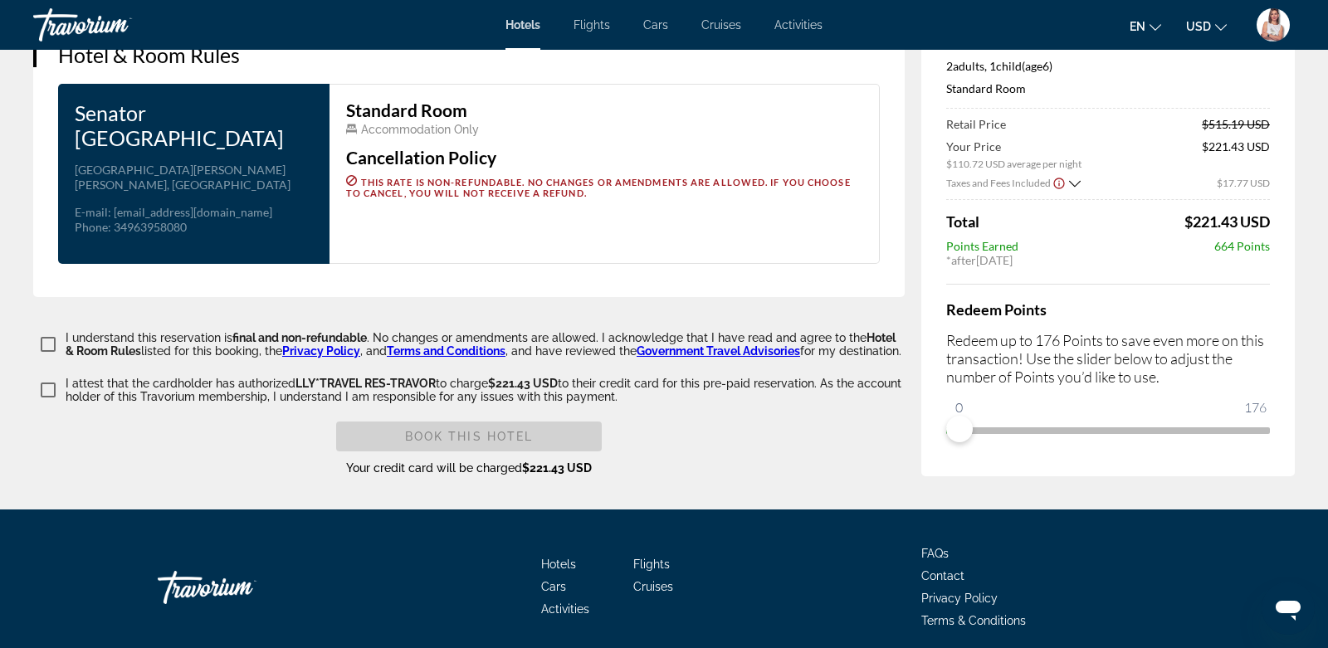
scroll to position [2368, 0]
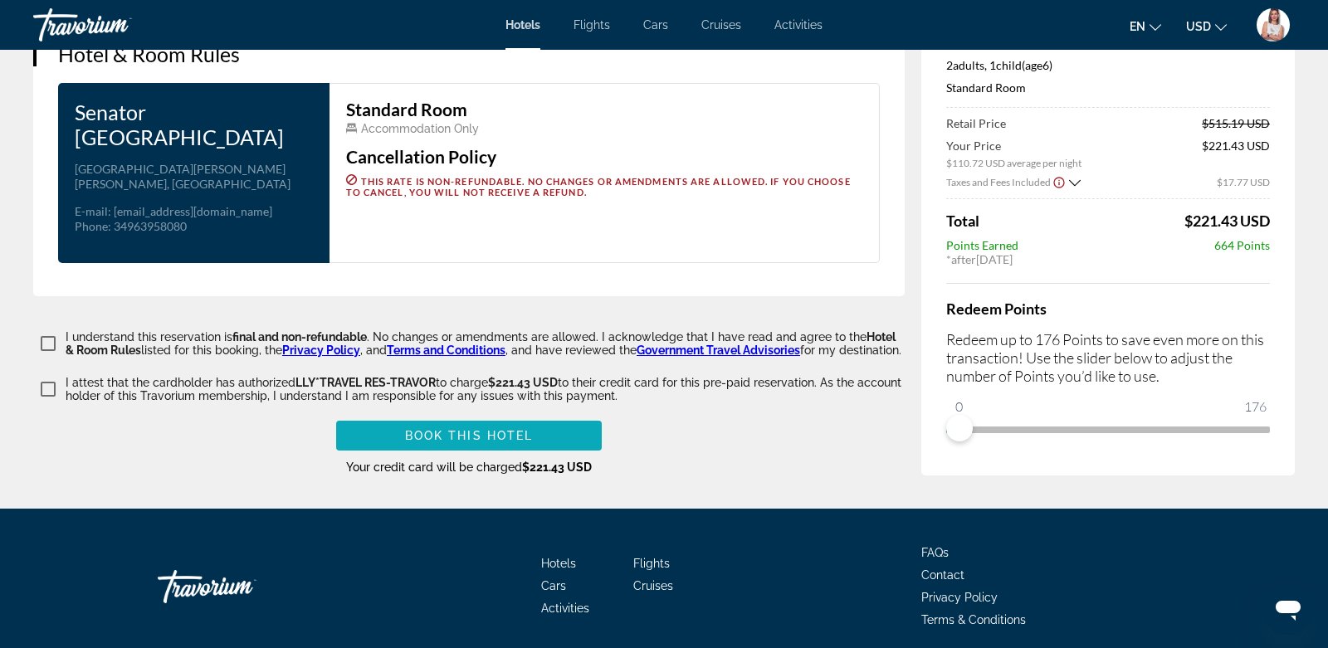
click at [427, 442] on span "Book this hotel" at bounding box center [469, 435] width 129 height 13
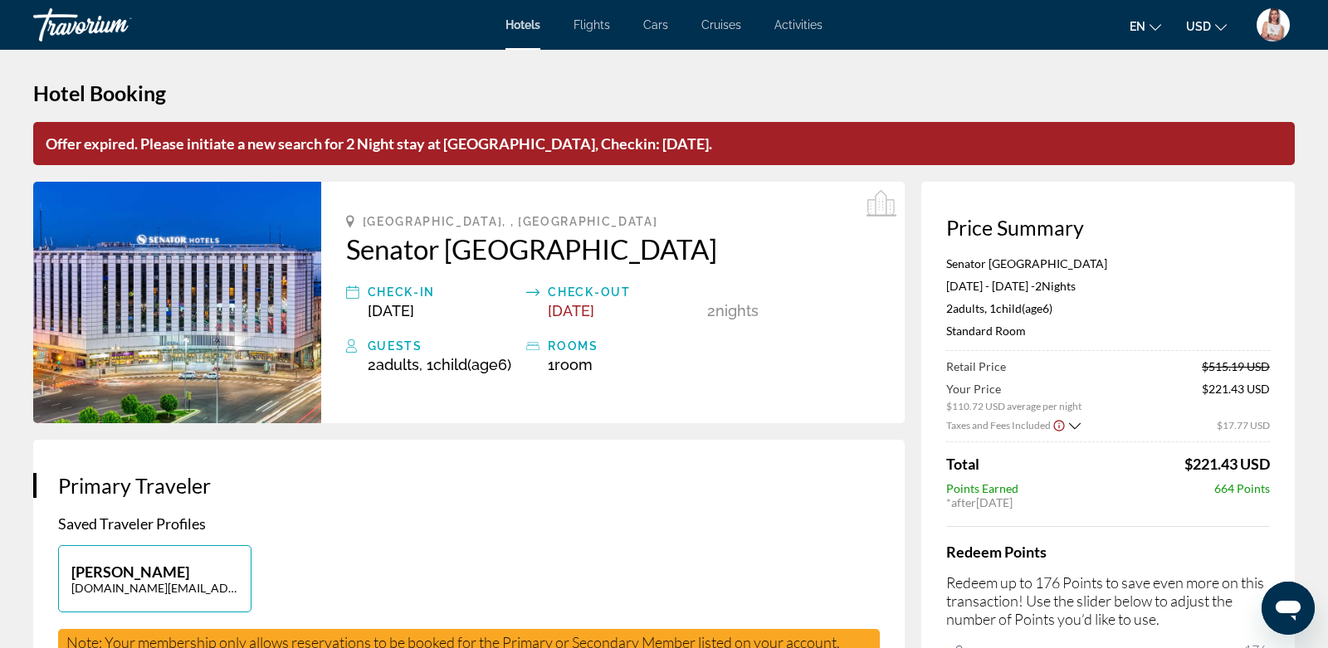
scroll to position [0, 0]
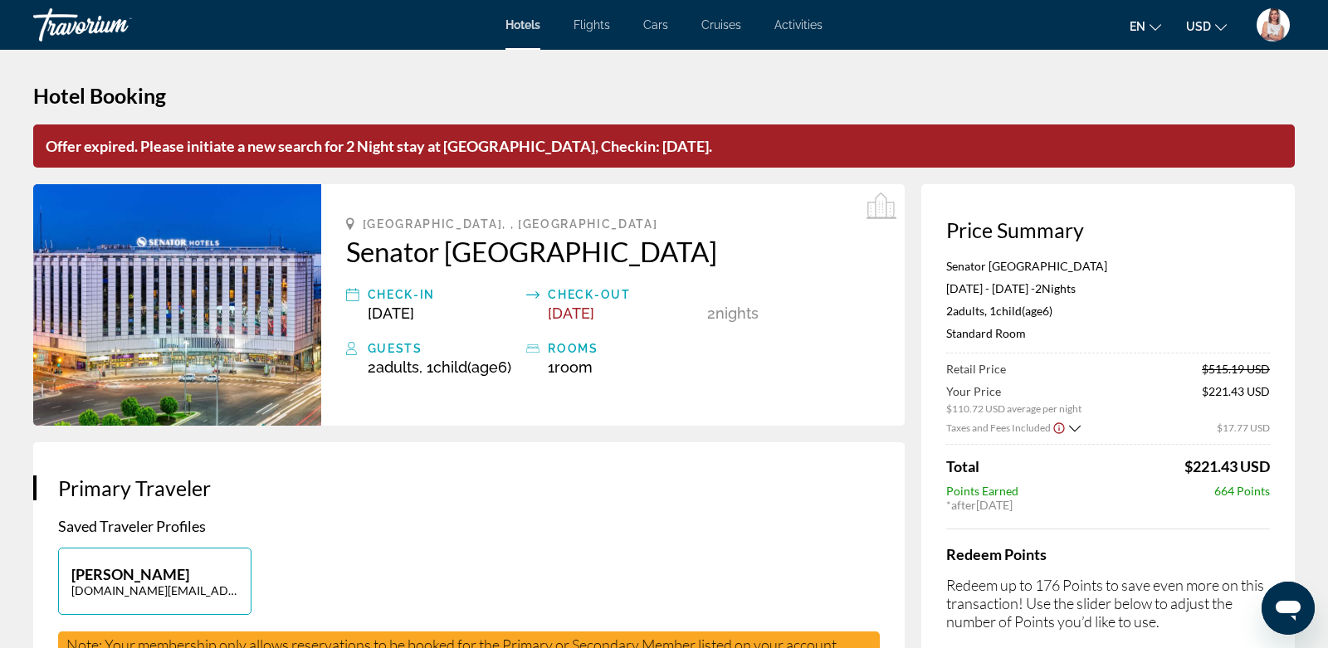
click at [522, 22] on span "Hotels" at bounding box center [523, 24] width 35 height 13
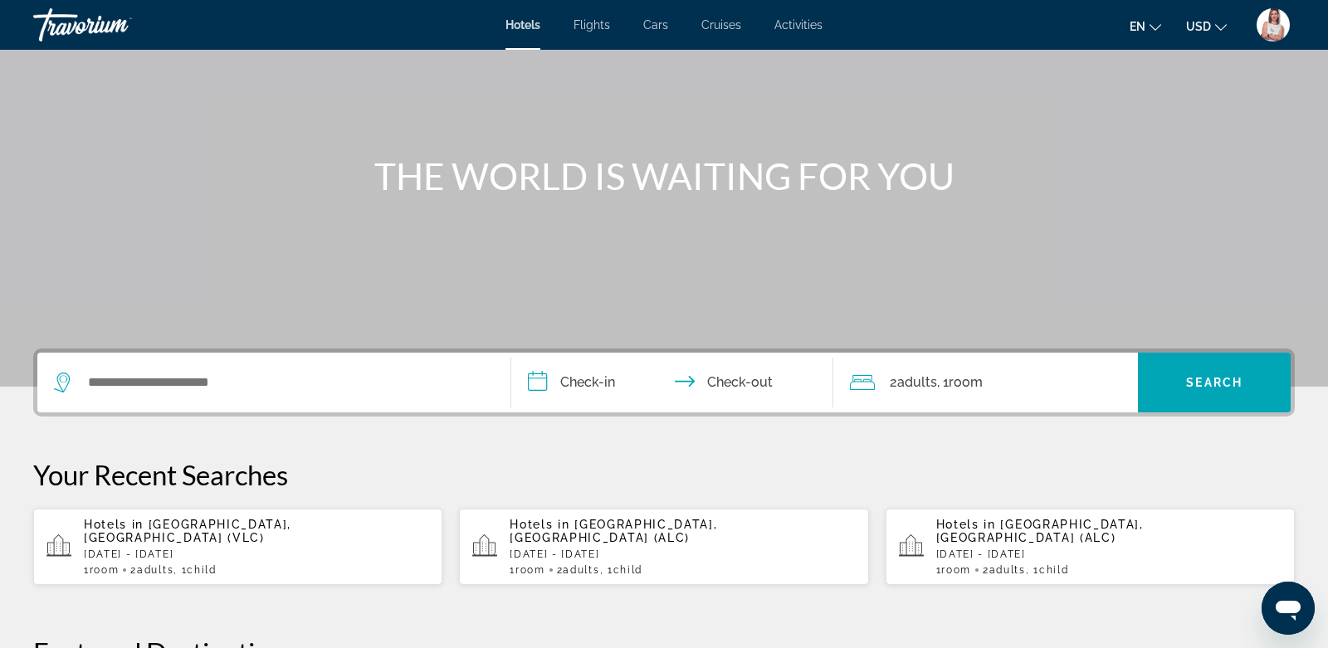
scroll to position [118, 0]
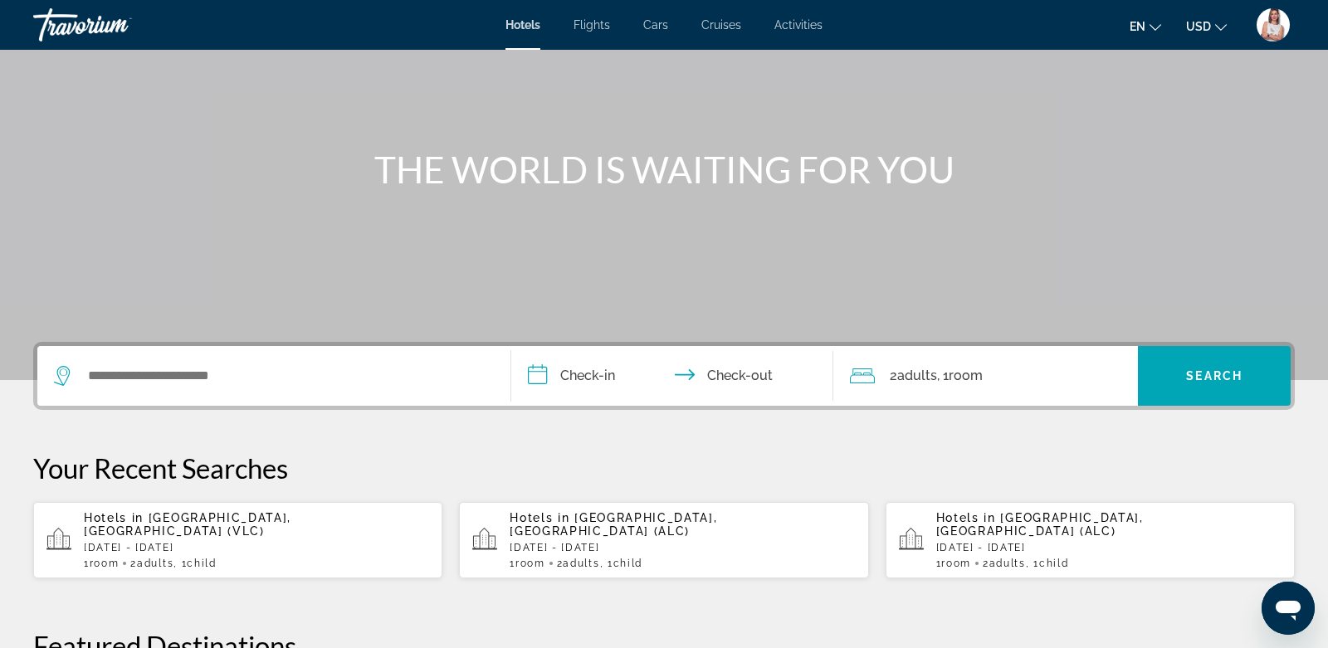
click at [192, 542] on p "[DATE] - [DATE]" at bounding box center [256, 548] width 345 height 12
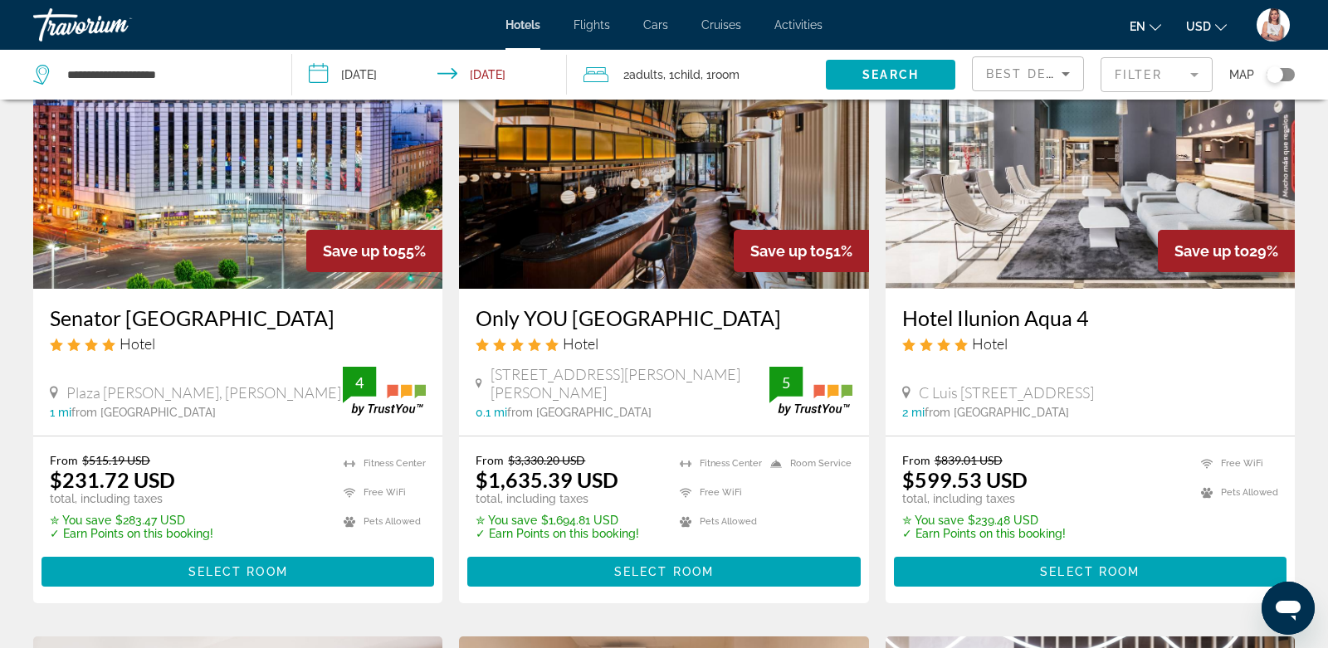
scroll to position [153, 0]
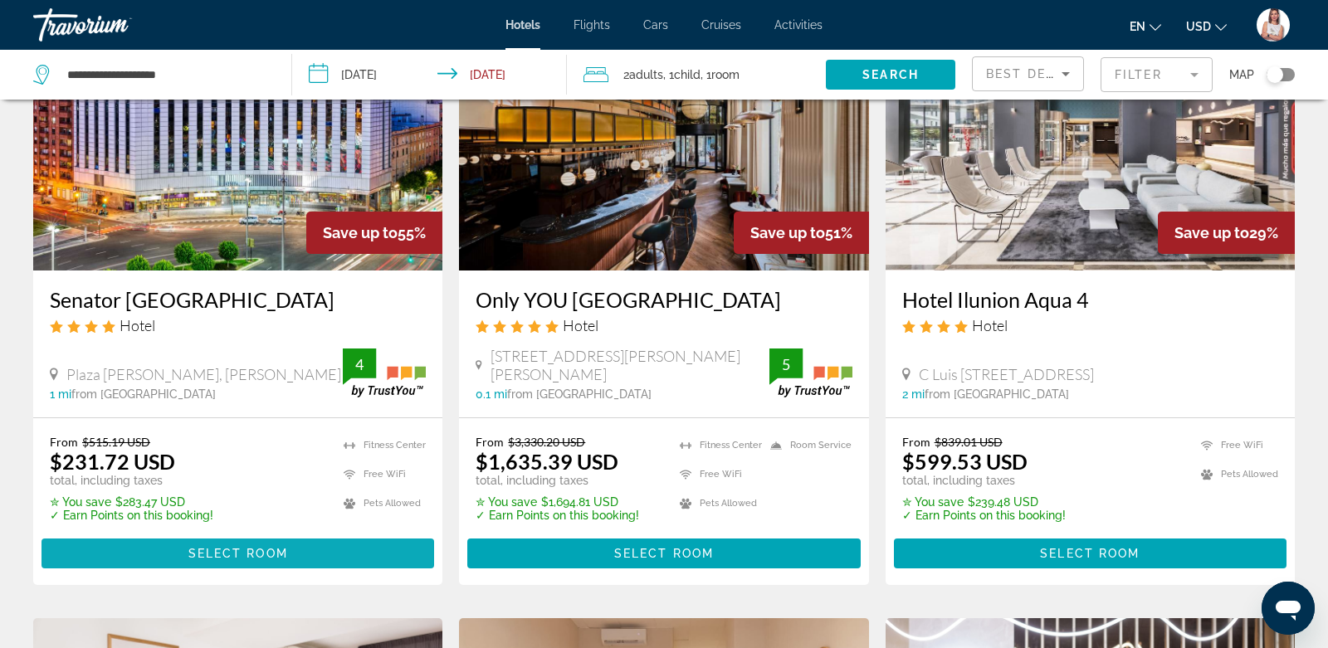
click at [224, 547] on span "Select Room" at bounding box center [238, 553] width 100 height 13
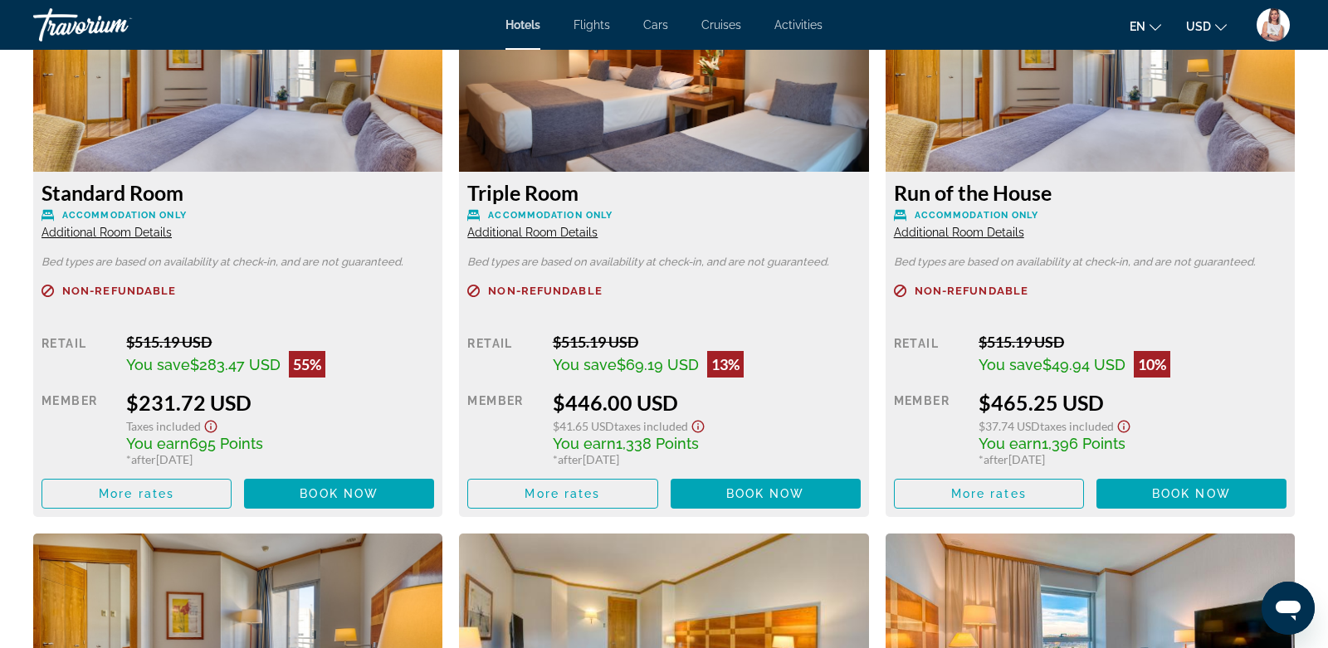
scroll to position [2388, 0]
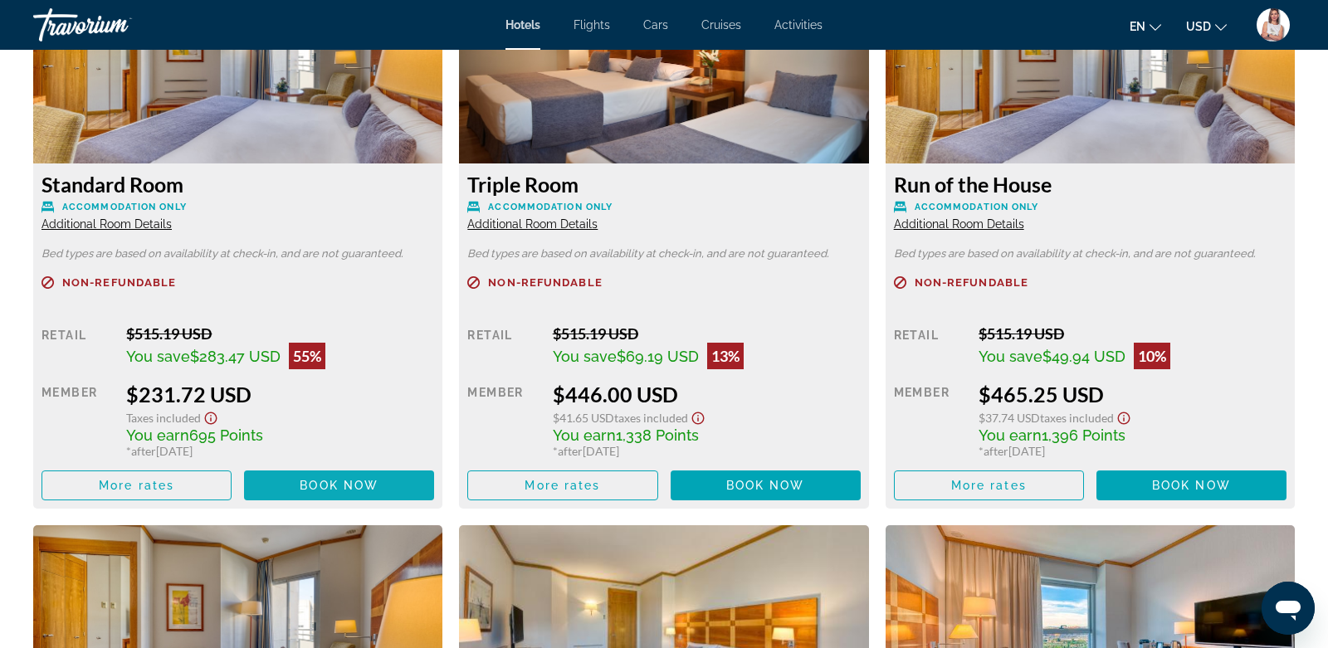
click at [326, 486] on span "Book now" at bounding box center [339, 485] width 79 height 13
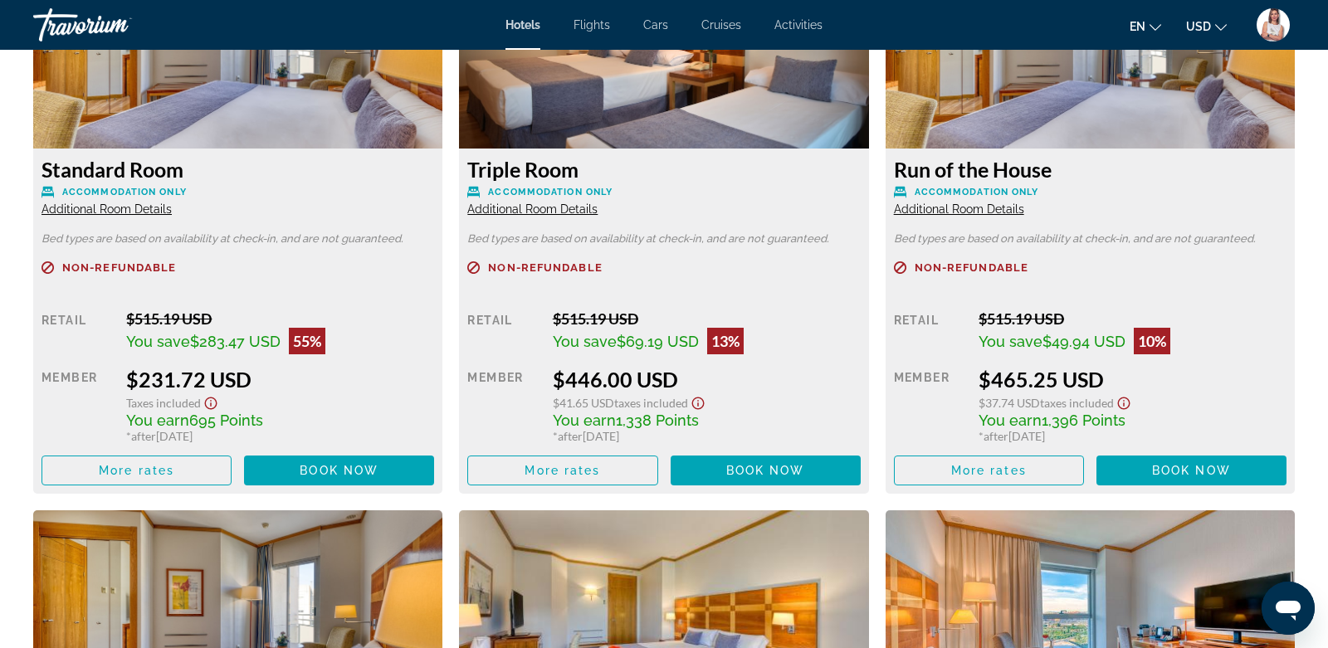
scroll to position [2408, 0]
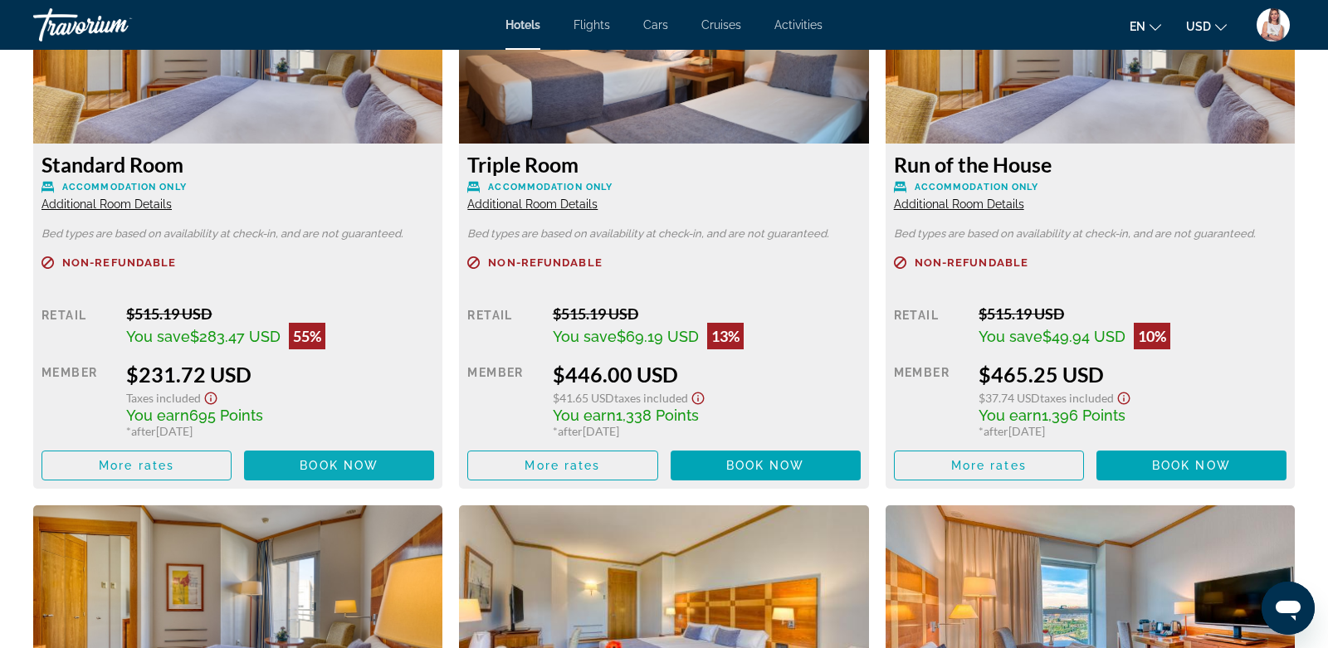
click at [358, 464] on span "Book now" at bounding box center [339, 465] width 79 height 13
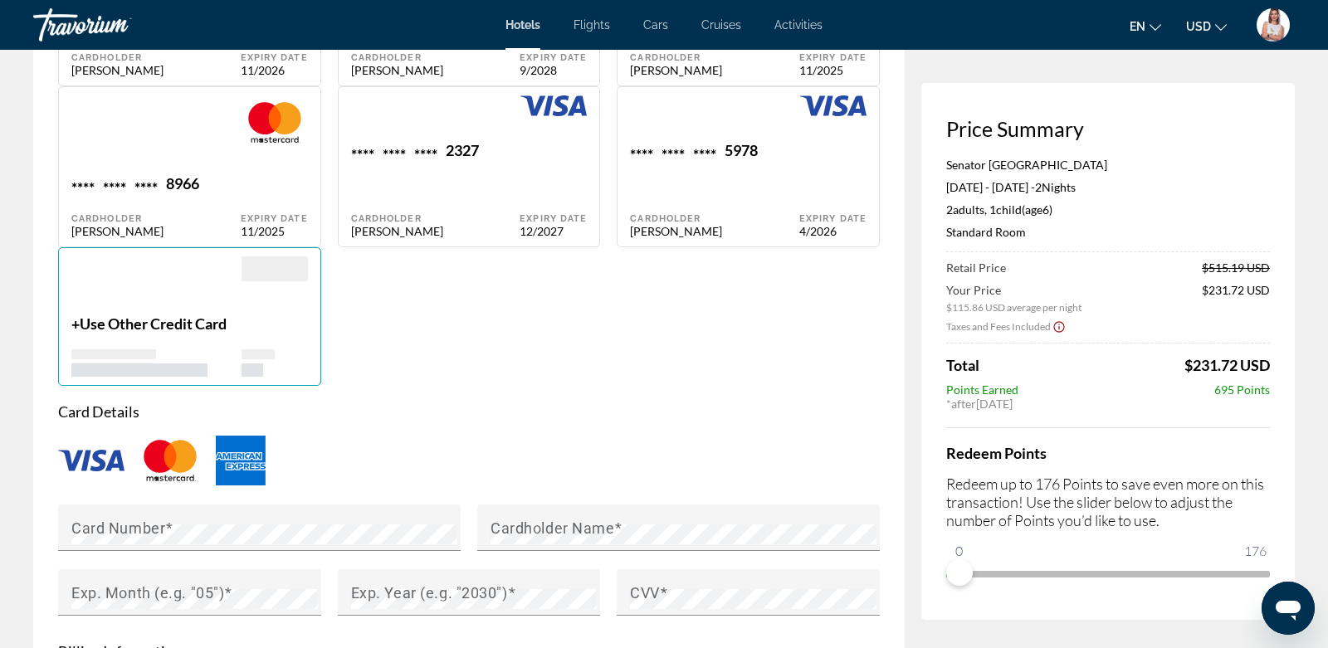
scroll to position [1417, 0]
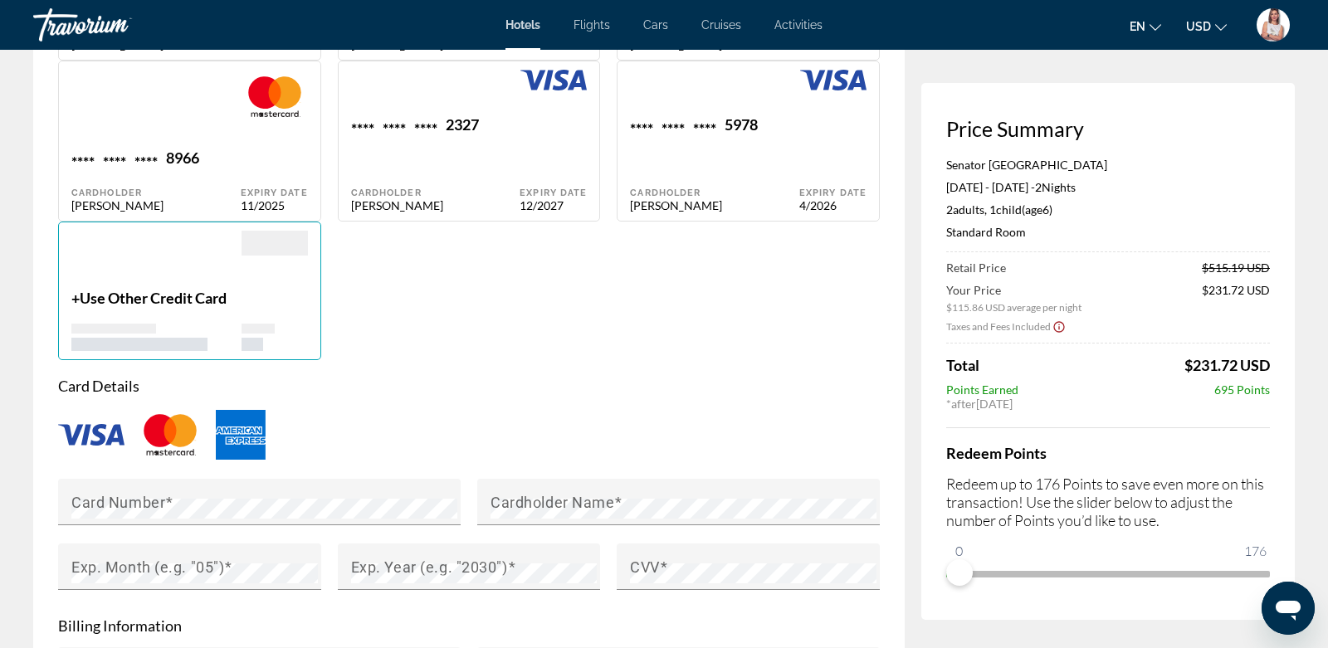
click at [758, 138] on div "5978" at bounding box center [741, 126] width 33 height 22
type input "********"
type input "**********"
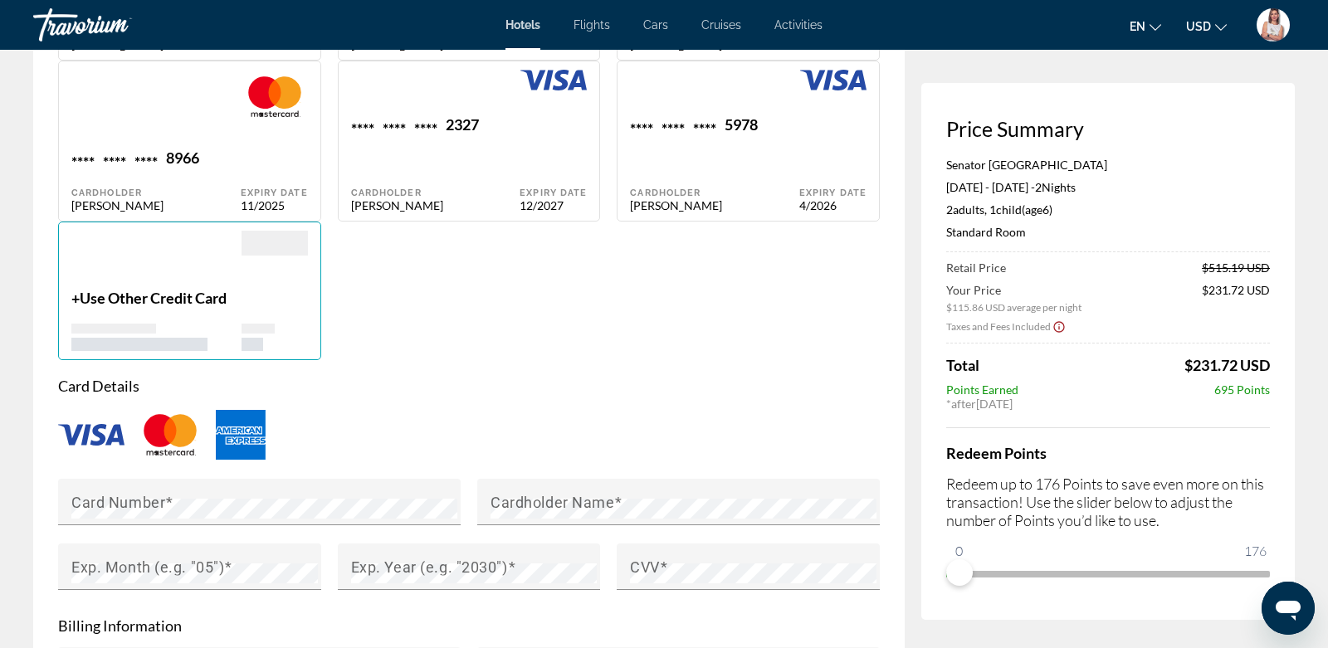
type input "*********"
type input "*******"
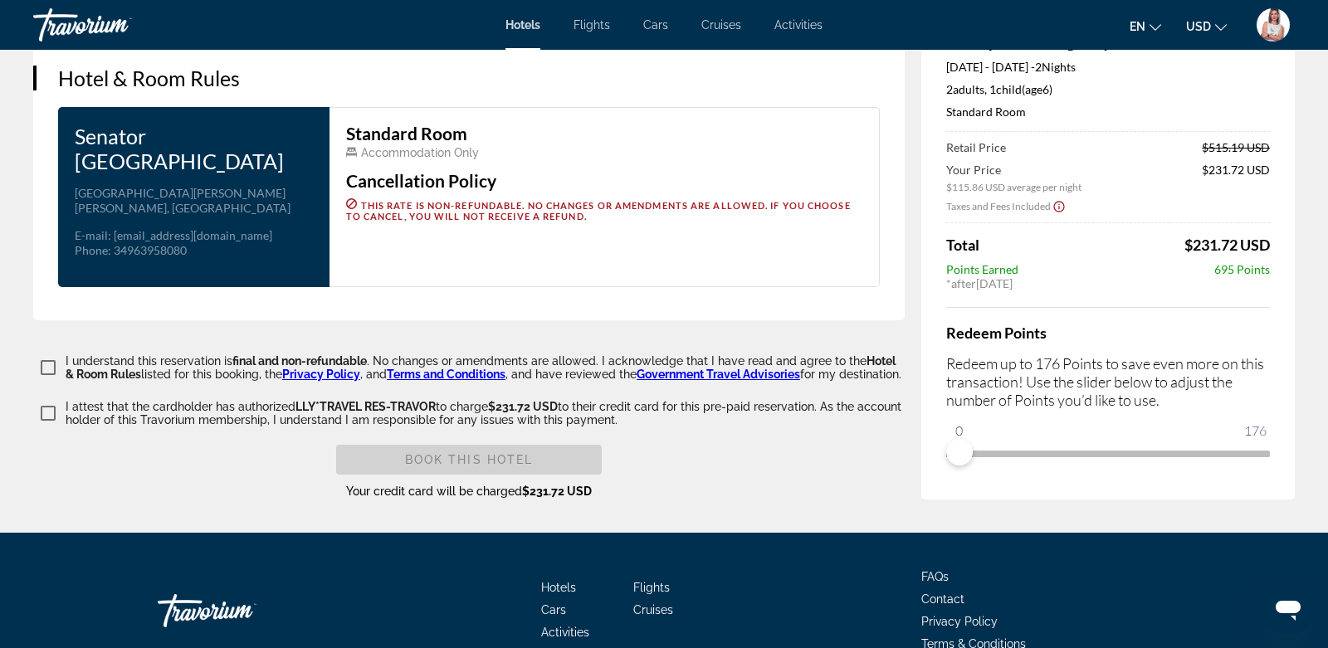
scroll to position [2351, 0]
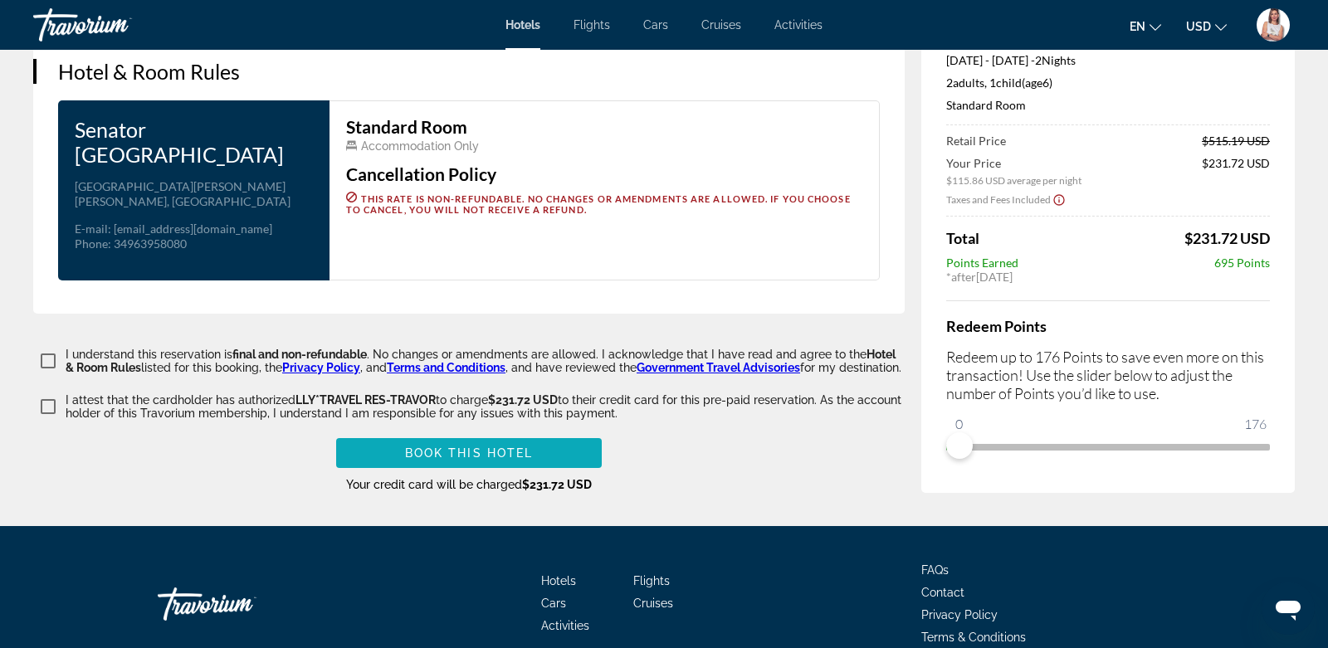
click at [408, 460] on span "Book this hotel" at bounding box center [469, 453] width 129 height 13
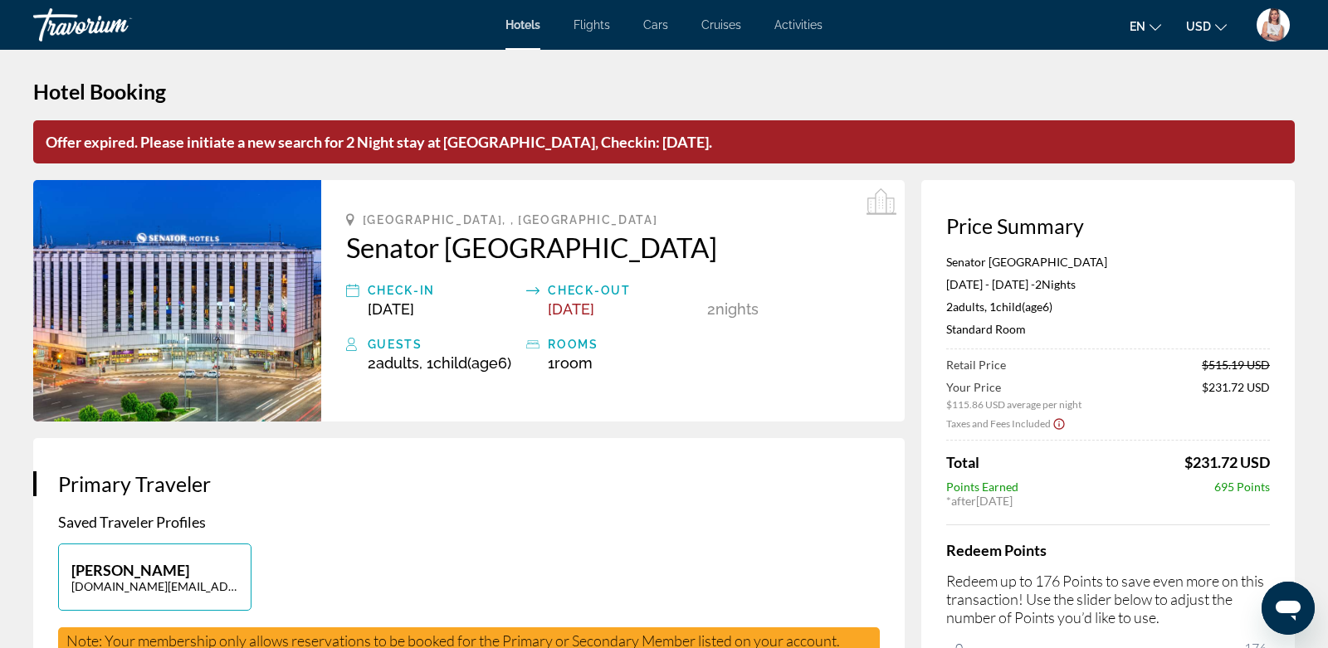
scroll to position [0, 0]
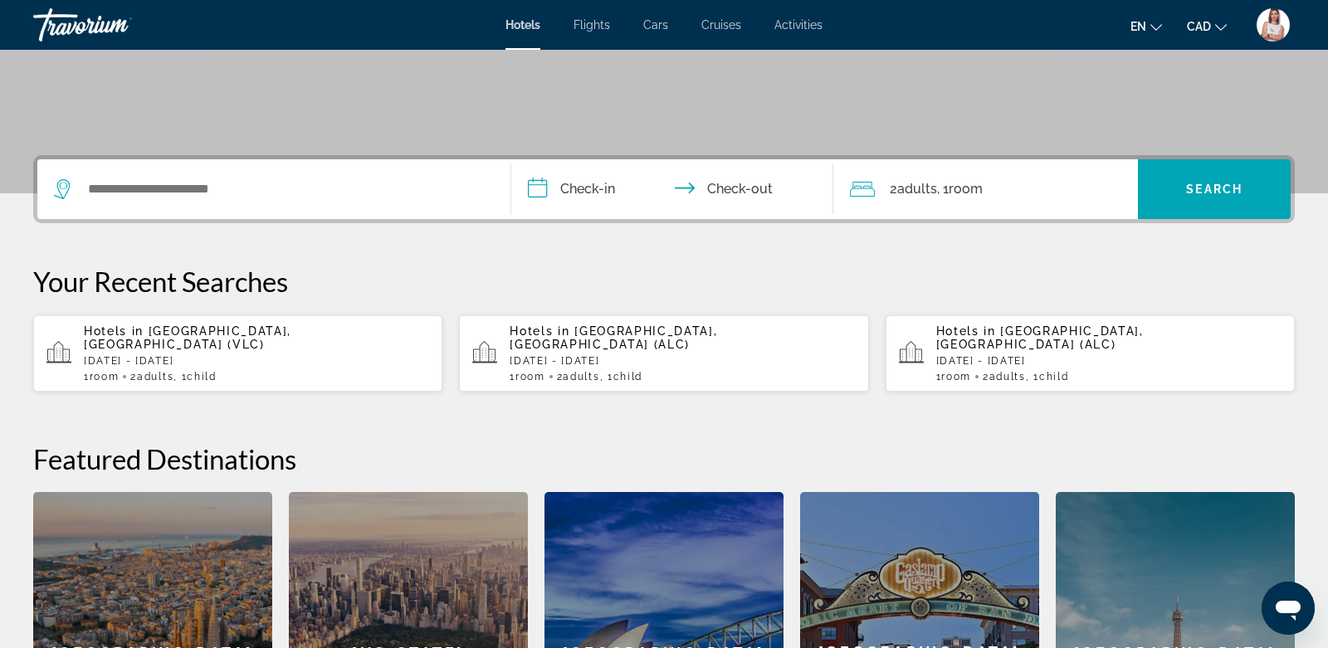
scroll to position [319, 0]
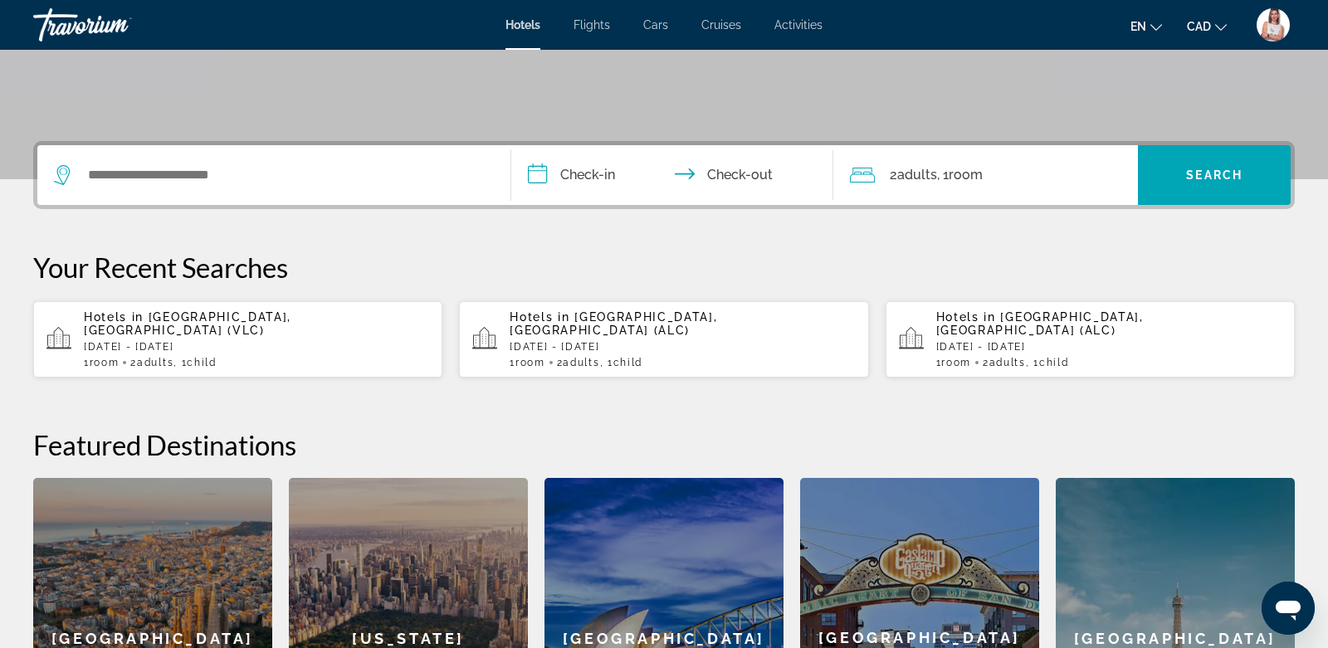
click at [1216, 22] on icon "Change currency" at bounding box center [1221, 28] width 12 height 12
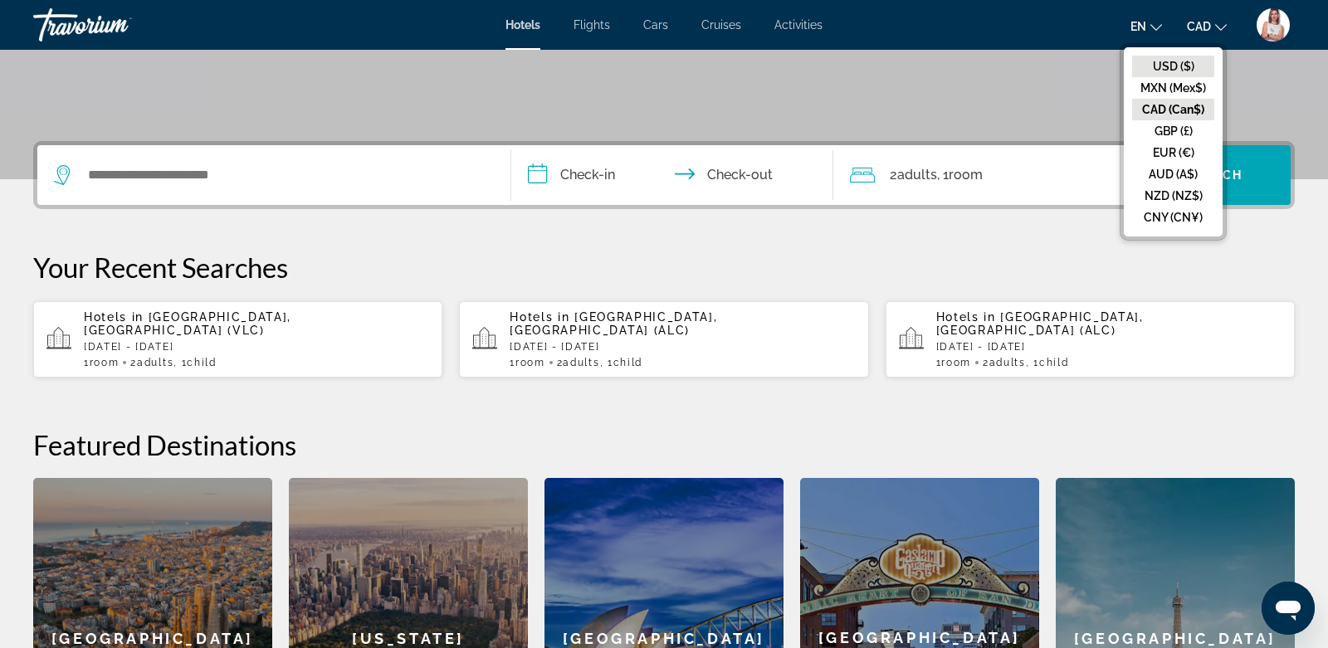
click at [1181, 66] on button "USD ($)" at bounding box center [1173, 67] width 82 height 22
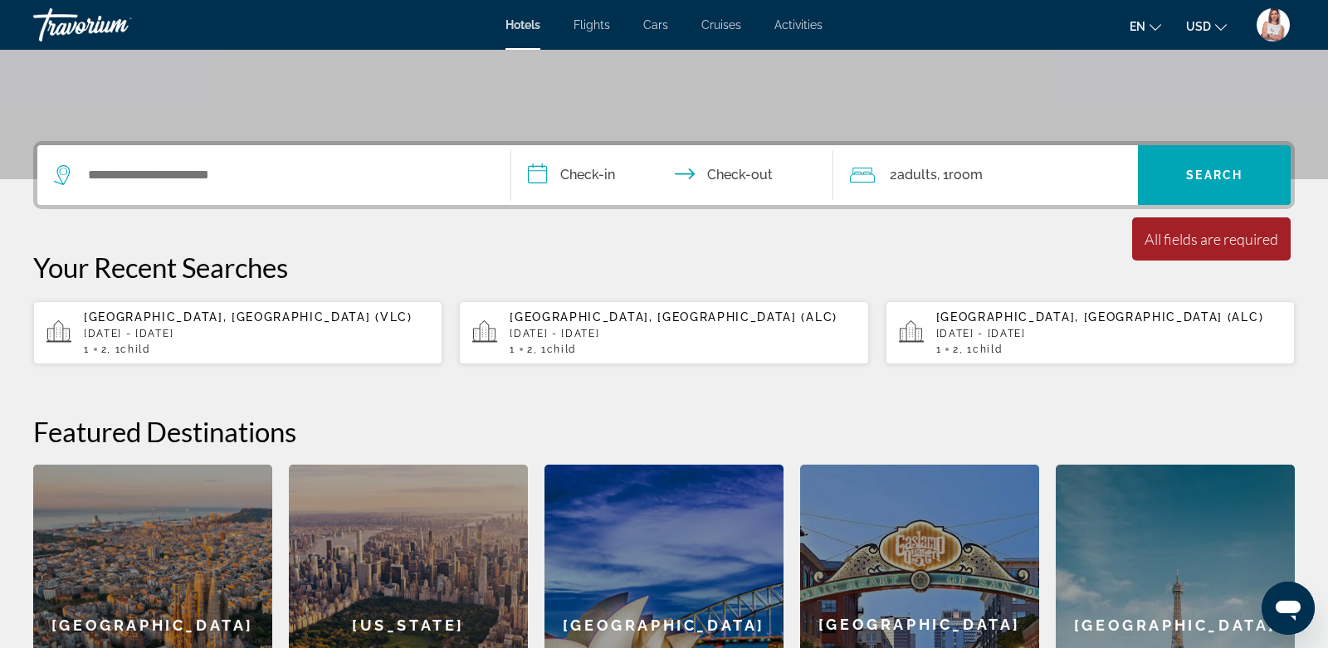
click at [222, 329] on p "[DATE] - [DATE]" at bounding box center [256, 334] width 345 height 12
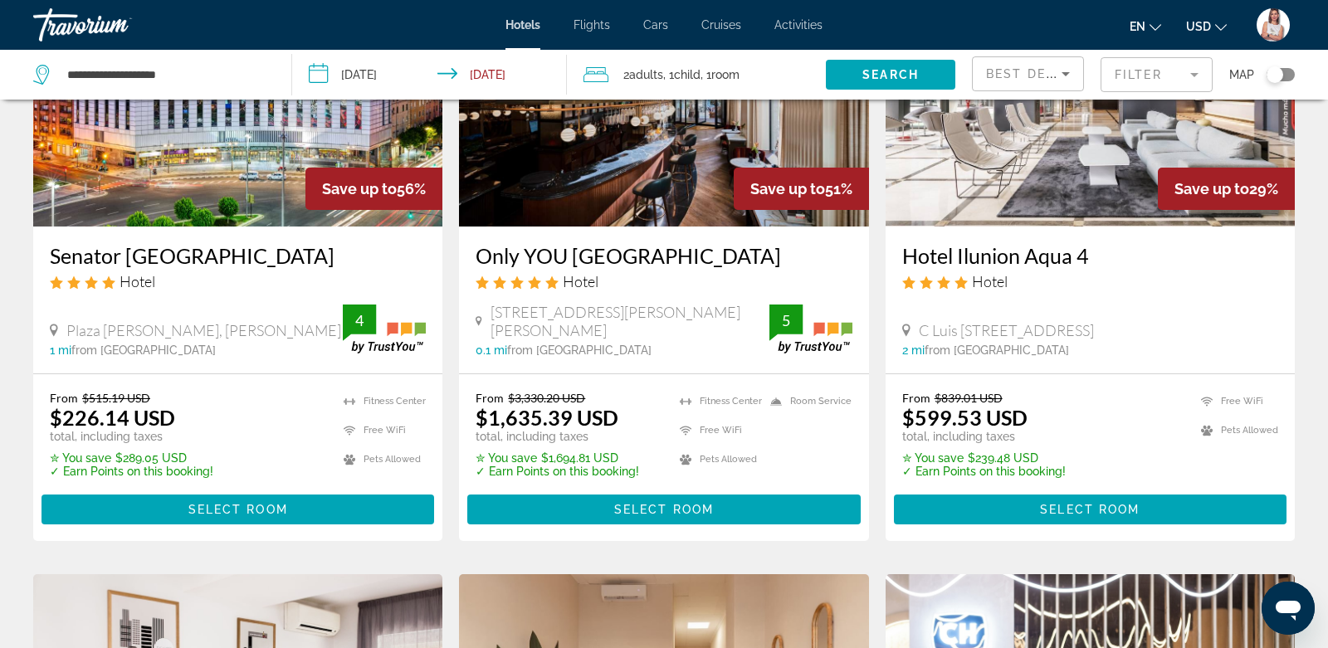
scroll to position [213, 0]
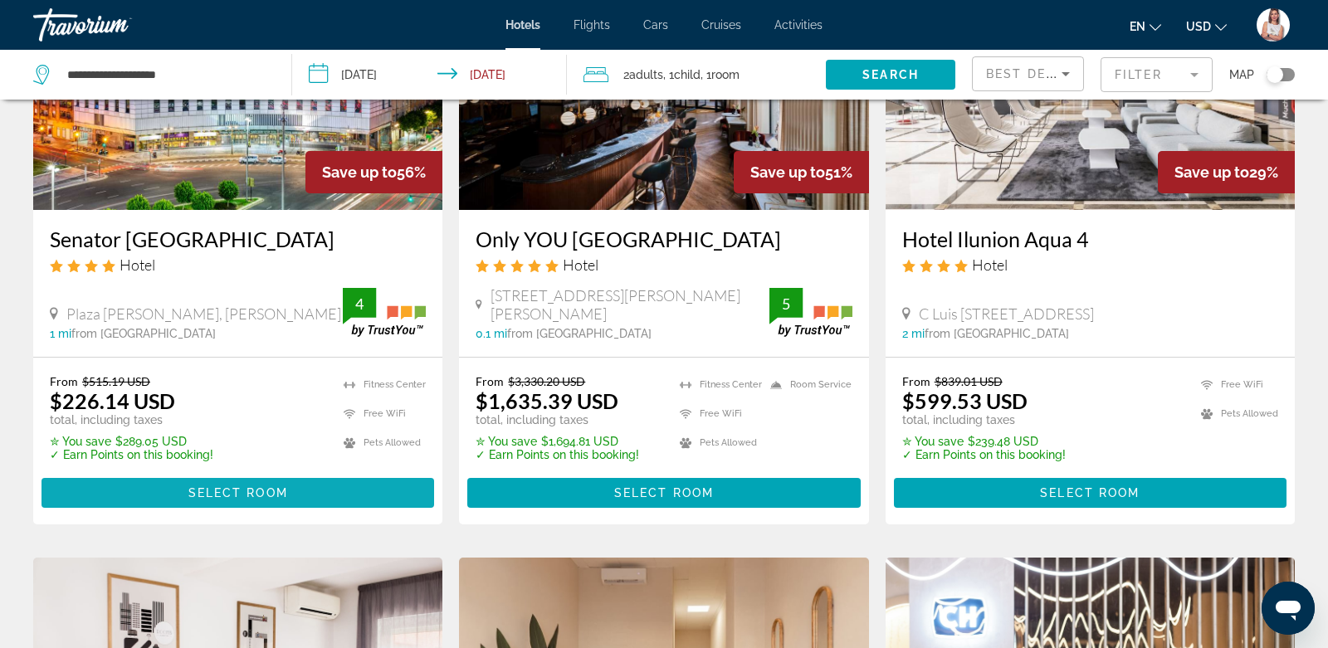
click at [146, 489] on span "Main content" at bounding box center [238, 493] width 393 height 40
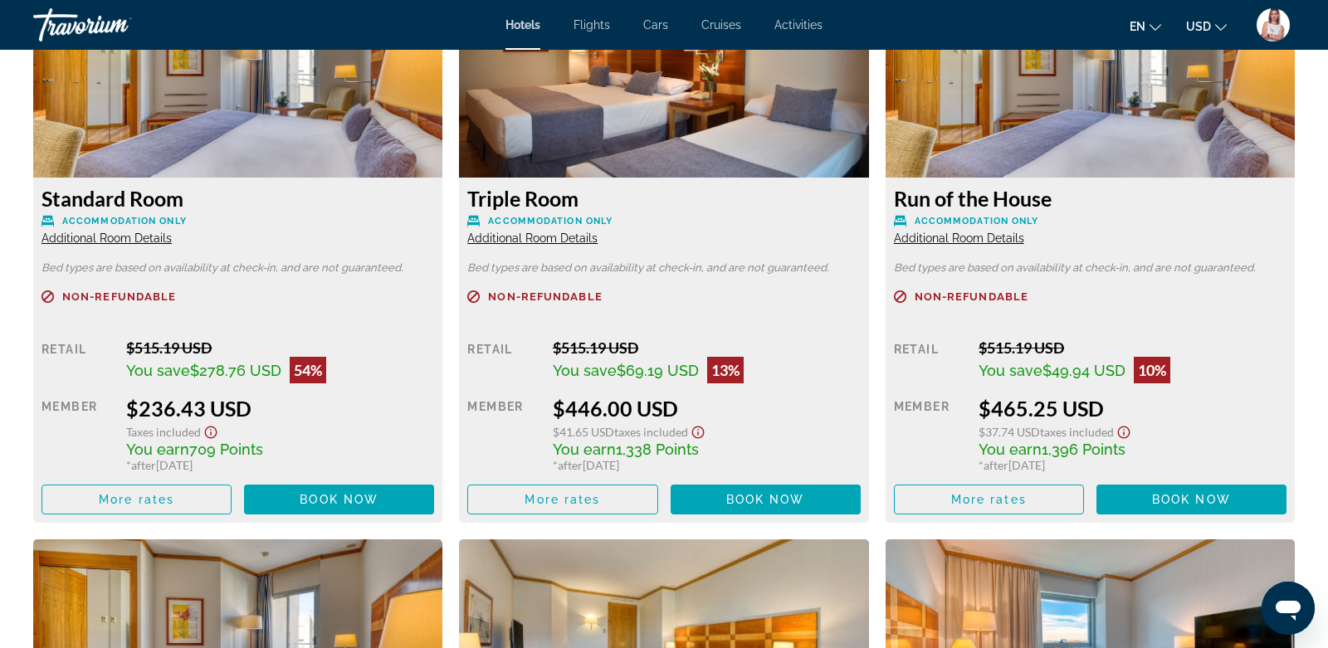
scroll to position [2376, 0]
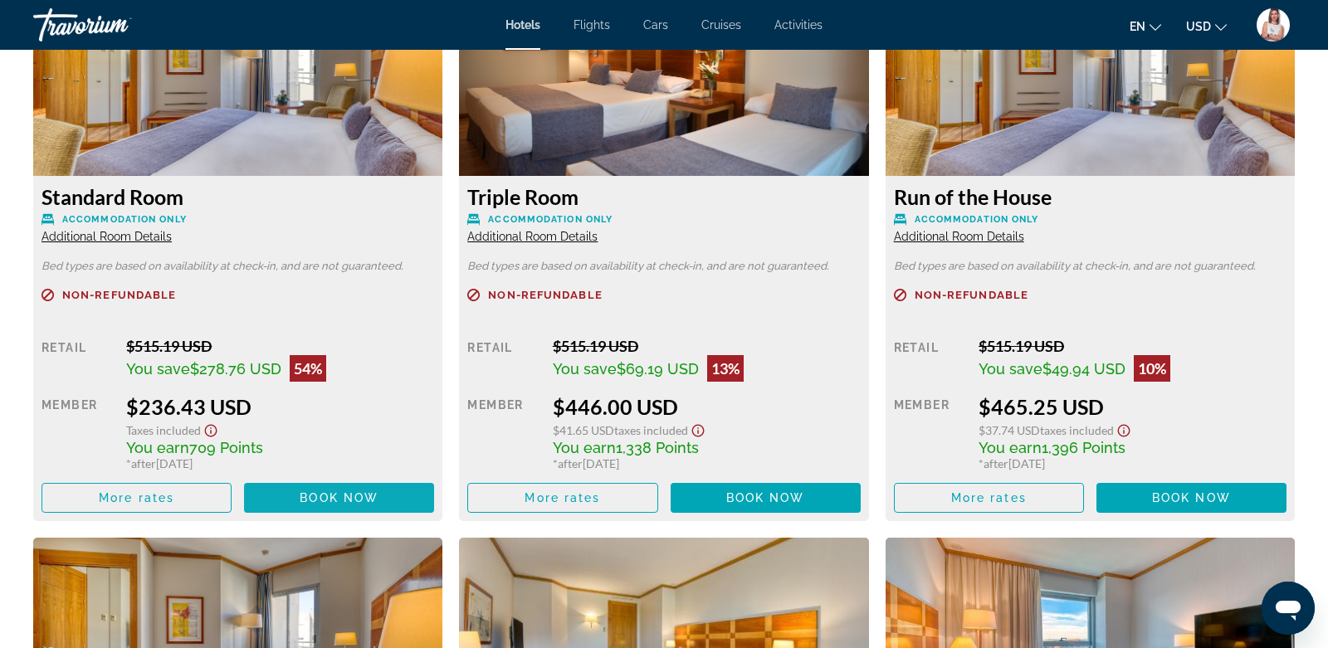
click at [315, 496] on span "Book now" at bounding box center [339, 497] width 79 height 13
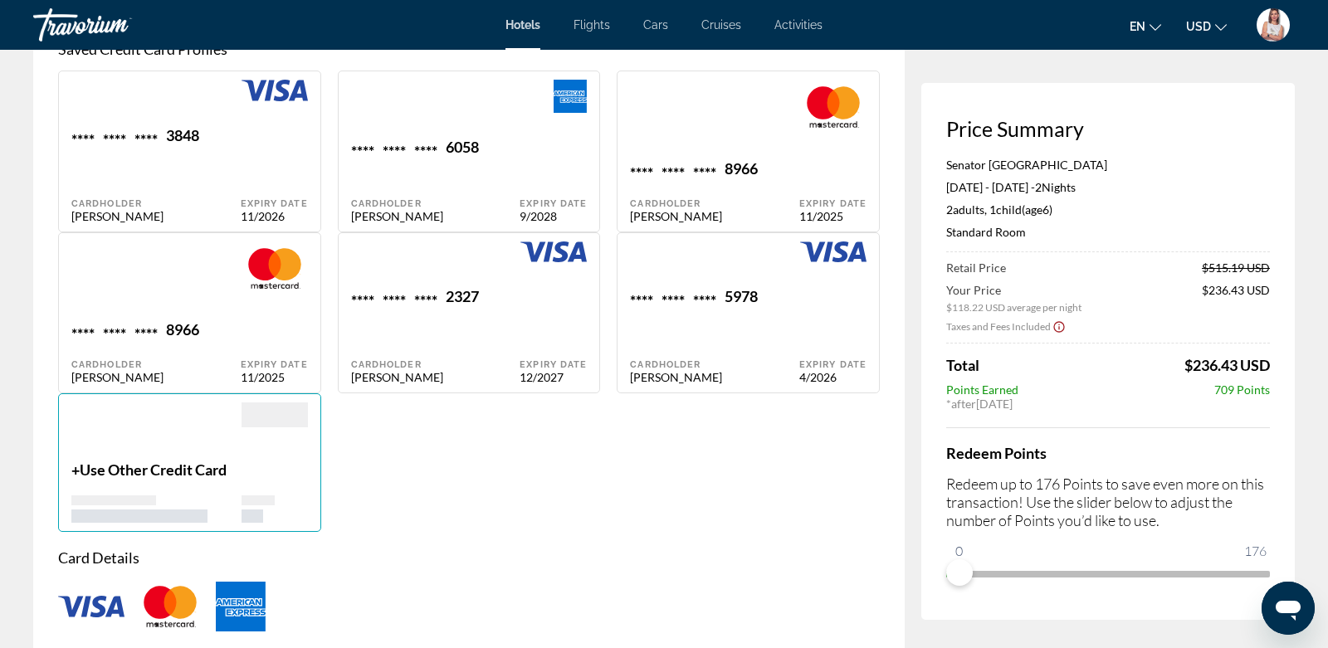
scroll to position [1247, 0]
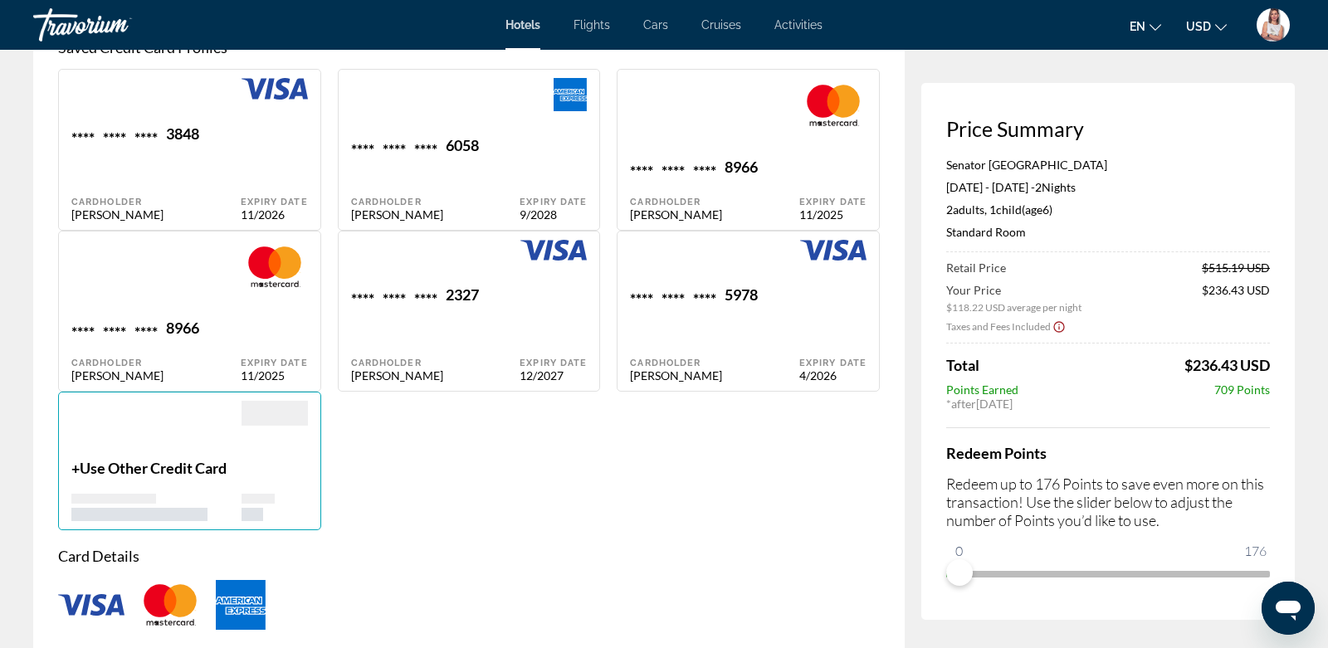
click at [675, 348] on div "**** **** **** 5978 Cardholder [PERSON_NAME]" at bounding box center [714, 334] width 169 height 97
type input "********"
type input "**********"
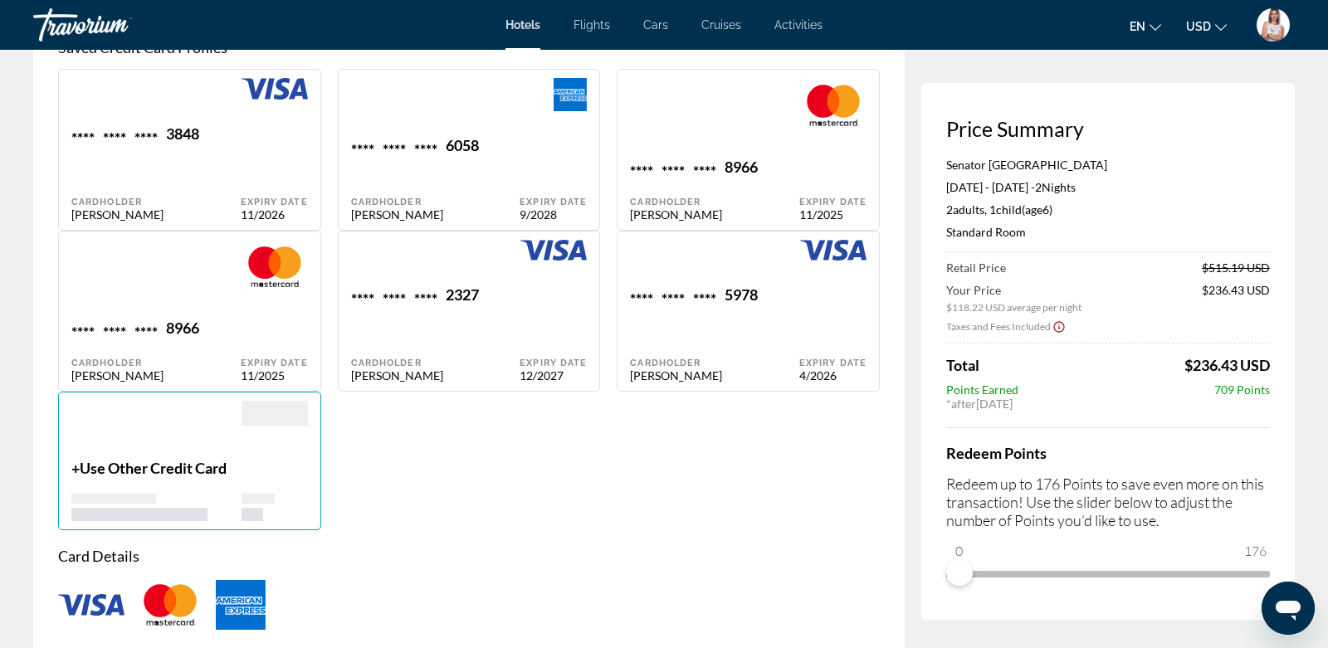
type input "*********"
type input "*******"
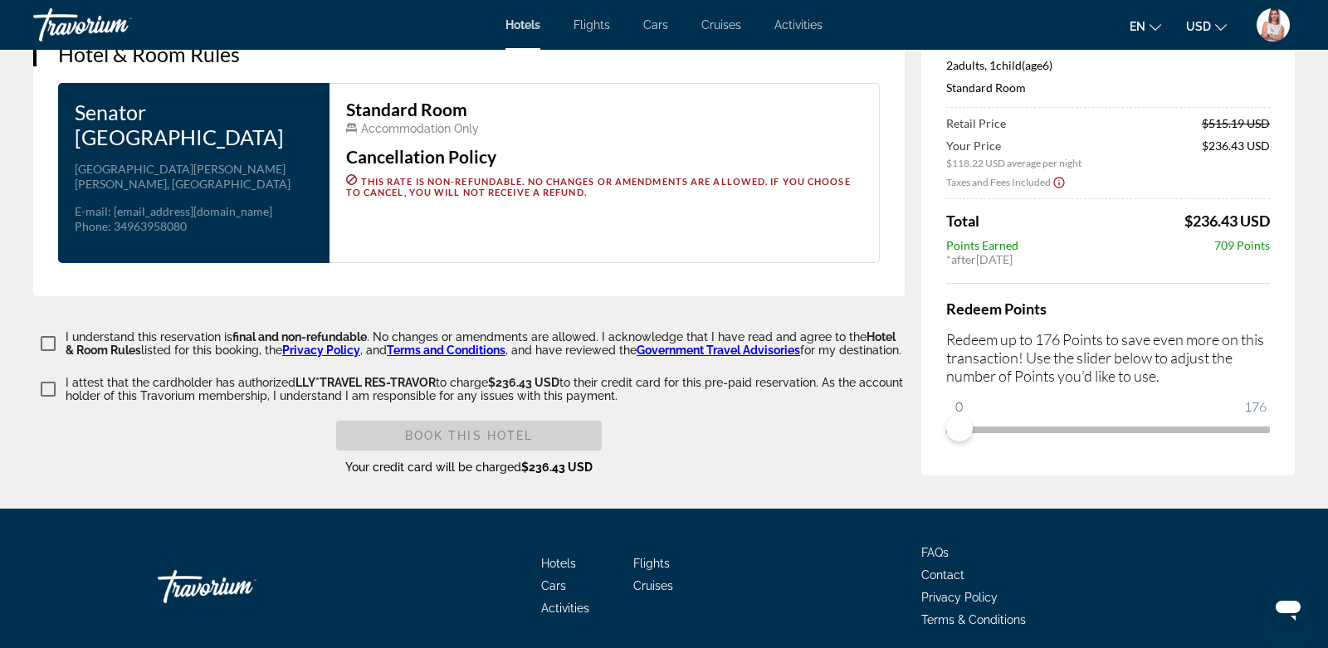
scroll to position [2450, 0]
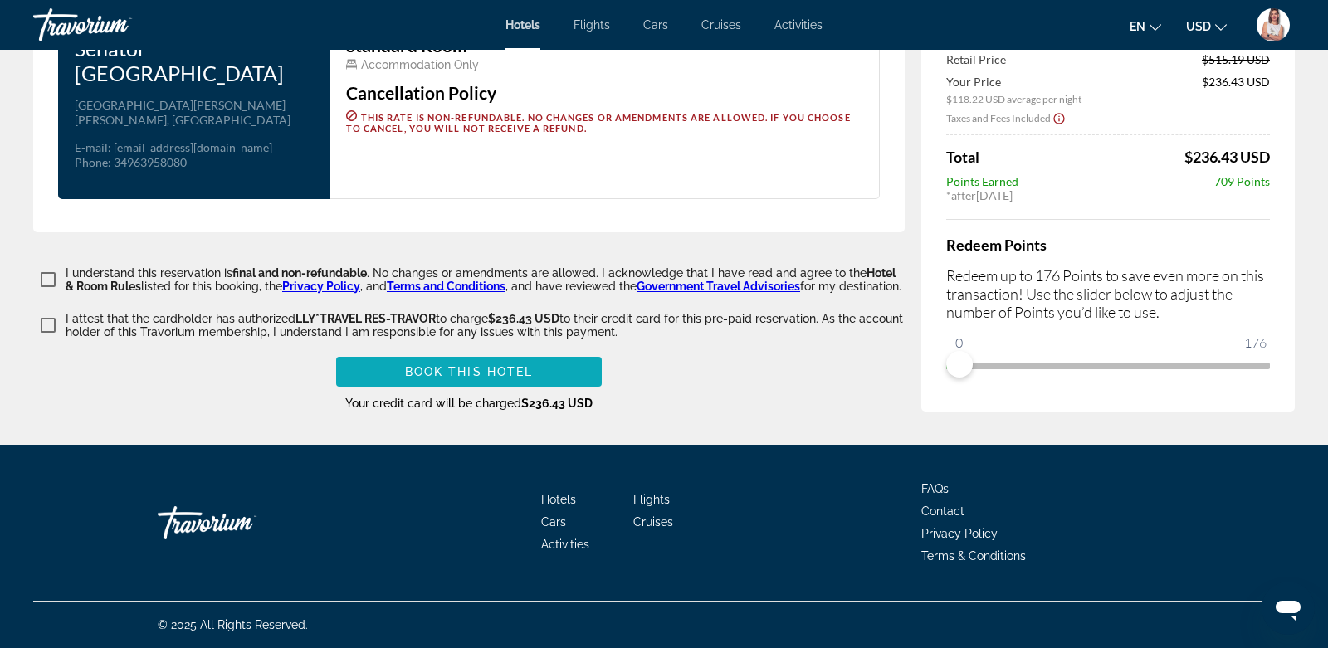
click at [396, 374] on span "Main content" at bounding box center [469, 372] width 266 height 40
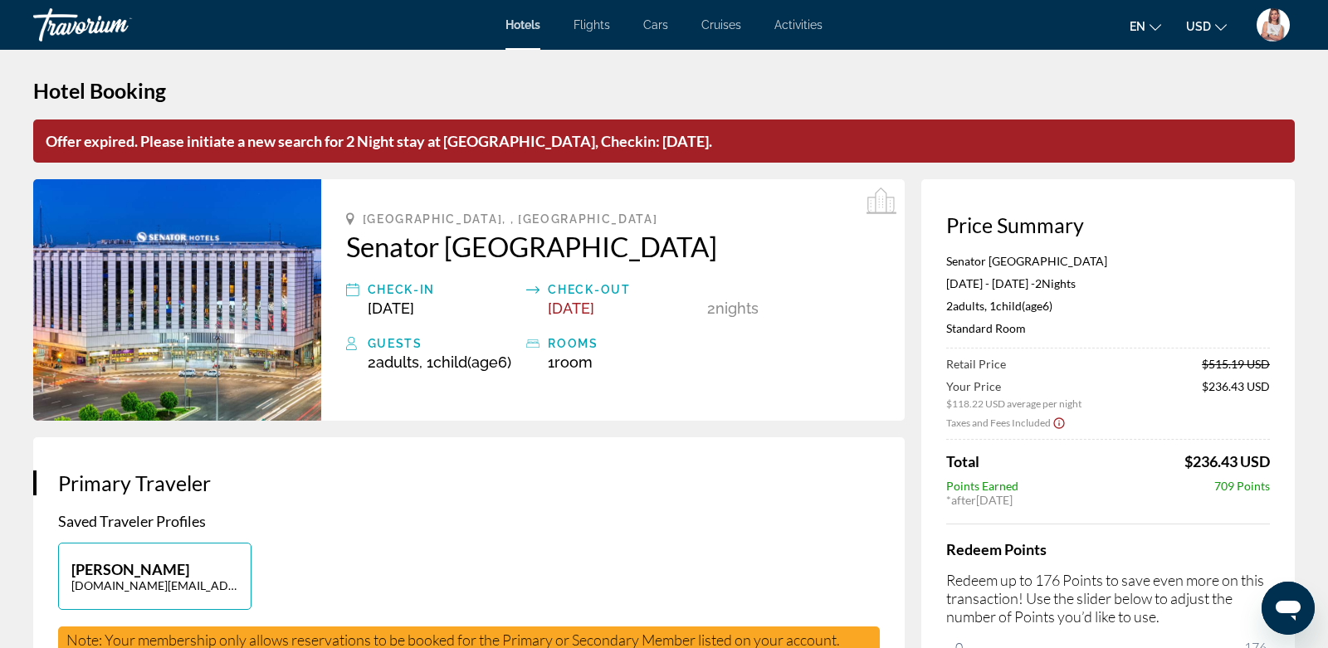
scroll to position [0, 0]
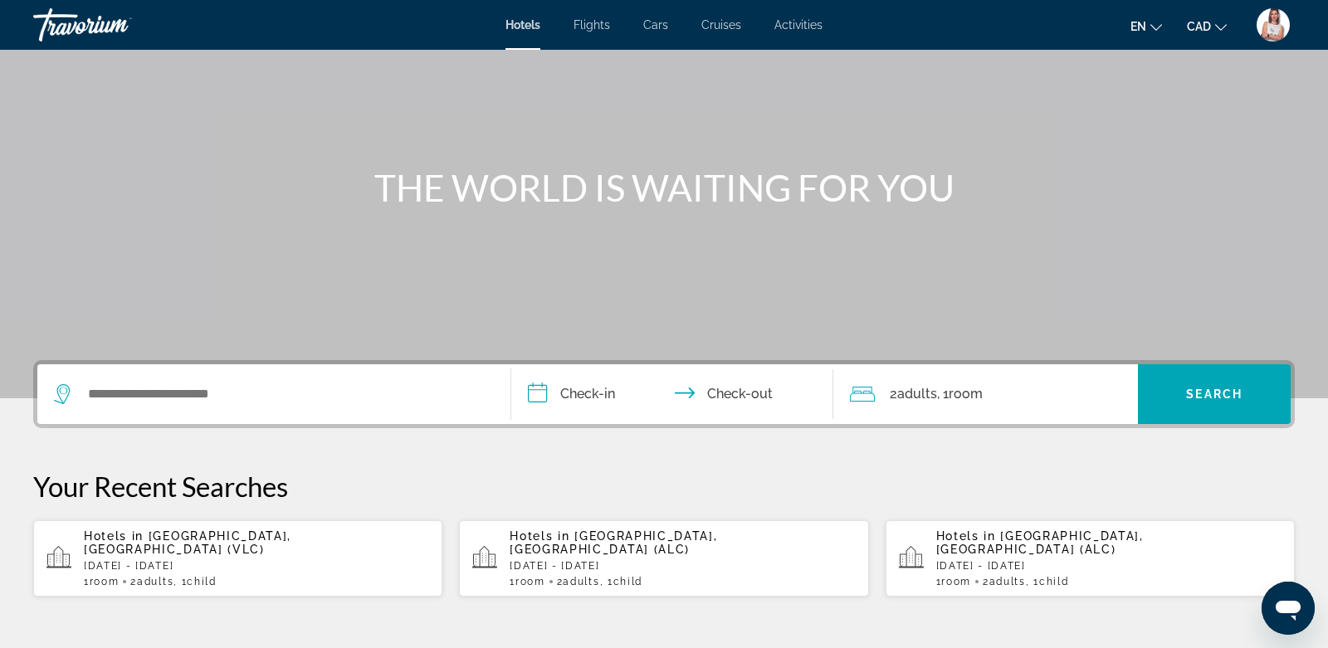
scroll to position [110, 0]
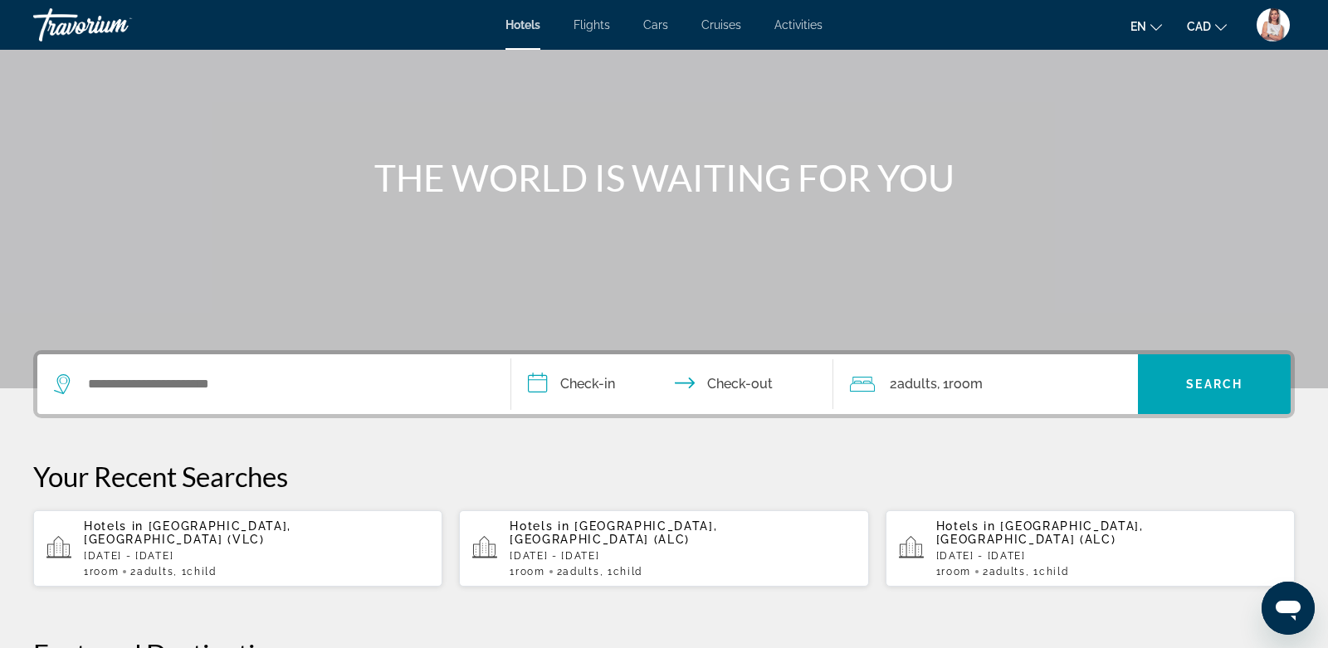
click at [140, 550] on p "[DATE] - [DATE]" at bounding box center [256, 556] width 345 height 12
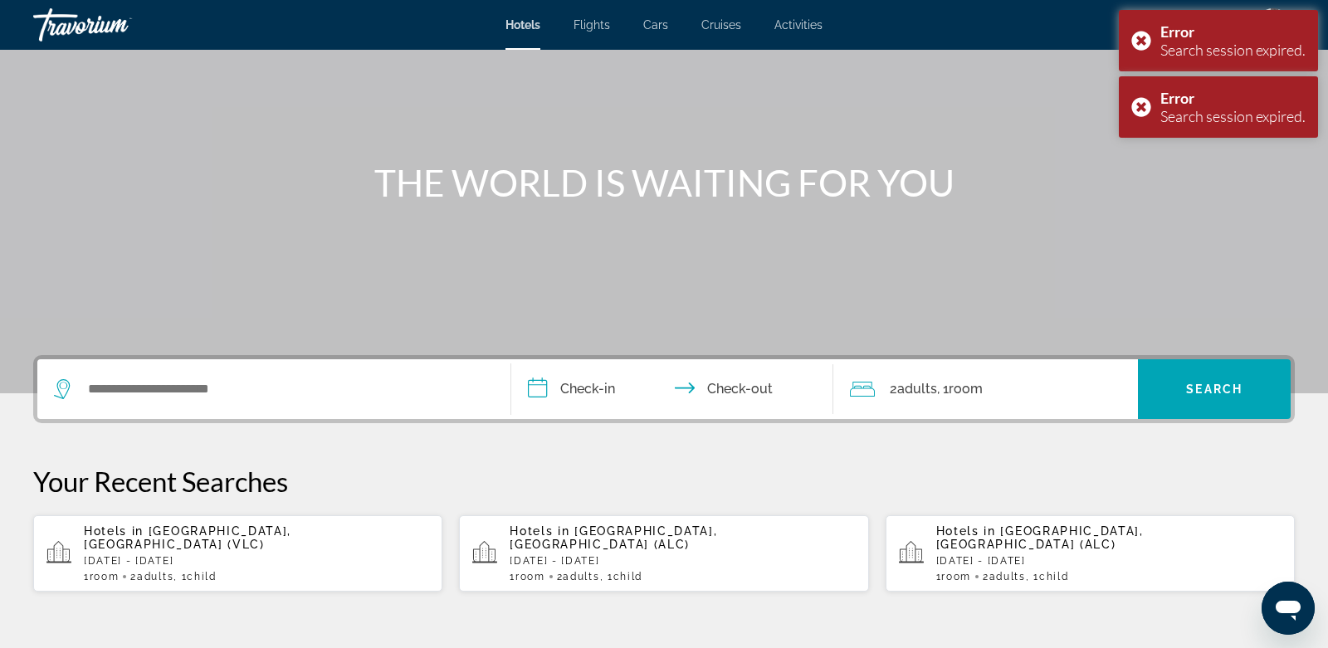
scroll to position [108, 0]
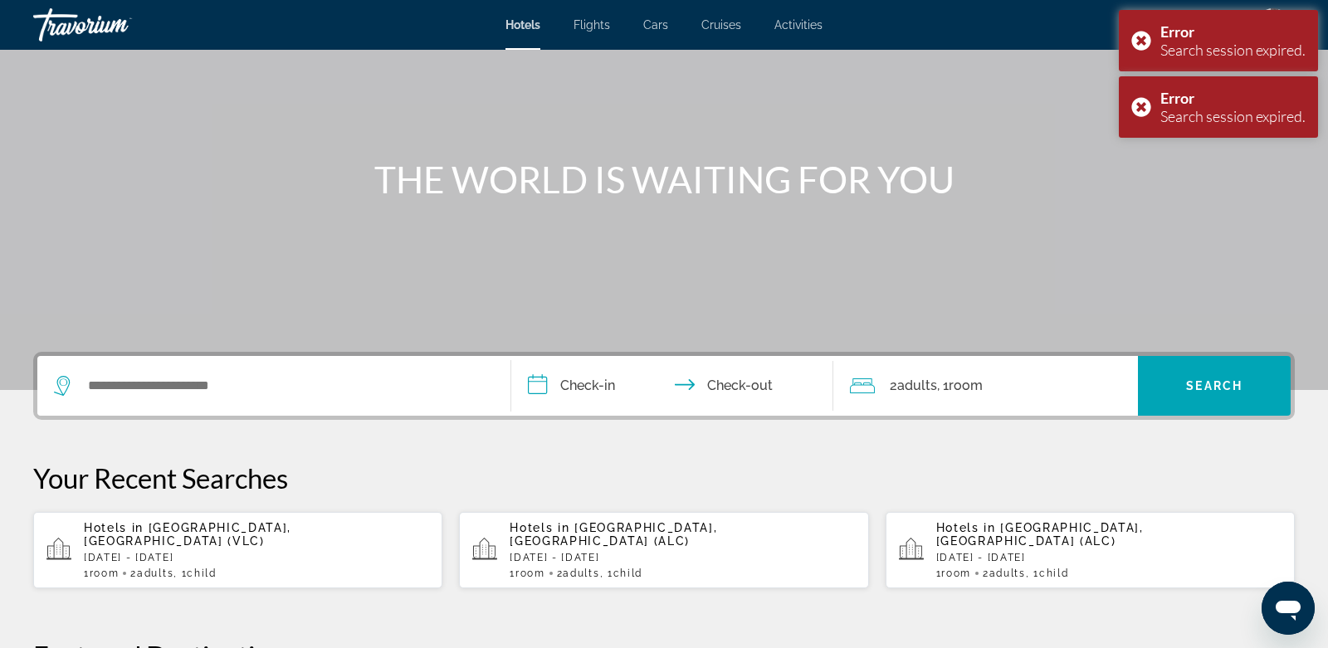
click at [220, 552] on p "[DATE] - [DATE]" at bounding box center [256, 558] width 345 height 12
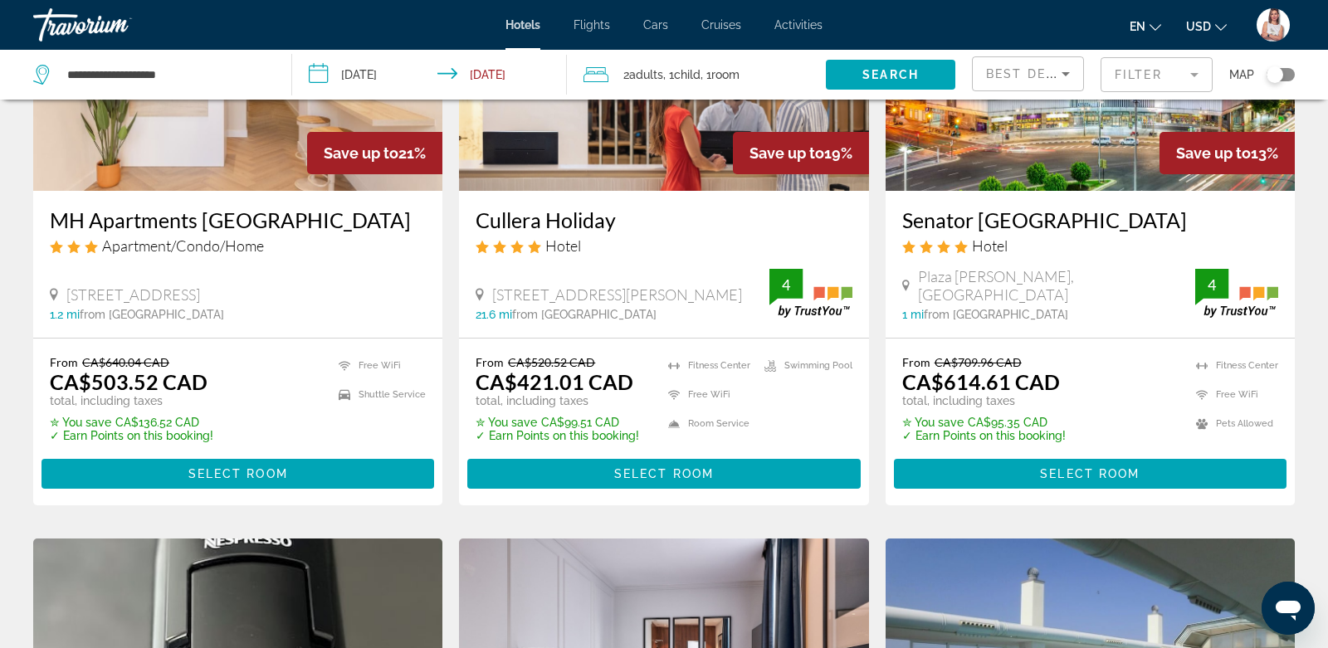
scroll to position [864, 0]
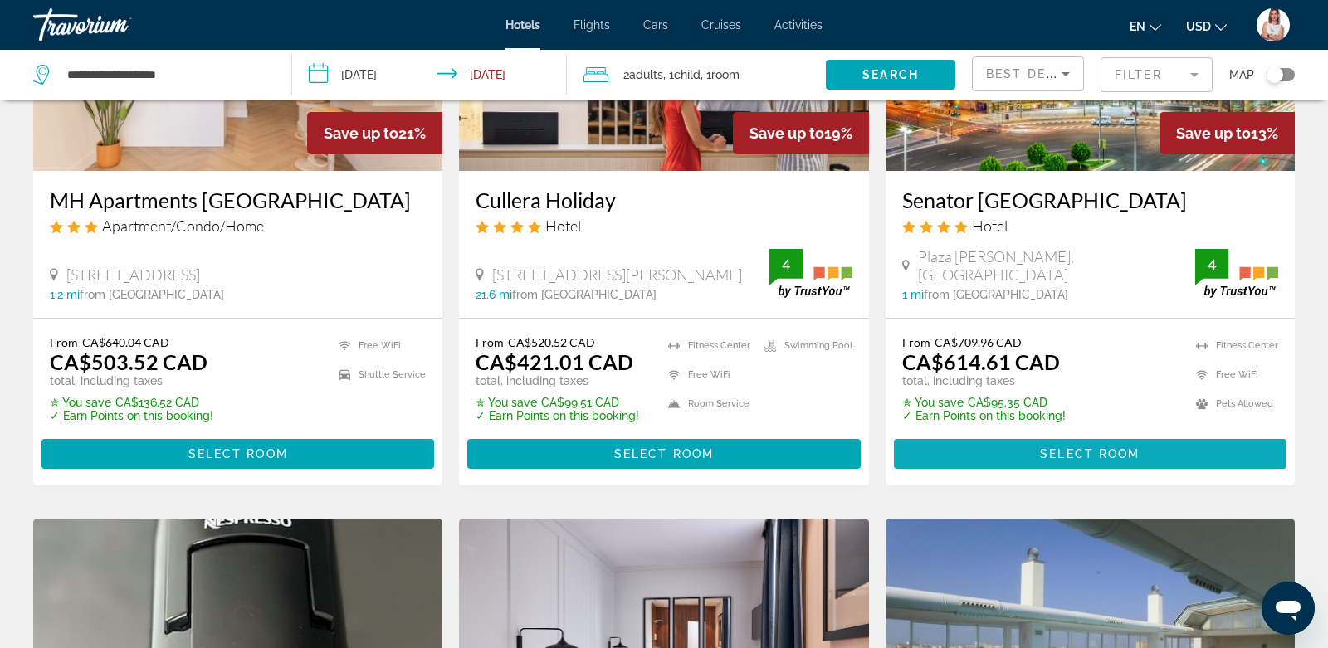
click at [941, 447] on span "Main content" at bounding box center [1090, 454] width 393 height 40
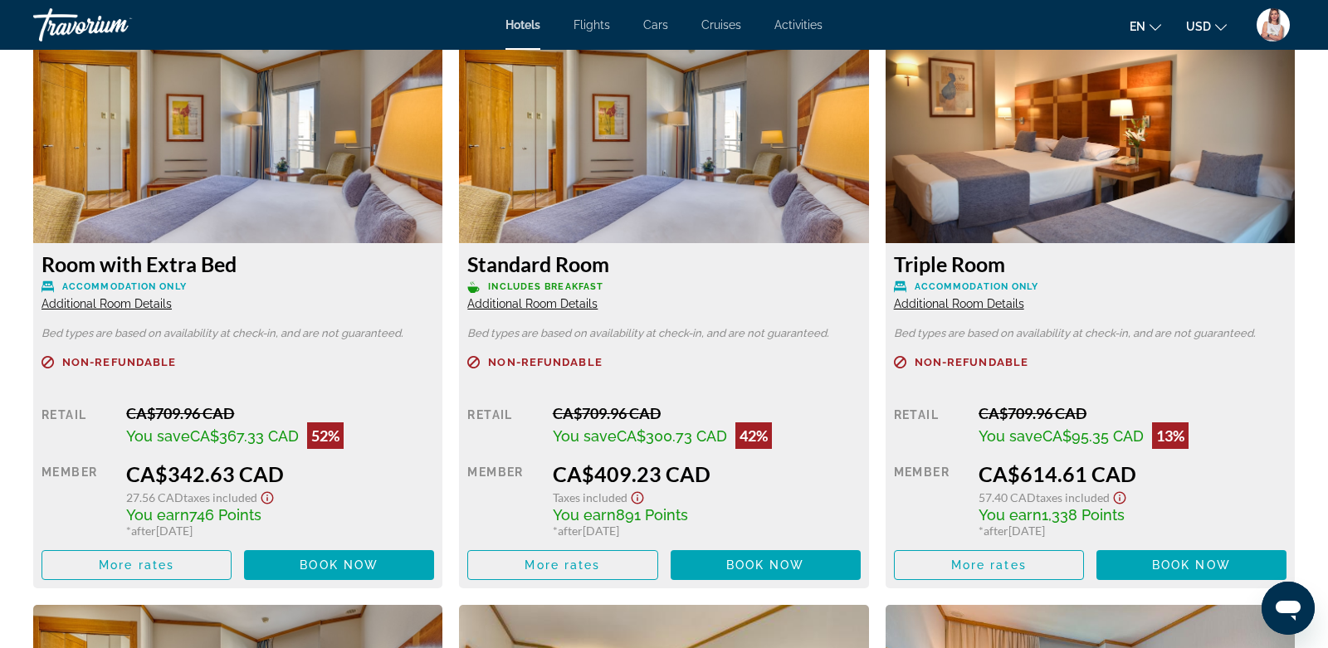
scroll to position [2310, 0]
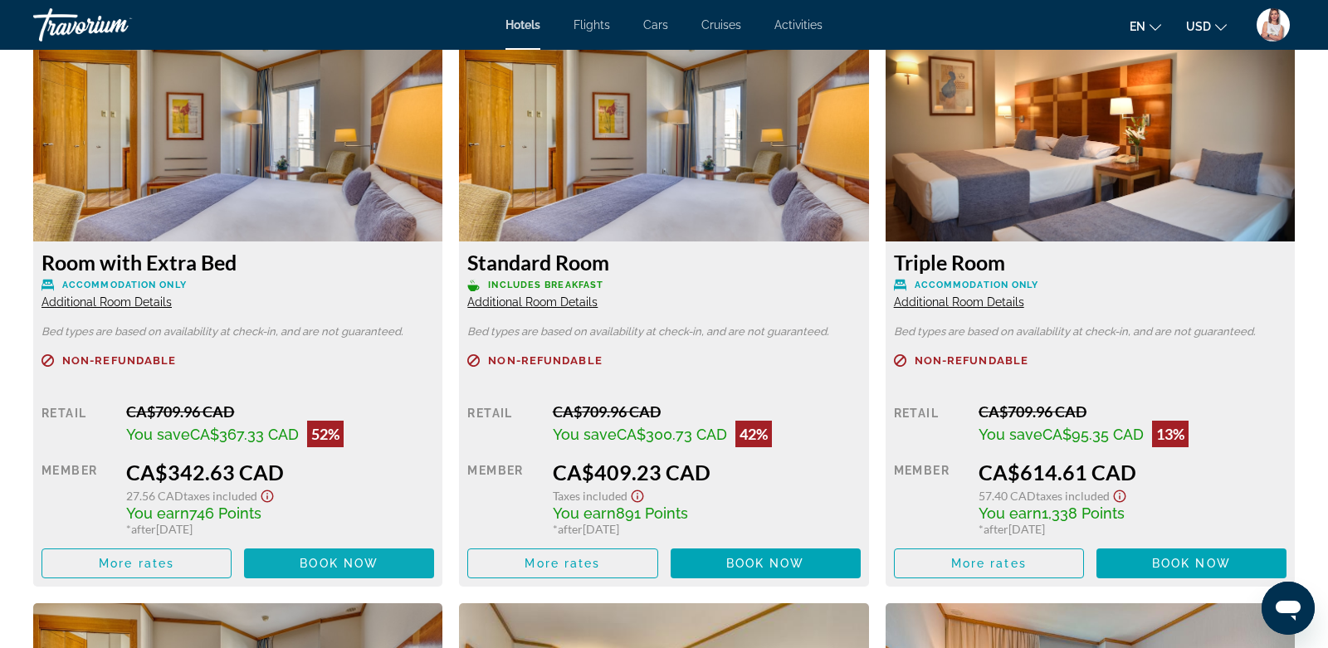
click at [411, 561] on span "Main content" at bounding box center [339, 564] width 190 height 40
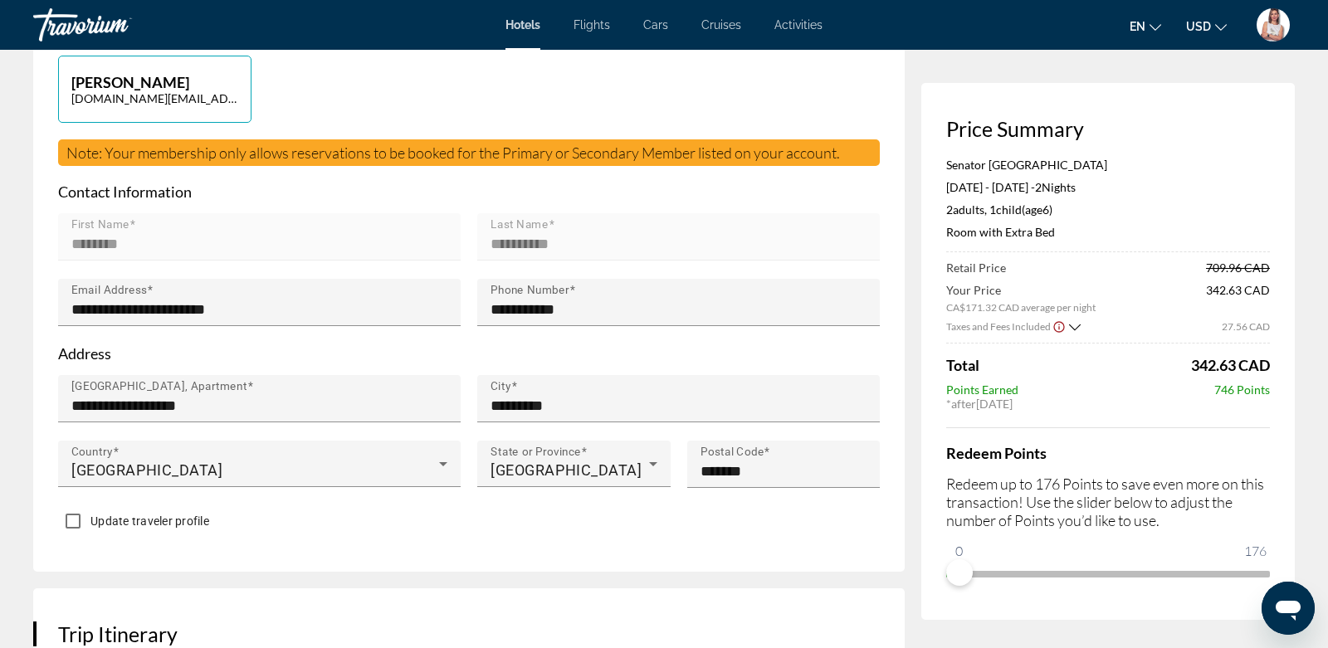
scroll to position [434, 0]
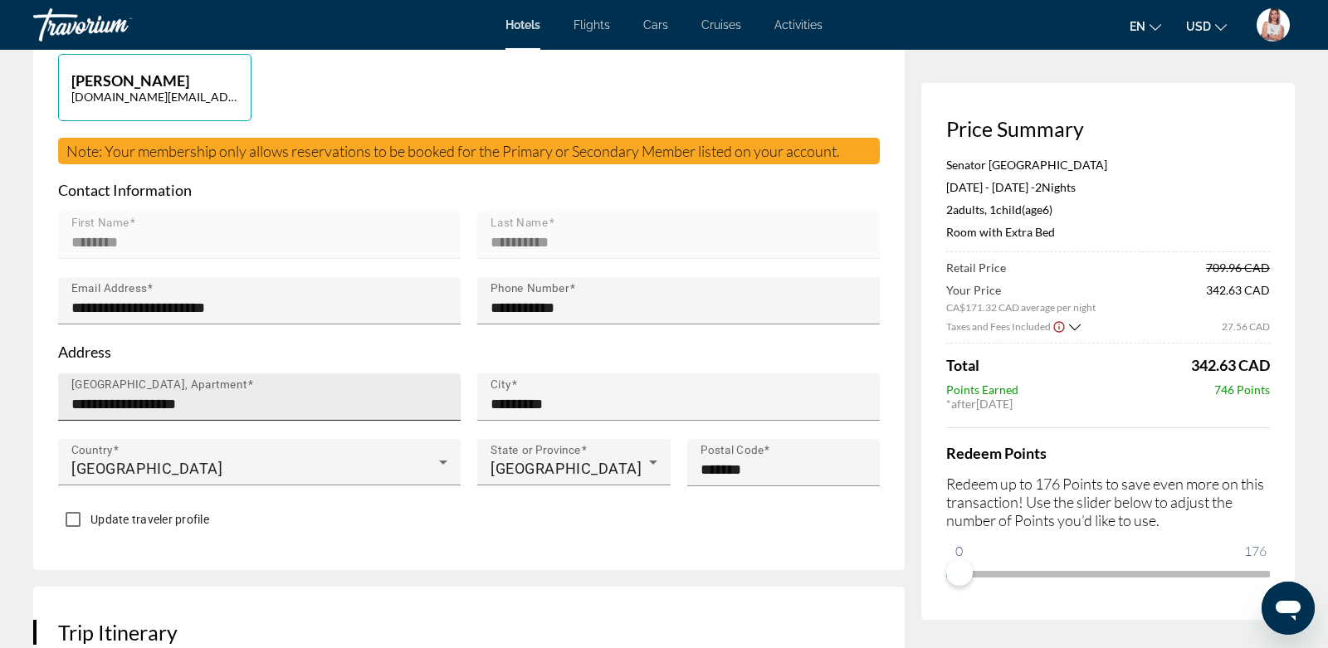
click at [284, 414] on input "**********" at bounding box center [264, 404] width 386 height 20
type input "*"
click at [151, 414] on input "[GEOGRAPHIC_DATA], Apartment" at bounding box center [264, 404] width 386 height 20
type input "**********"
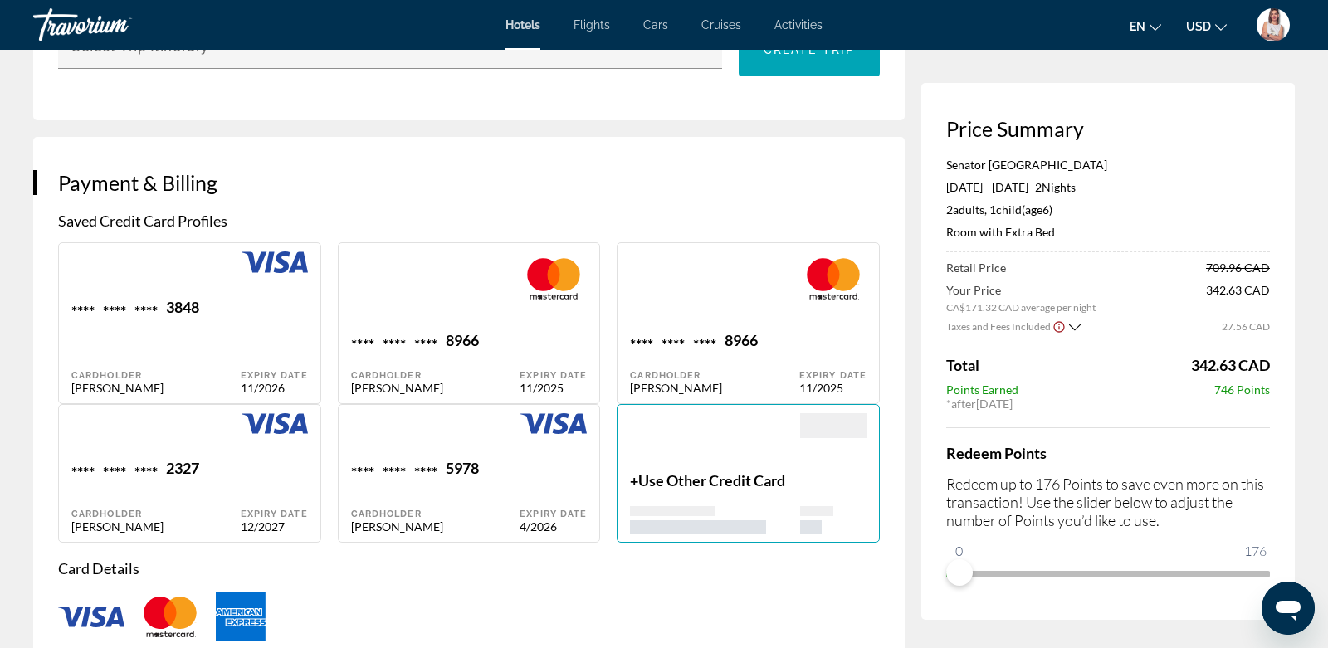
scroll to position [1082, 0]
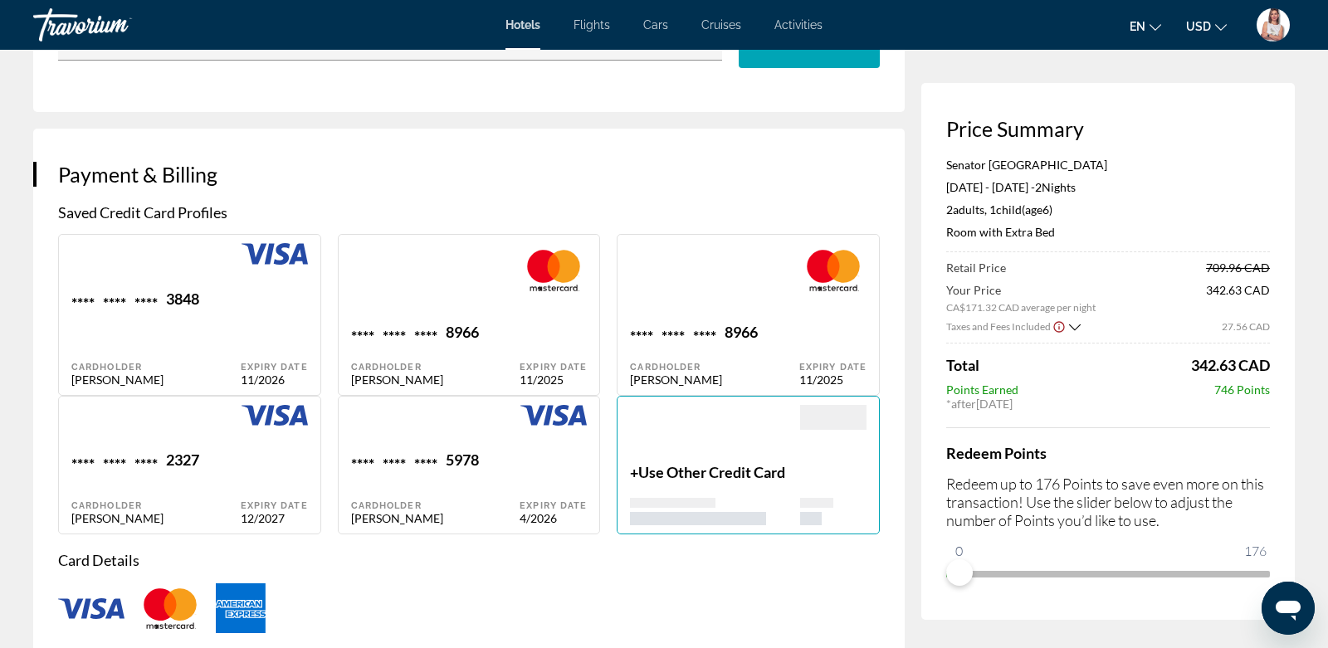
click at [467, 473] on div "5978" at bounding box center [462, 462] width 33 height 22
type input "********"
type input "**********"
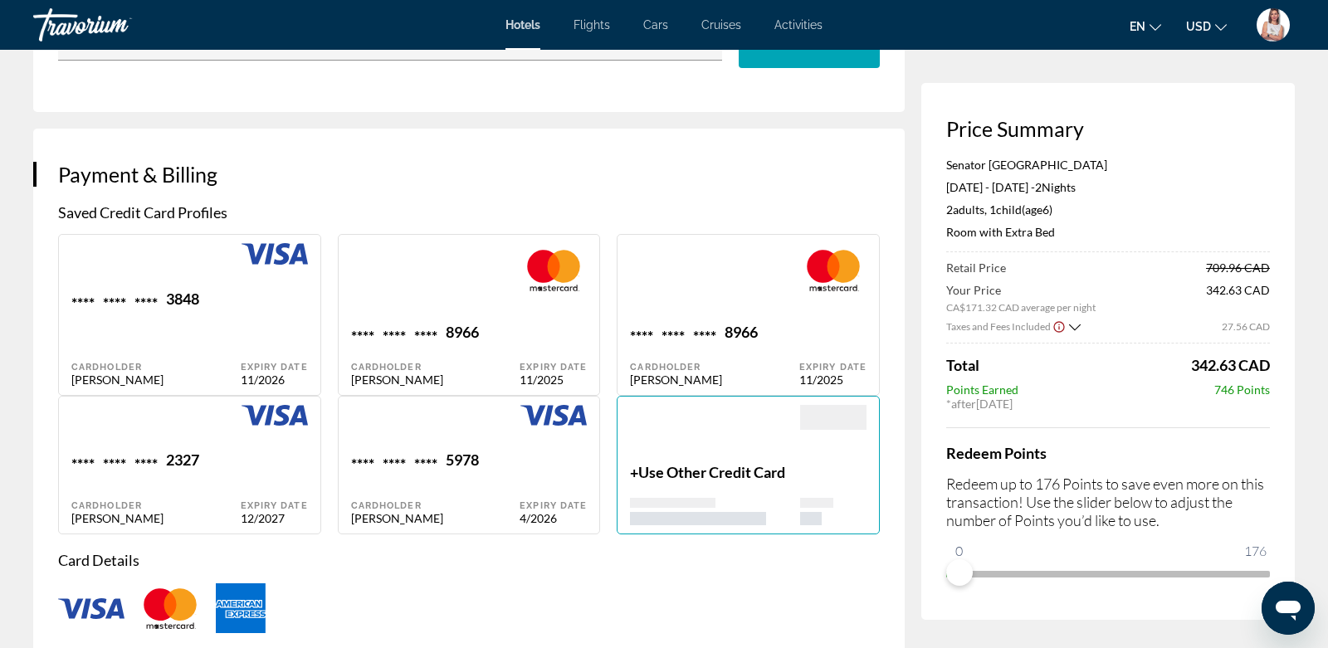
type input "*********"
type input "*******"
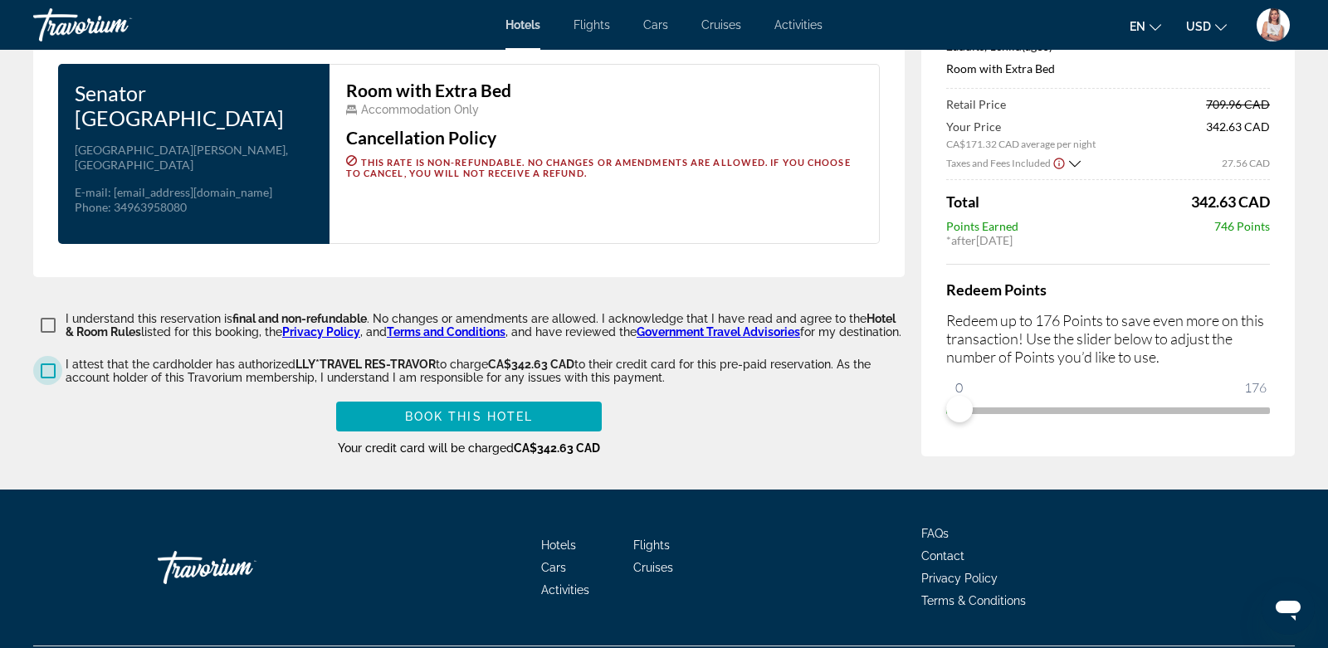
scroll to position [2290, 0]
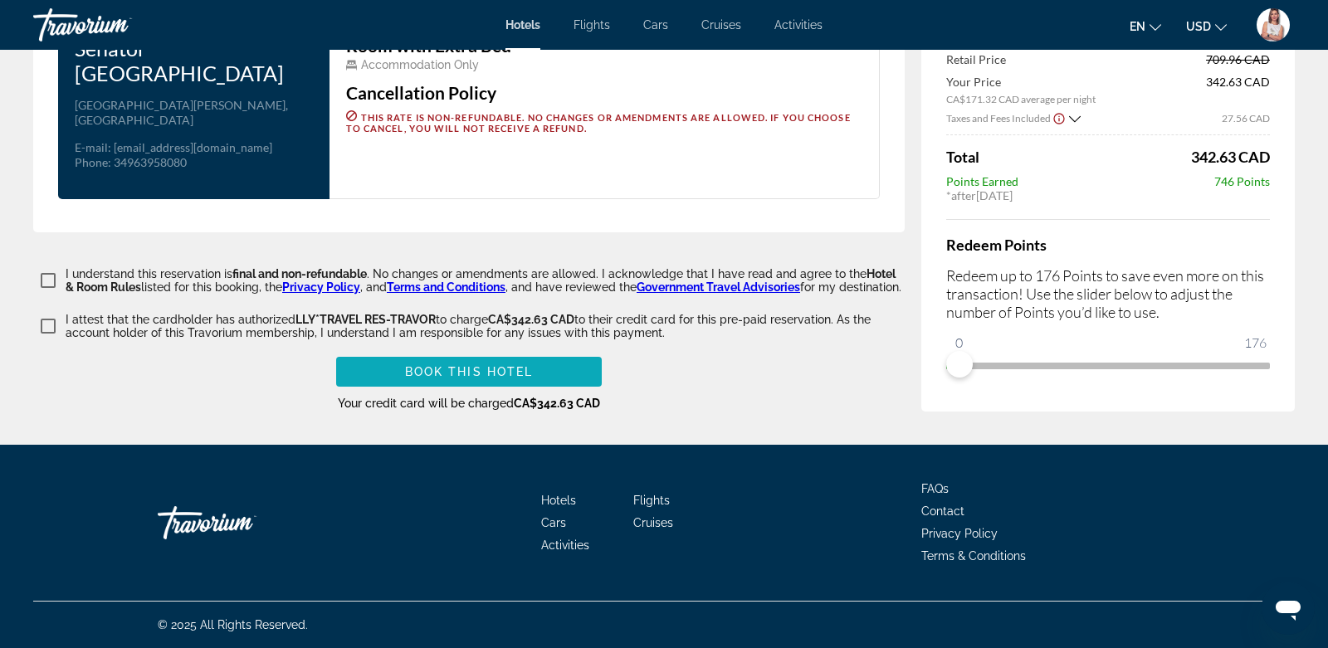
click at [441, 366] on span "Book this hotel" at bounding box center [469, 371] width 129 height 13
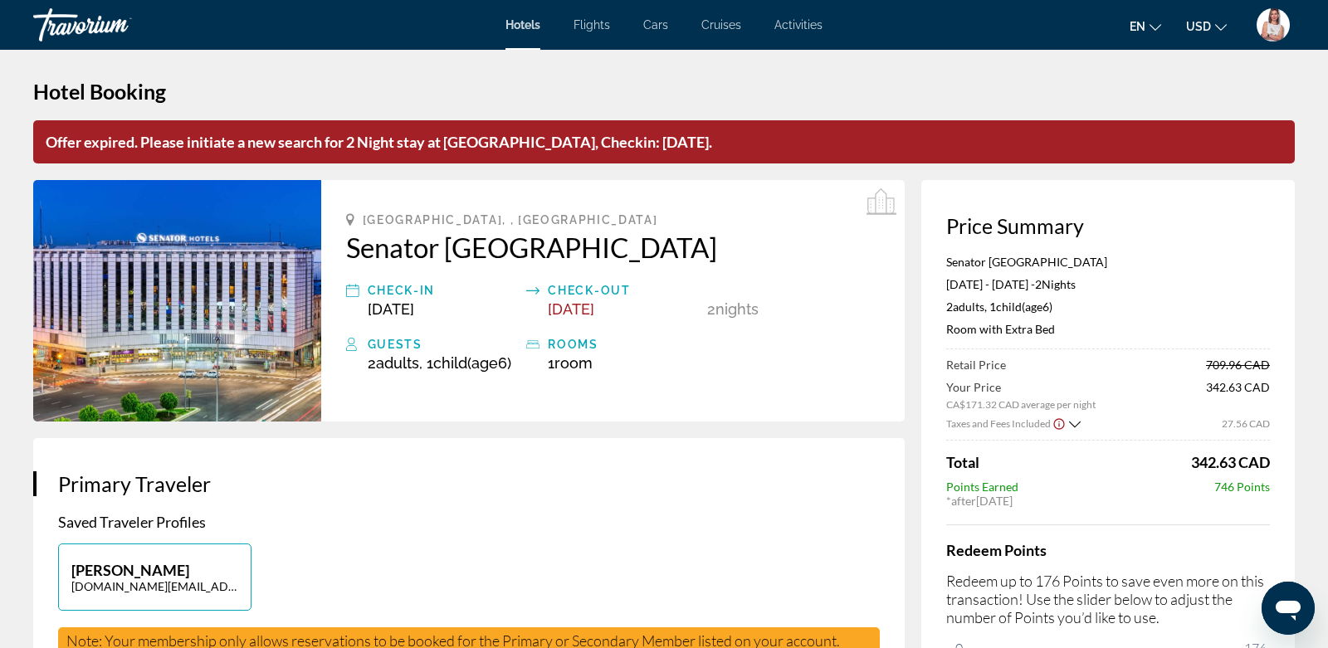
scroll to position [0, 0]
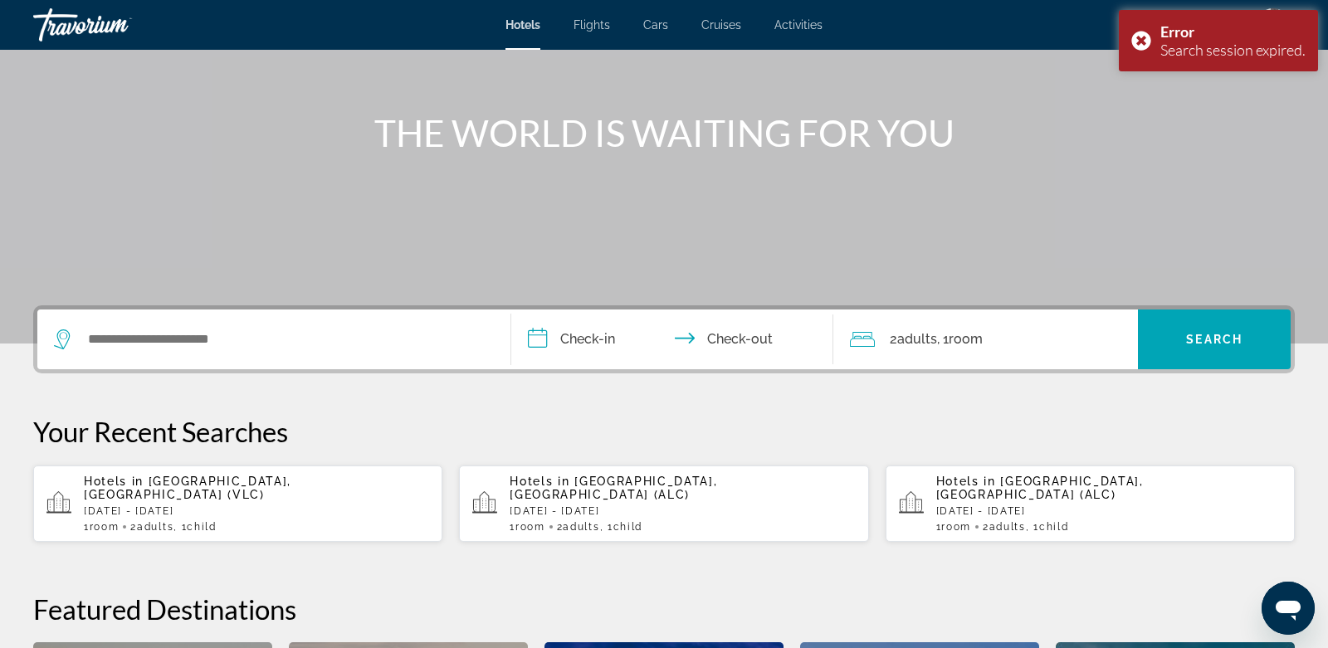
scroll to position [158, 0]
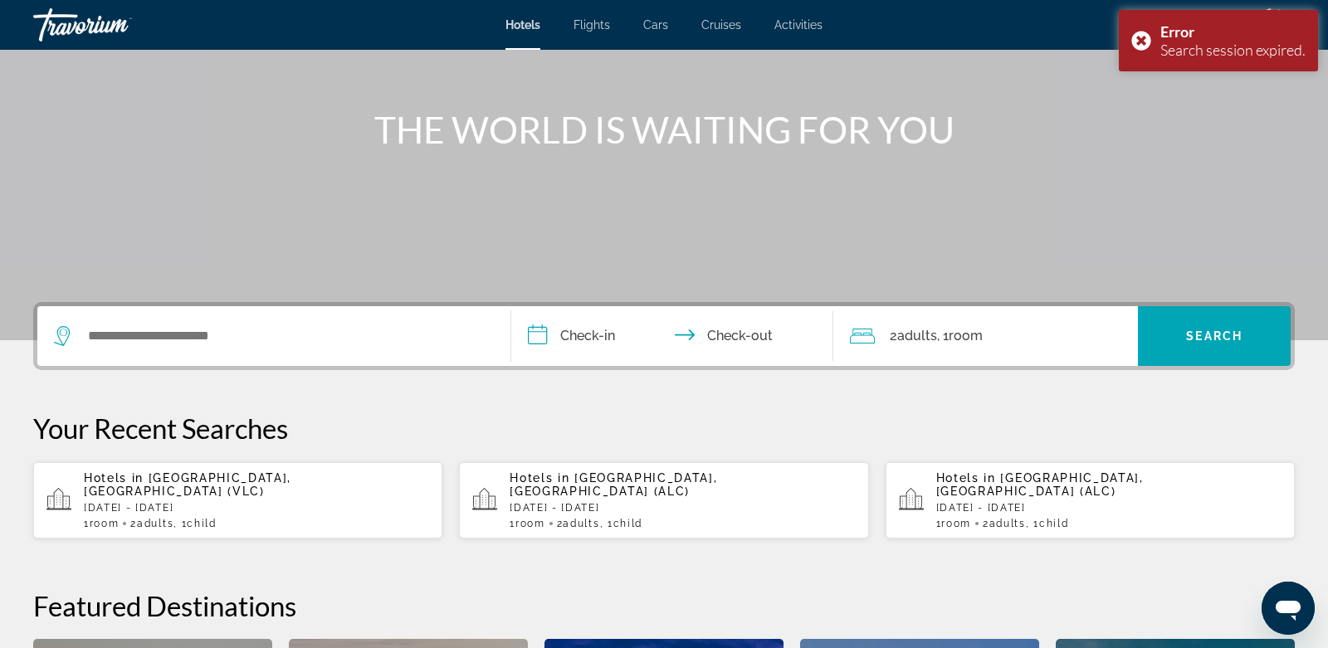
click at [285, 502] on p "[DATE] - [DATE]" at bounding box center [256, 508] width 345 height 12
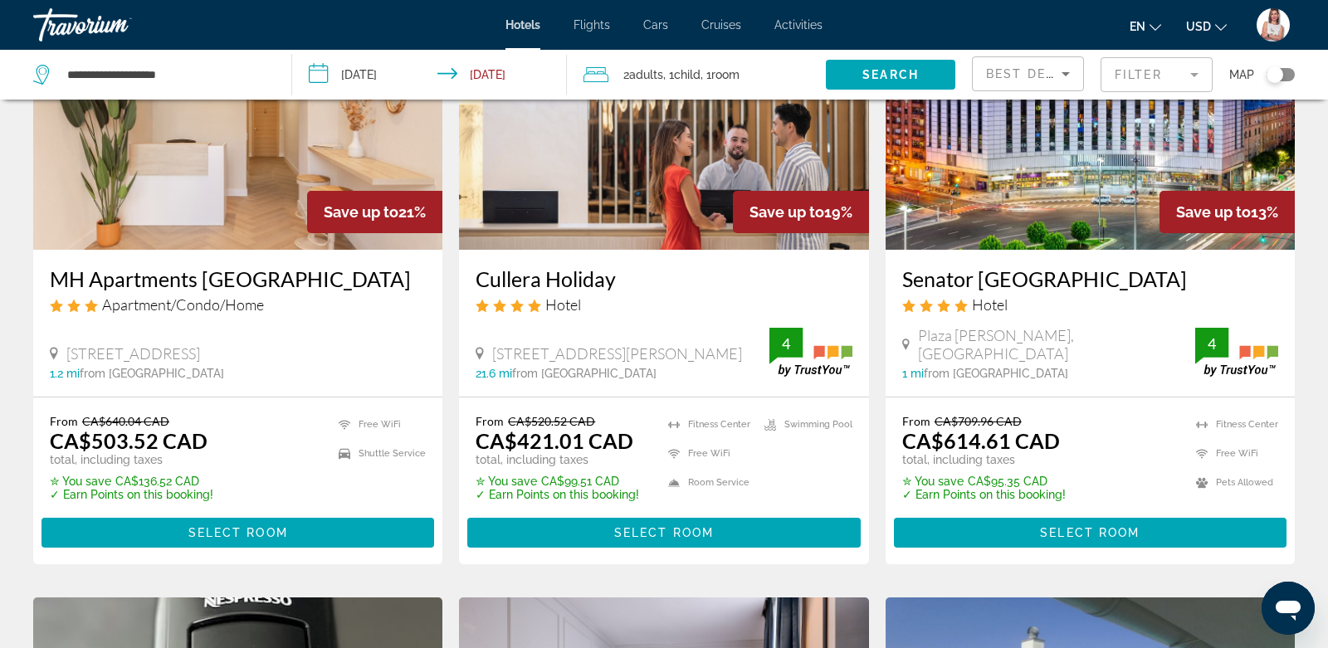
scroll to position [789, 0]
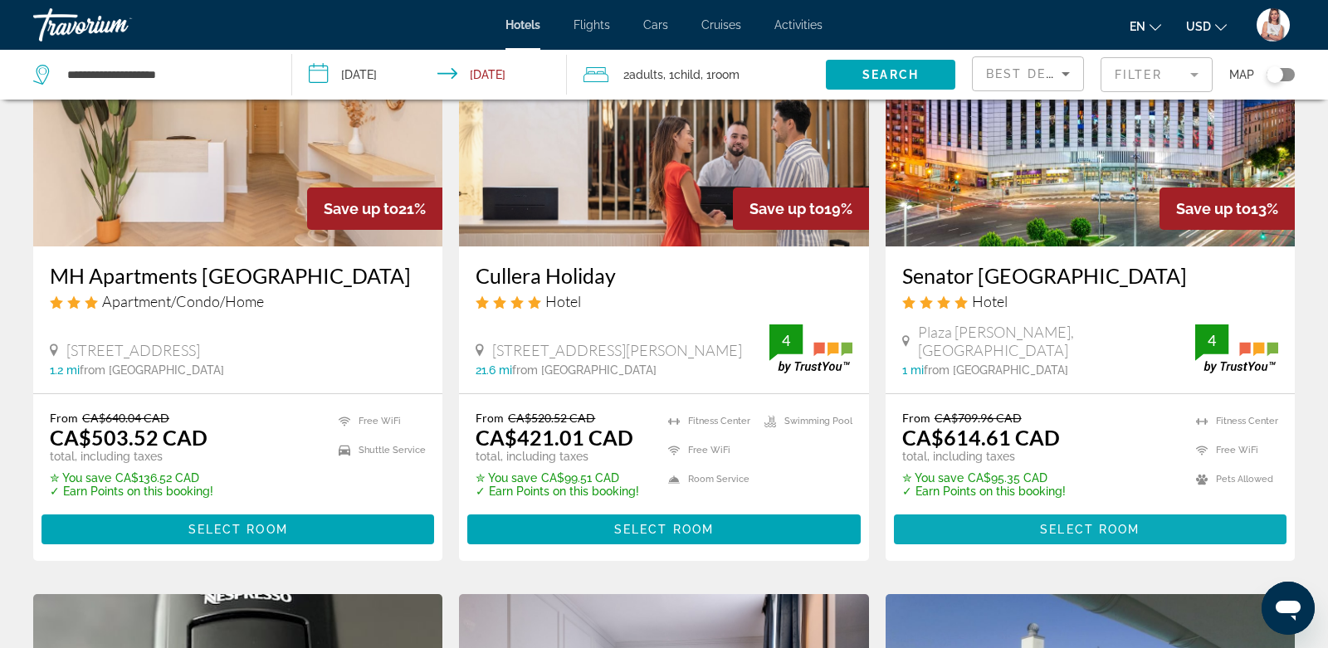
click at [1042, 523] on span "Select Room" at bounding box center [1090, 529] width 100 height 13
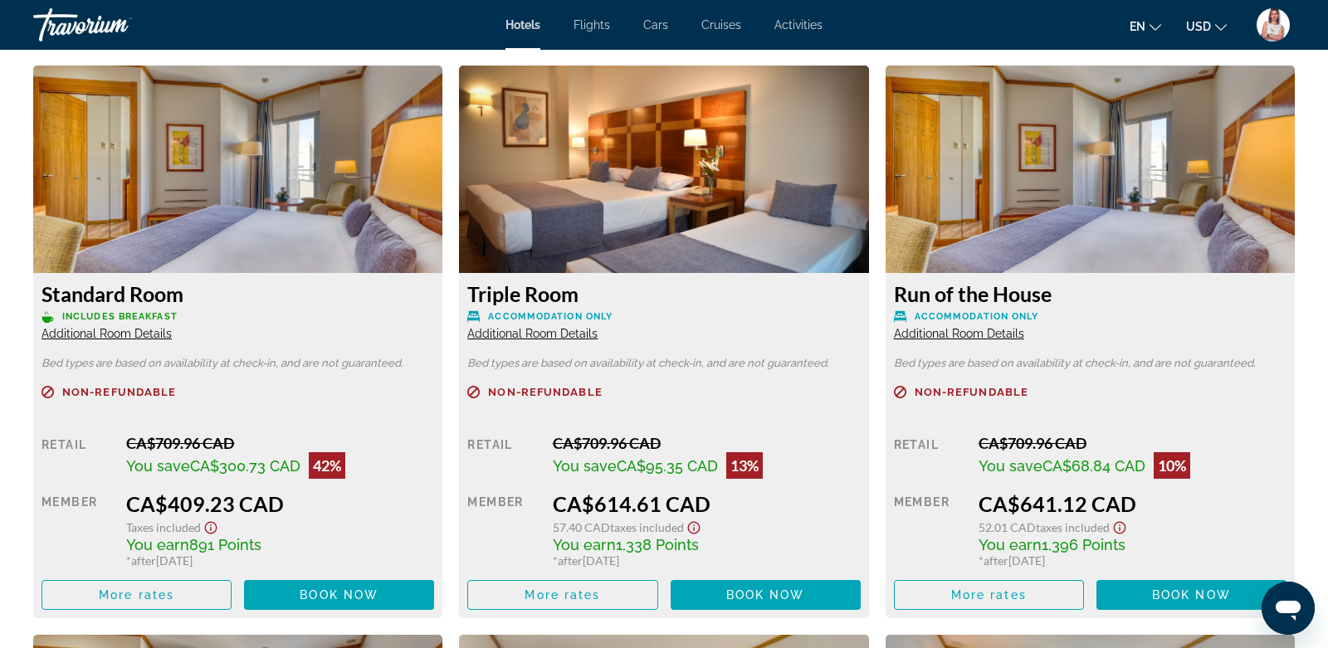
scroll to position [2284, 0]
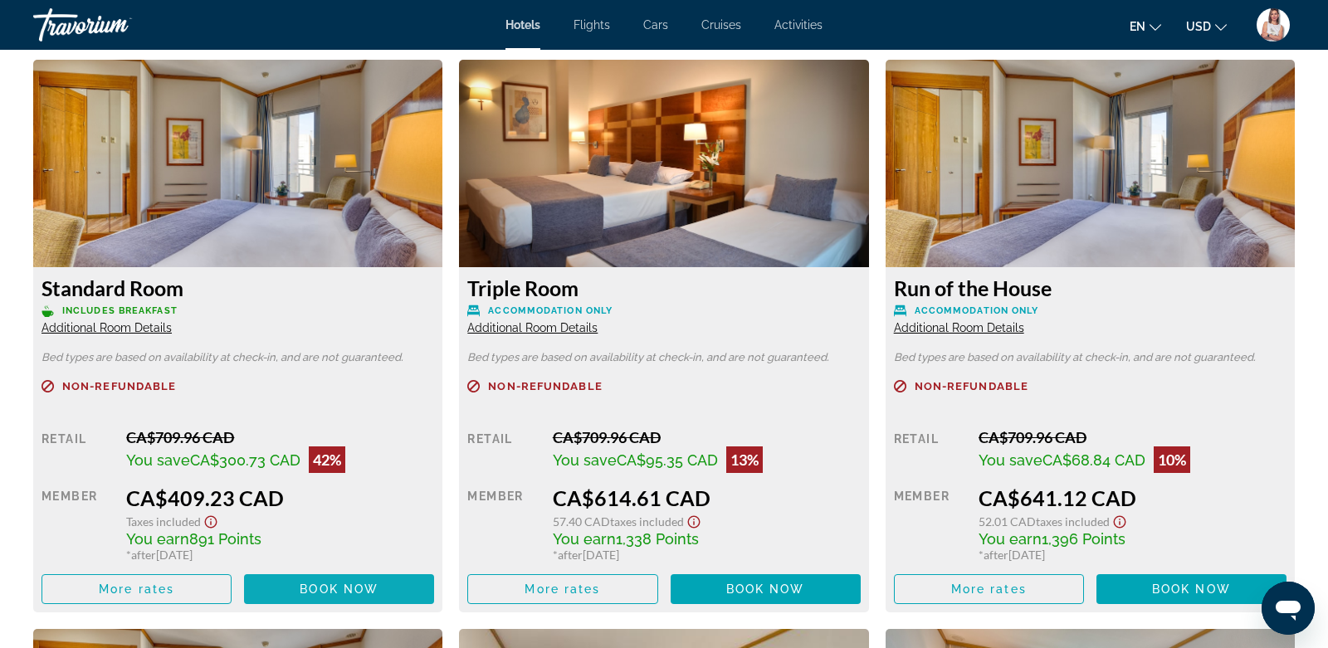
click at [314, 589] on span "Book now" at bounding box center [339, 589] width 79 height 13
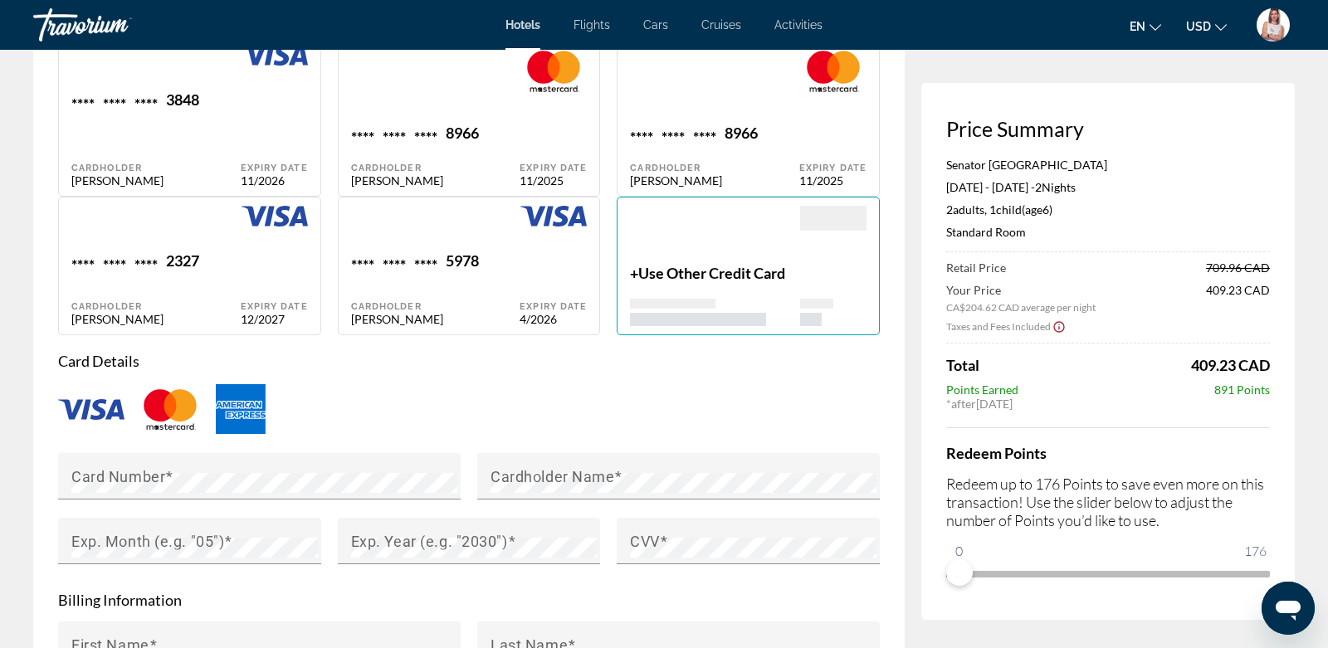
scroll to position [1296, 0]
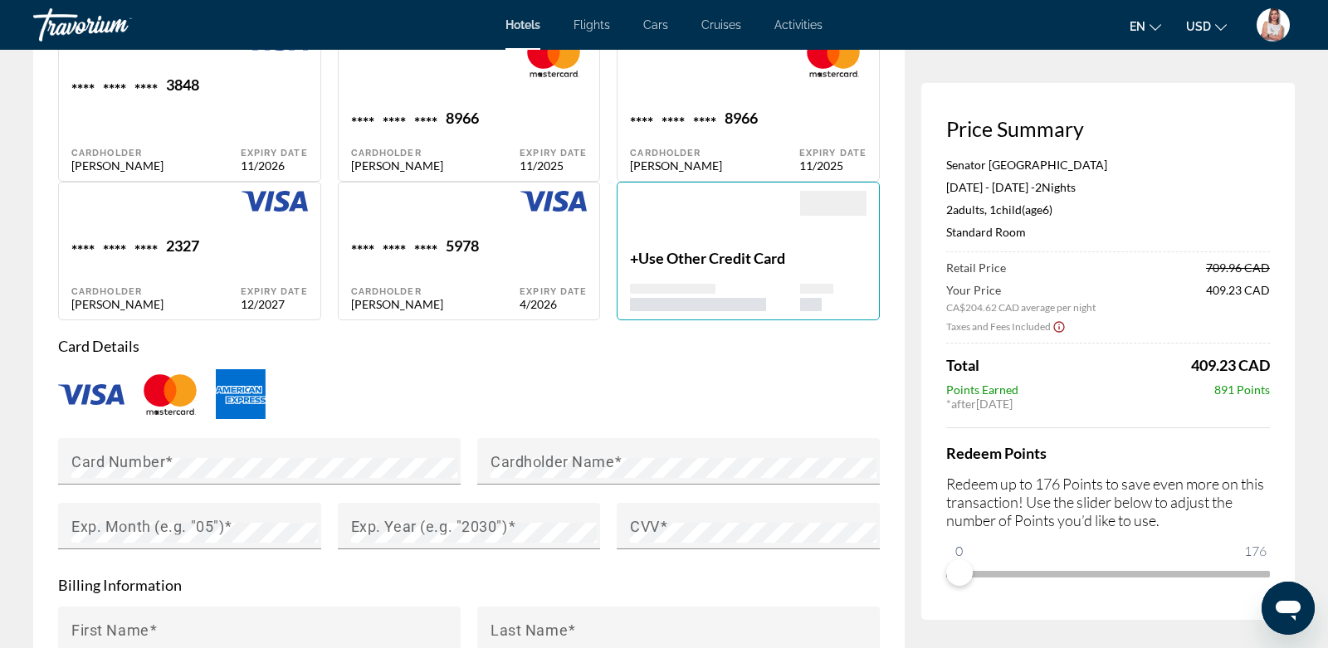
click at [428, 275] on div "**** **** **** 5978 Cardholder [PERSON_NAME]" at bounding box center [435, 274] width 169 height 74
type input "********"
type input "**********"
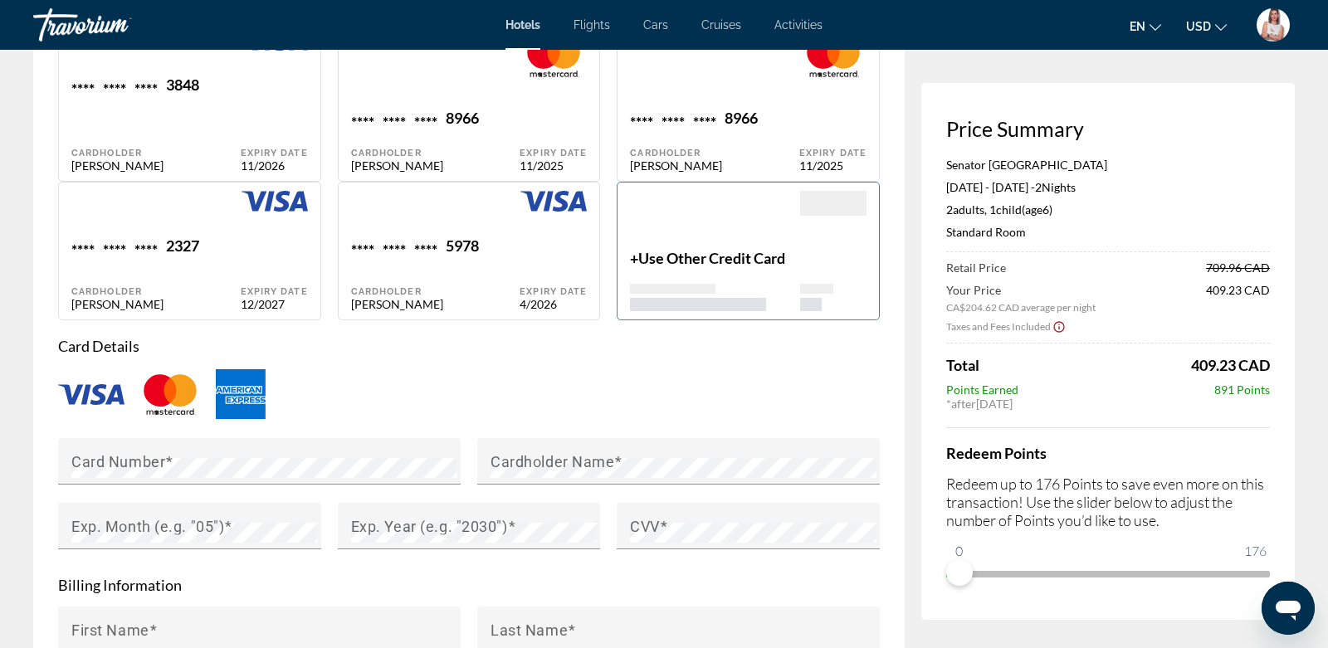
type input "*********"
type input "*******"
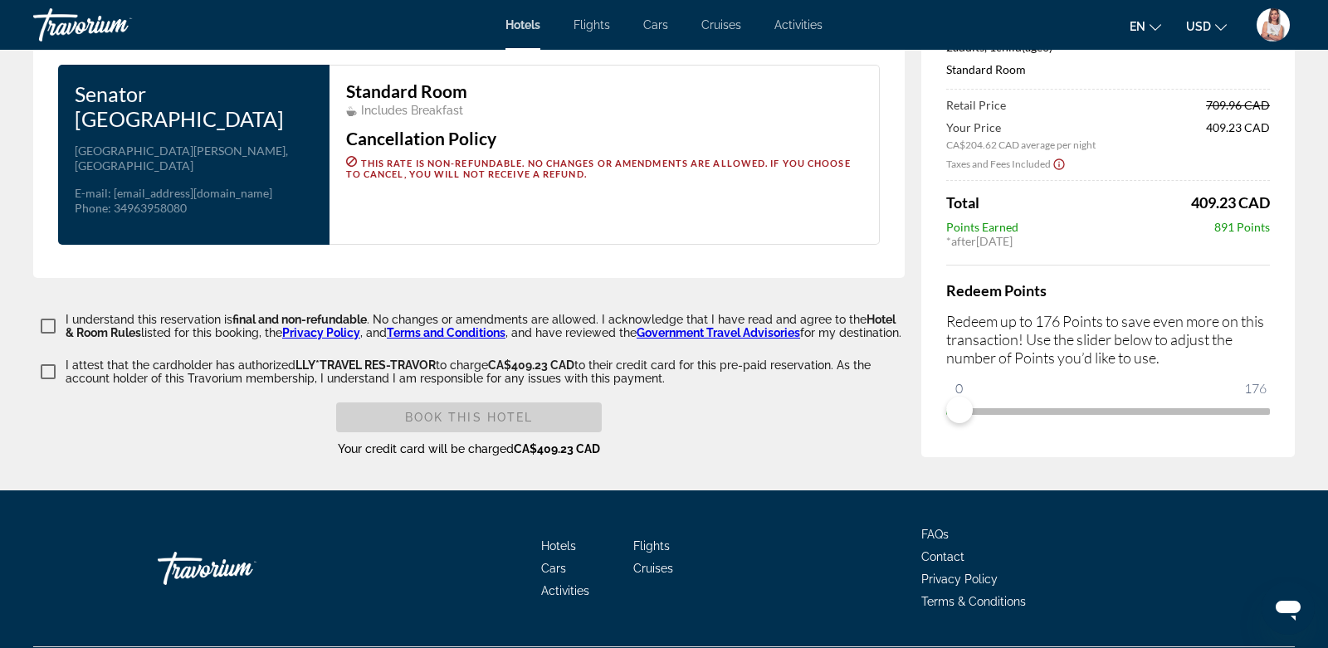
scroll to position [2240, 0]
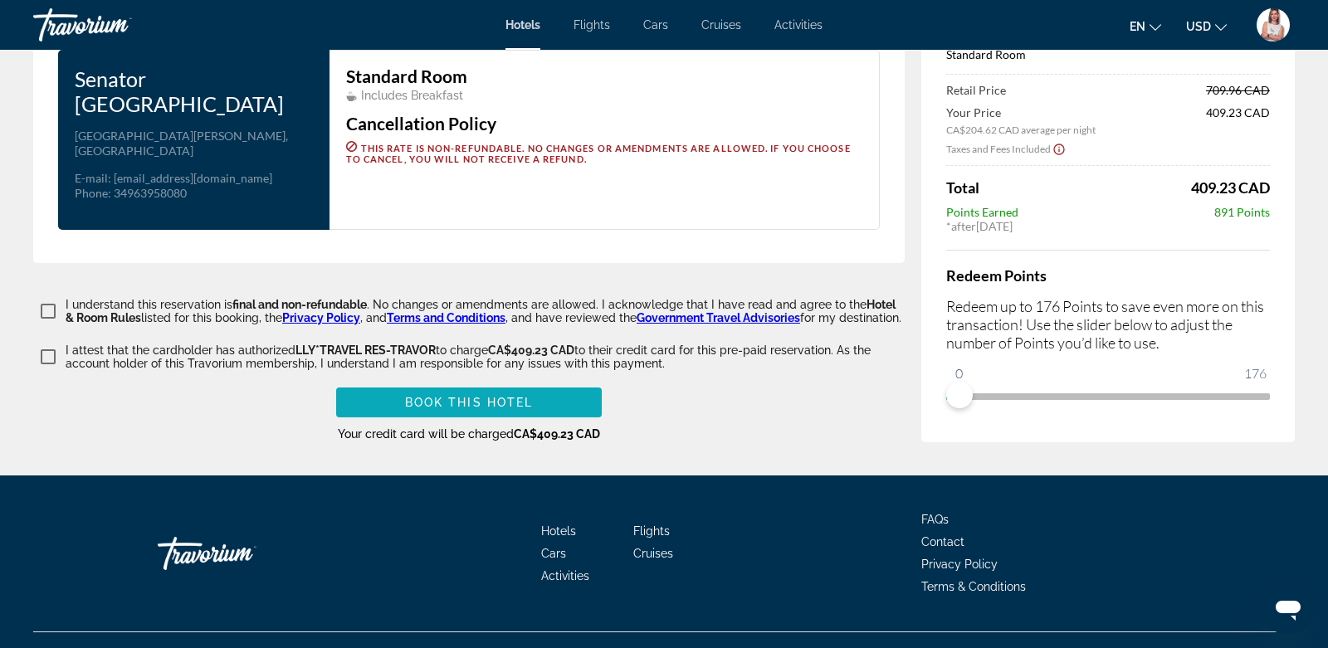
click at [469, 409] on span "Book this hotel" at bounding box center [469, 402] width 129 height 13
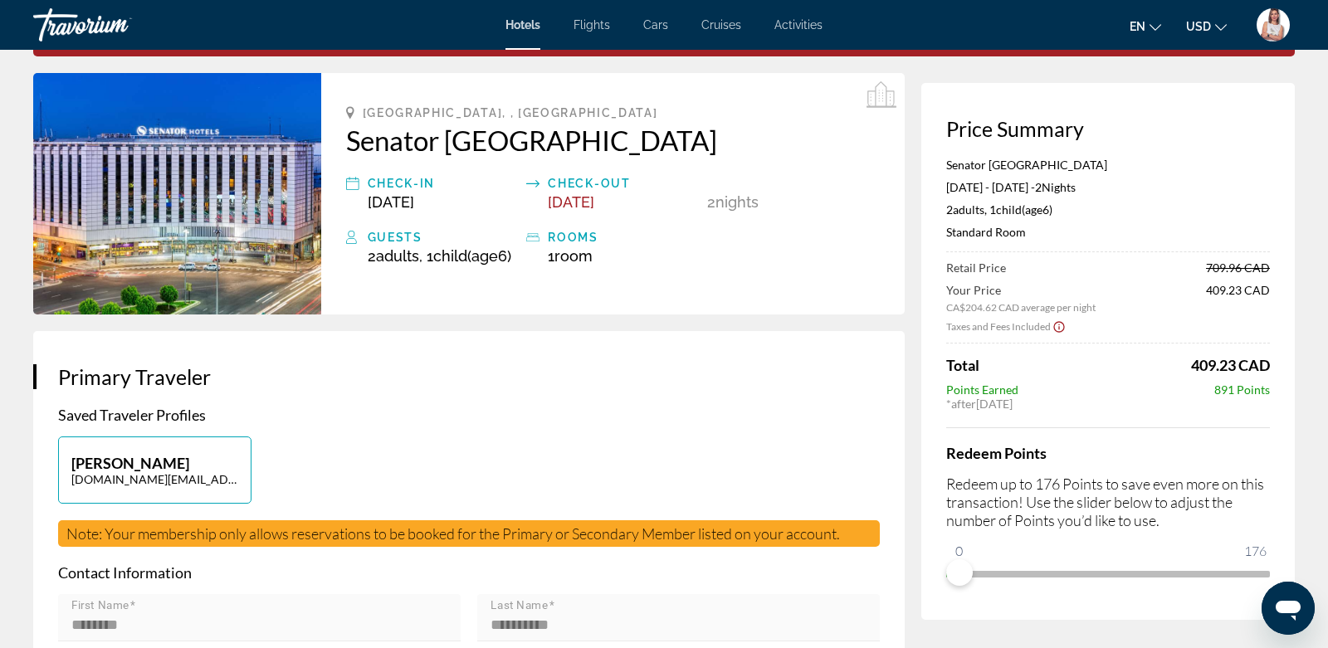
scroll to position [0, 0]
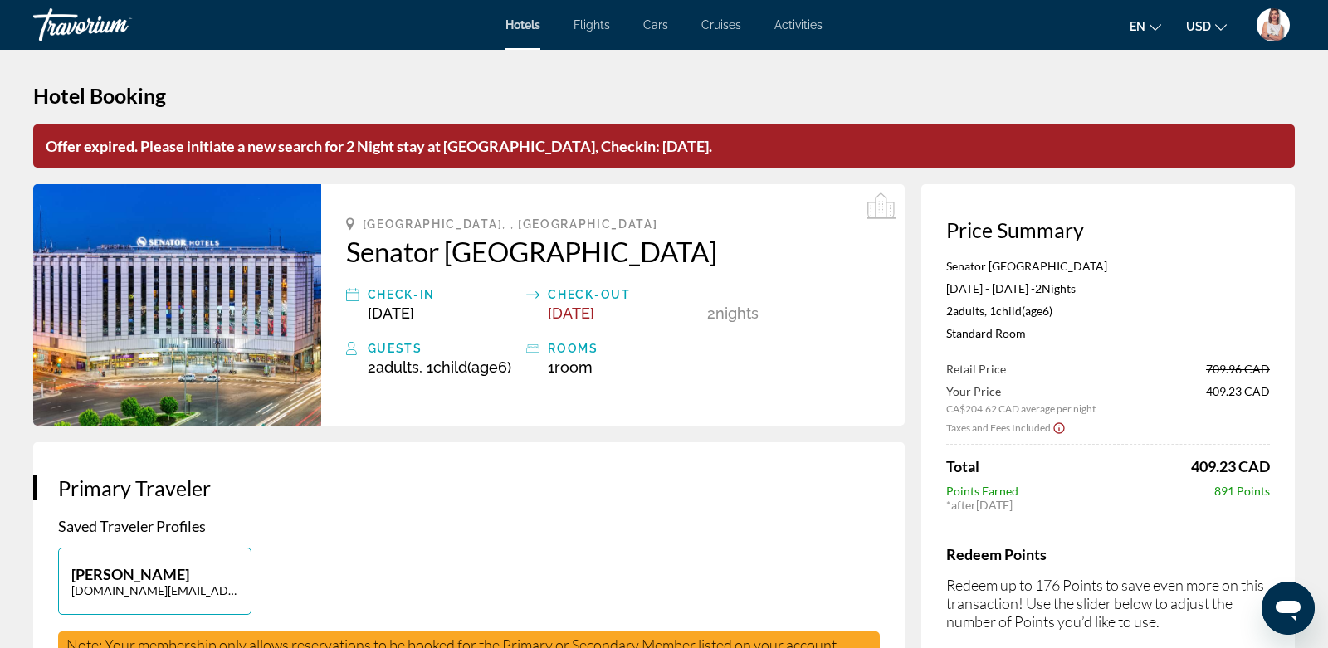
click at [533, 22] on span "Hotels" at bounding box center [523, 24] width 35 height 13
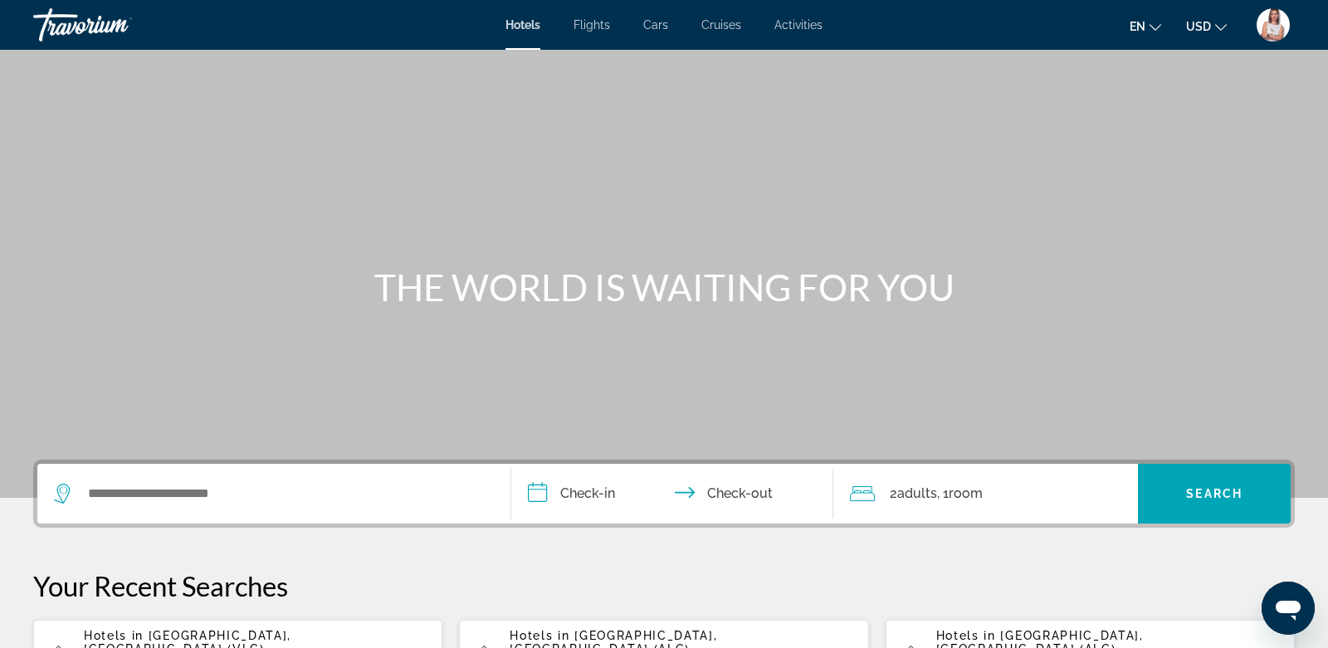
click at [1219, 26] on icon "Change currency" at bounding box center [1221, 28] width 12 height 12
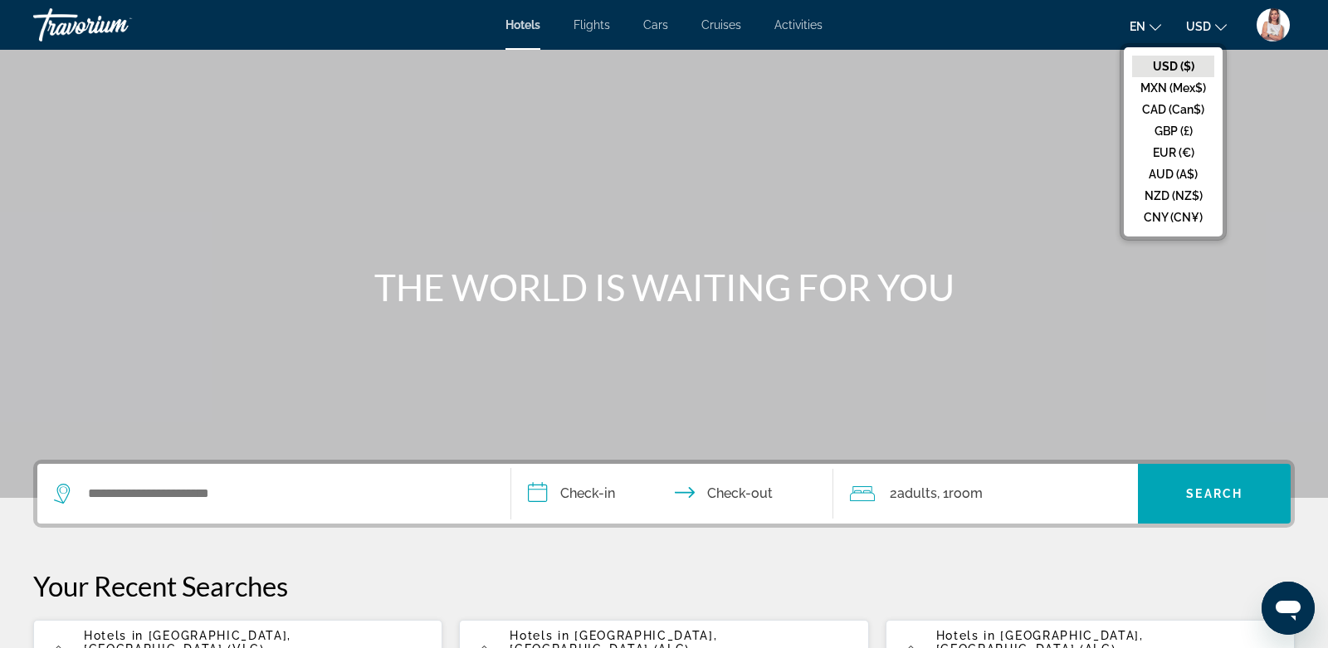
click at [1186, 63] on button "USD ($)" at bounding box center [1173, 67] width 82 height 22
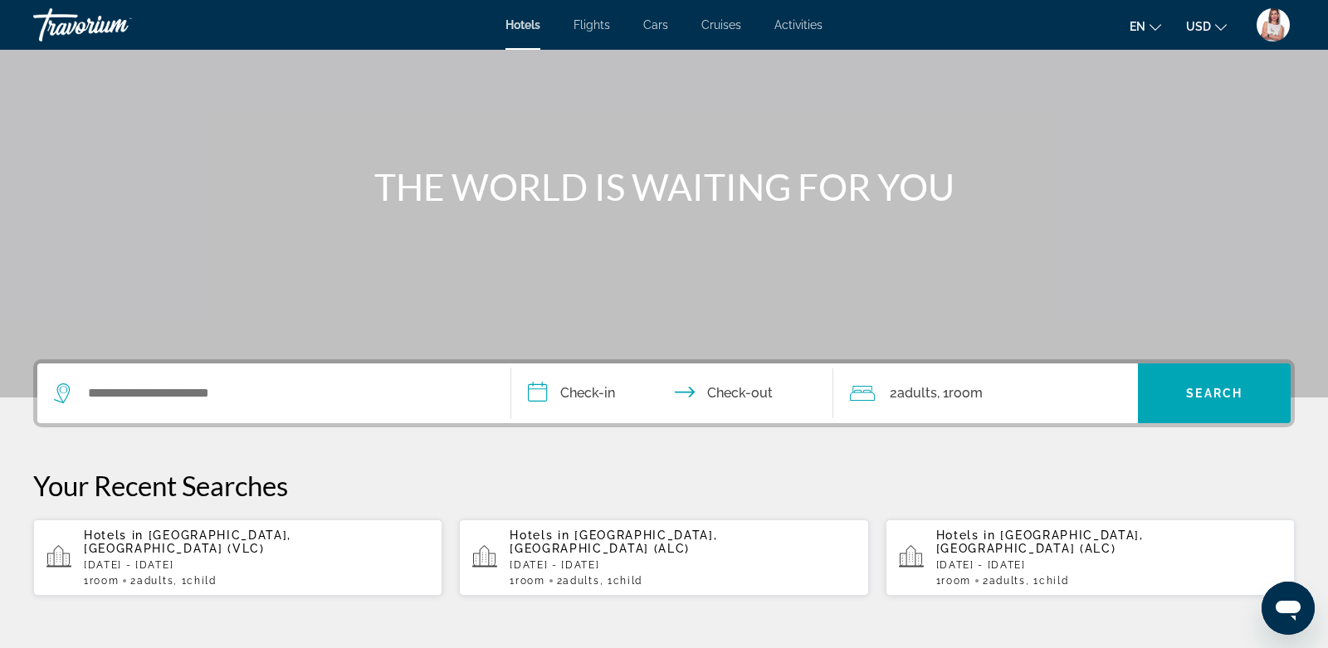
scroll to position [102, 0]
click at [324, 558] on p "[DATE] - [DATE]" at bounding box center [256, 564] width 345 height 12
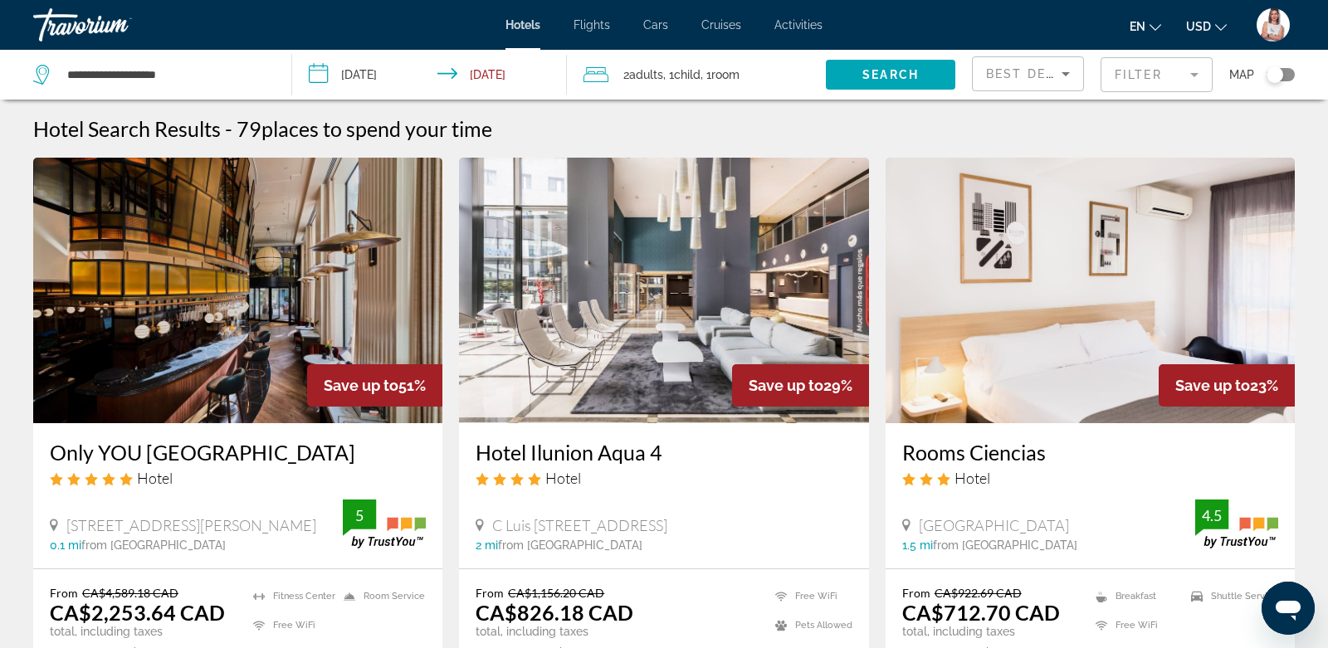
click at [1200, 23] on span "USD" at bounding box center [1198, 26] width 25 height 13
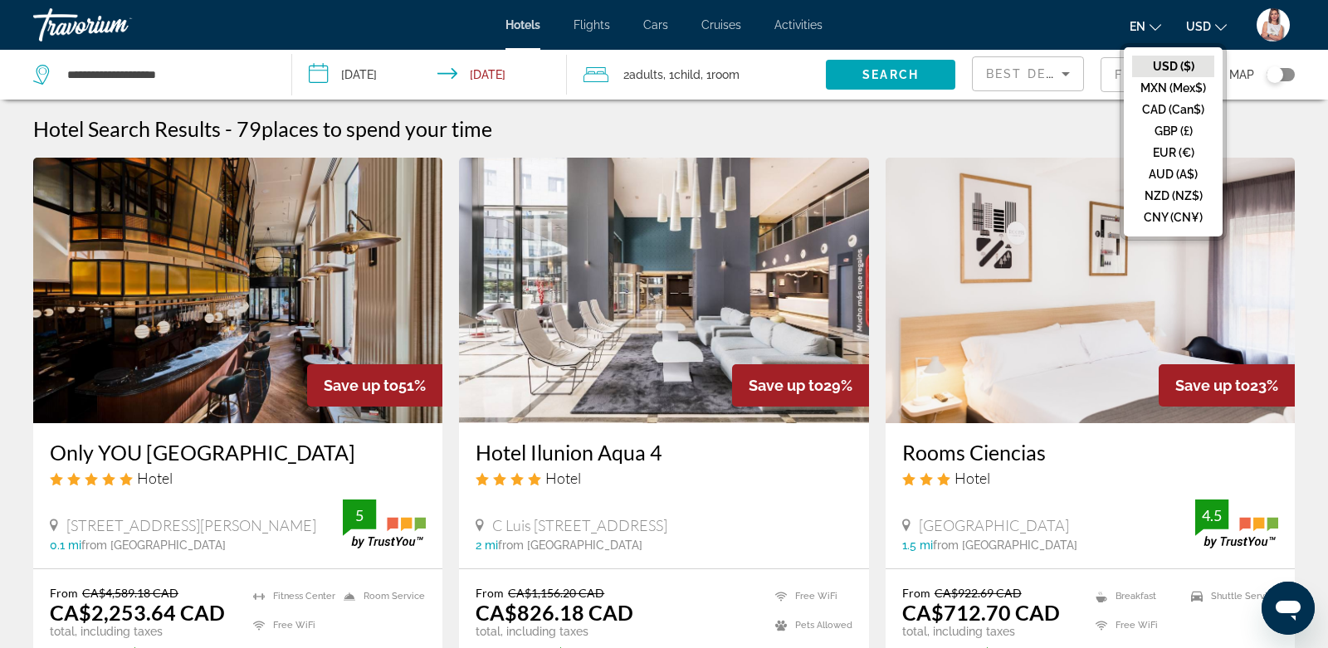
click at [1153, 62] on button "USD ($)" at bounding box center [1173, 67] width 82 height 22
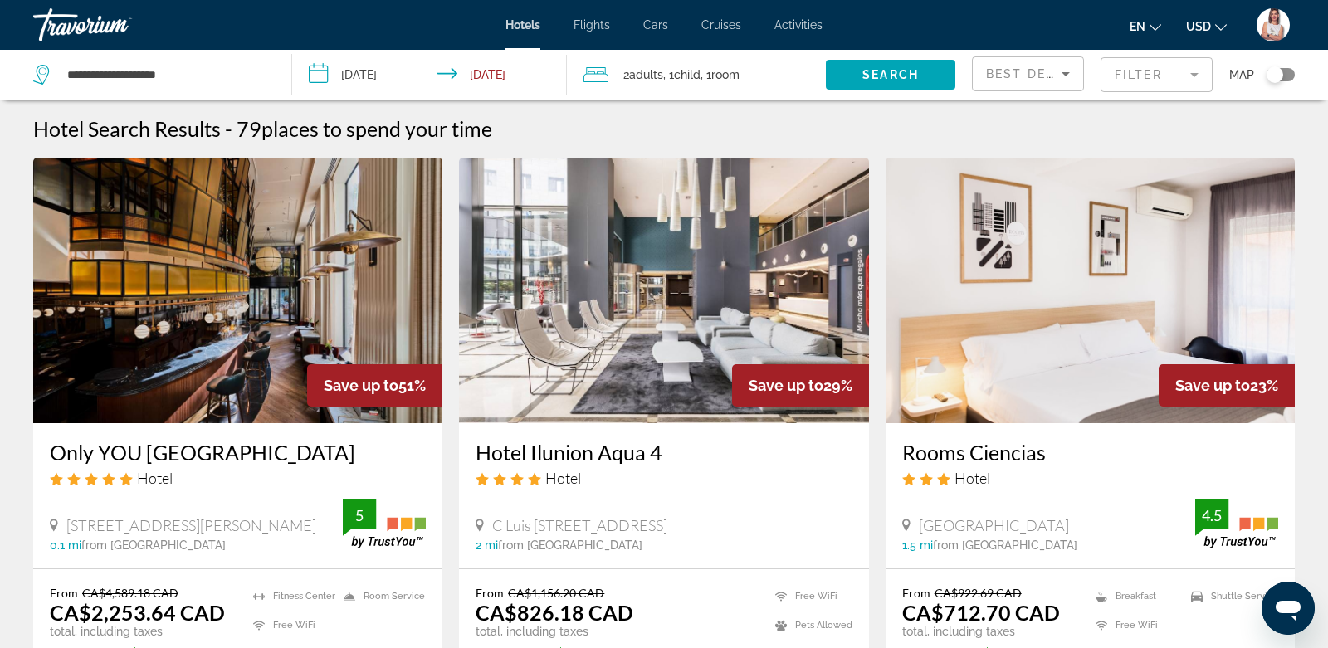
click at [1220, 22] on icon "Change currency" at bounding box center [1221, 28] width 12 height 12
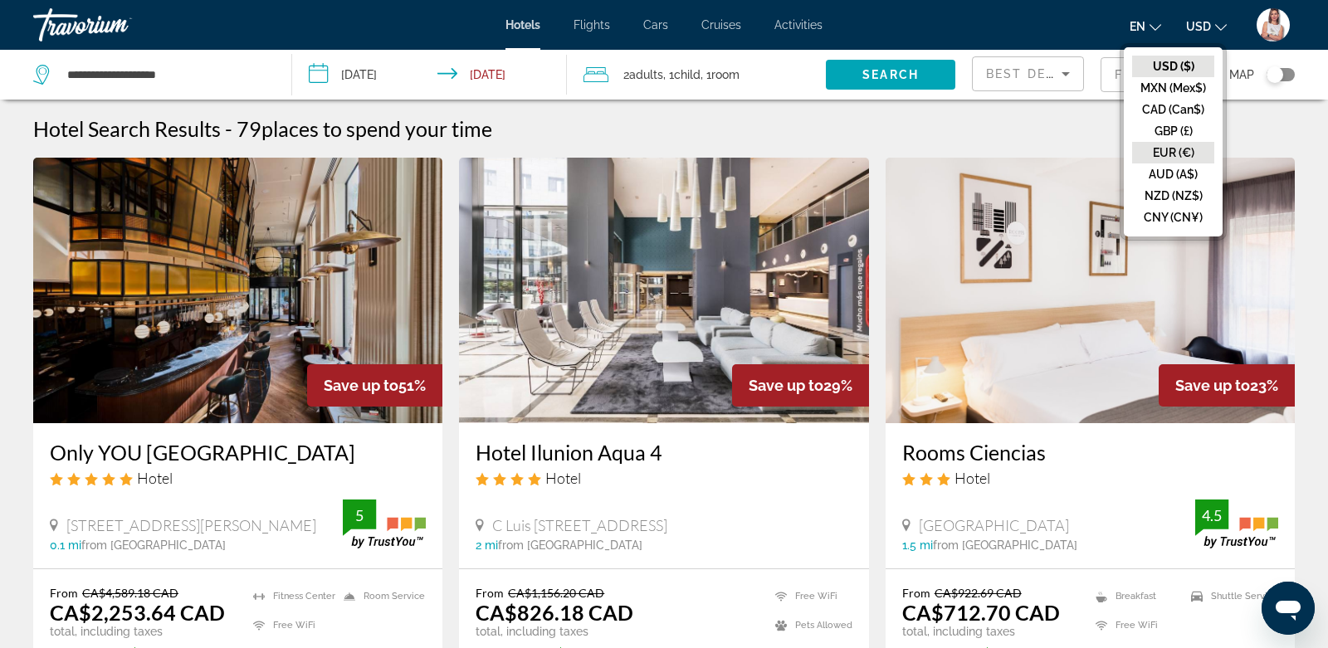
click at [1167, 149] on button "EUR (€)" at bounding box center [1173, 153] width 82 height 22
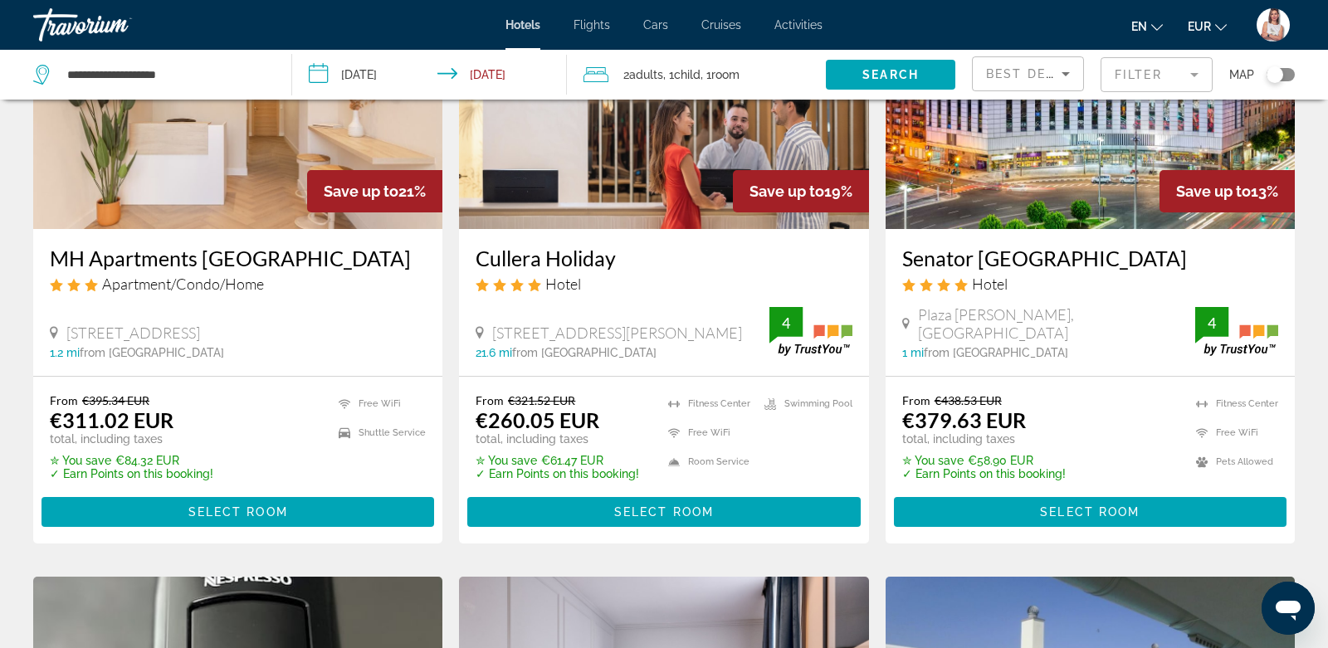
scroll to position [807, 0]
